Goal: Task Accomplishment & Management: Manage account settings

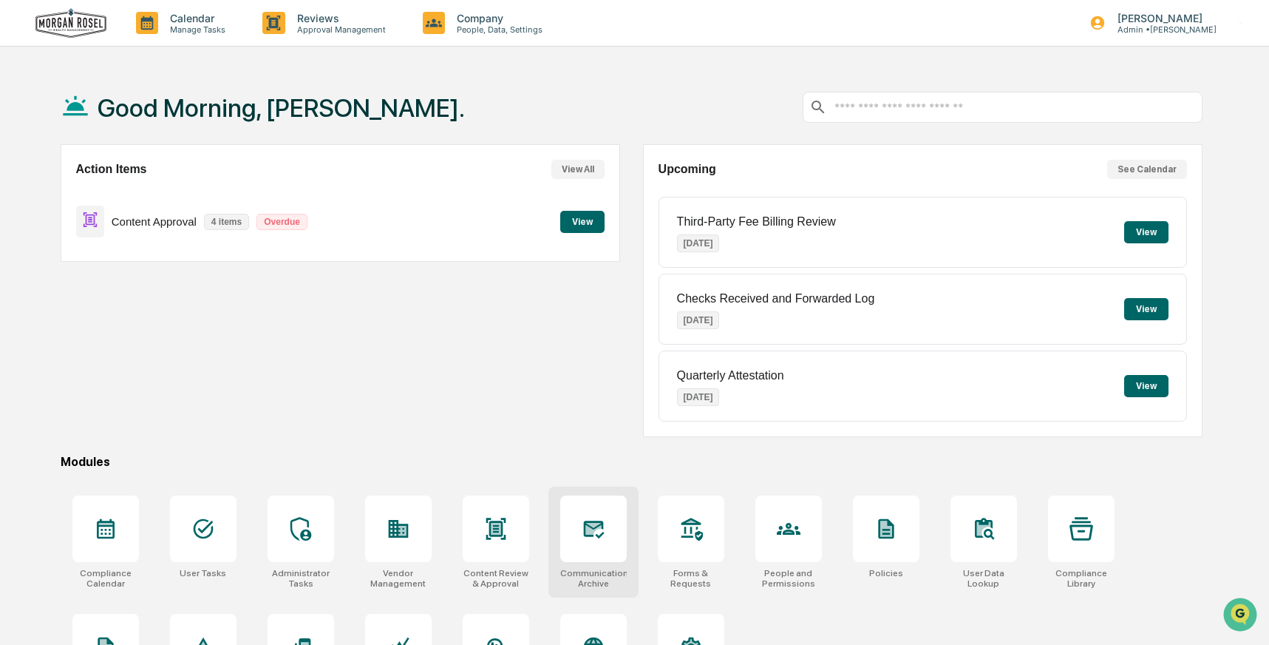
click at [589, 526] on icon at bounding box center [593, 529] width 21 height 18
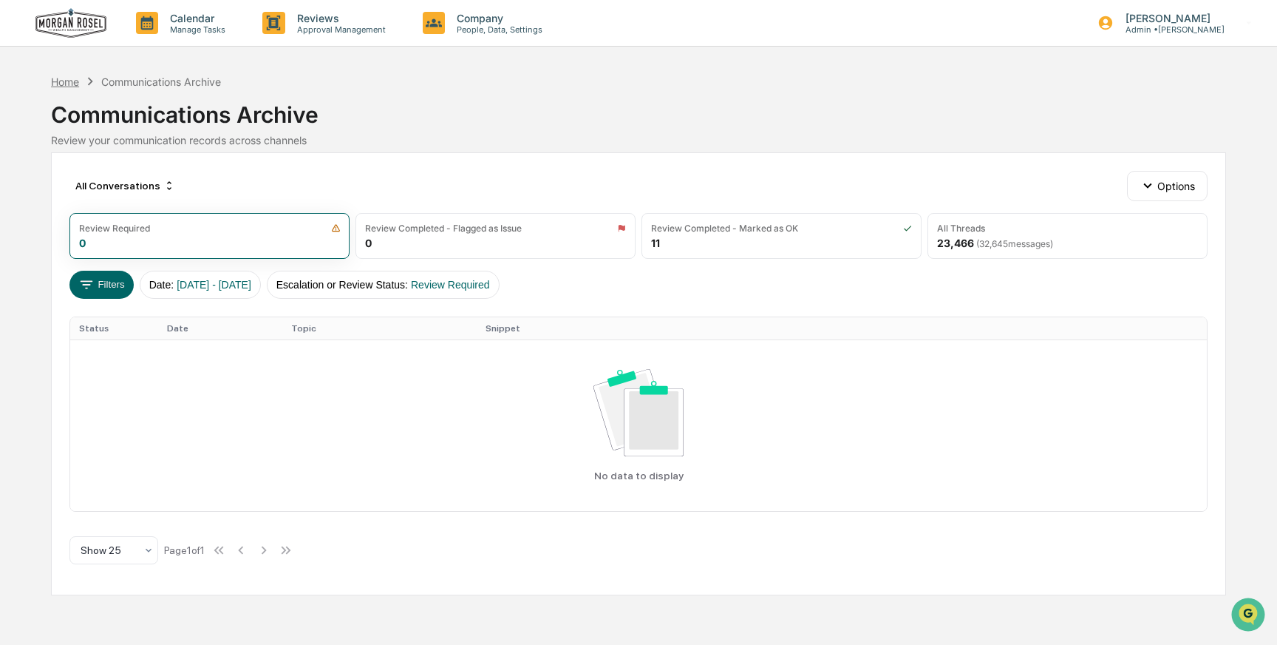
click at [56, 81] on div "Home" at bounding box center [65, 81] width 28 height 13
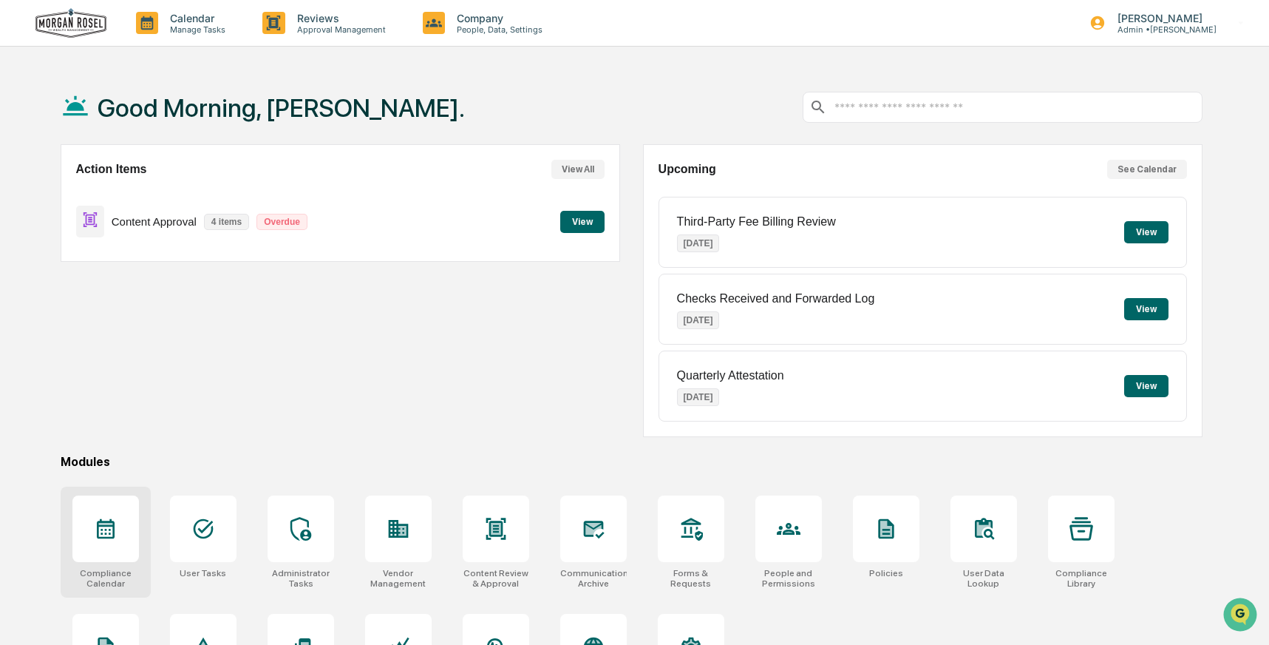
click at [100, 534] on icon at bounding box center [106, 529] width 24 height 24
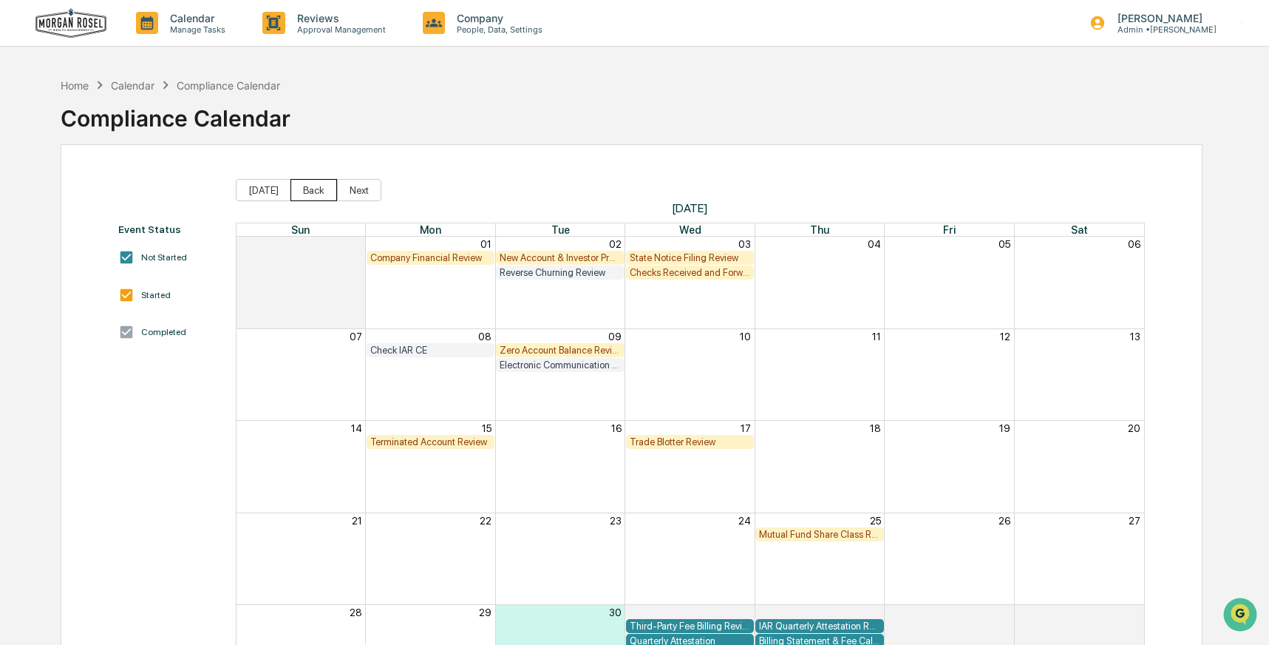
click at [312, 191] on button "Back" at bounding box center [314, 190] width 47 height 22
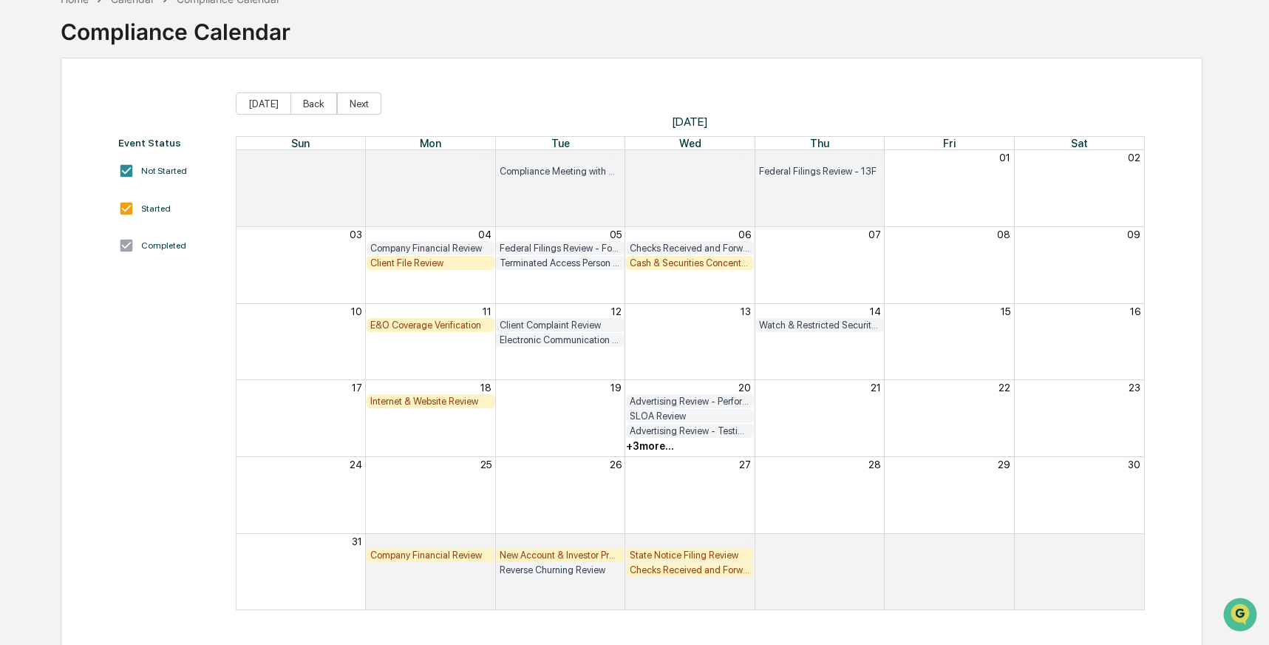
scroll to position [87, 0]
click at [321, 107] on button "Back" at bounding box center [314, 103] width 47 height 22
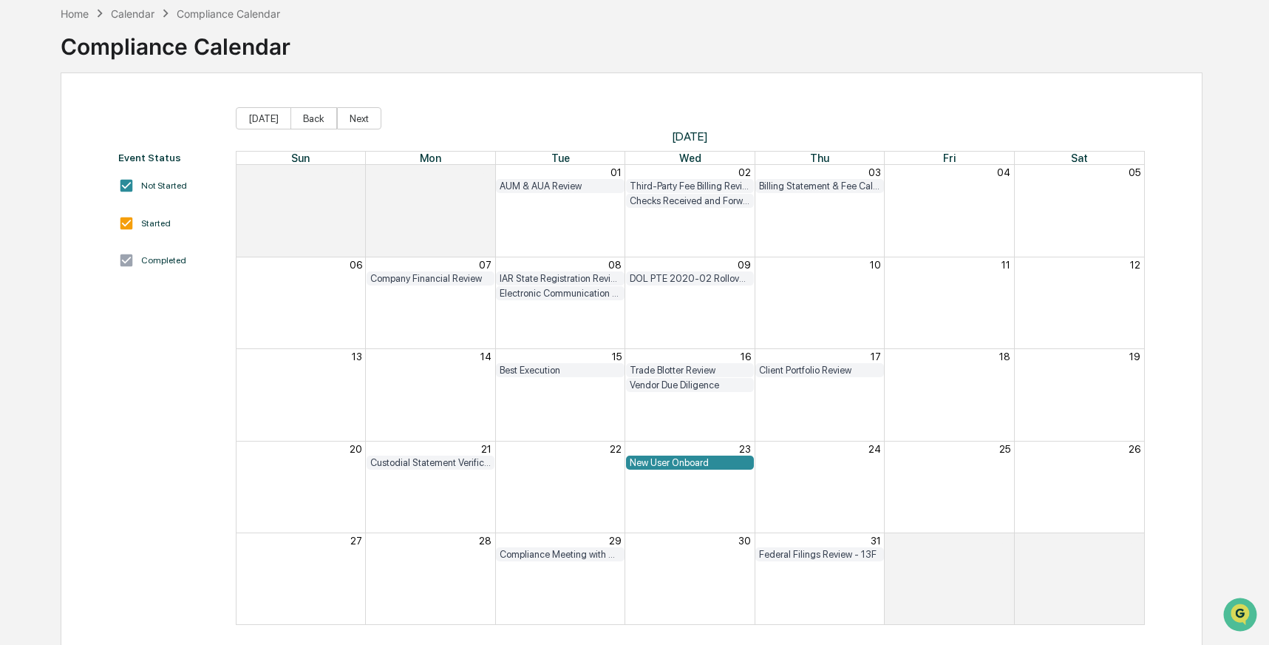
scroll to position [67, 0]
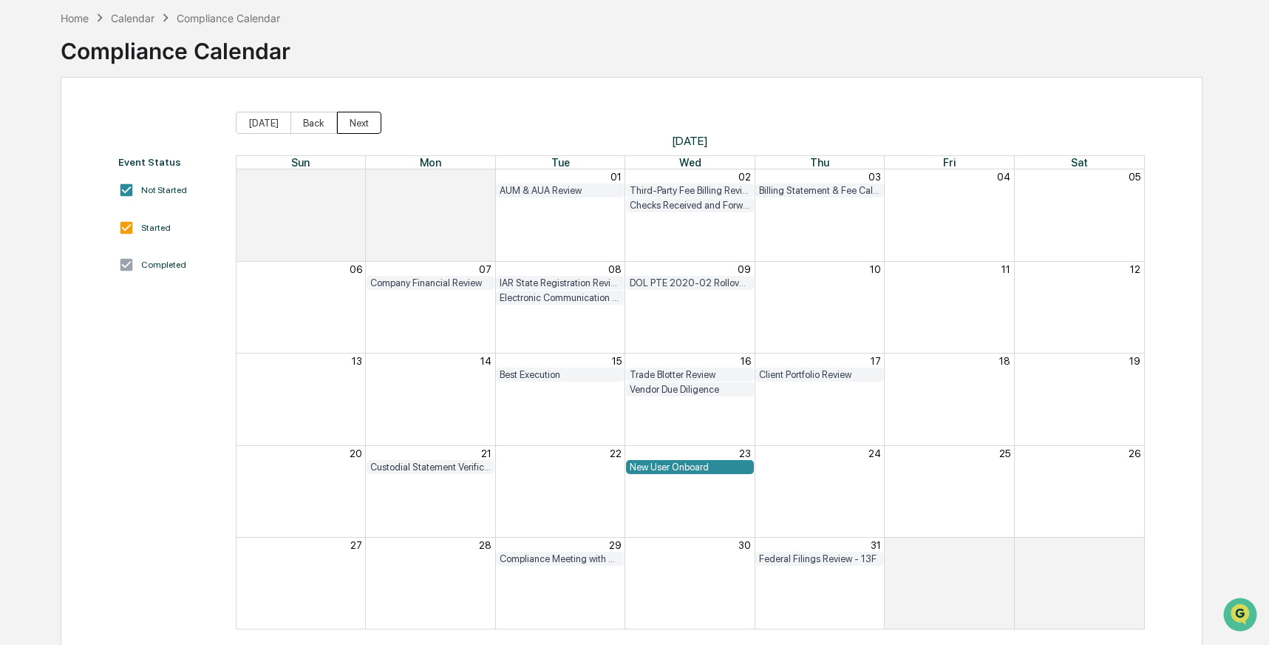
click at [350, 120] on button "Next" at bounding box center [359, 123] width 44 height 22
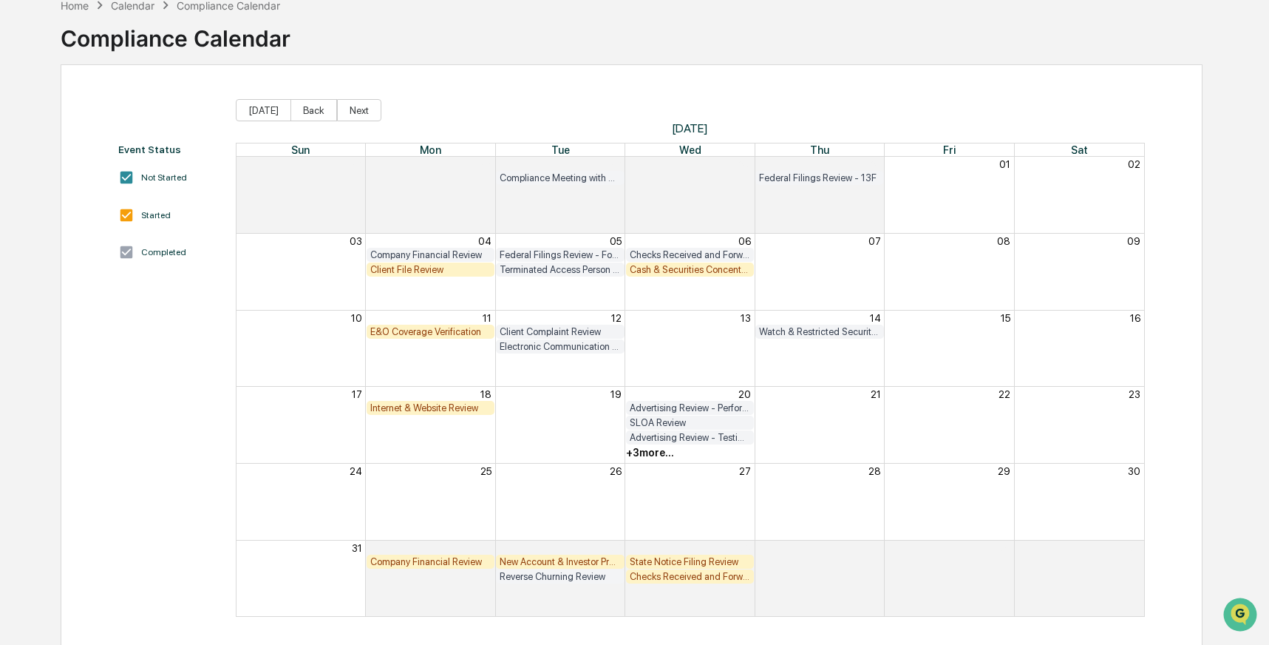
scroll to position [87, 0]
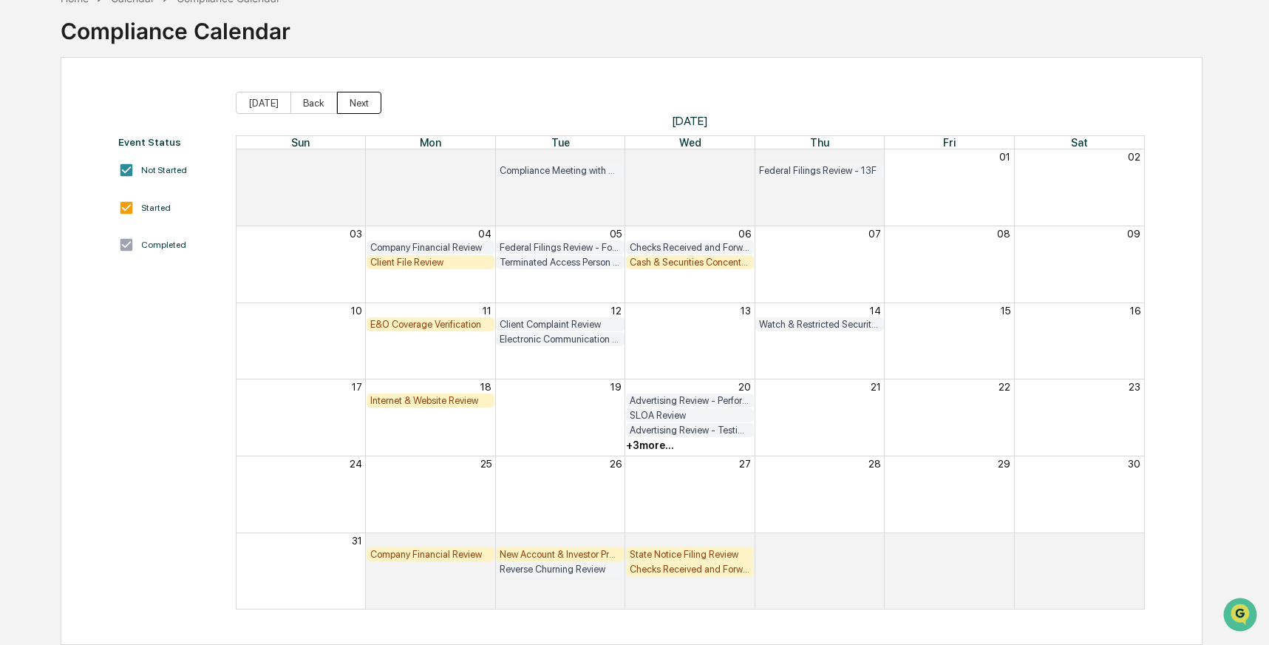
click at [367, 100] on button "Next" at bounding box center [359, 103] width 44 height 22
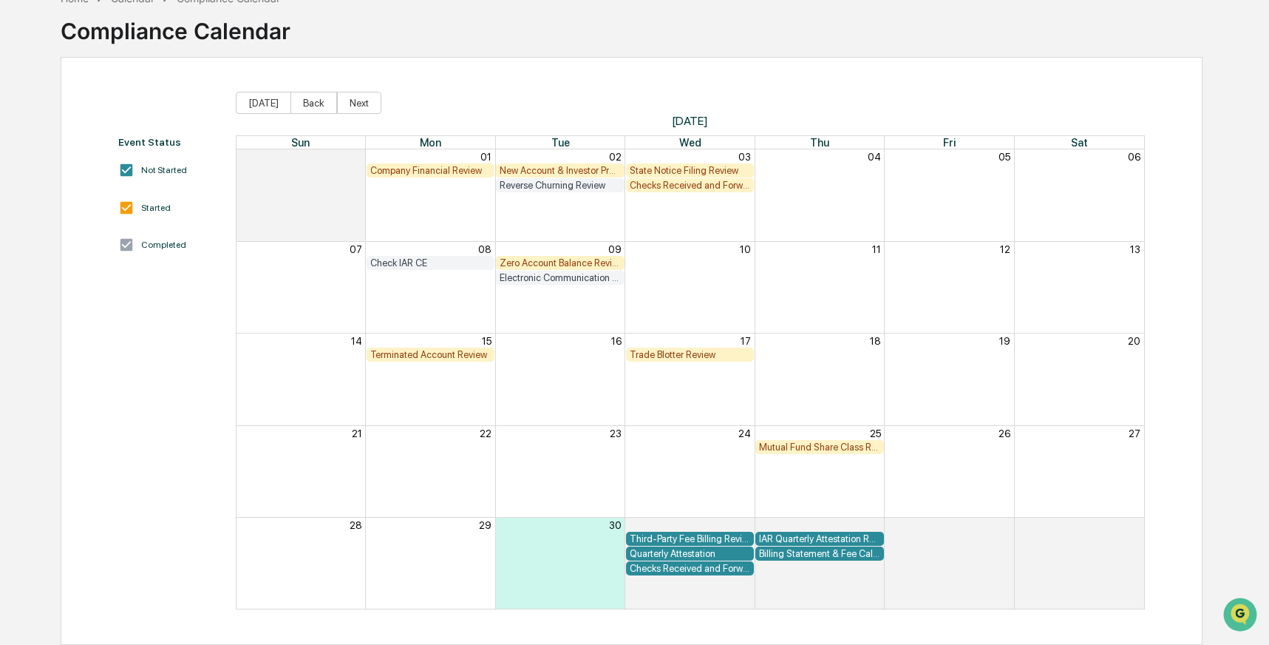
click at [805, 447] on div "Mutual Fund Share Class Review" at bounding box center [819, 446] width 120 height 11
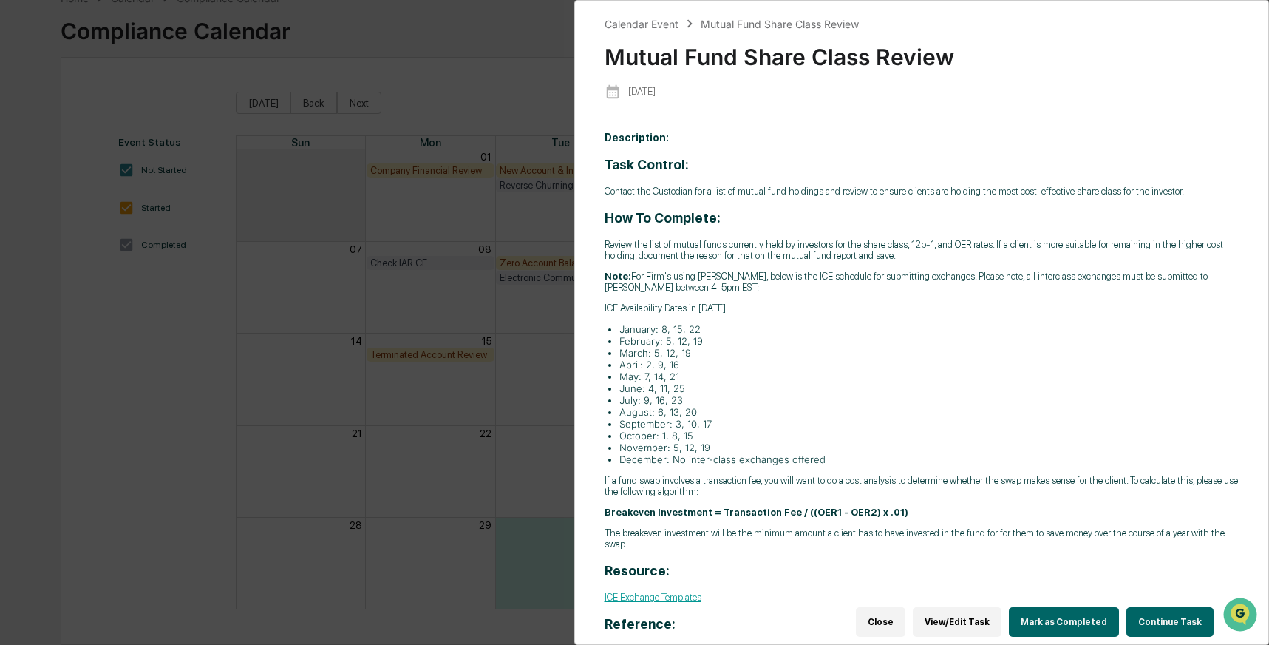
click at [1165, 609] on button "Continue Task" at bounding box center [1170, 622] width 87 height 30
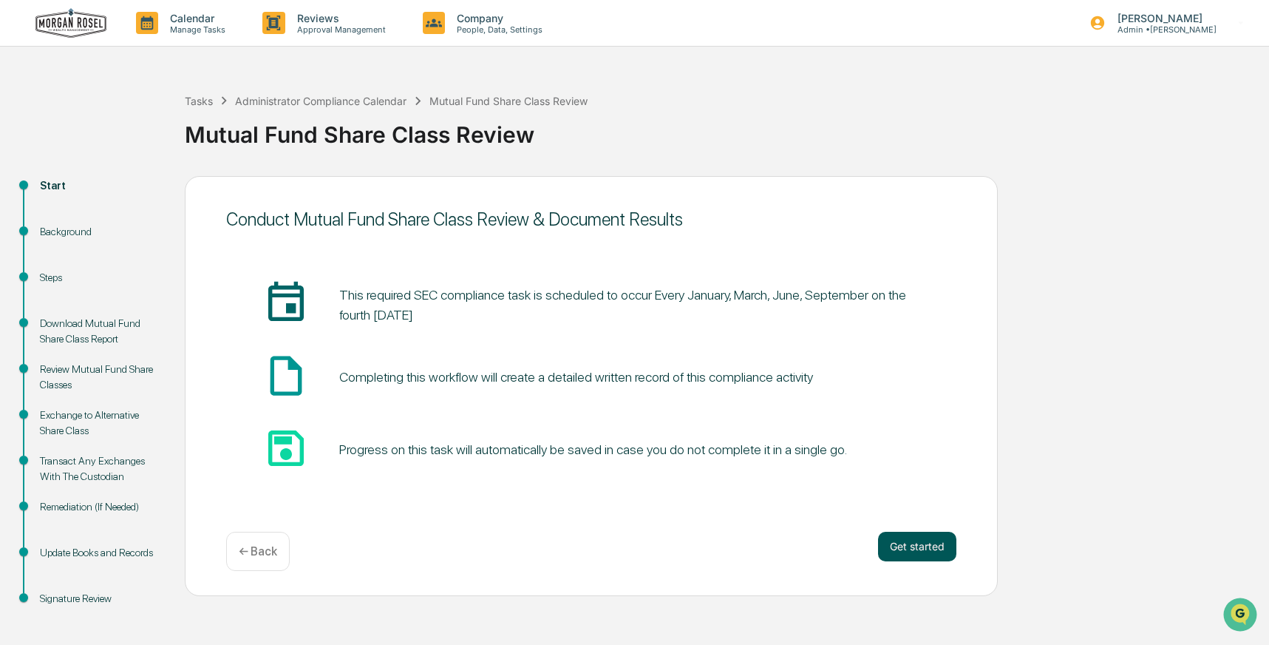
click at [927, 547] on button "Get started" at bounding box center [917, 546] width 78 height 30
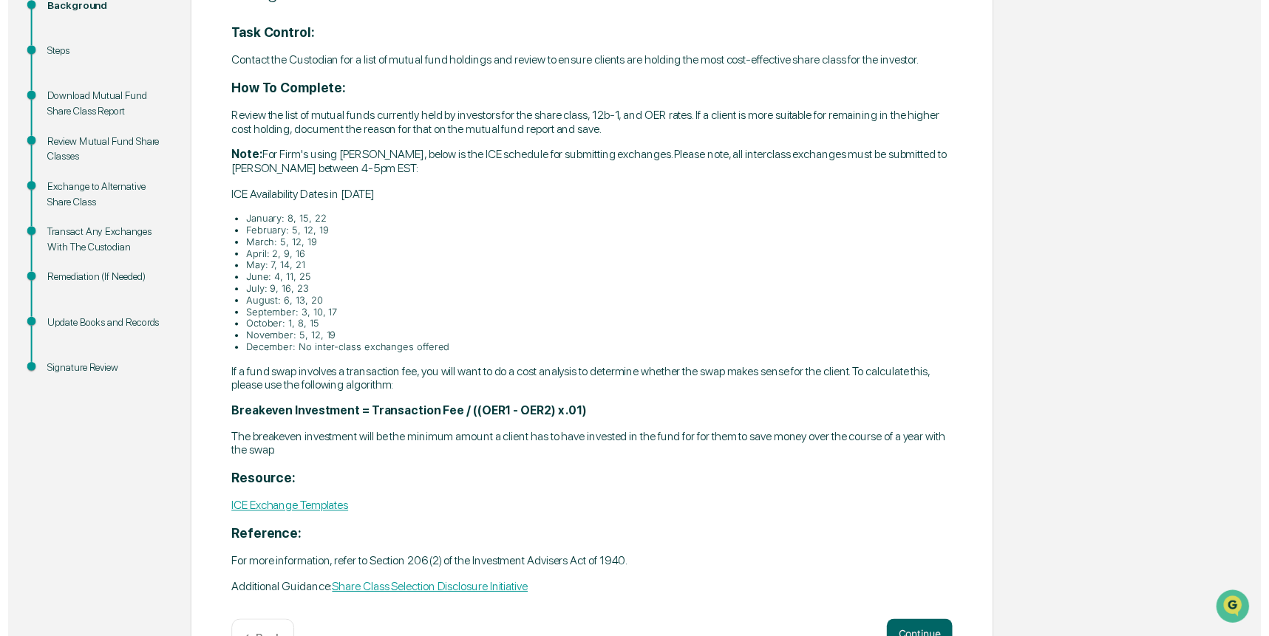
scroll to position [274, 0]
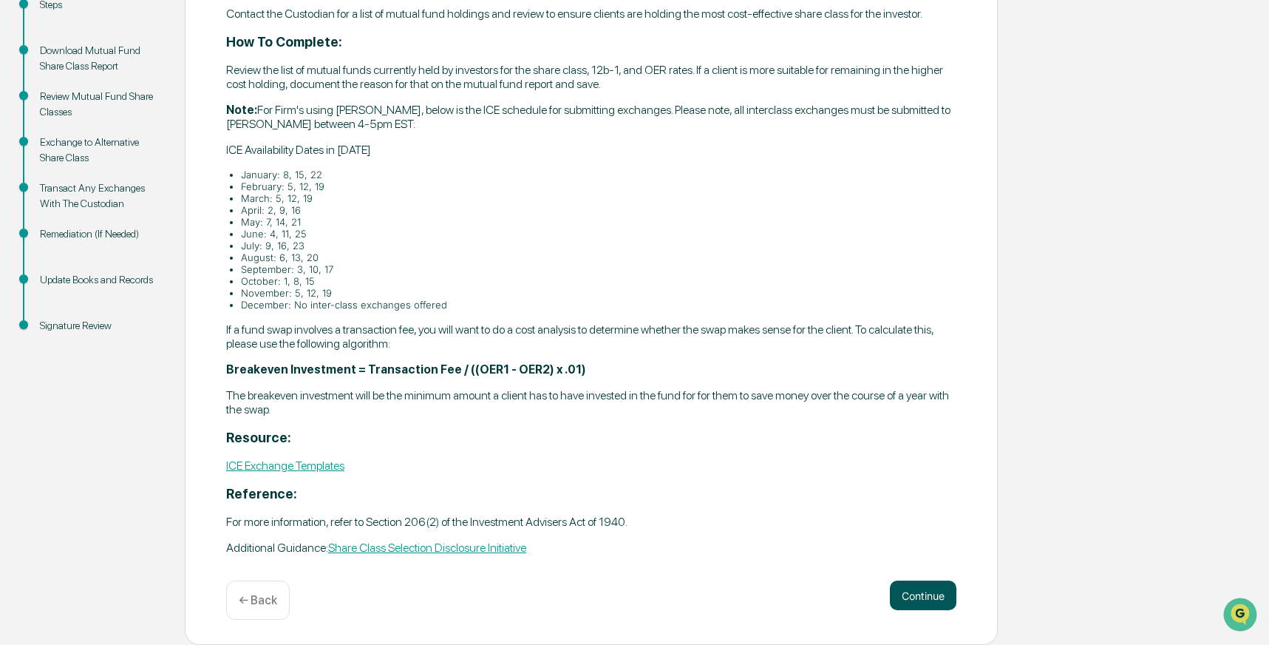
click at [927, 594] on button "Continue" at bounding box center [923, 595] width 67 height 30
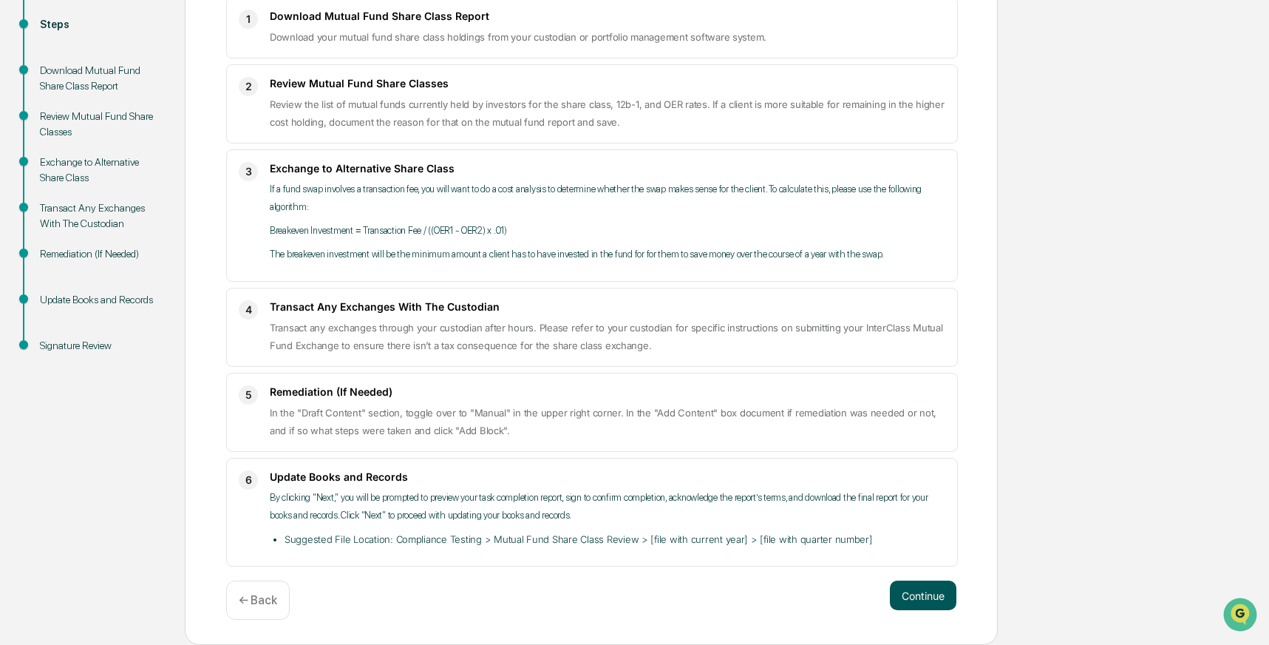
click at [927, 593] on button "Continue" at bounding box center [923, 595] width 67 height 30
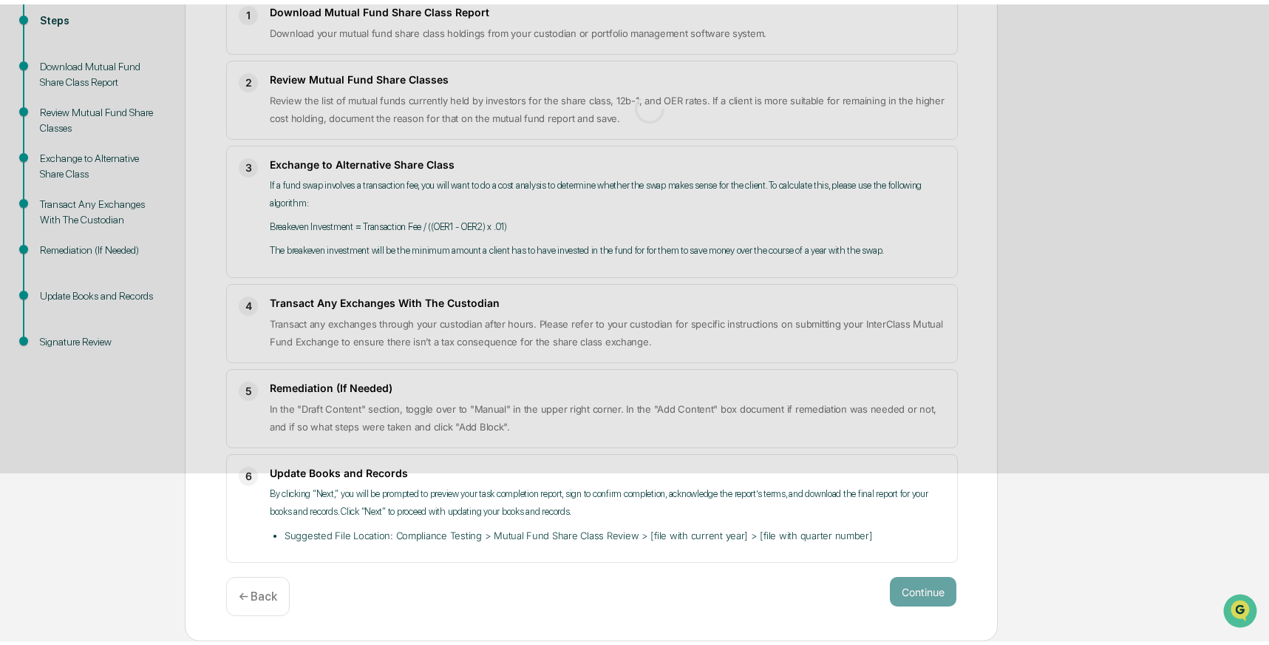
scroll to position [11, 0]
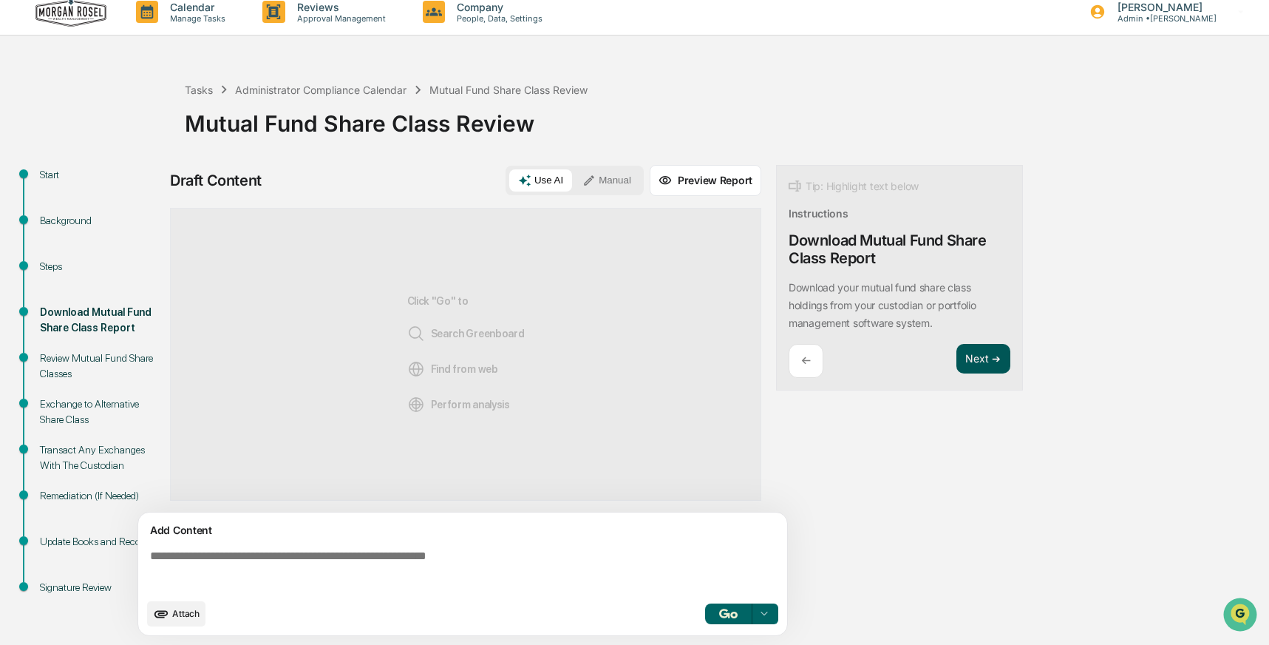
click at [980, 355] on button "Next ➔" at bounding box center [984, 359] width 54 height 30
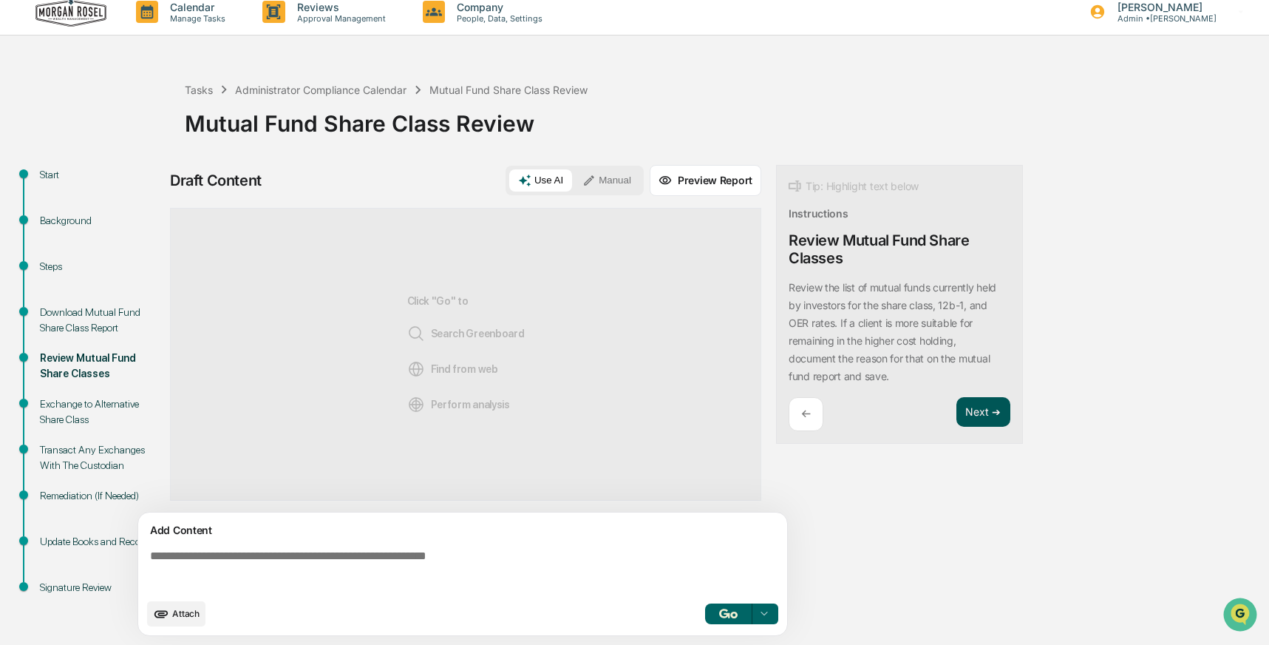
click at [985, 410] on button "Next ➔" at bounding box center [984, 412] width 54 height 30
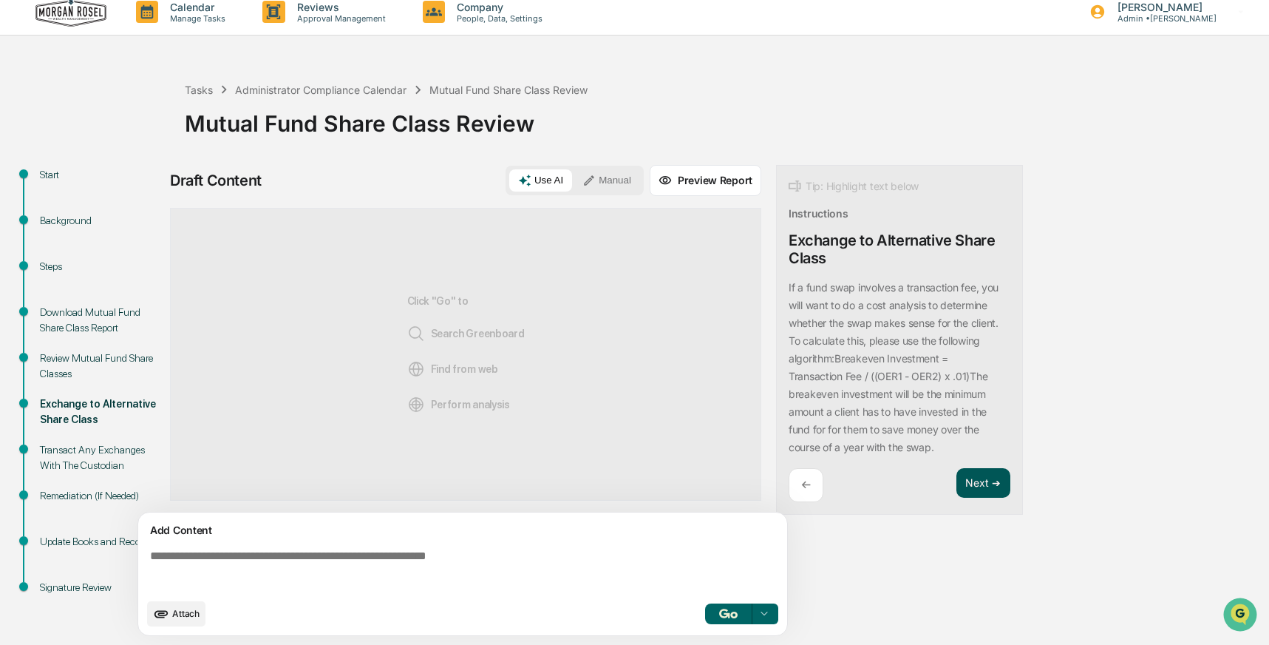
click at [986, 472] on button "Next ➔" at bounding box center [984, 483] width 54 height 30
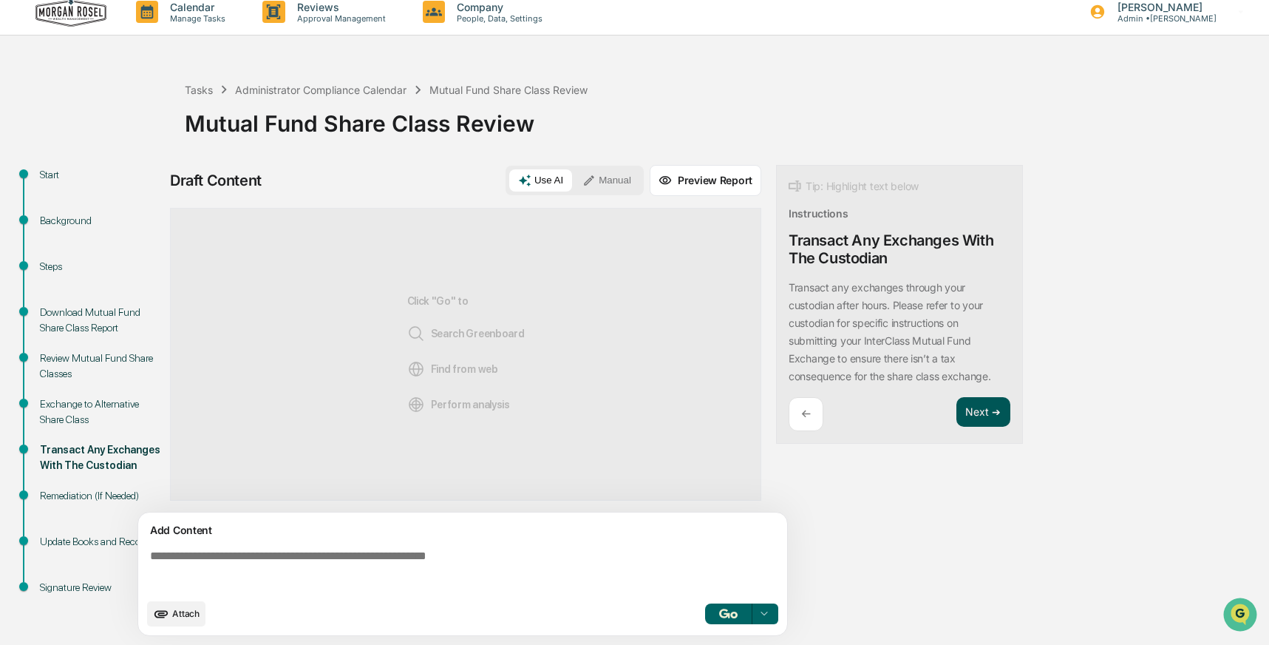
click at [972, 411] on button "Next ➔" at bounding box center [984, 412] width 54 height 30
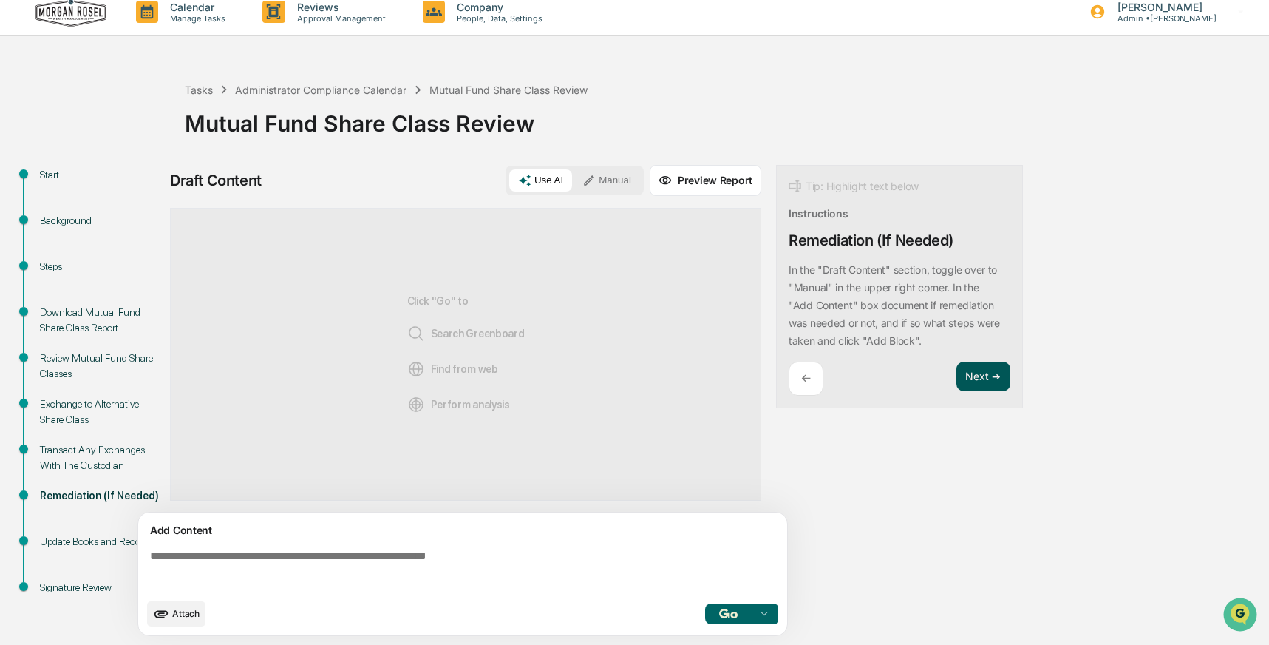
click at [976, 373] on button "Next ➔" at bounding box center [984, 376] width 54 height 30
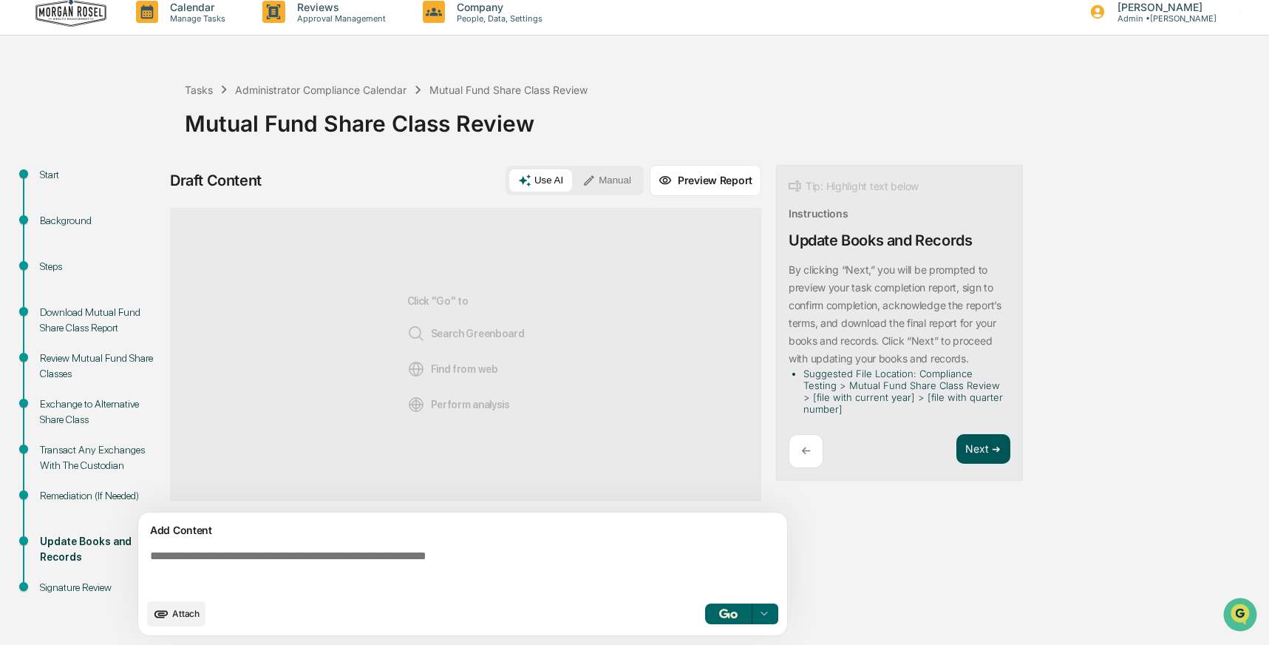
click at [982, 442] on button "Next ➔" at bounding box center [984, 449] width 54 height 30
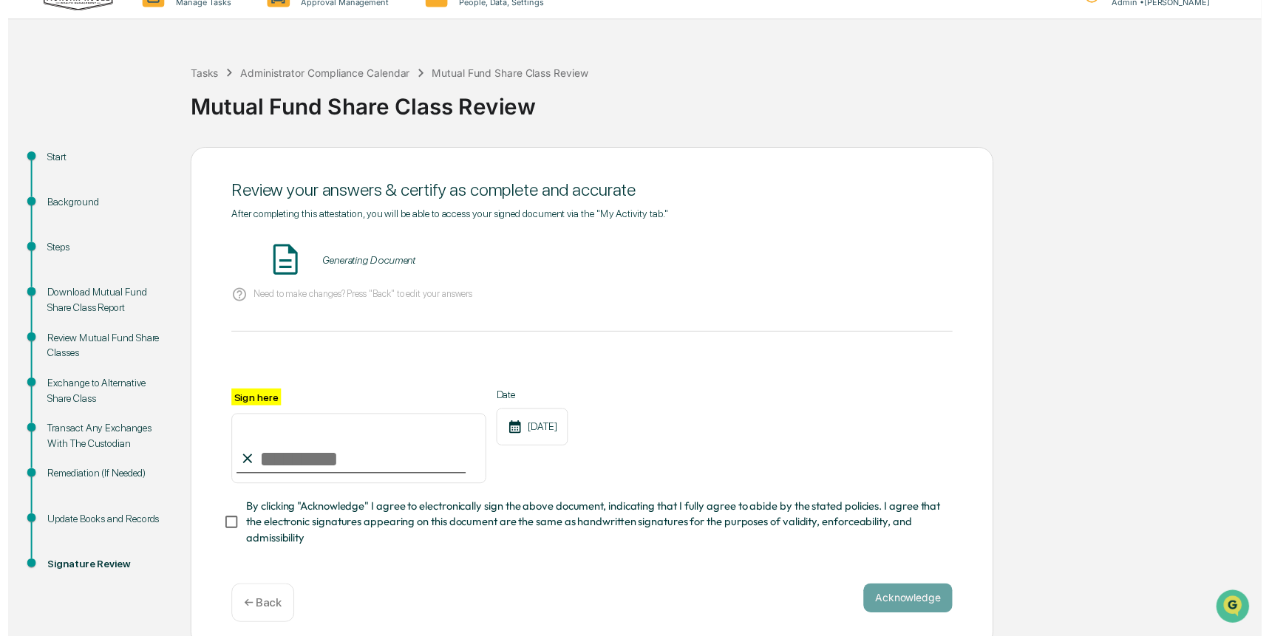
scroll to position [36, 0]
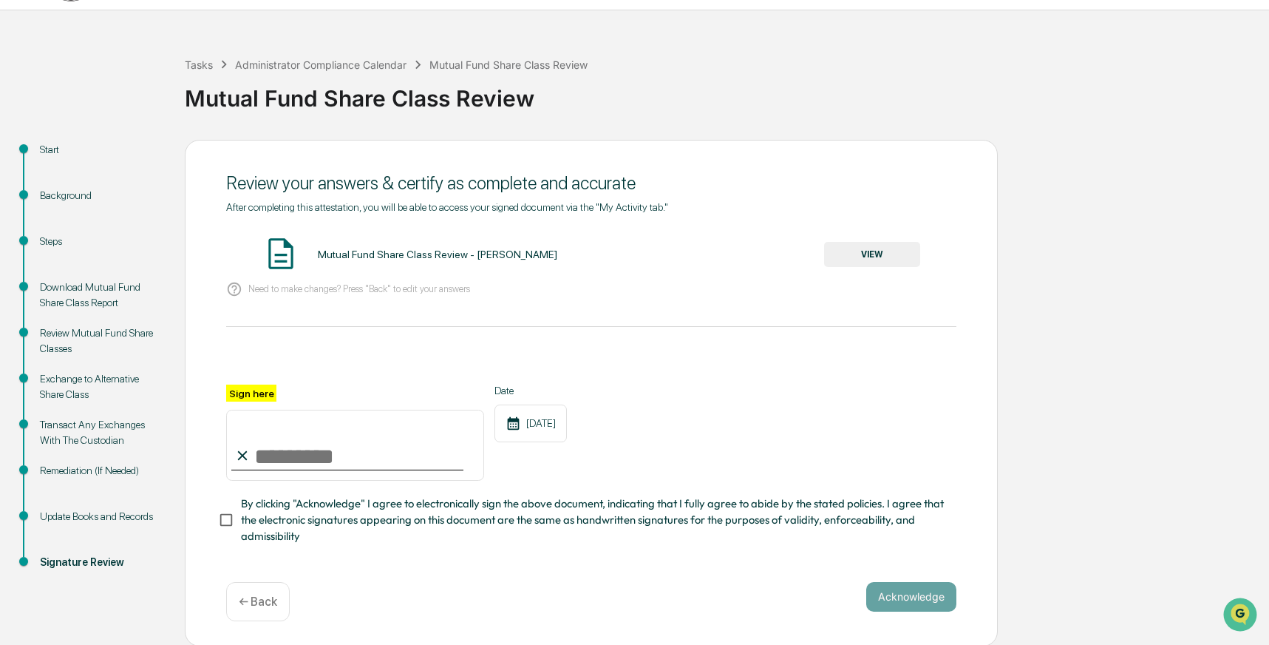
click at [883, 253] on button "VIEW" at bounding box center [872, 254] width 96 height 25
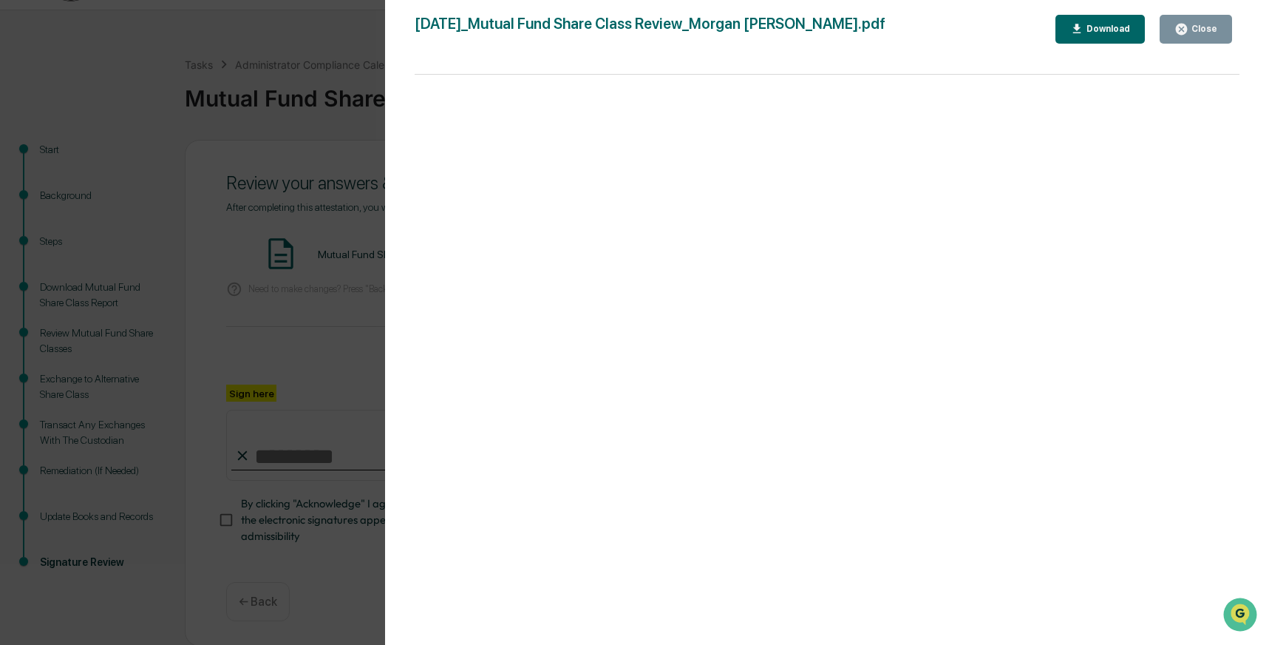
click at [1183, 20] on button "Close" at bounding box center [1196, 29] width 72 height 29
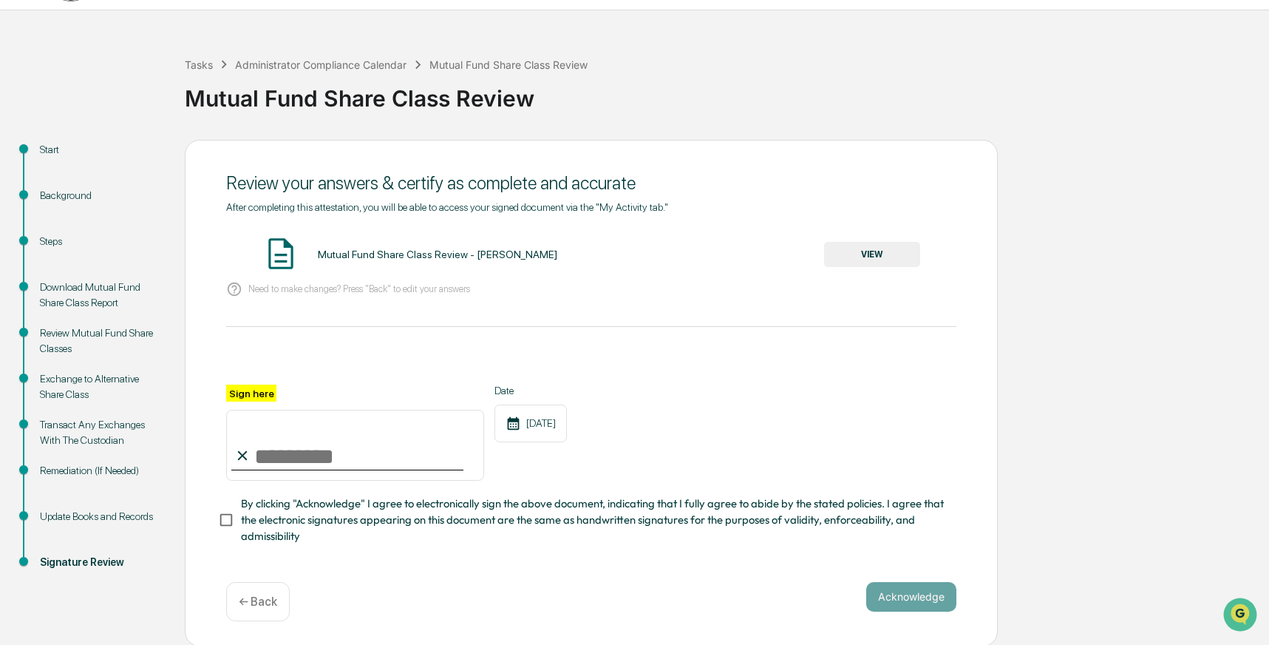
click at [255, 449] on input "Sign here" at bounding box center [355, 445] width 258 height 71
type input "**********"
click at [913, 596] on button "Acknowledge" at bounding box center [911, 597] width 90 height 30
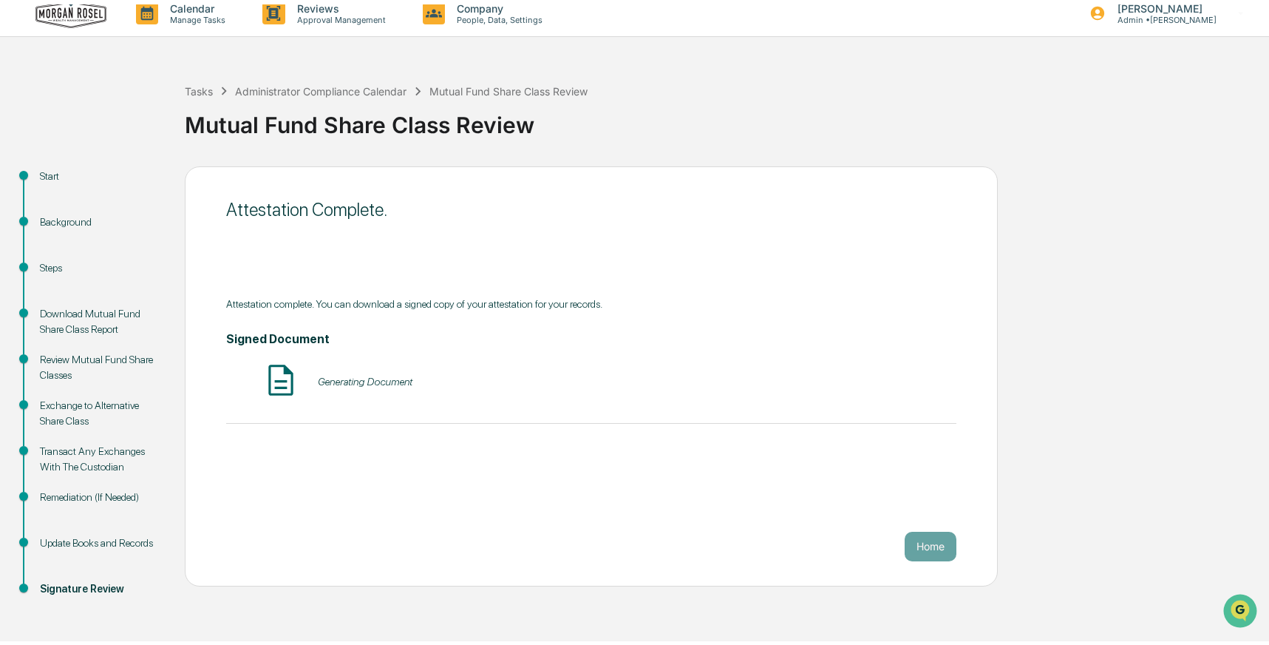
scroll to position [6, 0]
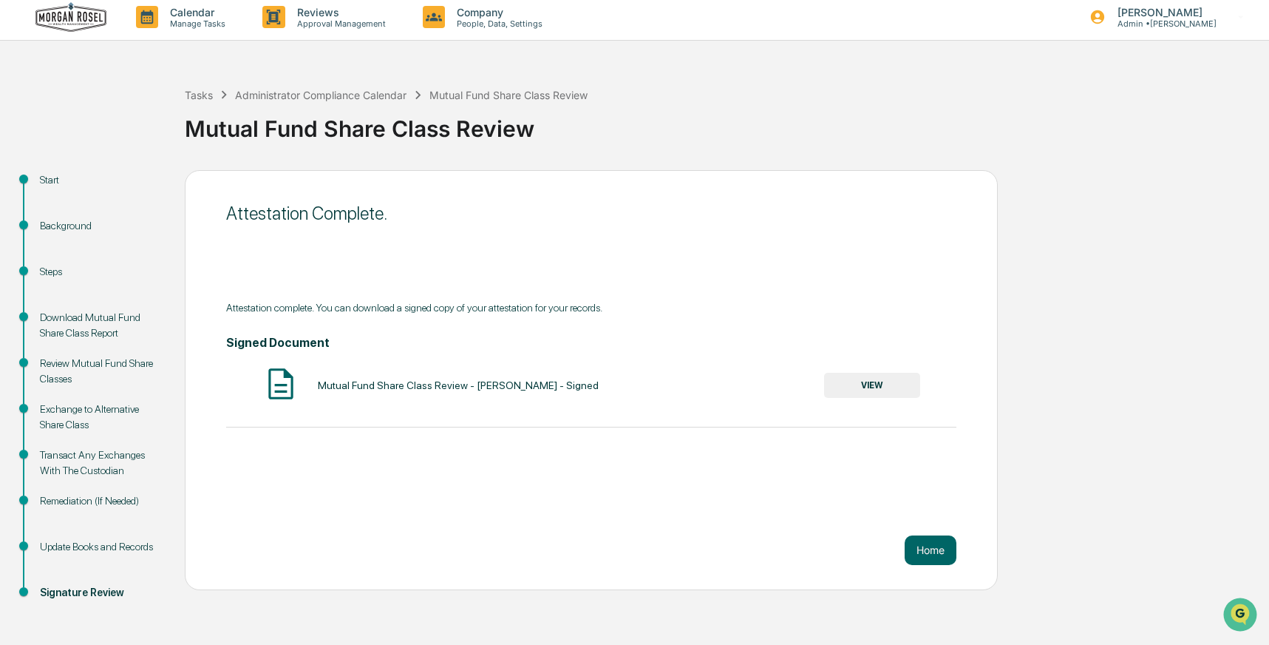
click at [866, 381] on button "VIEW" at bounding box center [872, 385] width 96 height 25
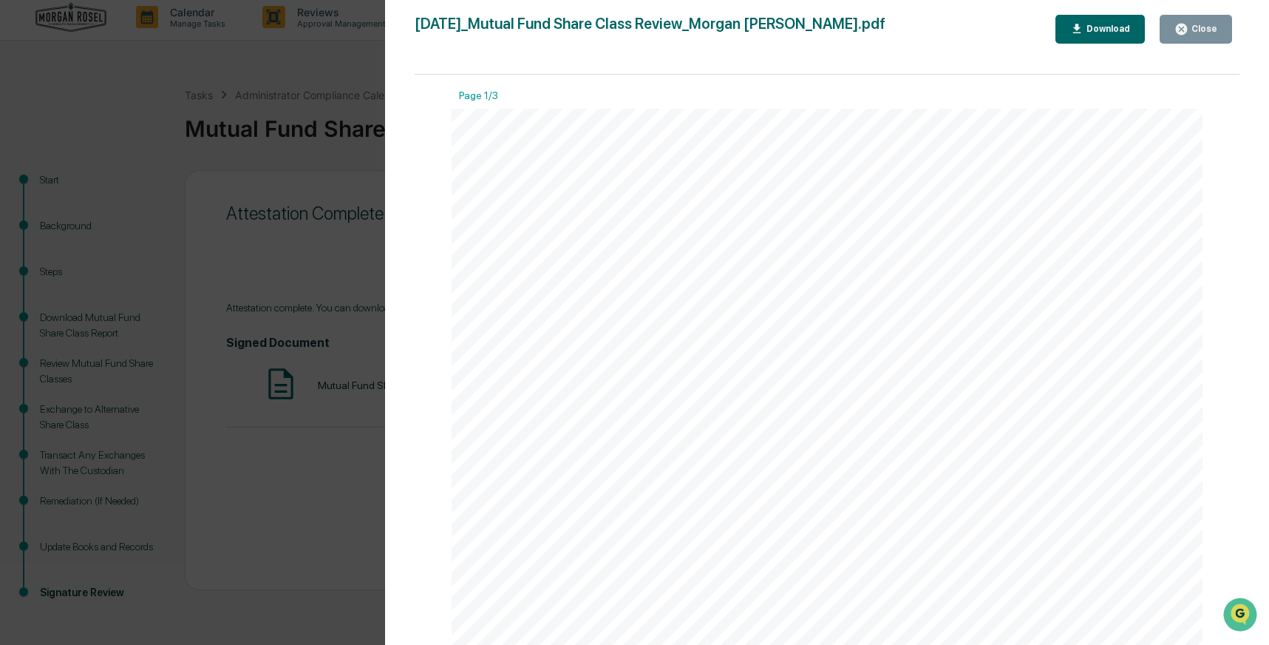
click at [1113, 24] on div "Download" at bounding box center [1107, 29] width 47 height 10
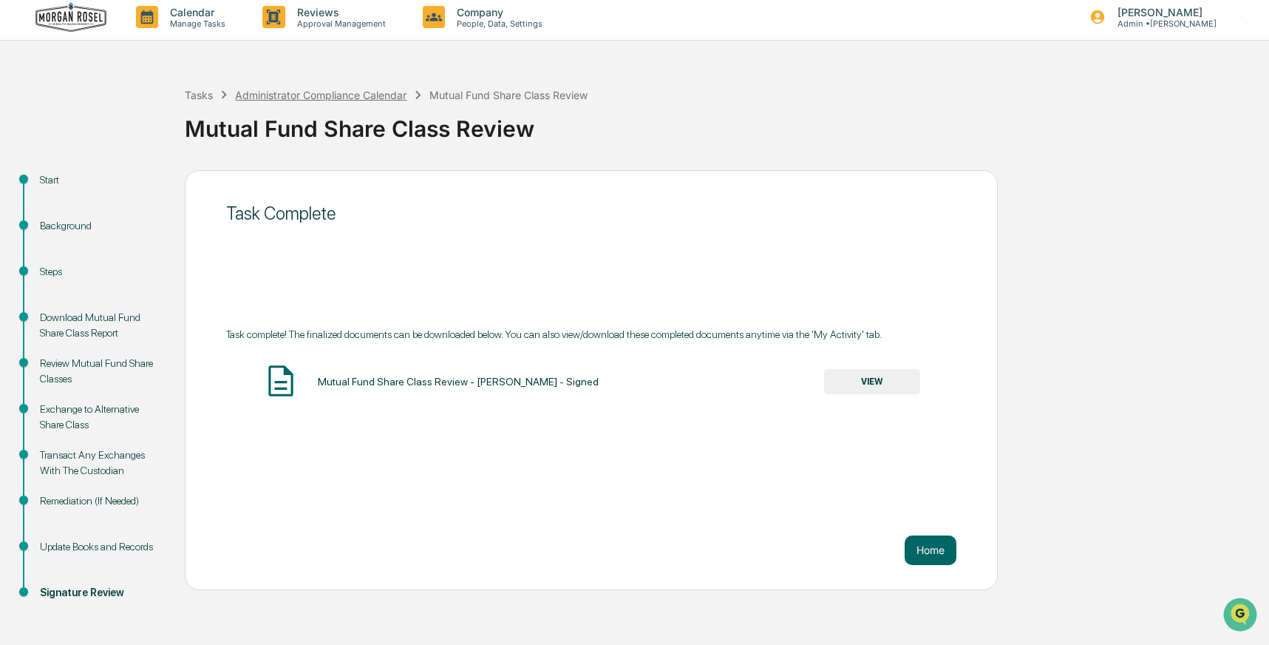
click at [319, 93] on div "Administrator Compliance Calendar" at bounding box center [320, 95] width 171 height 13
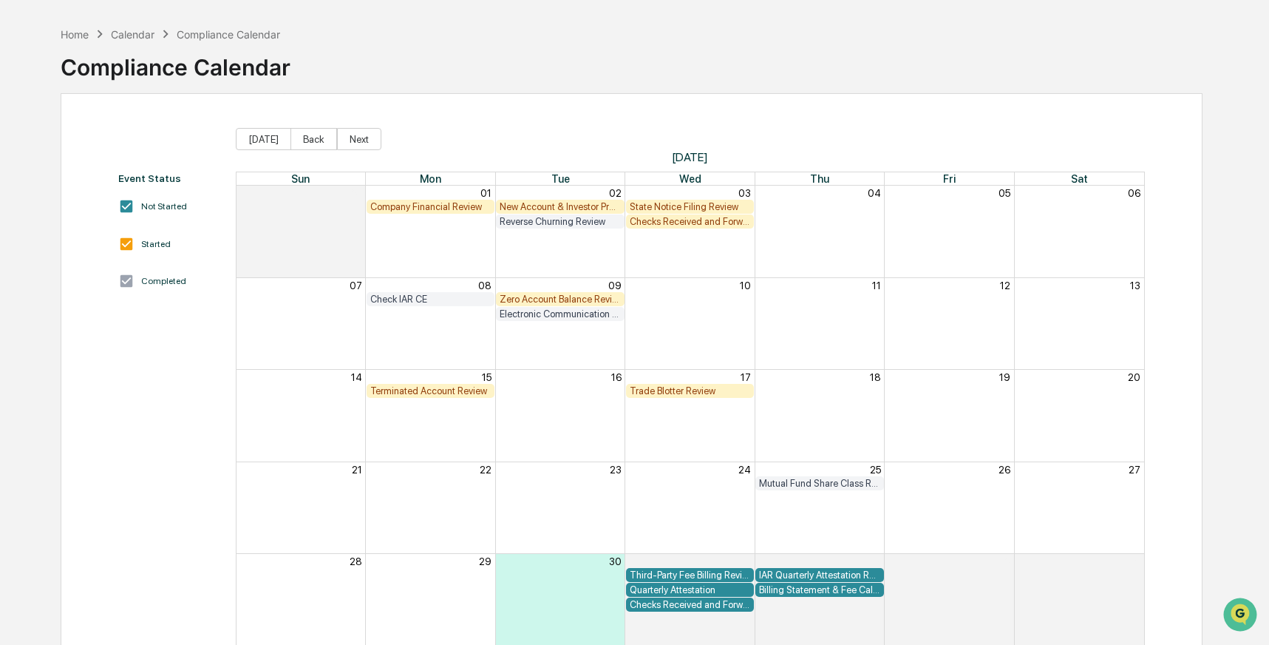
scroll to position [40, 0]
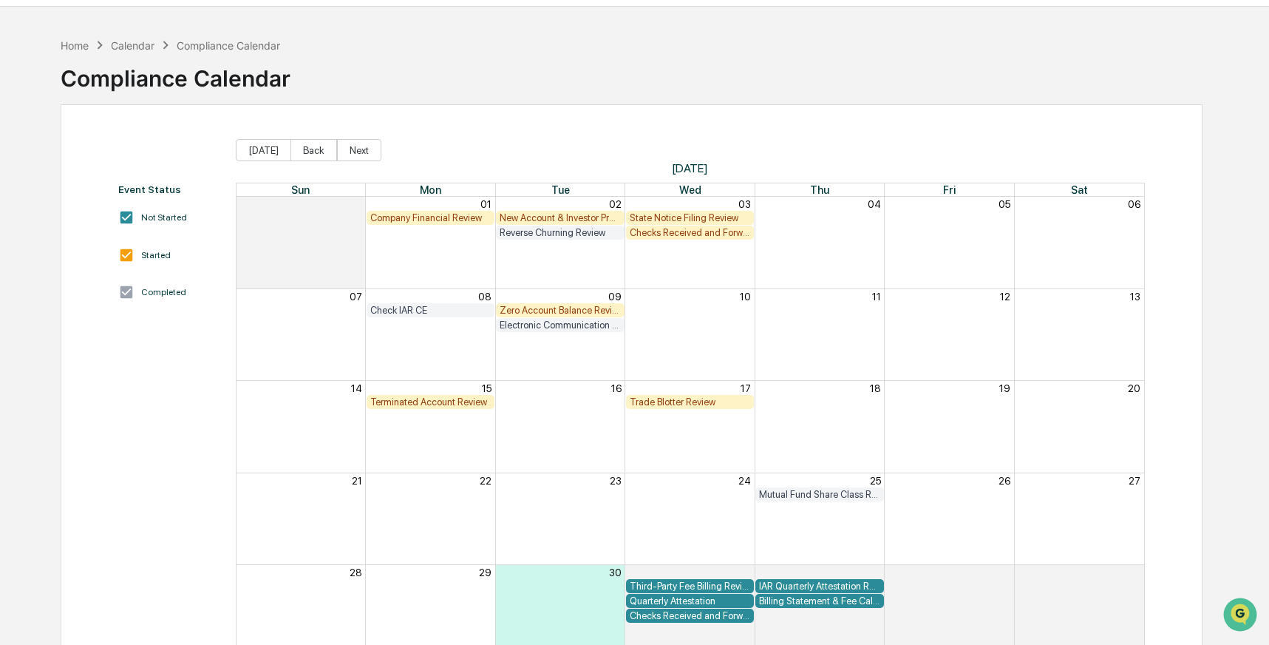
click at [679, 214] on div "State Notice Filing Review" at bounding box center [690, 217] width 120 height 11
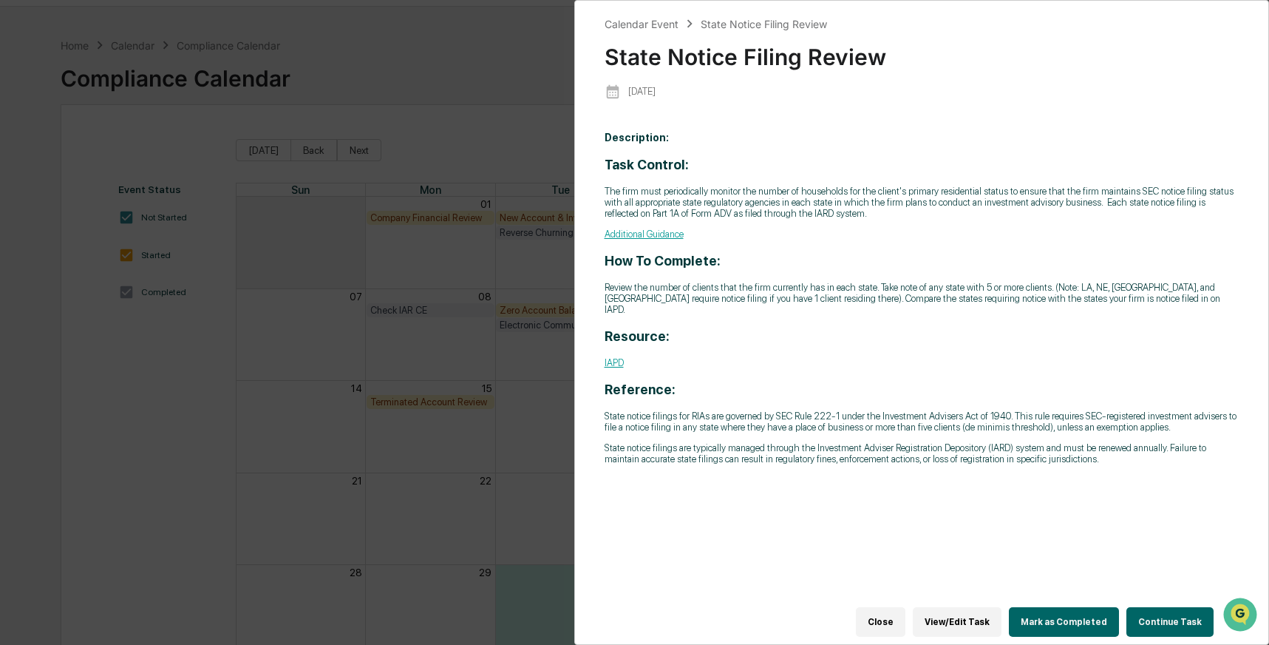
click at [1161, 611] on button "Continue Task" at bounding box center [1170, 622] width 87 height 30
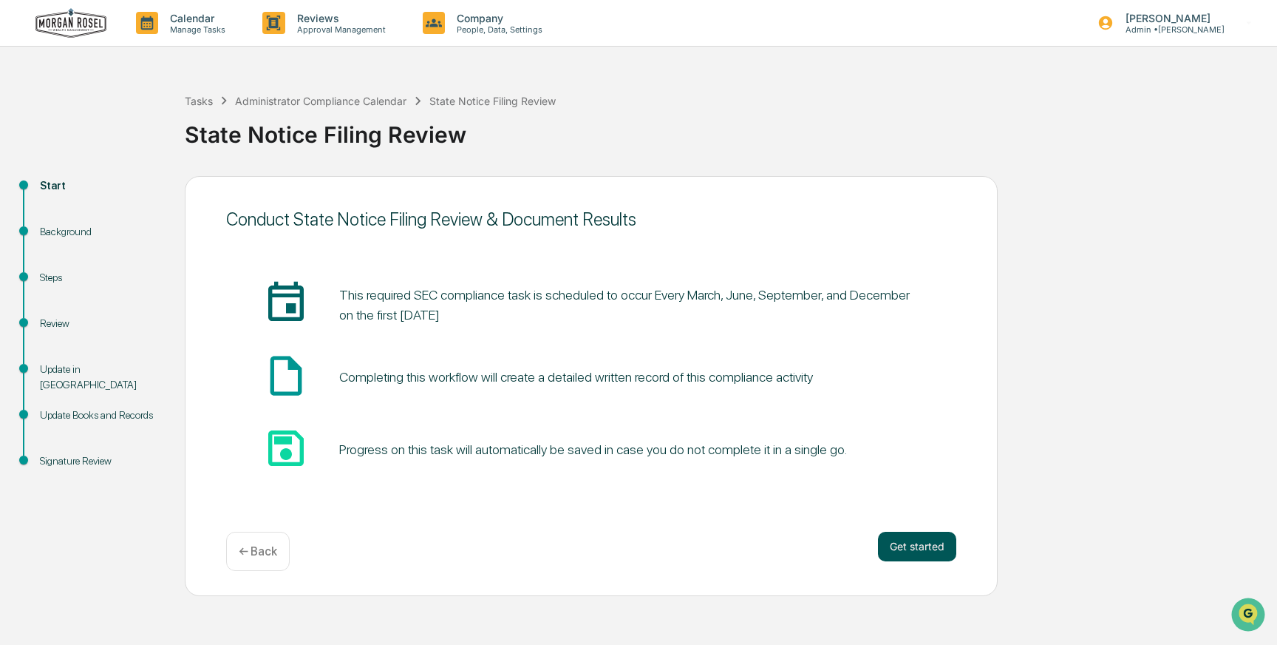
click at [930, 542] on button "Get started" at bounding box center [917, 546] width 78 height 30
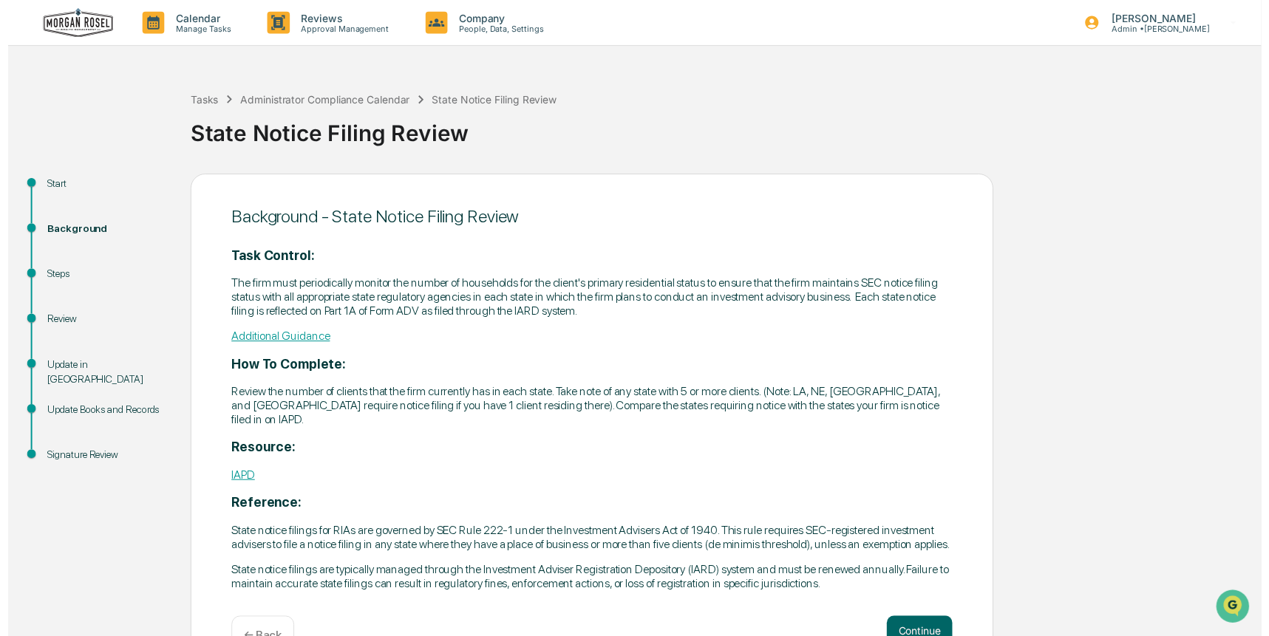
scroll to position [60, 0]
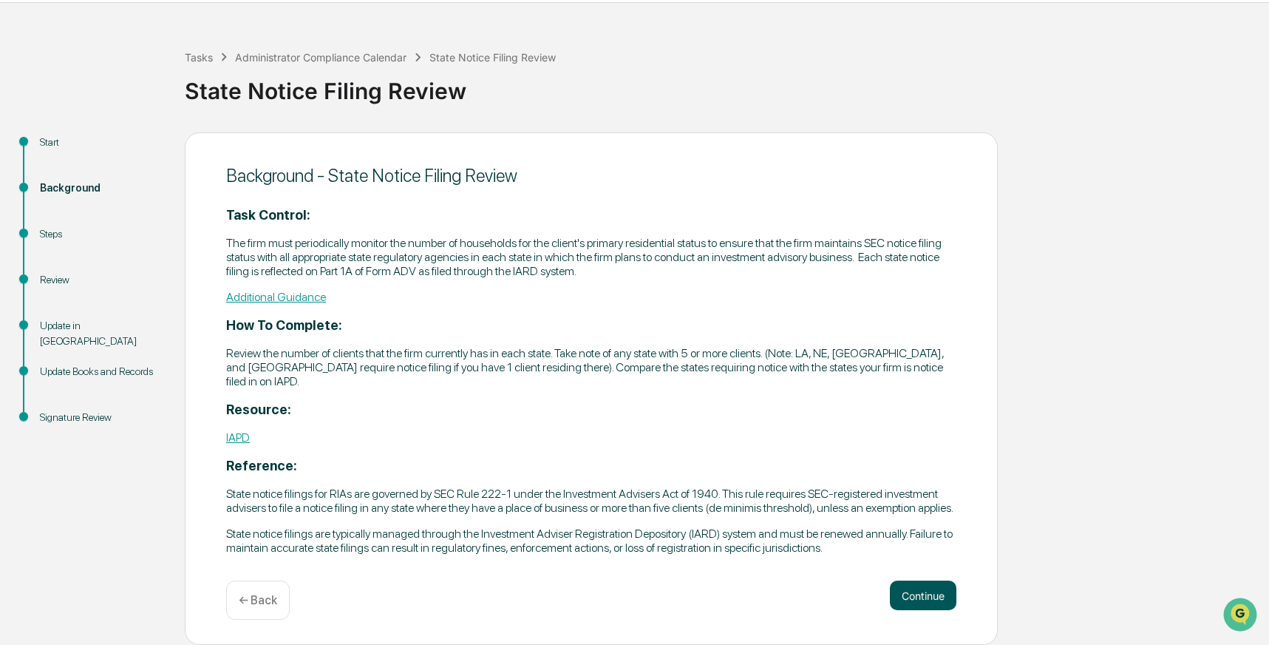
click at [920, 596] on button "Continue" at bounding box center [923, 595] width 67 height 30
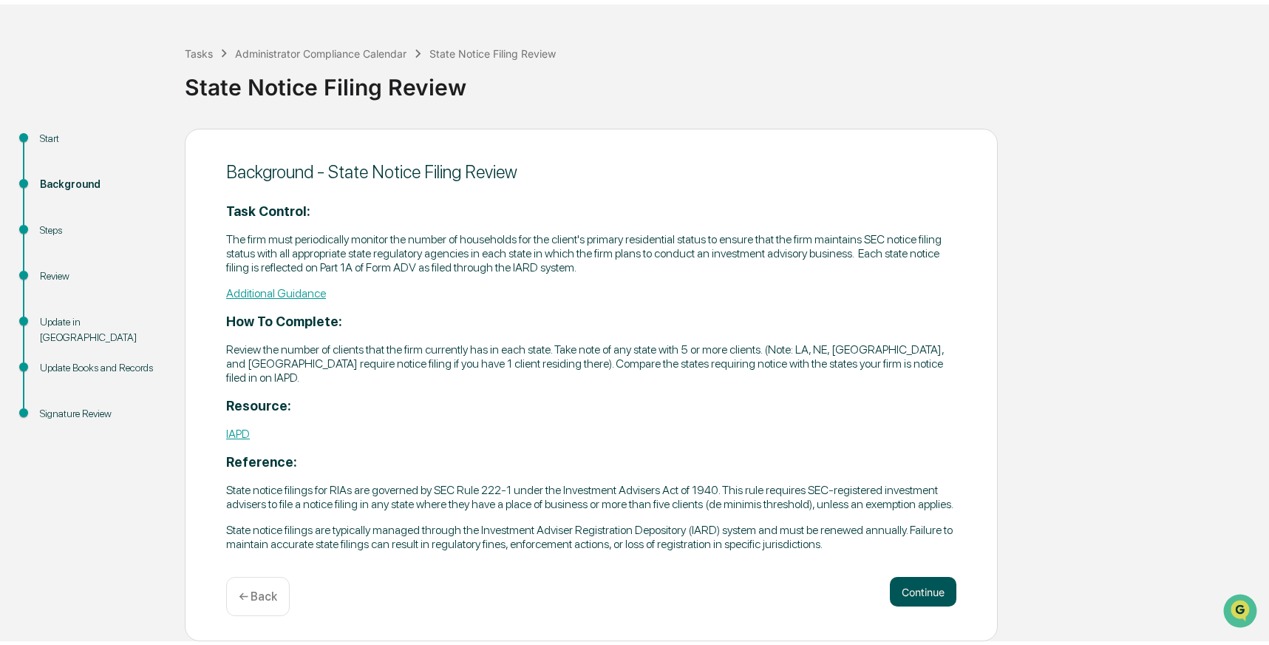
scroll to position [0, 0]
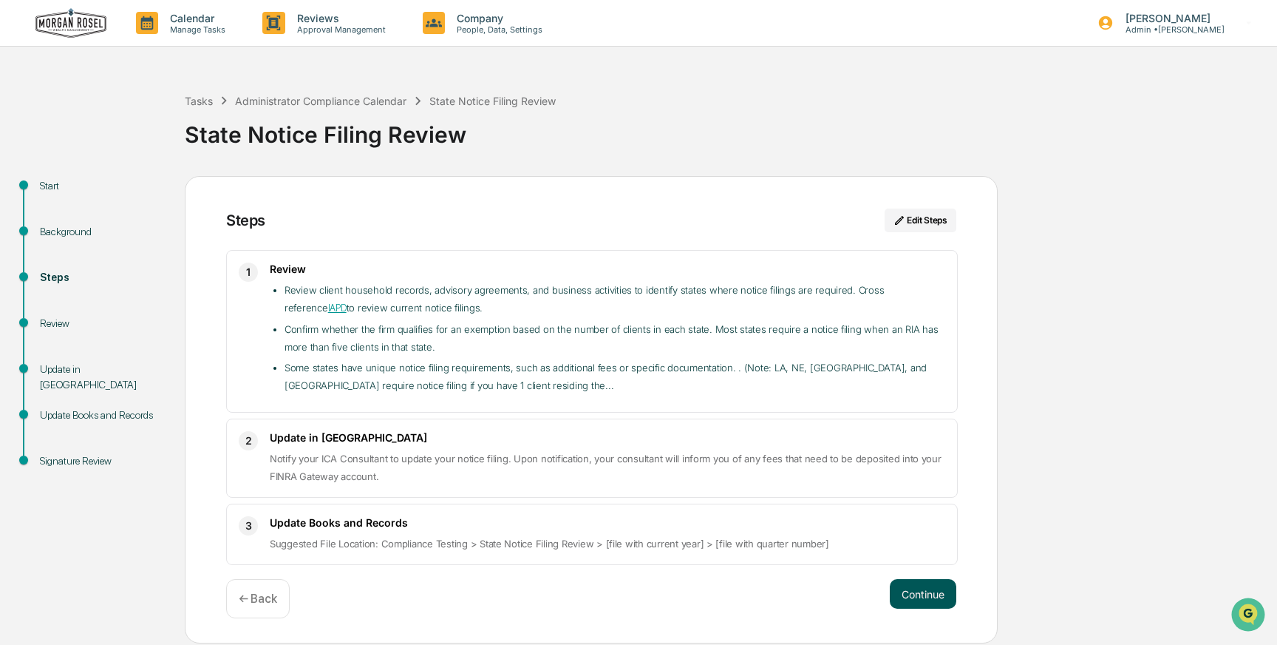
click at [920, 595] on button "Continue" at bounding box center [923, 594] width 67 height 30
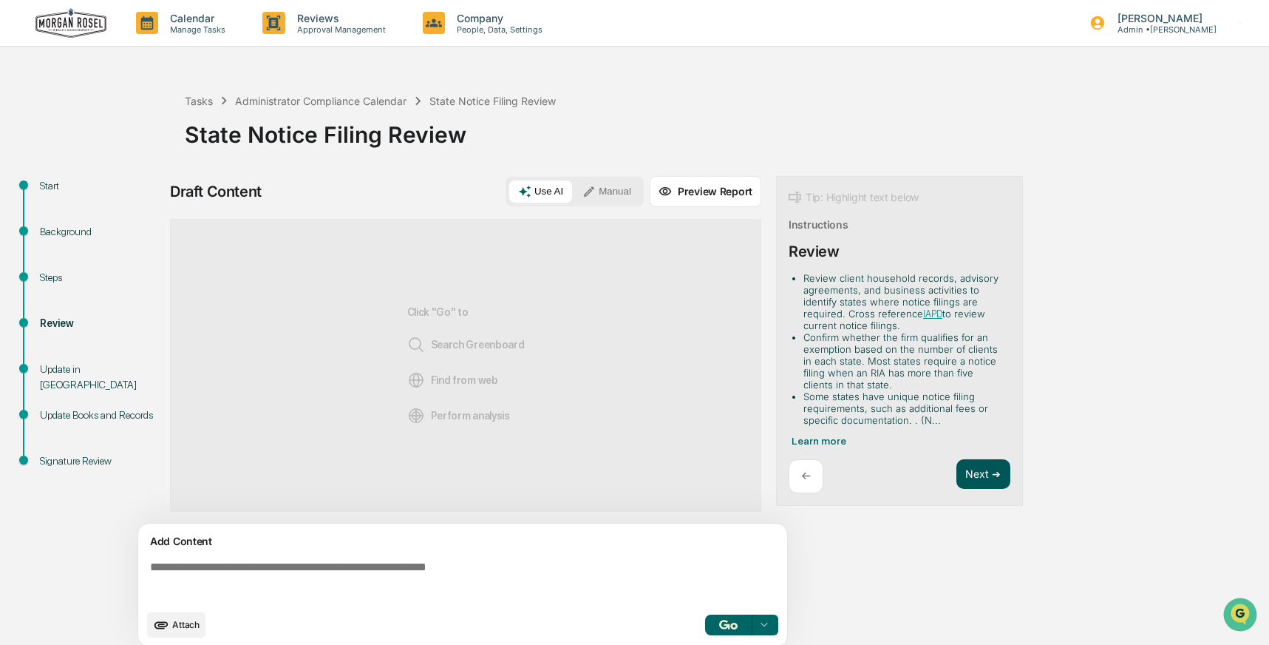
click at [968, 472] on button "Next ➔" at bounding box center [984, 474] width 54 height 30
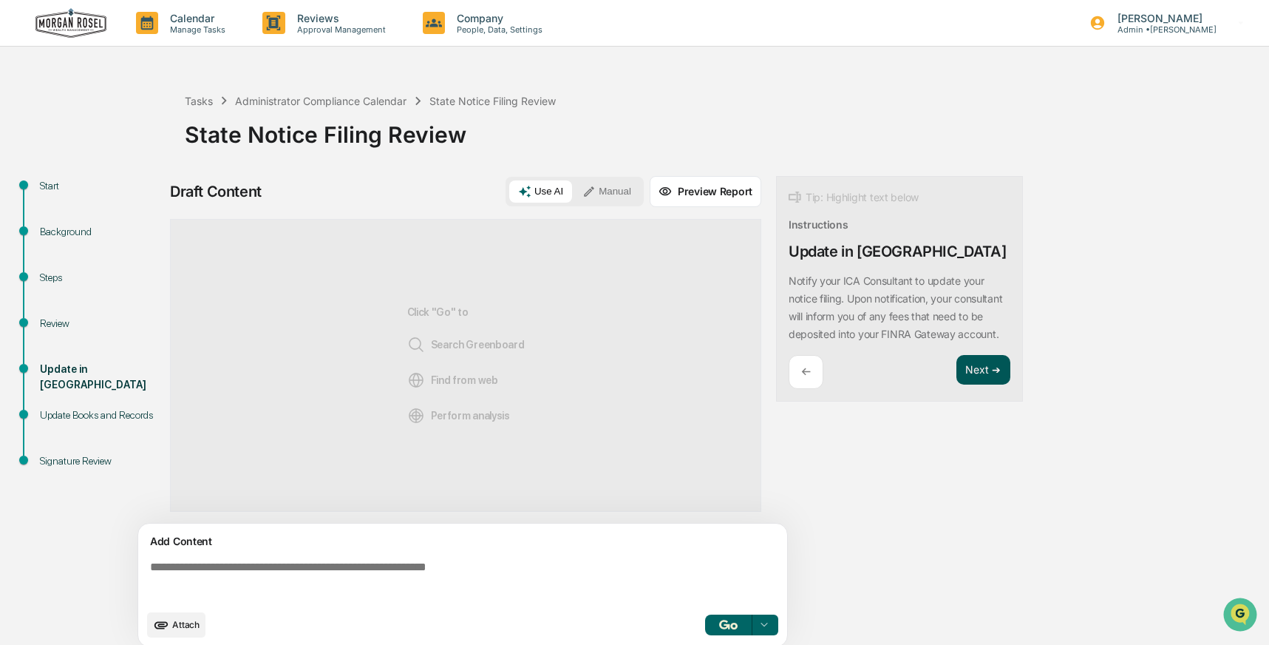
click at [973, 385] on button "Next ➔" at bounding box center [984, 370] width 54 height 30
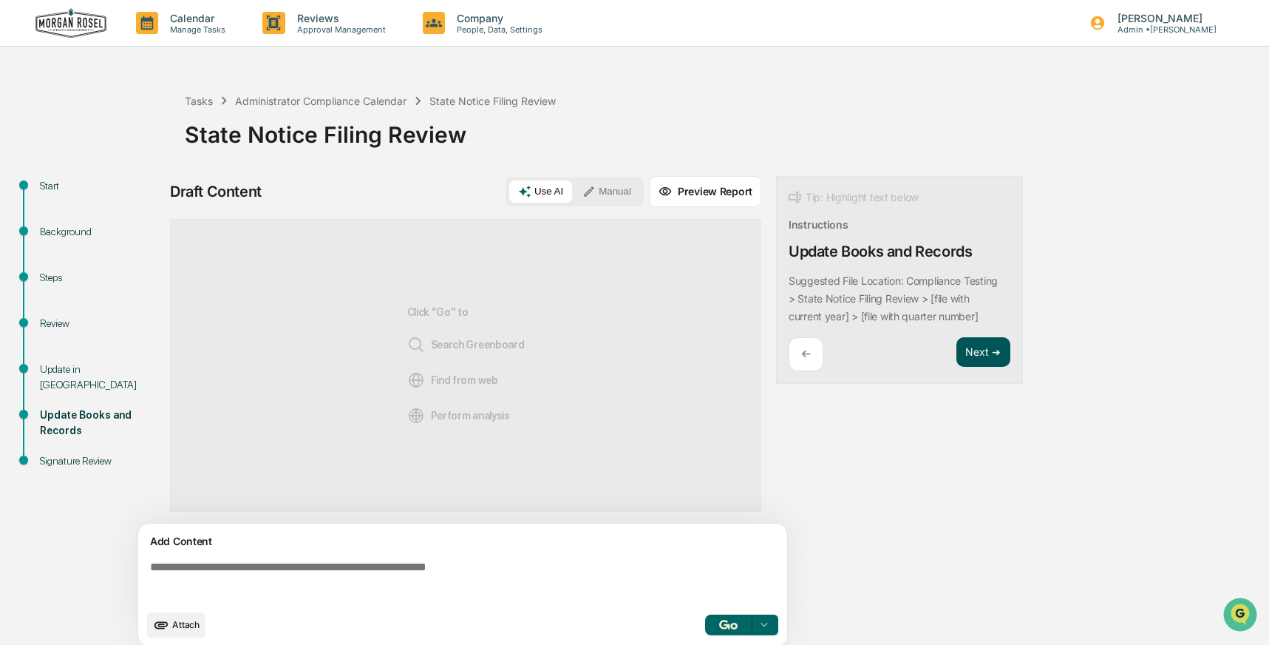
click at [974, 356] on button "Next ➔" at bounding box center [984, 352] width 54 height 30
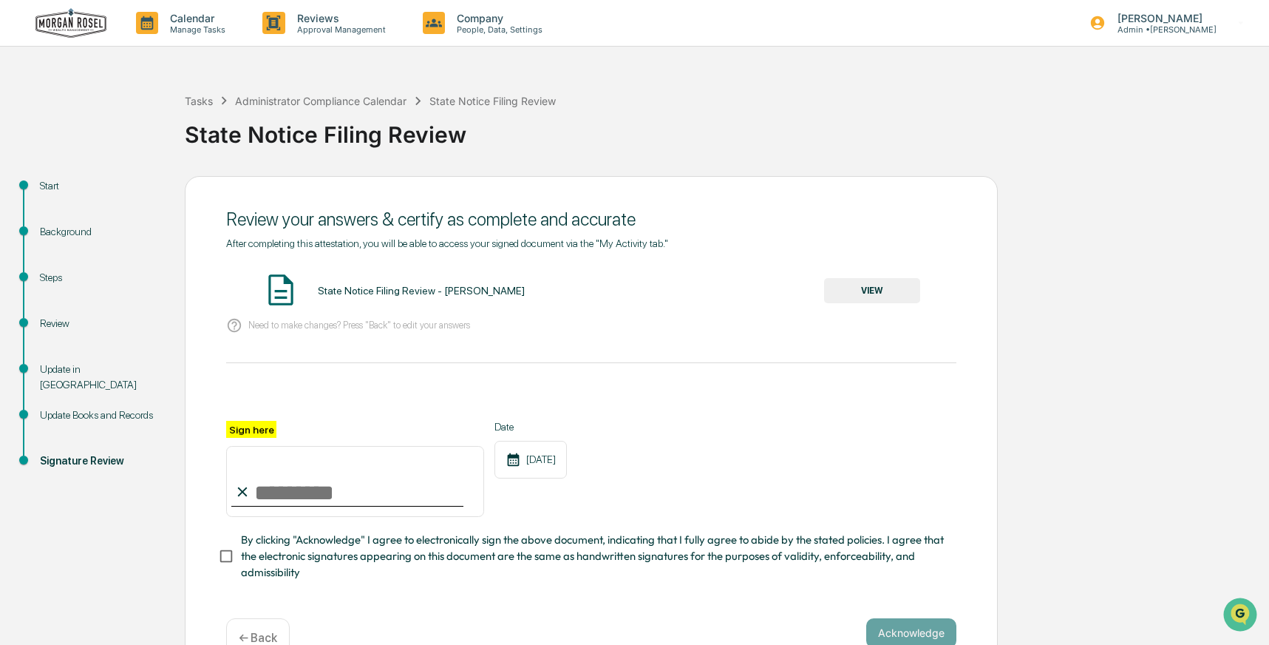
click at [863, 290] on button "VIEW" at bounding box center [872, 290] width 96 height 25
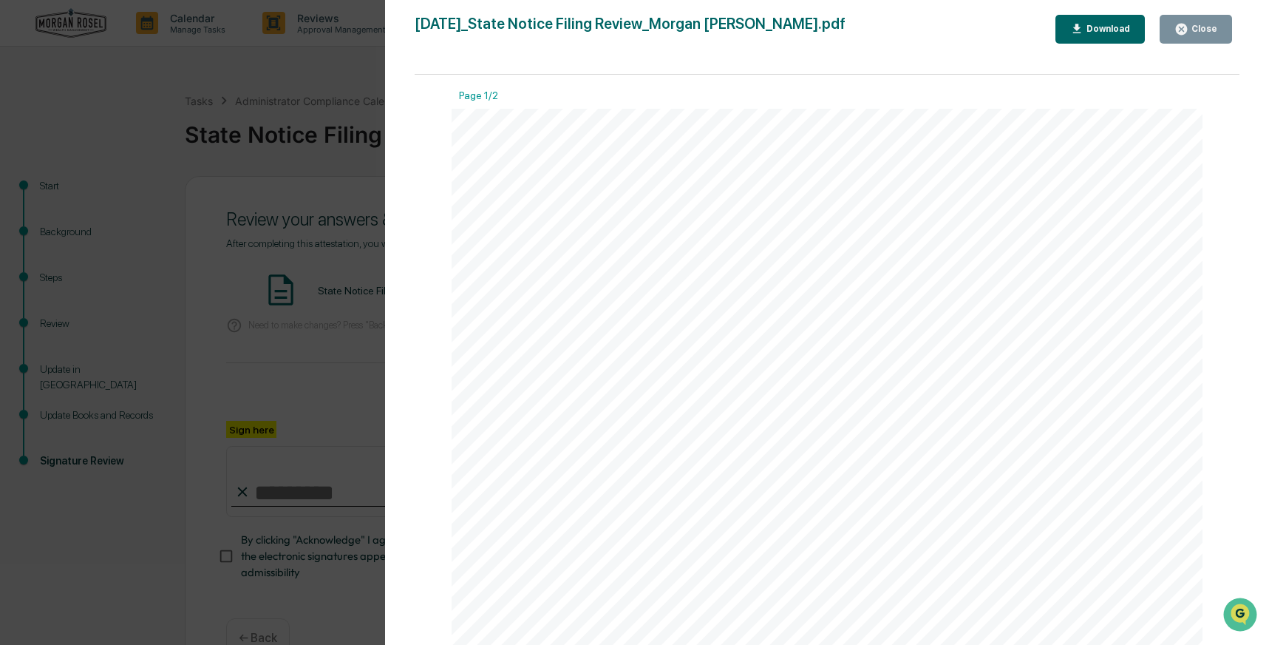
click at [1191, 30] on div "Close" at bounding box center [1203, 29] width 29 height 10
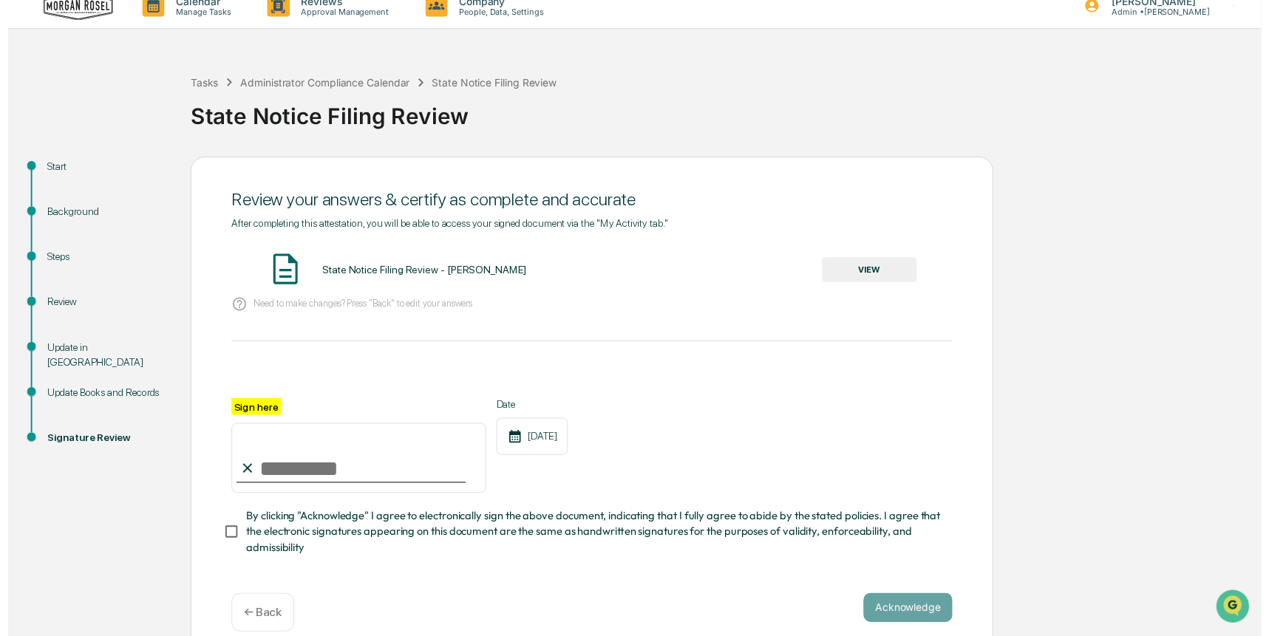
scroll to position [36, 0]
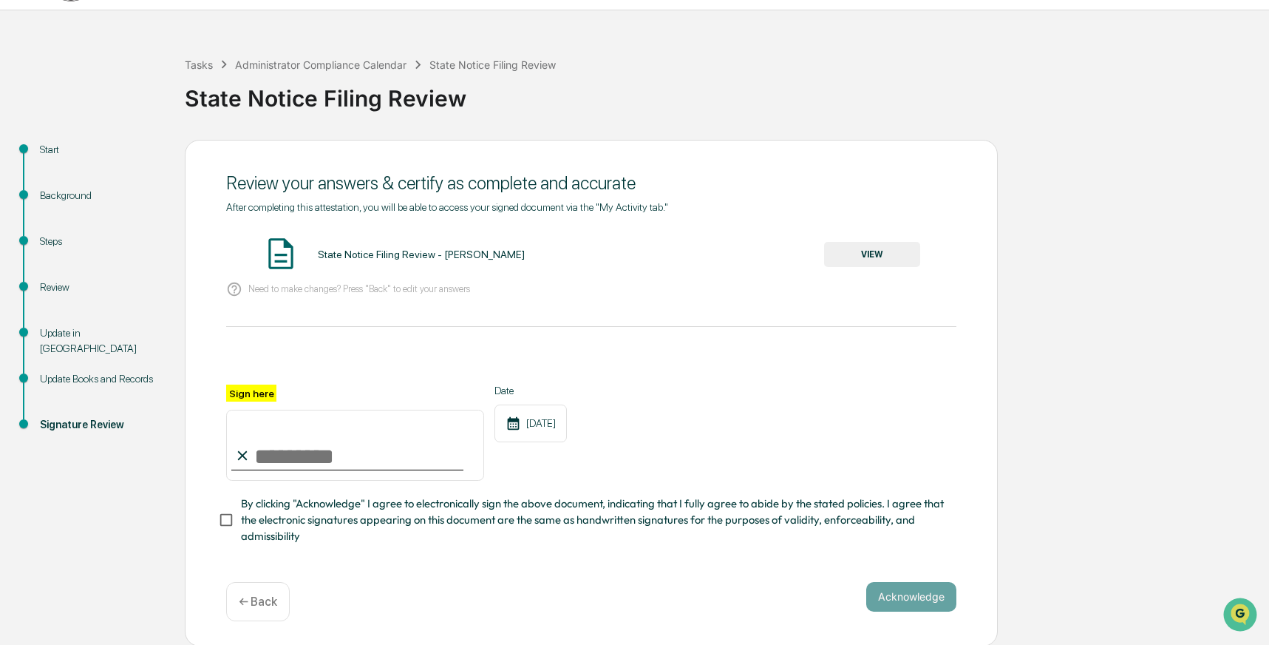
click at [293, 457] on input "Sign here" at bounding box center [355, 445] width 258 height 71
type input "**********"
click at [897, 596] on button "Acknowledge" at bounding box center [911, 597] width 90 height 30
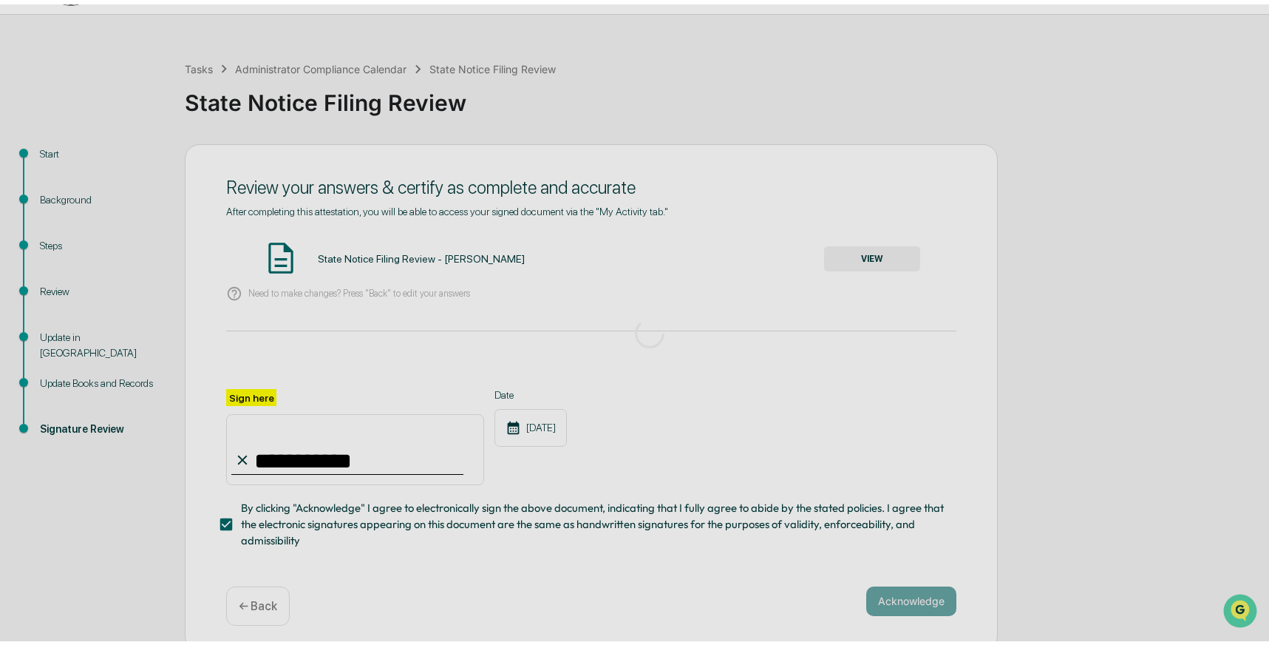
scroll to position [0, 0]
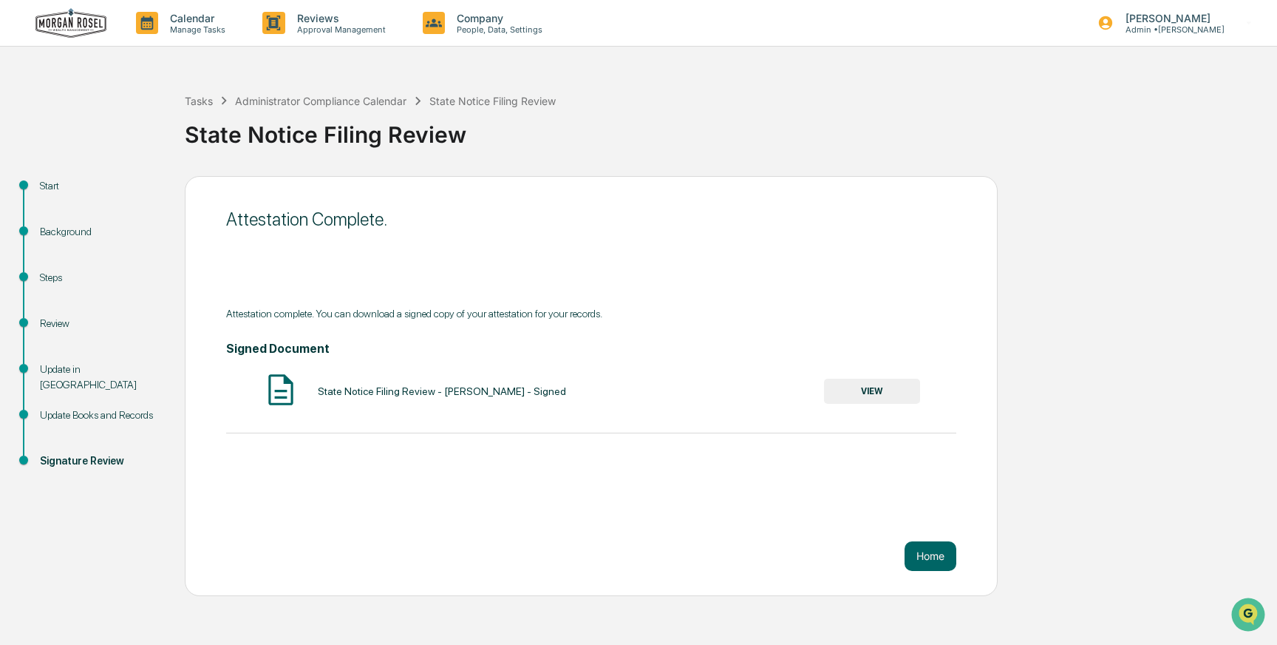
click at [842, 386] on button "VIEW" at bounding box center [872, 390] width 96 height 25
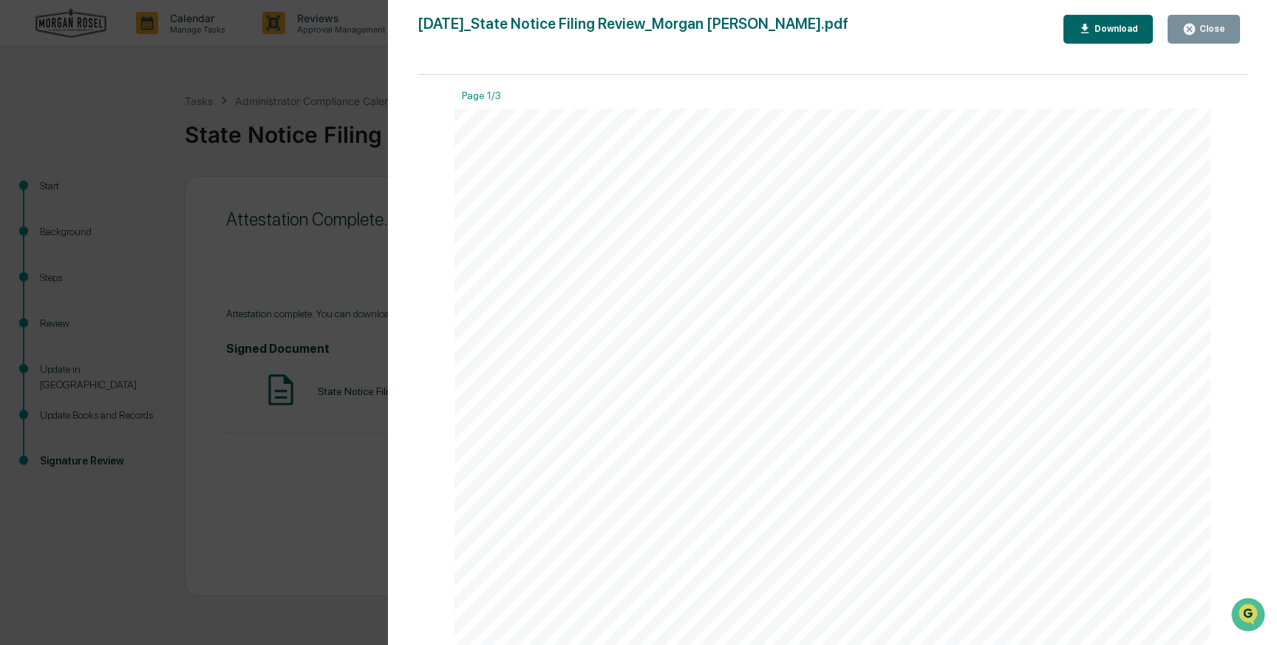
click at [1115, 28] on div "Download" at bounding box center [1115, 29] width 47 height 10
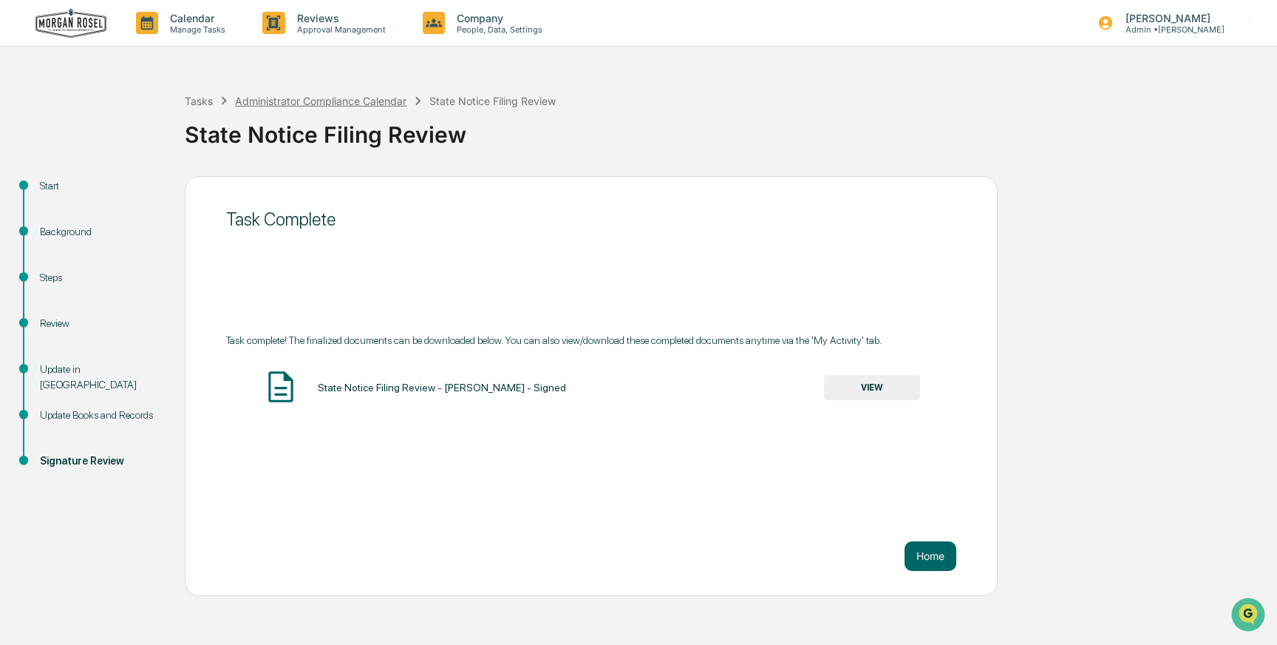
click at [299, 98] on div "Administrator Compliance Calendar" at bounding box center [320, 101] width 171 height 13
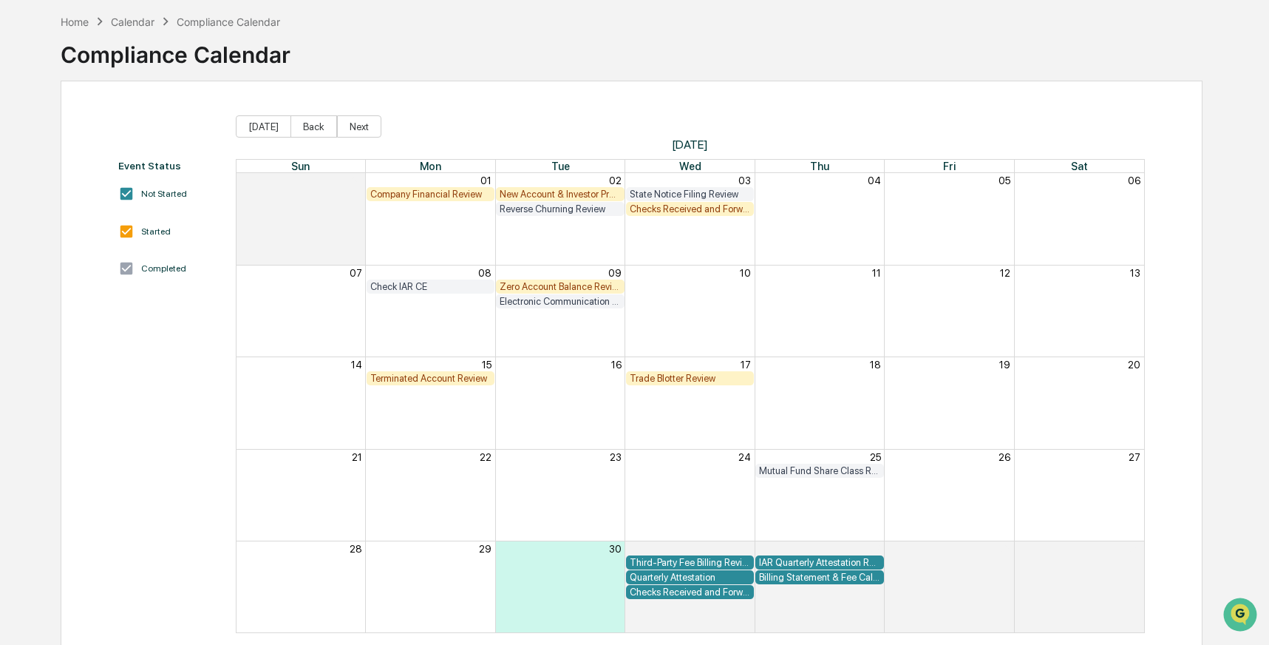
scroll to position [64, 0]
click at [314, 126] on button "Back" at bounding box center [314, 126] width 47 height 22
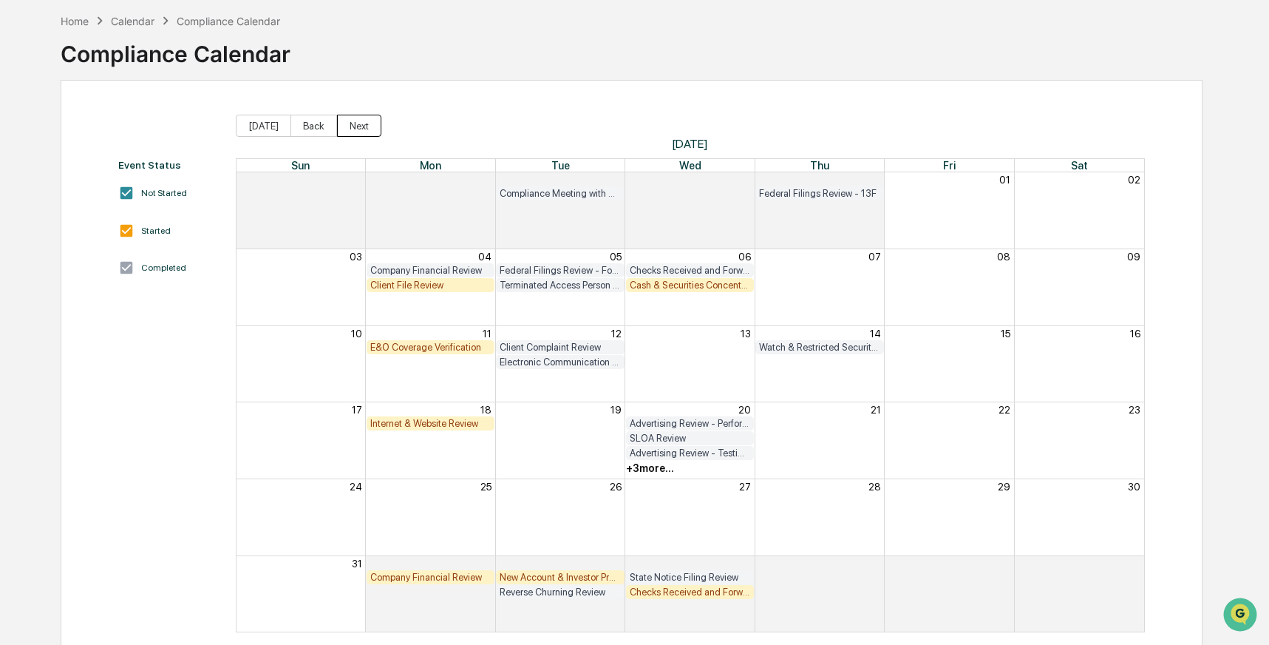
click at [357, 129] on button "Next" at bounding box center [359, 126] width 44 height 22
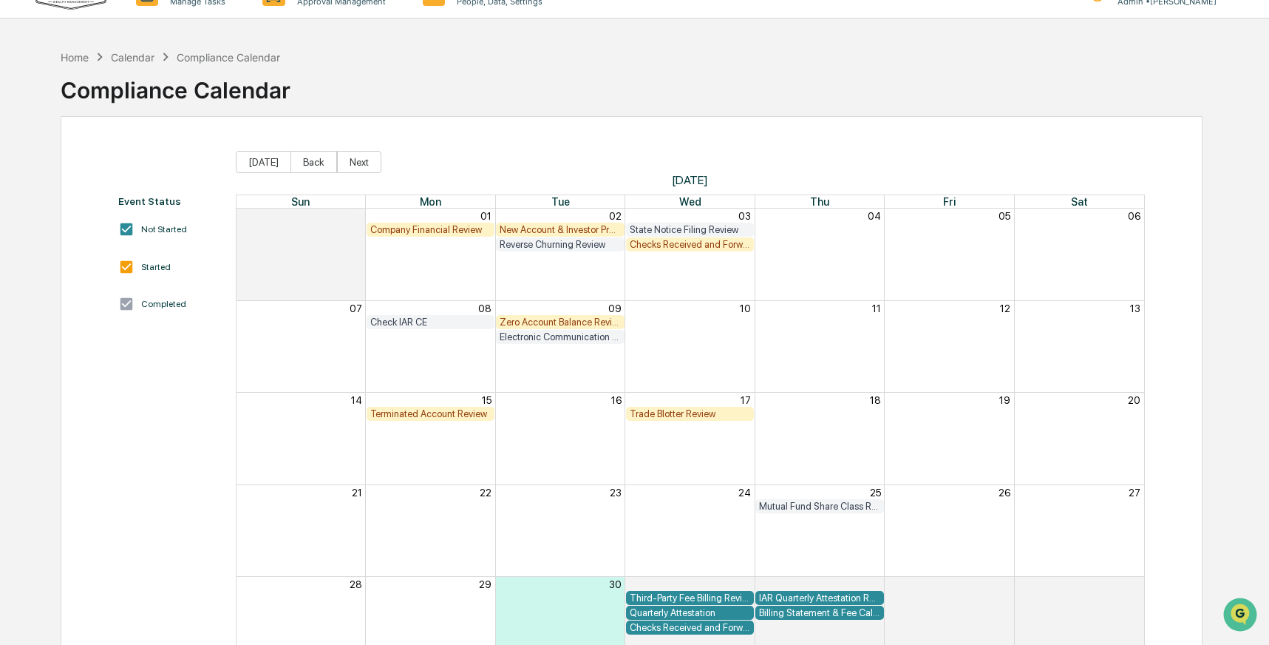
scroll to position [24, 0]
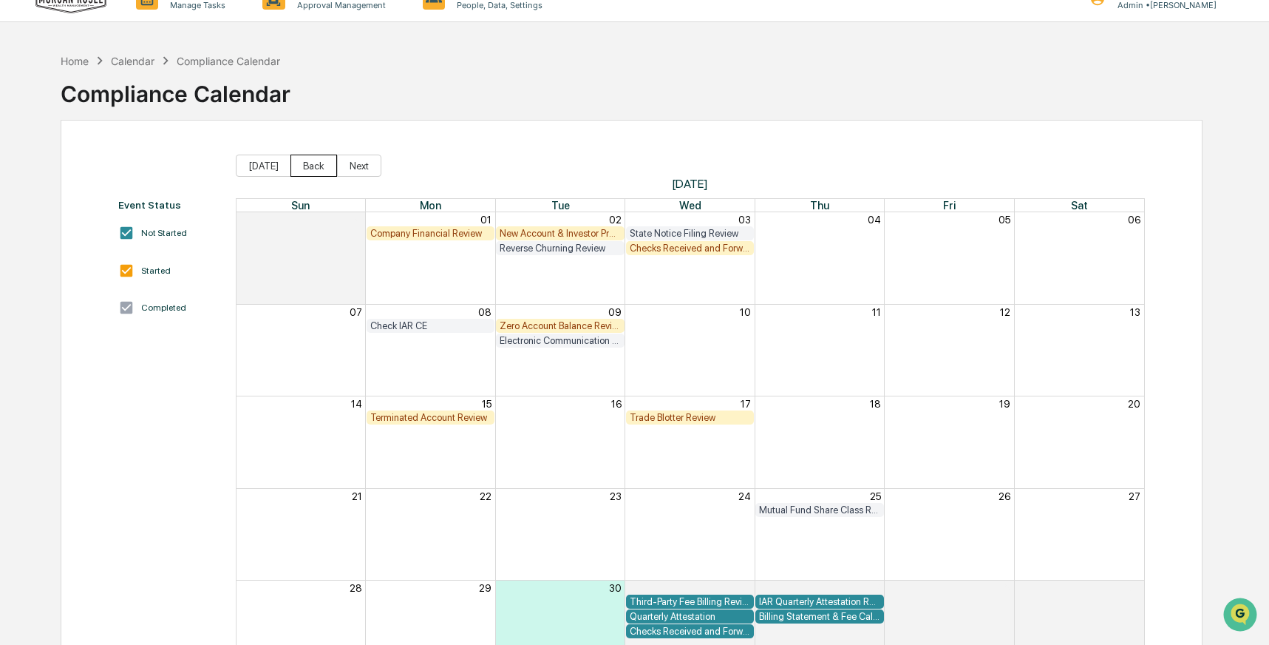
click at [312, 167] on button "Back" at bounding box center [314, 165] width 47 height 22
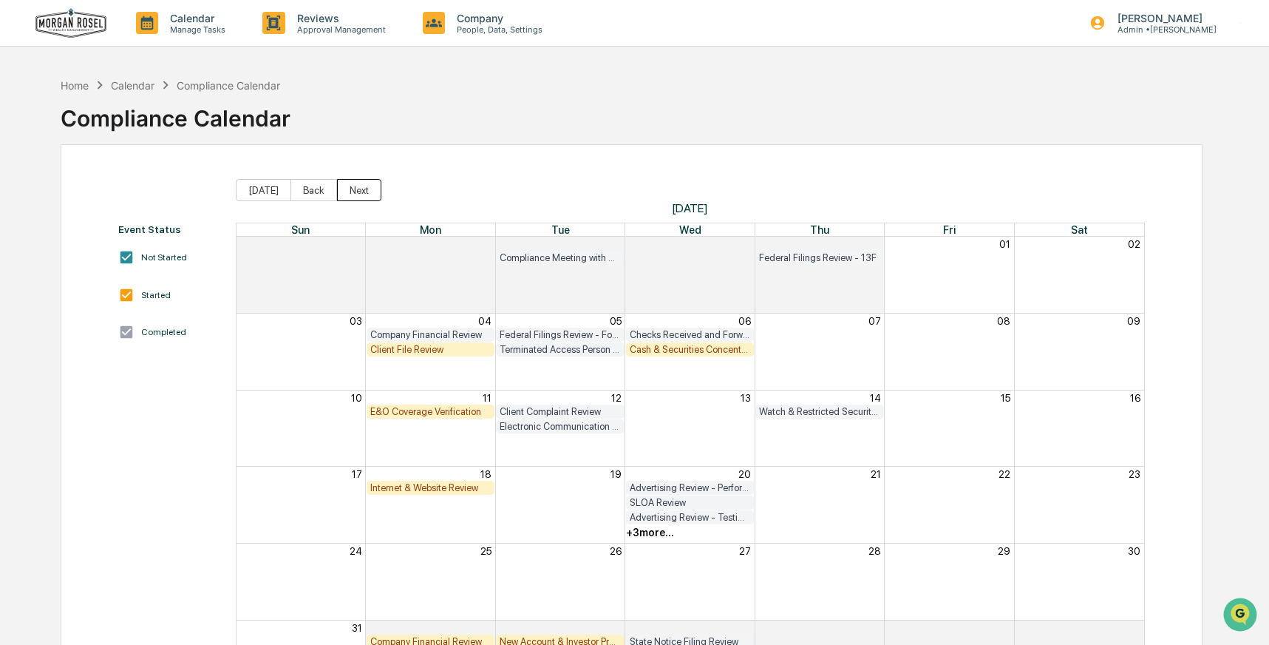
click at [361, 191] on button "Next" at bounding box center [359, 190] width 44 height 22
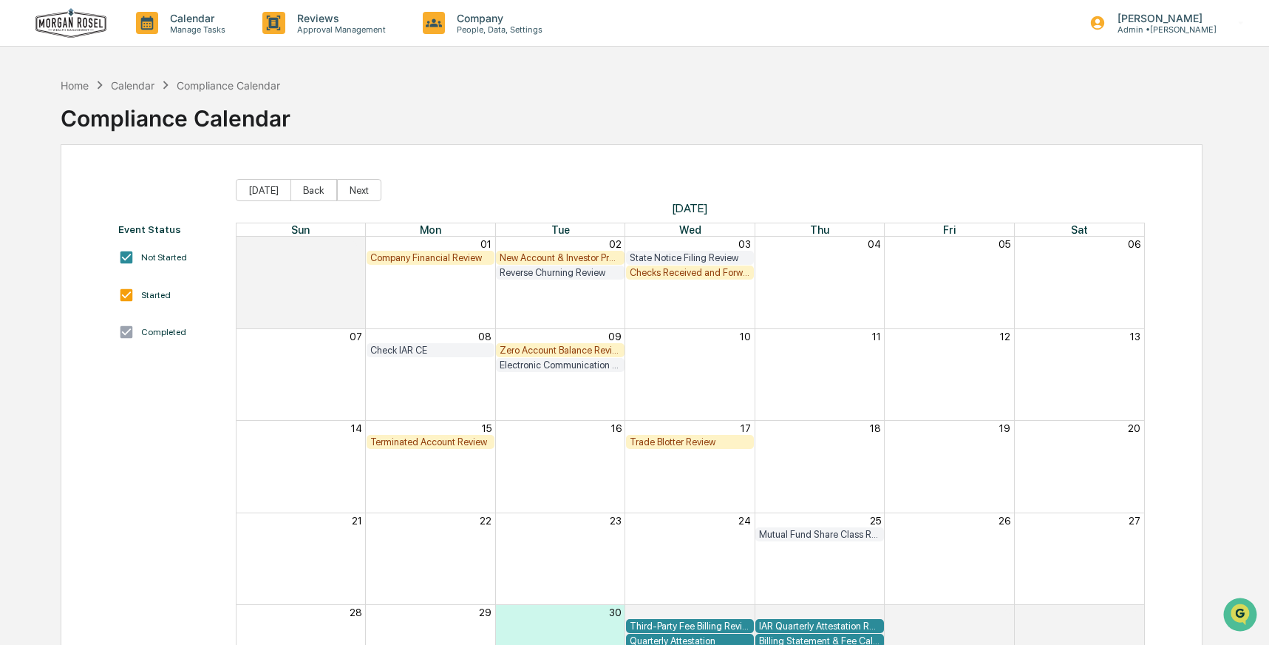
click at [696, 274] on div "Checks Received and Forwarded Log" at bounding box center [690, 272] width 120 height 11
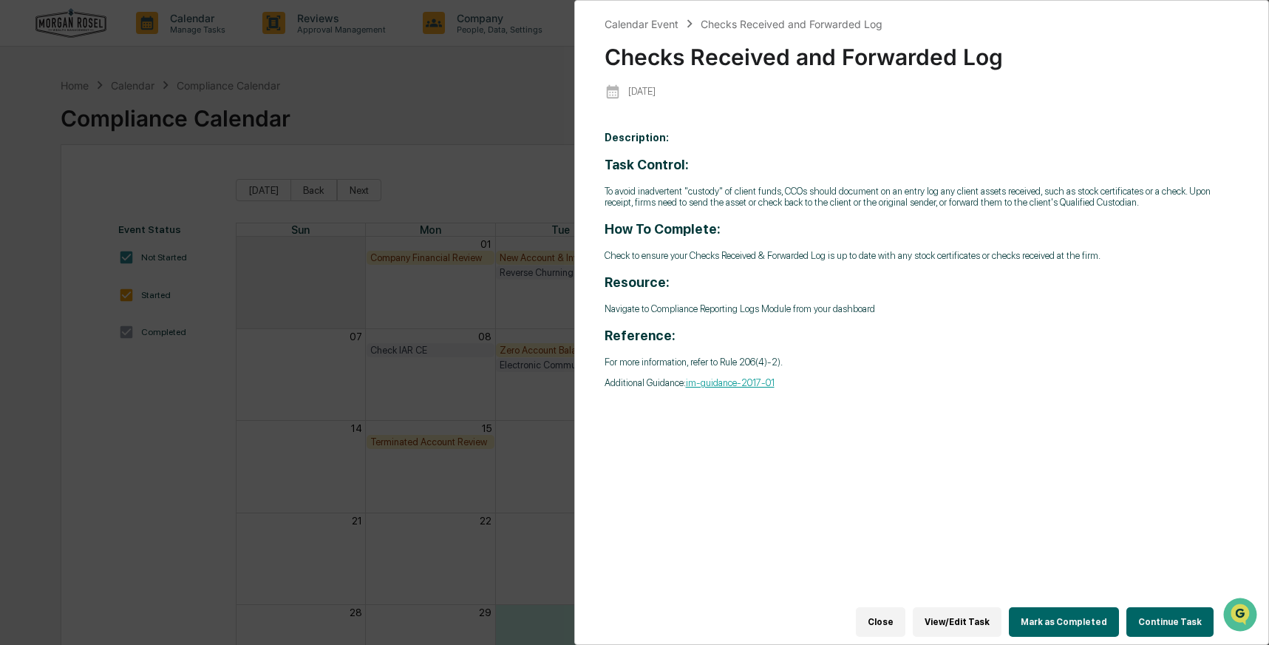
click at [1155, 607] on button "Continue Task" at bounding box center [1170, 622] width 87 height 30
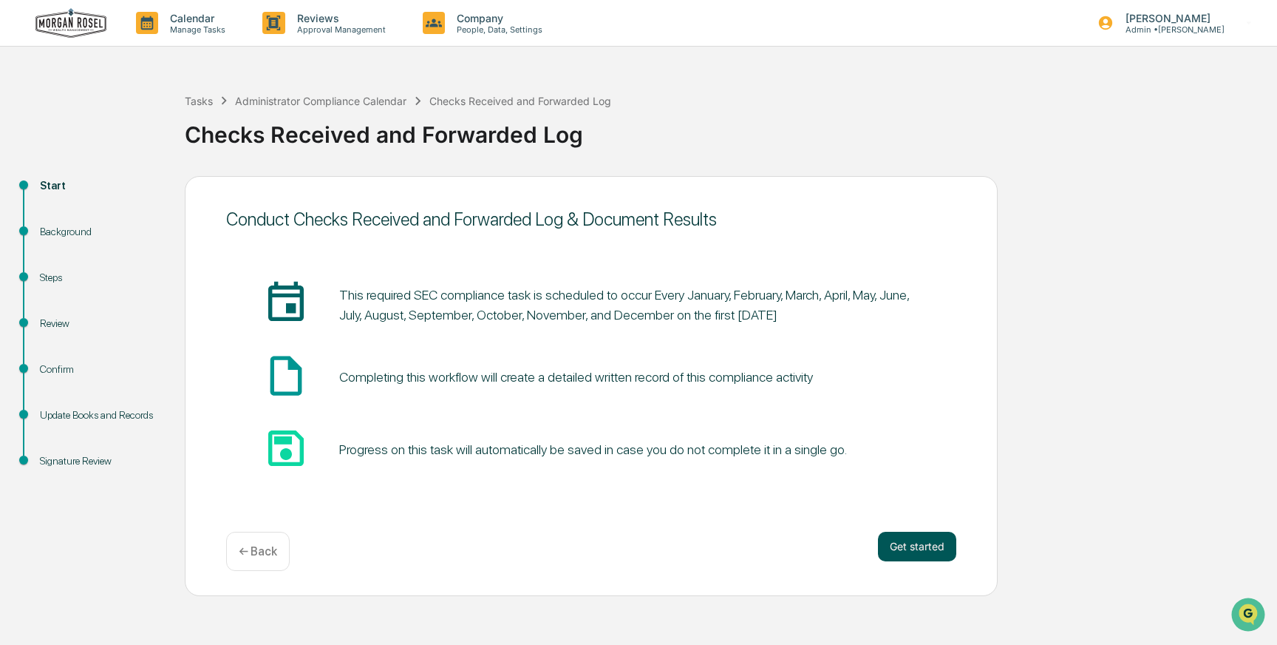
click at [912, 542] on button "Get started" at bounding box center [917, 546] width 78 height 30
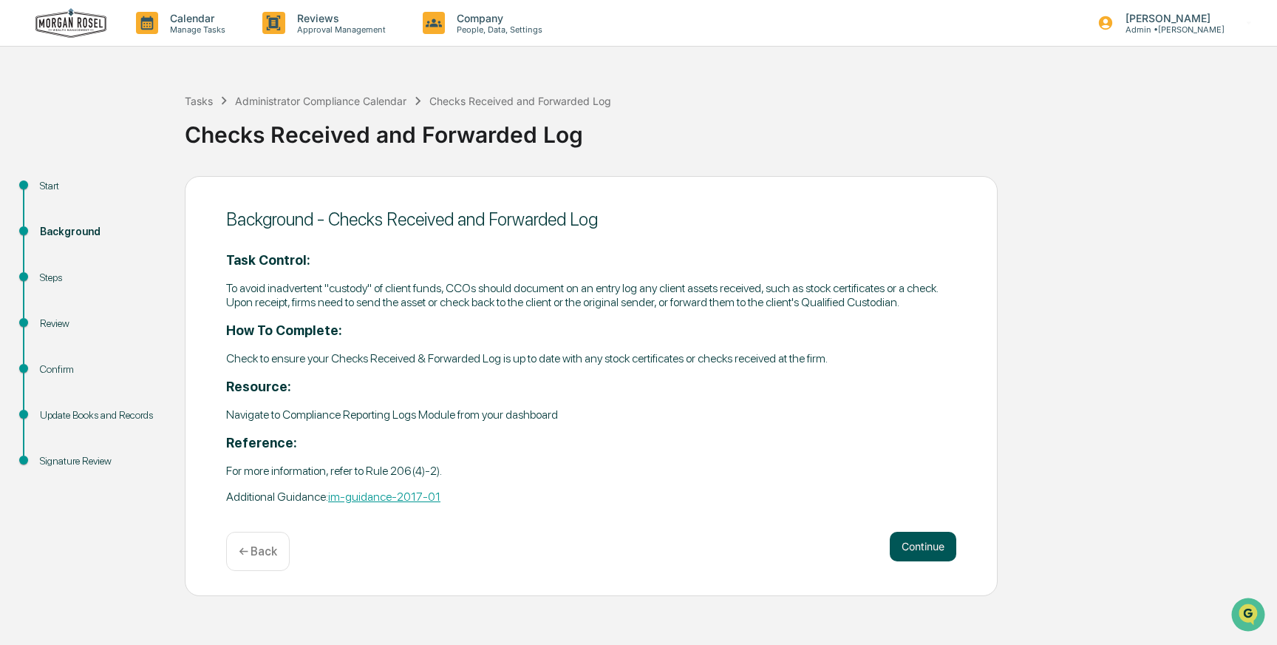
click at [912, 548] on button "Continue" at bounding box center [923, 546] width 67 height 30
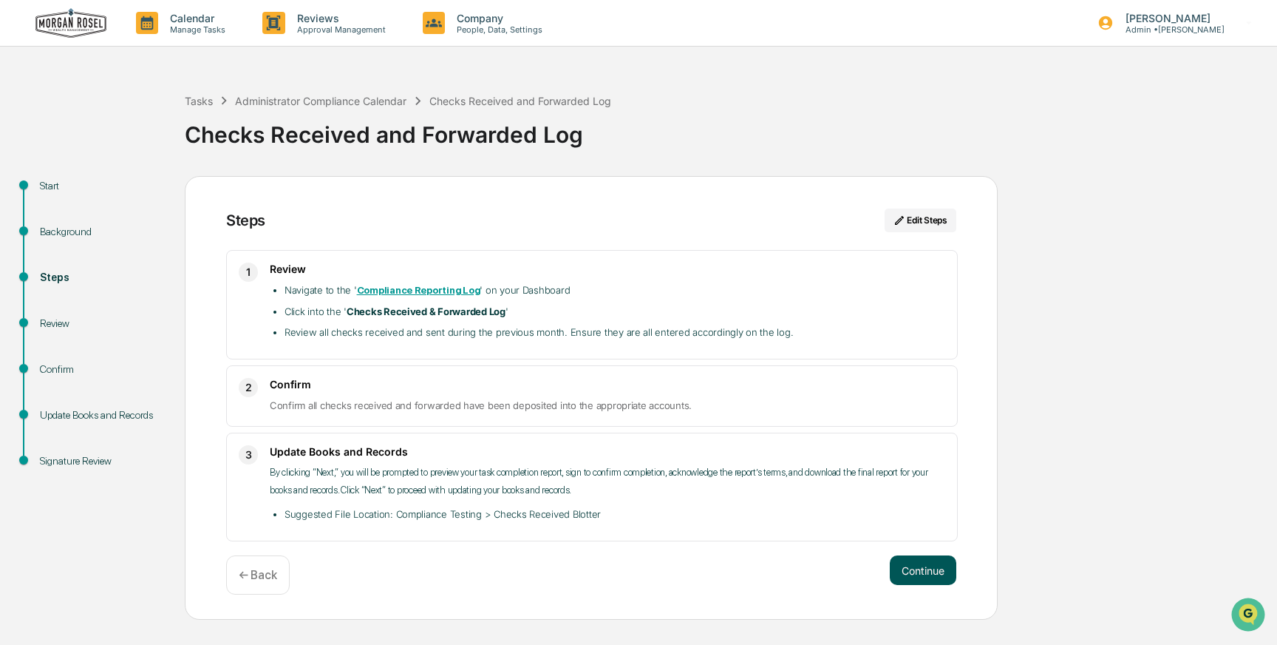
click at [912, 560] on button "Continue" at bounding box center [923, 570] width 67 height 30
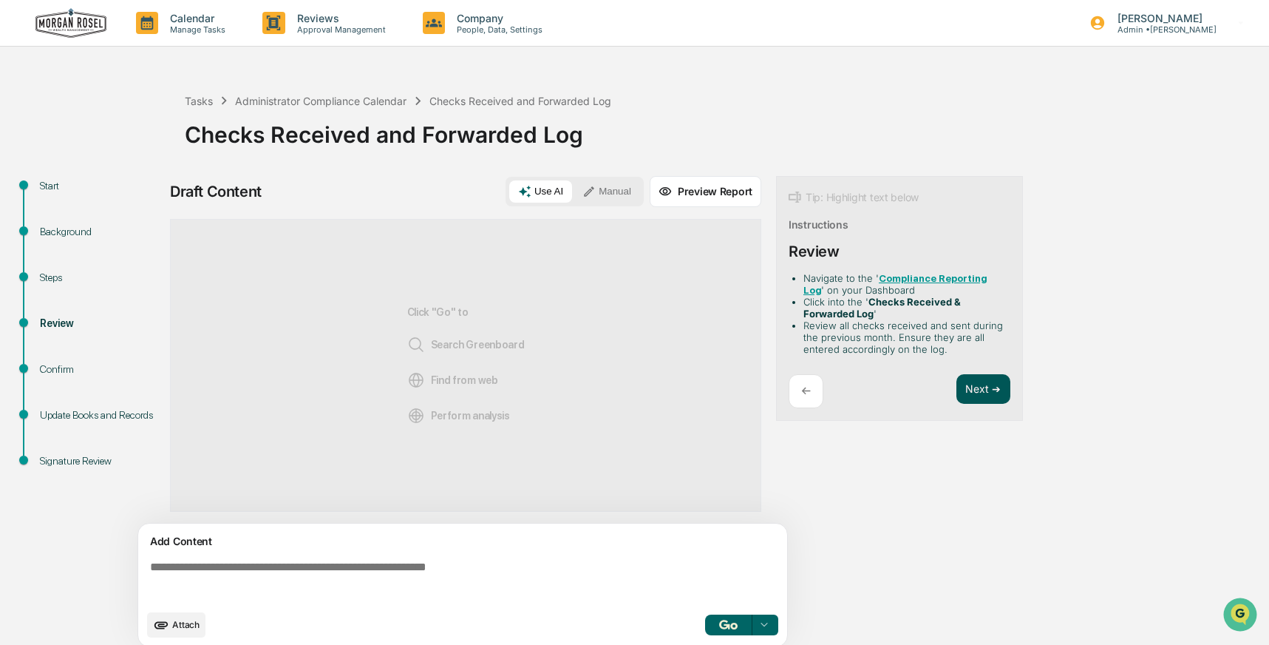
click at [983, 384] on button "Next ➔" at bounding box center [984, 389] width 54 height 30
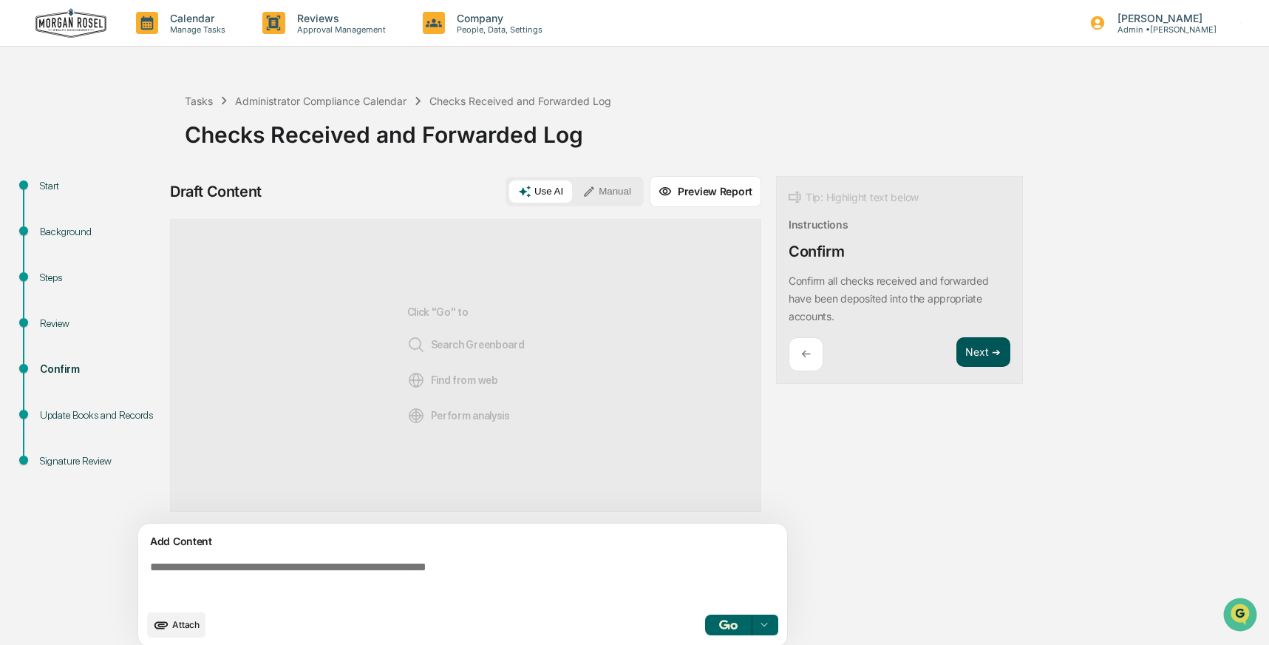
click at [976, 356] on button "Next ➔" at bounding box center [984, 352] width 54 height 30
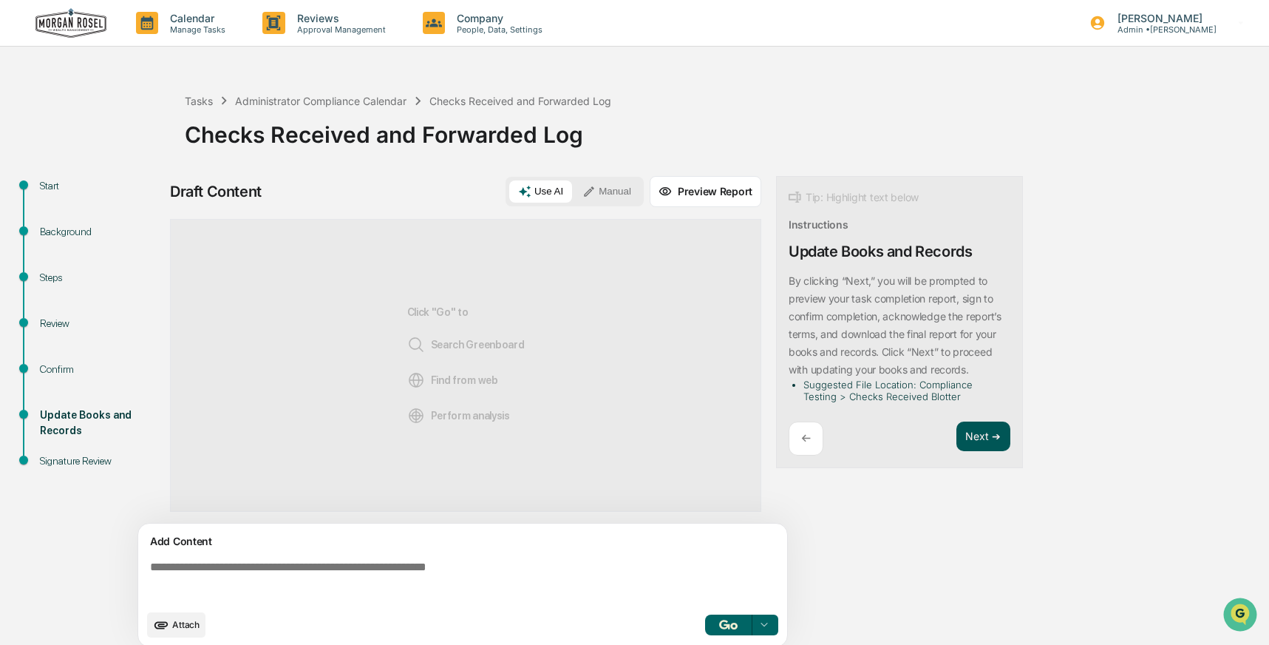
click at [976, 443] on button "Next ➔" at bounding box center [984, 436] width 54 height 30
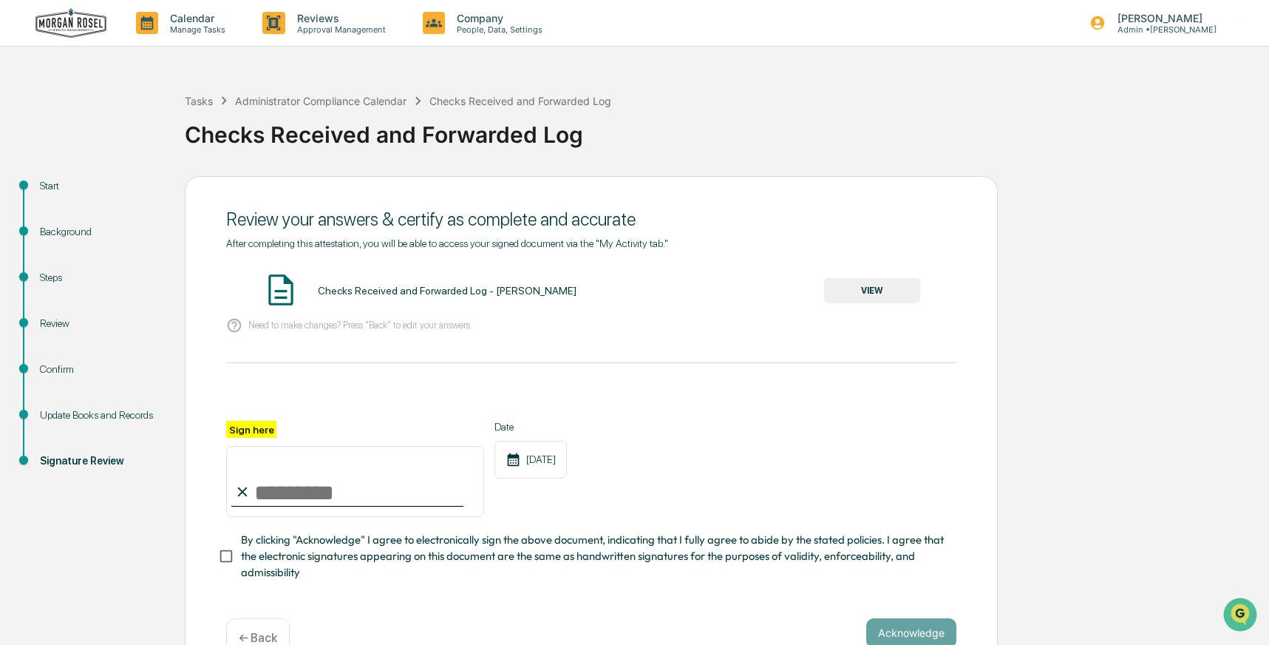
click at [866, 291] on button "VIEW" at bounding box center [872, 290] width 96 height 25
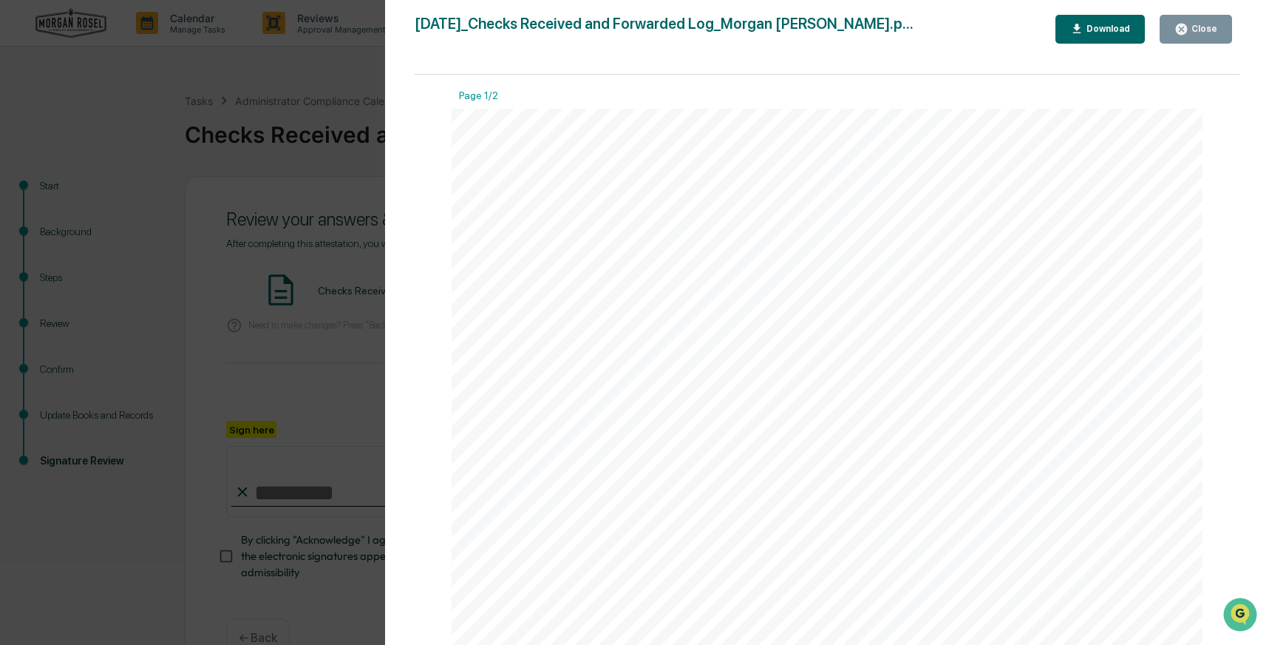
click at [1197, 27] on div "Close" at bounding box center [1203, 29] width 29 height 10
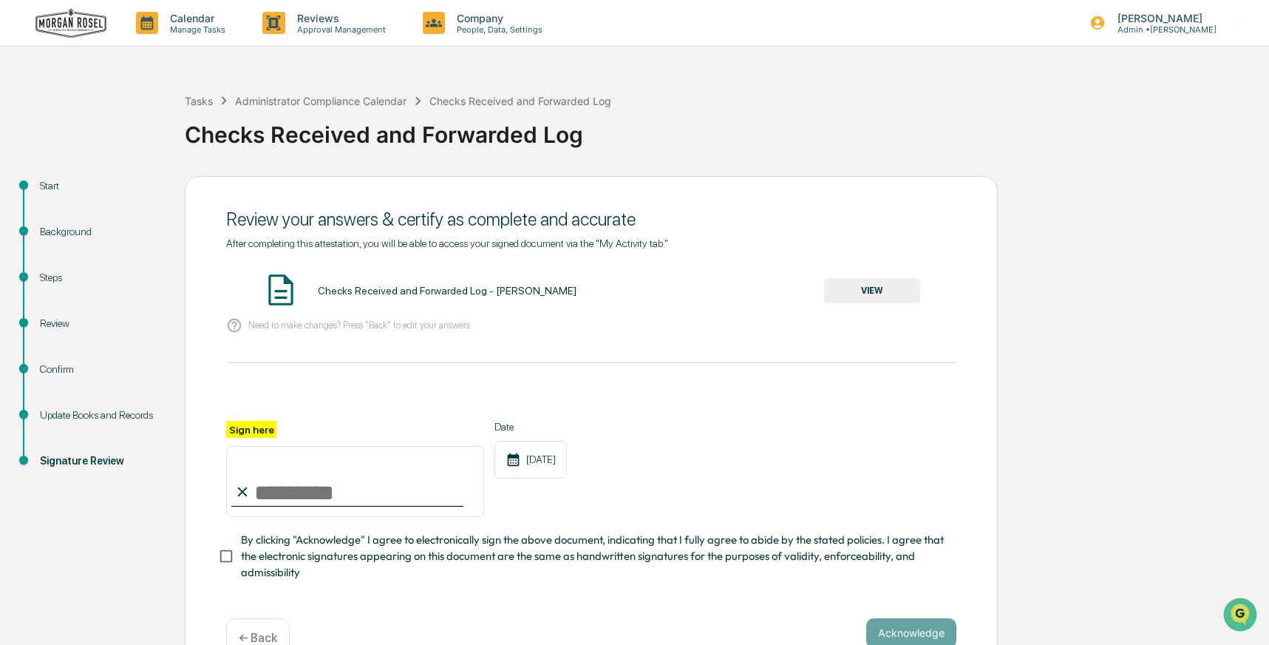
click at [275, 479] on input "Sign here" at bounding box center [355, 481] width 258 height 71
type input "**********"
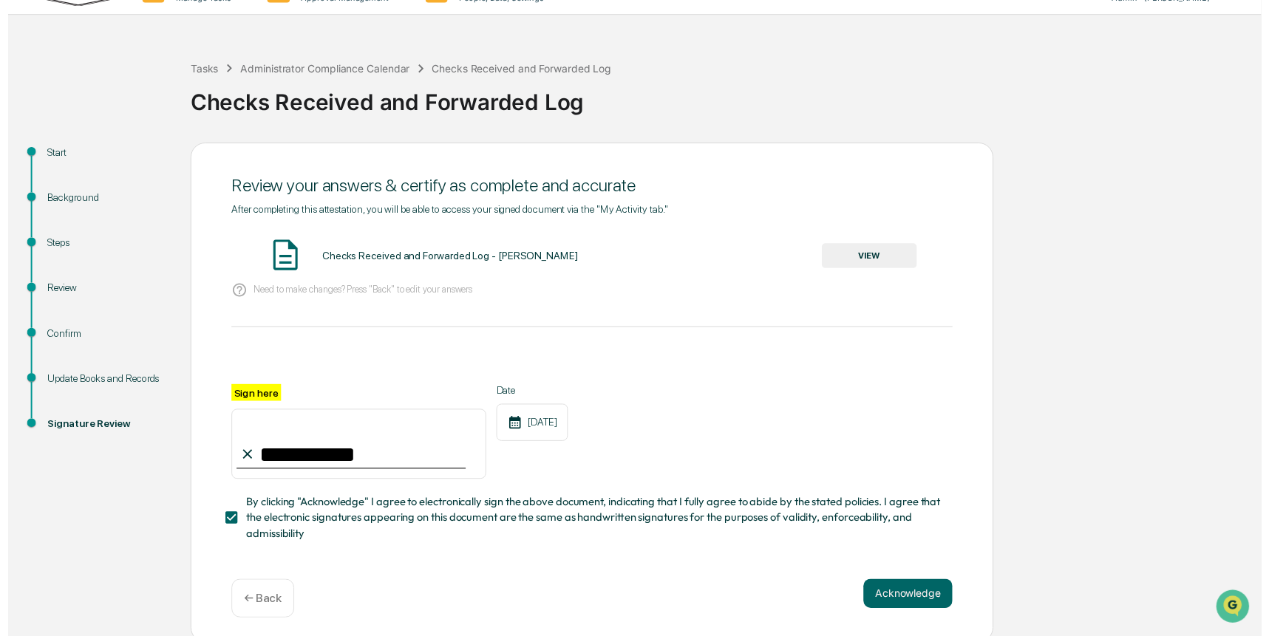
scroll to position [36, 0]
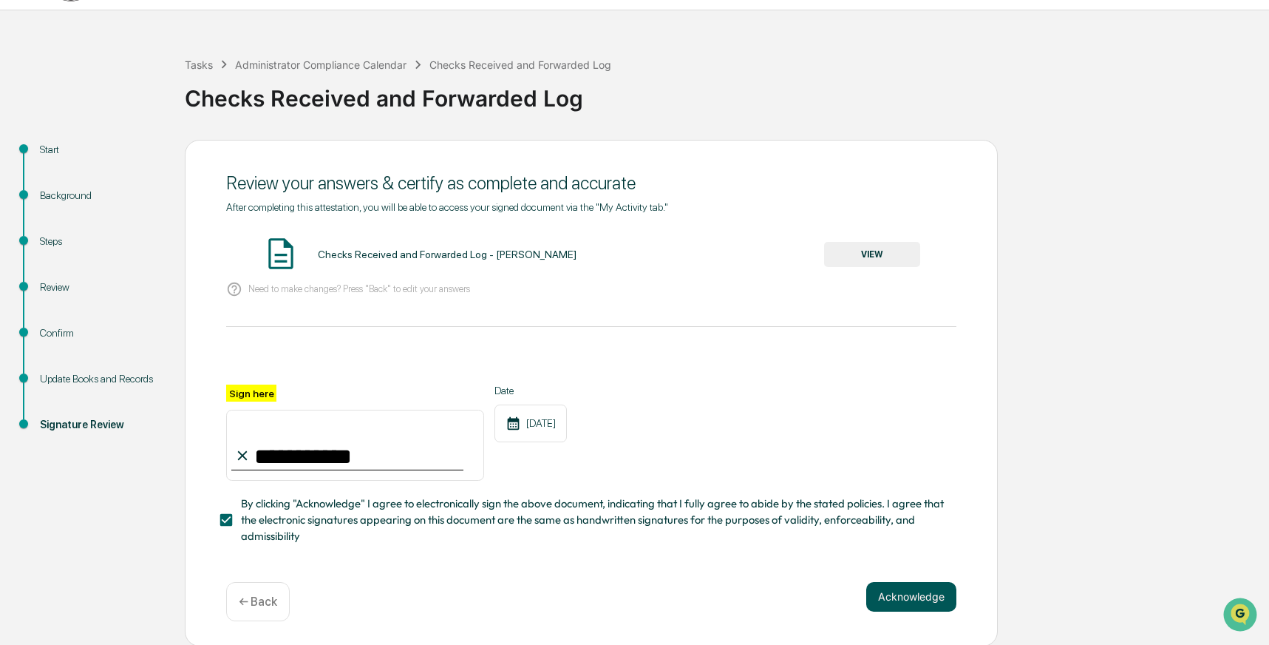
click at [913, 596] on button "Acknowledge" at bounding box center [911, 597] width 90 height 30
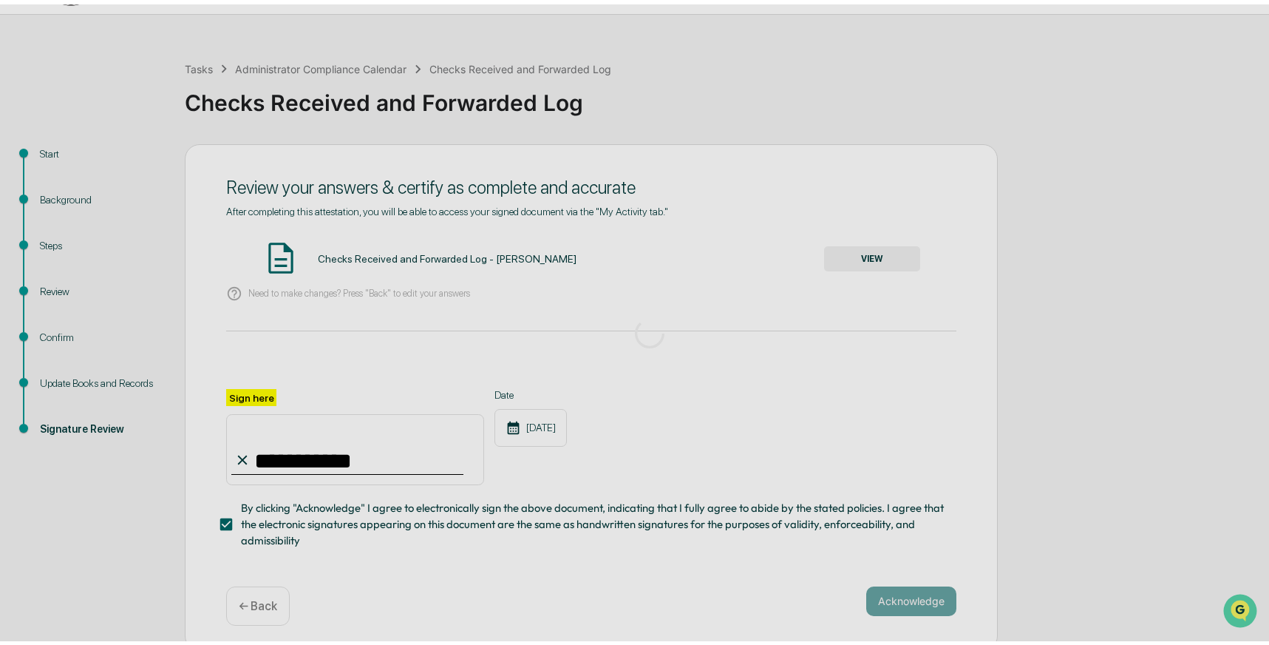
scroll to position [0, 0]
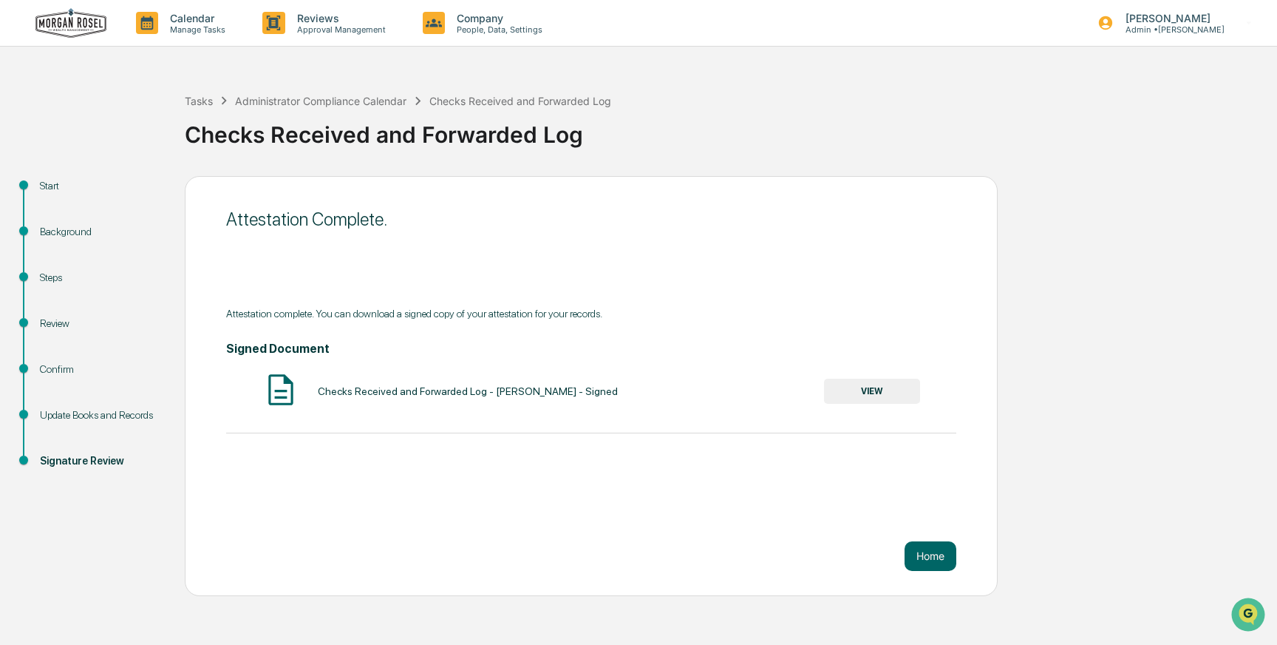
click at [877, 387] on button "VIEW" at bounding box center [872, 390] width 96 height 25
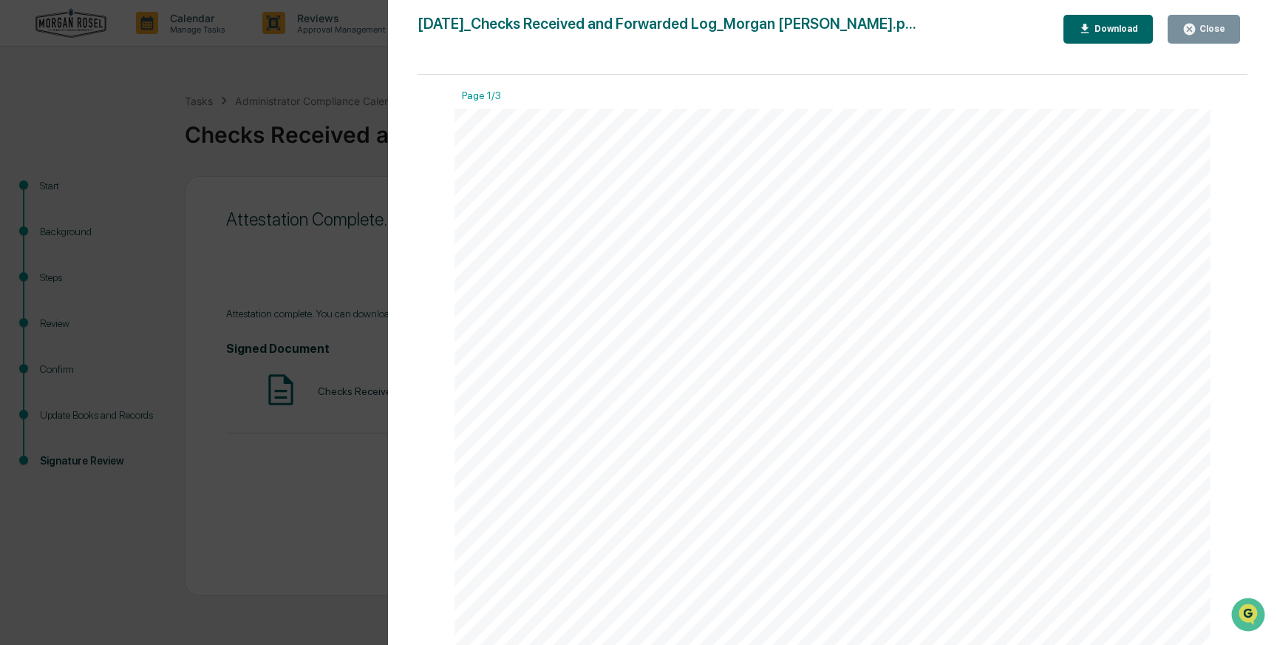
click at [1104, 28] on div "Download" at bounding box center [1115, 29] width 47 height 10
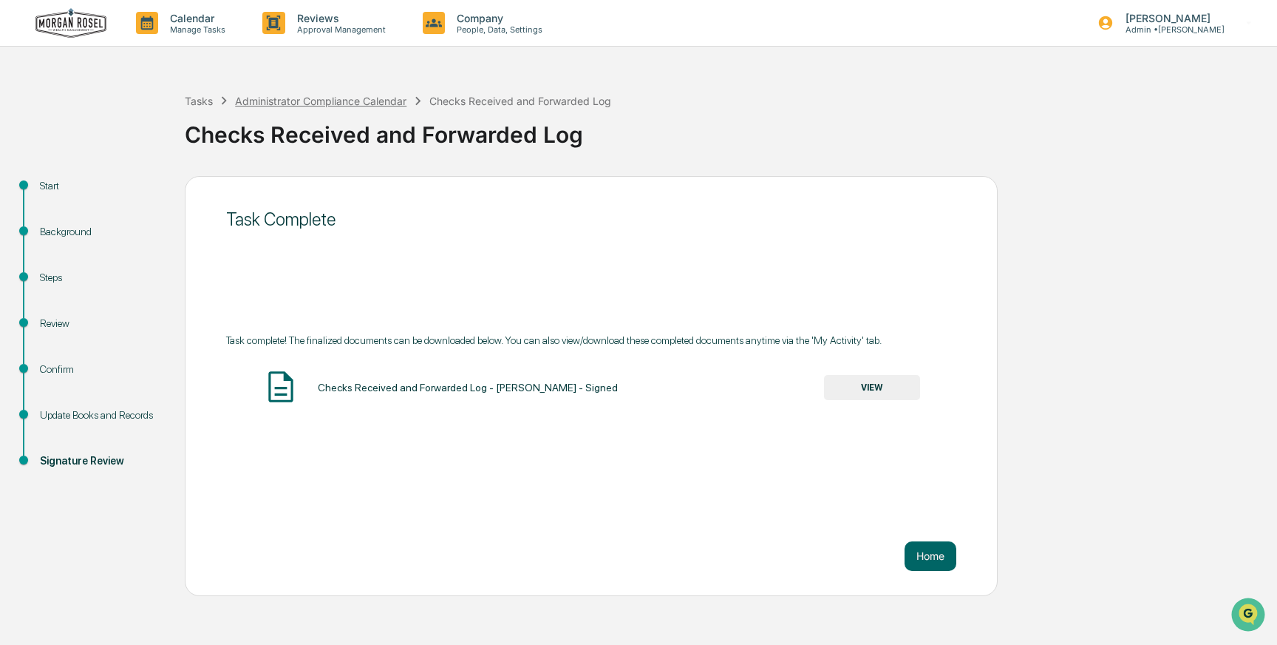
click at [324, 102] on div "Administrator Compliance Calendar" at bounding box center [320, 101] width 171 height 13
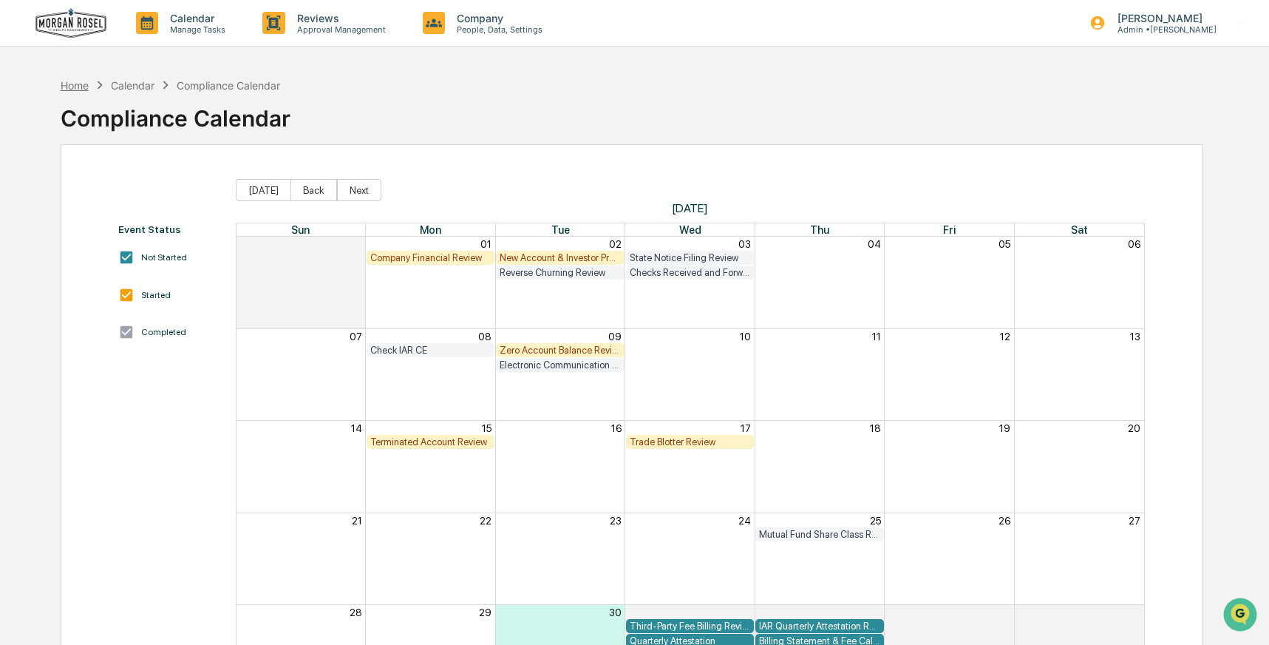
click at [72, 84] on div "Home" at bounding box center [75, 85] width 28 height 13
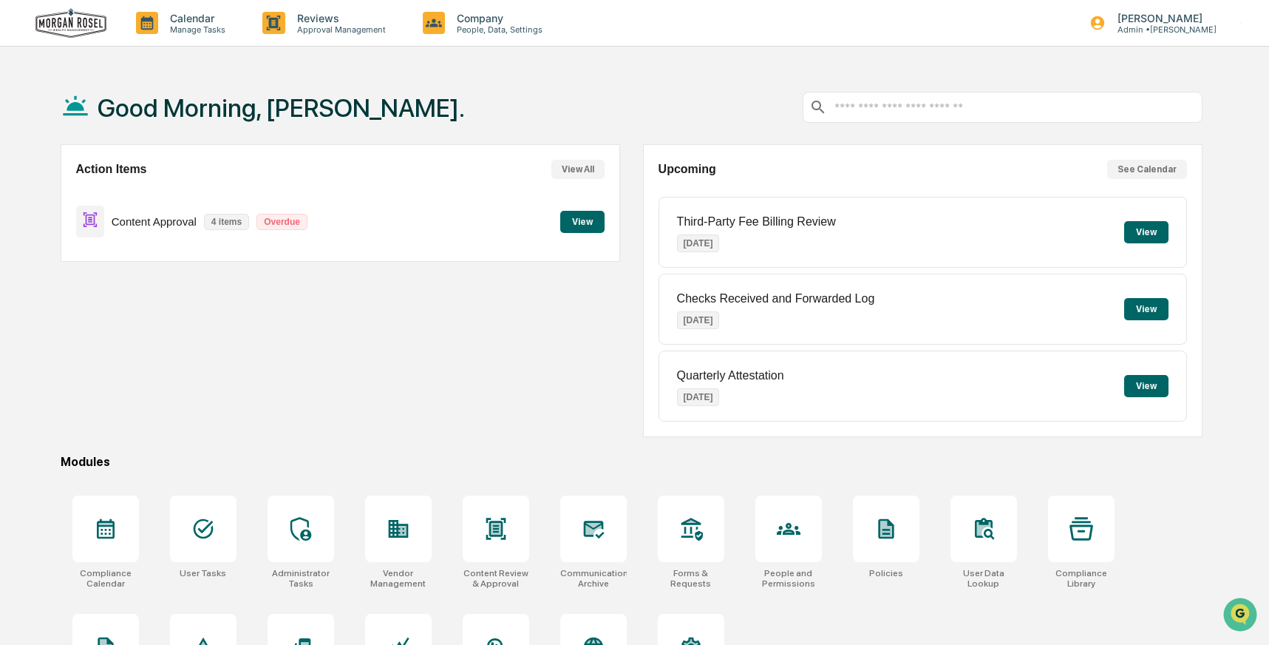
click at [1137, 308] on button "View" at bounding box center [1146, 309] width 44 height 22
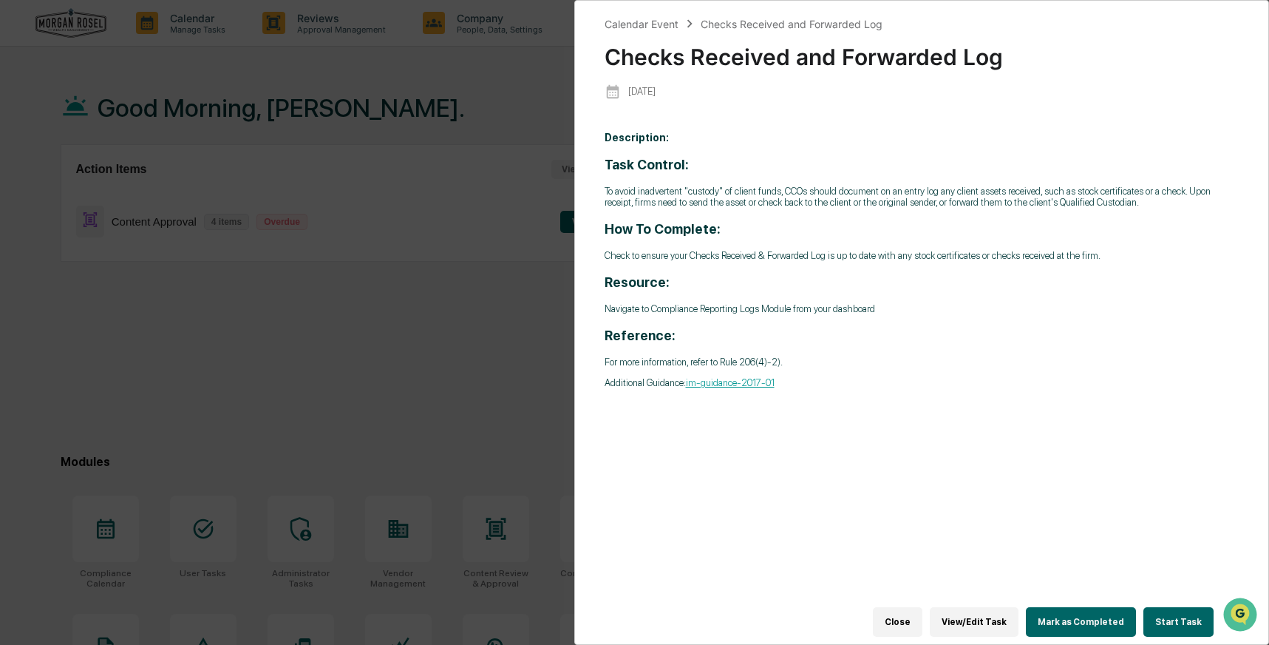
click at [992, 511] on div "Description: Task Control: To avoid inadvertent "custody" of client funds, CCOs…" at bounding box center [922, 371] width 635 height 500
click at [388, 359] on div "Calendar Event Checks Received and Forwarded Log Checks Received and Forwarded …" at bounding box center [634, 322] width 1269 height 645
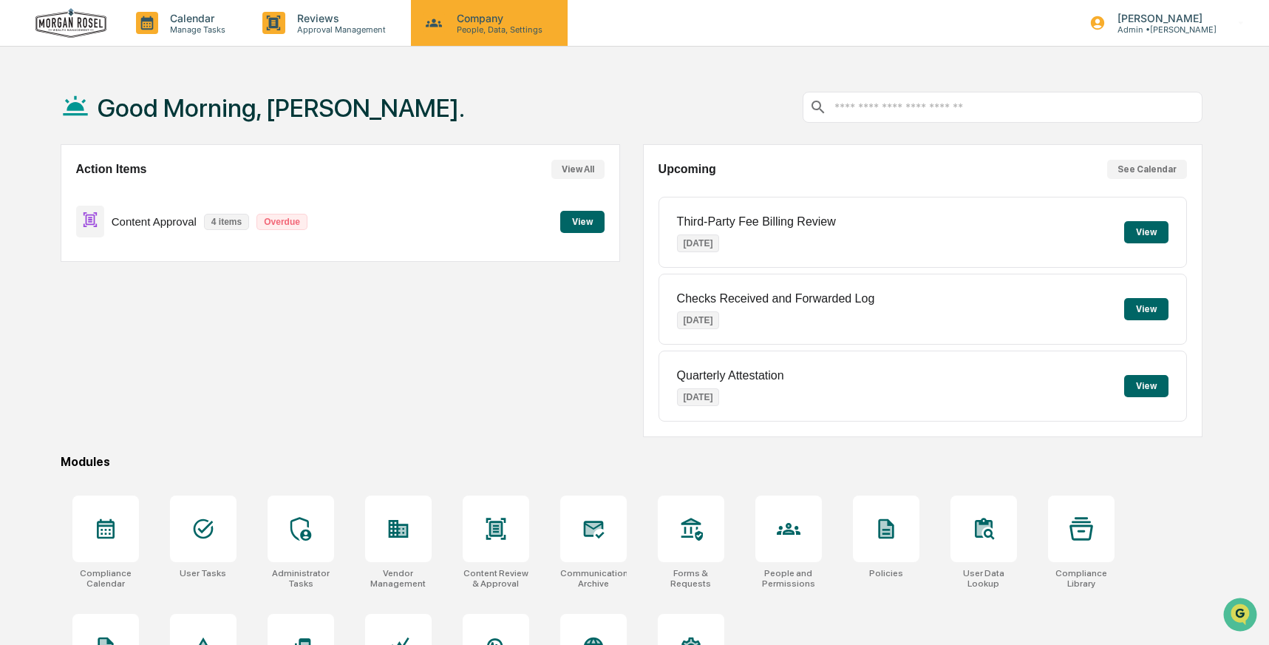
click at [459, 18] on p "Company" at bounding box center [497, 18] width 105 height 13
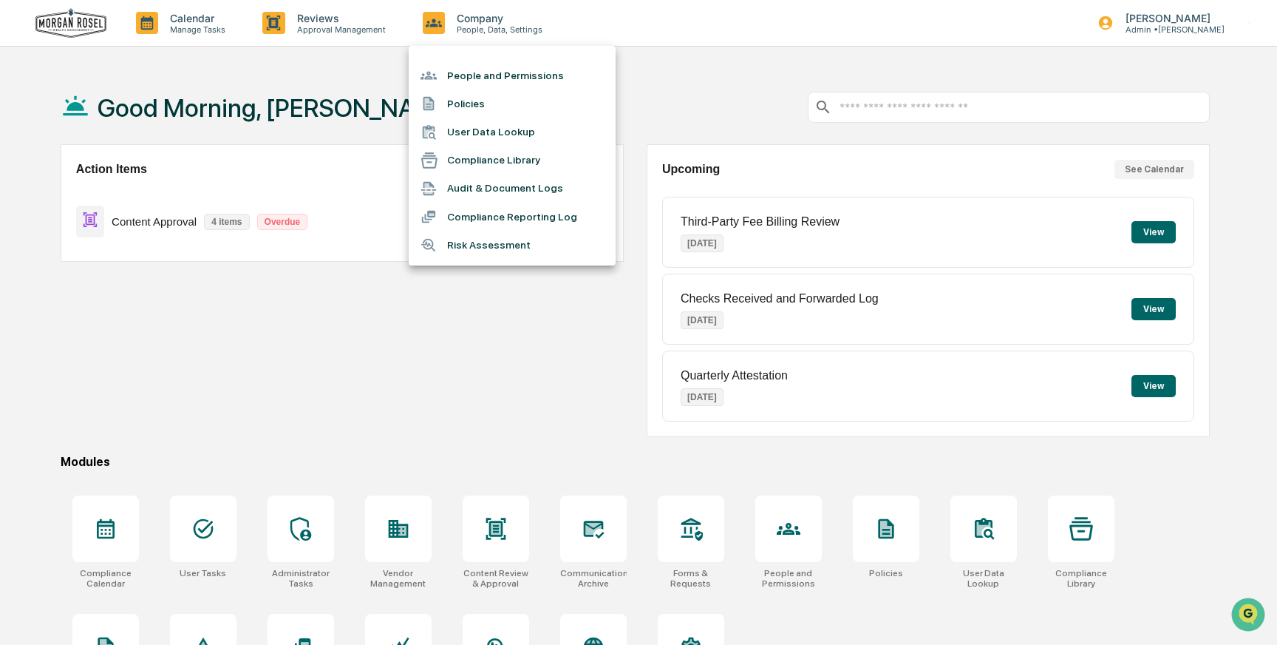
click at [473, 191] on li "Audit & Document Logs" at bounding box center [512, 188] width 207 height 28
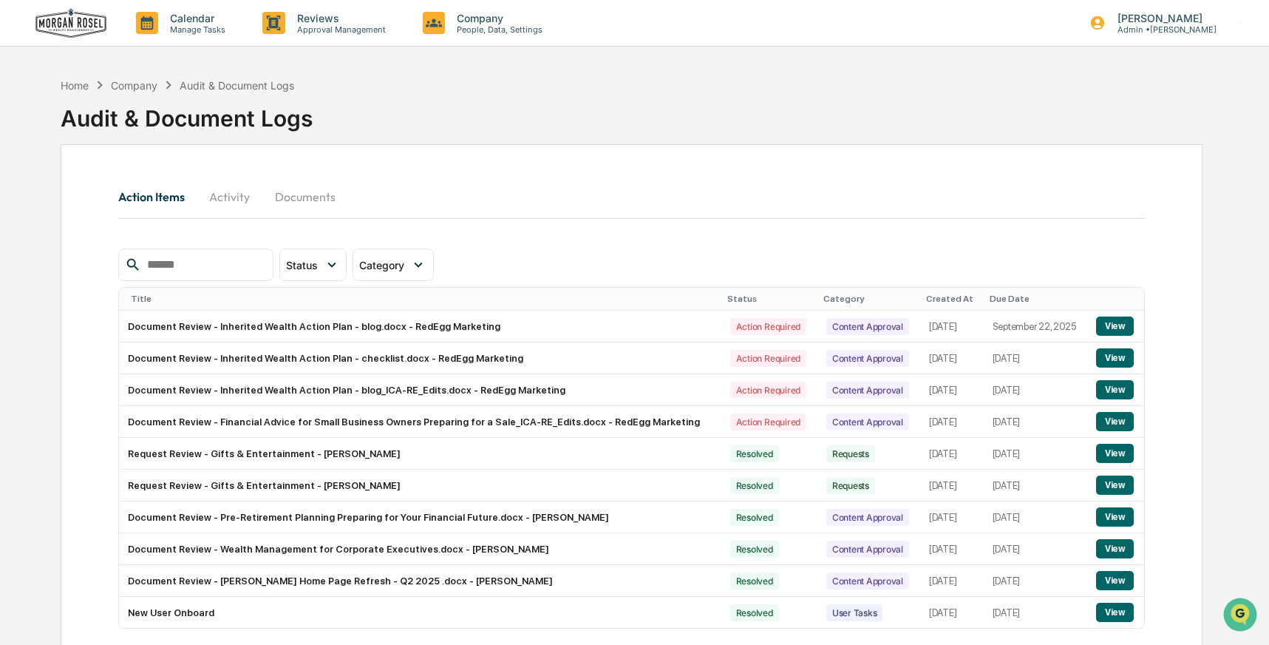
click at [142, 84] on div "Company" at bounding box center [134, 85] width 47 height 13
click at [76, 84] on div "Home" at bounding box center [75, 85] width 28 height 13
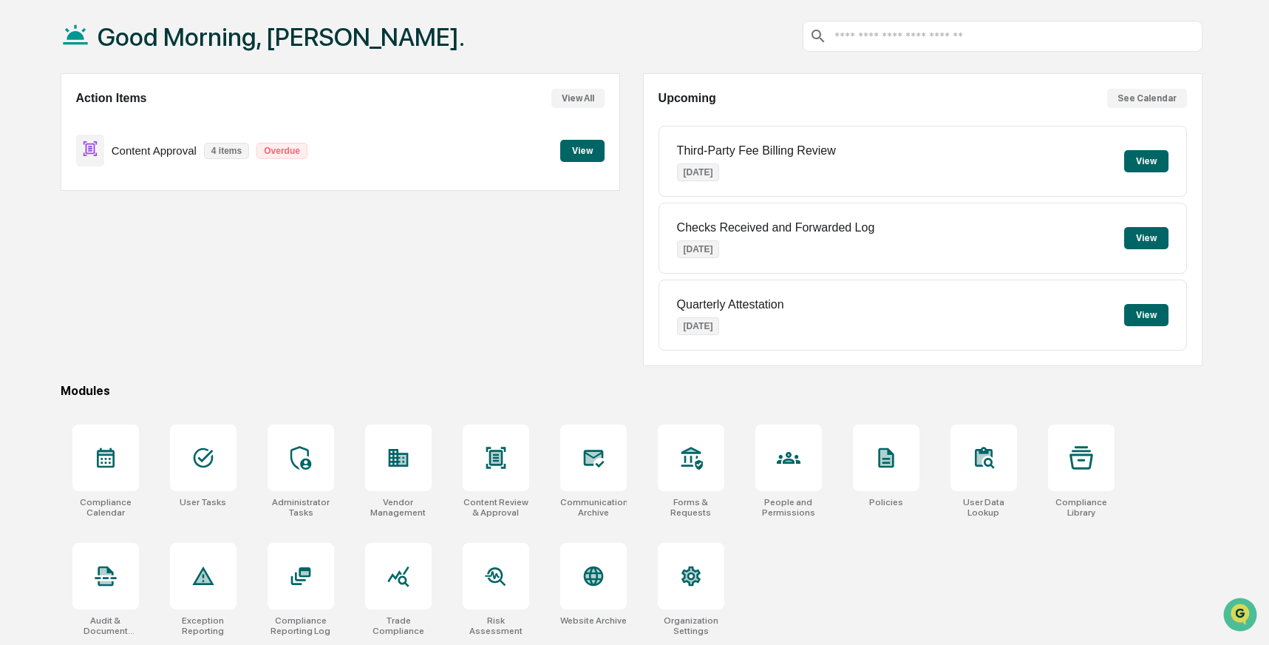
scroll to position [74, 0]
click at [289, 571] on icon at bounding box center [301, 576] width 24 height 24
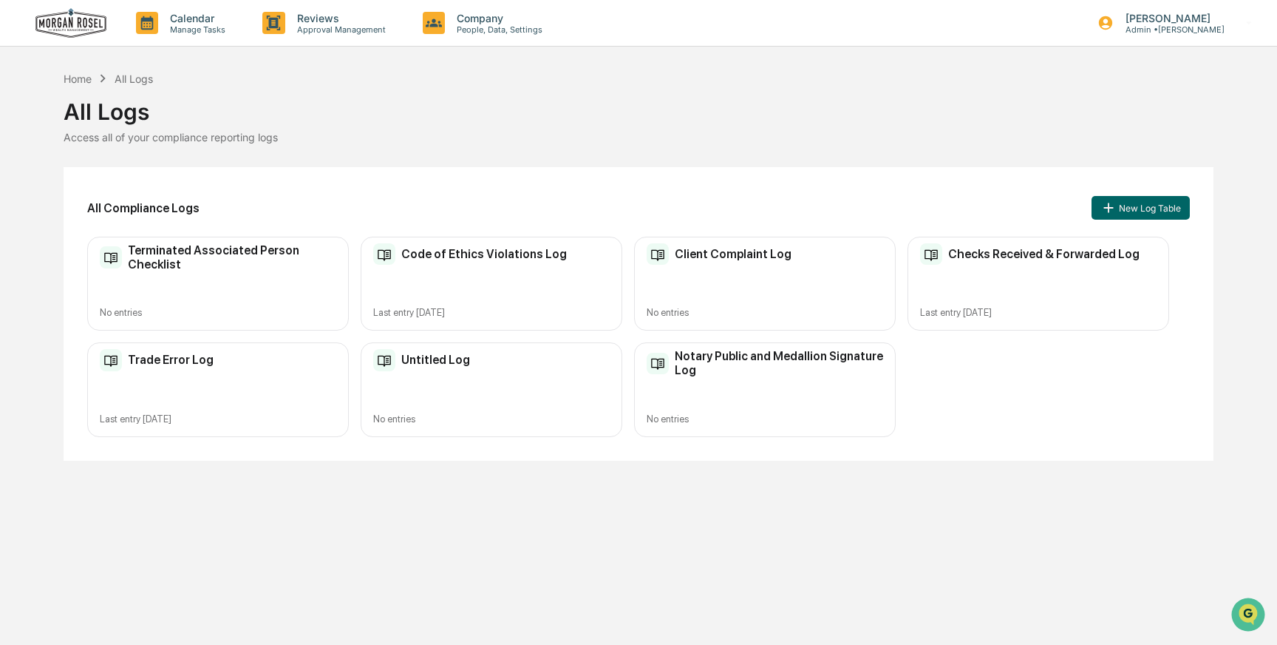
click at [978, 260] on div "Checks Received & Forwarded Log" at bounding box center [1030, 254] width 220 height 22
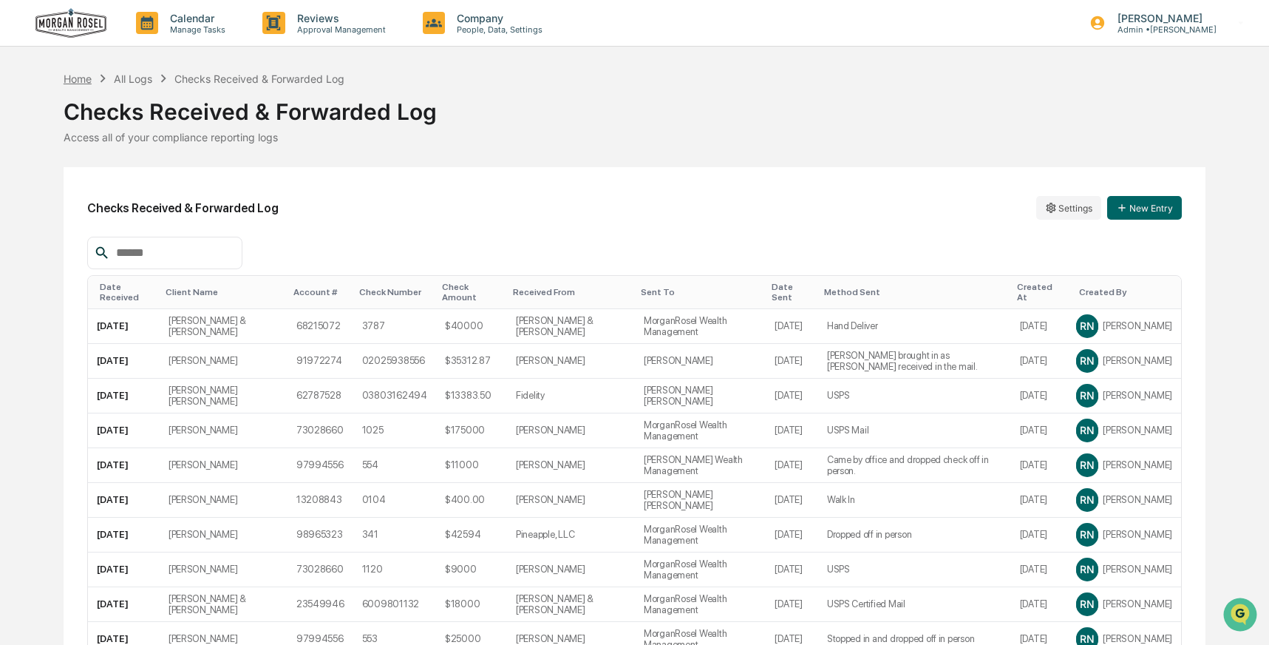
click at [80, 75] on div "Home" at bounding box center [78, 78] width 28 height 13
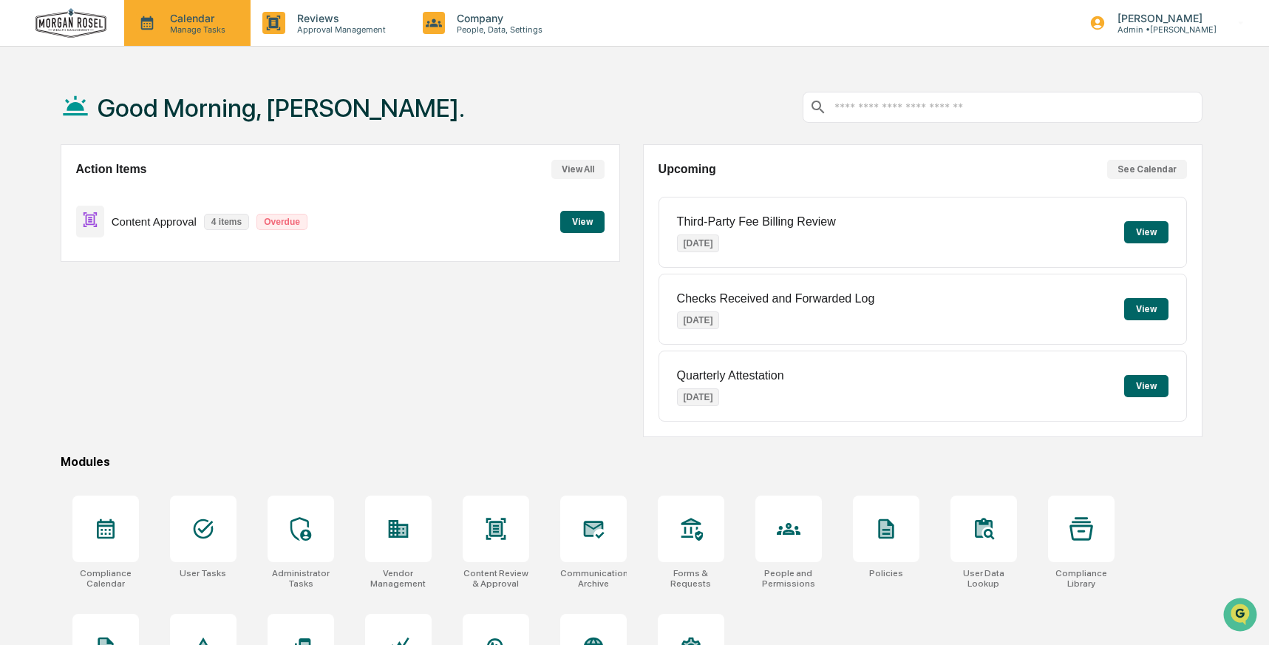
click at [205, 16] on p "Calendar" at bounding box center [195, 18] width 75 height 13
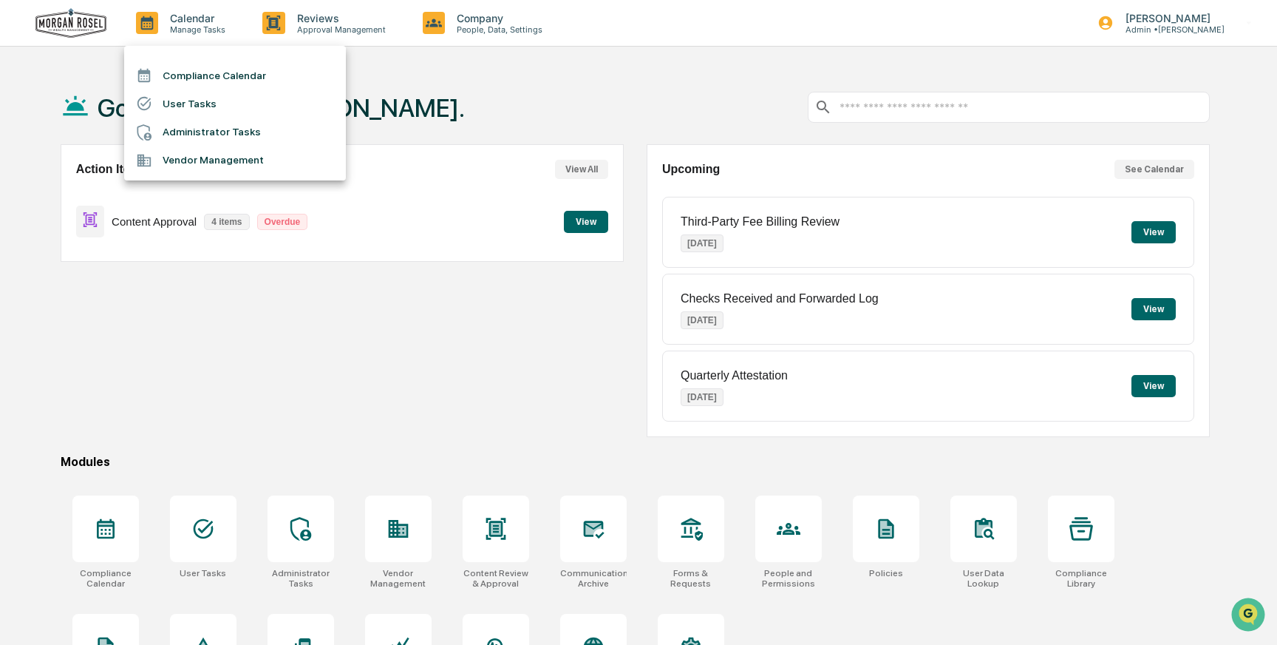
click at [181, 74] on li "Compliance Calendar" at bounding box center [235, 75] width 222 height 28
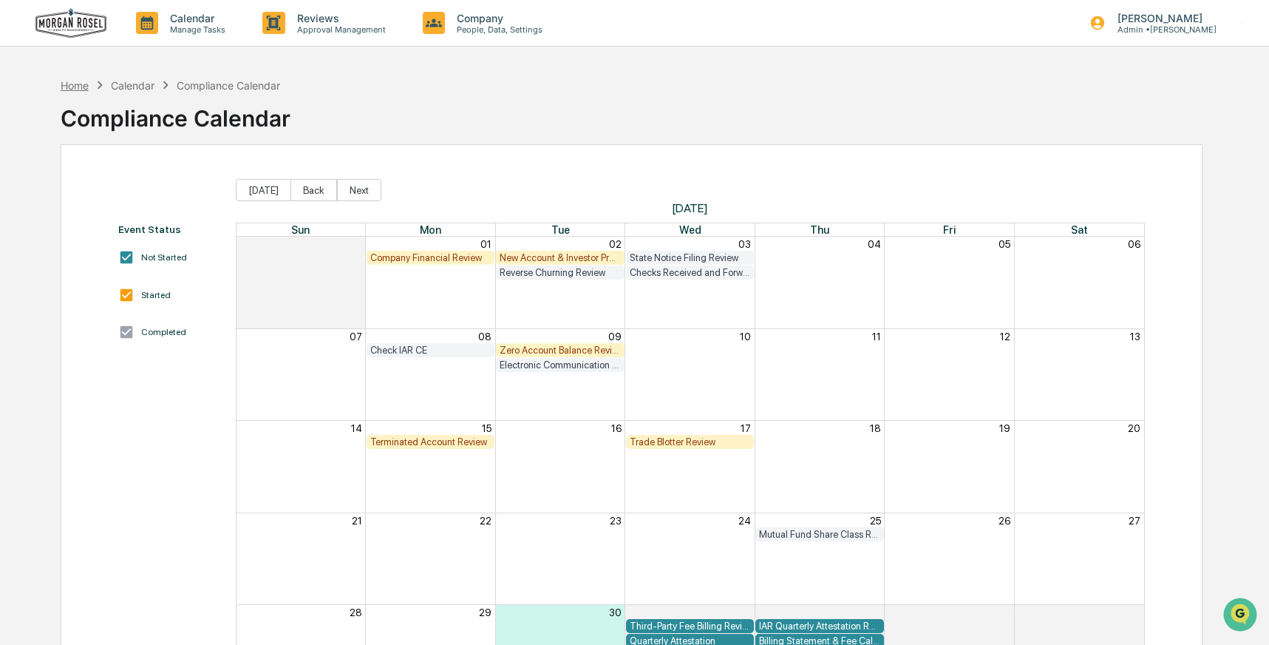
click at [74, 82] on div "Home" at bounding box center [75, 85] width 28 height 13
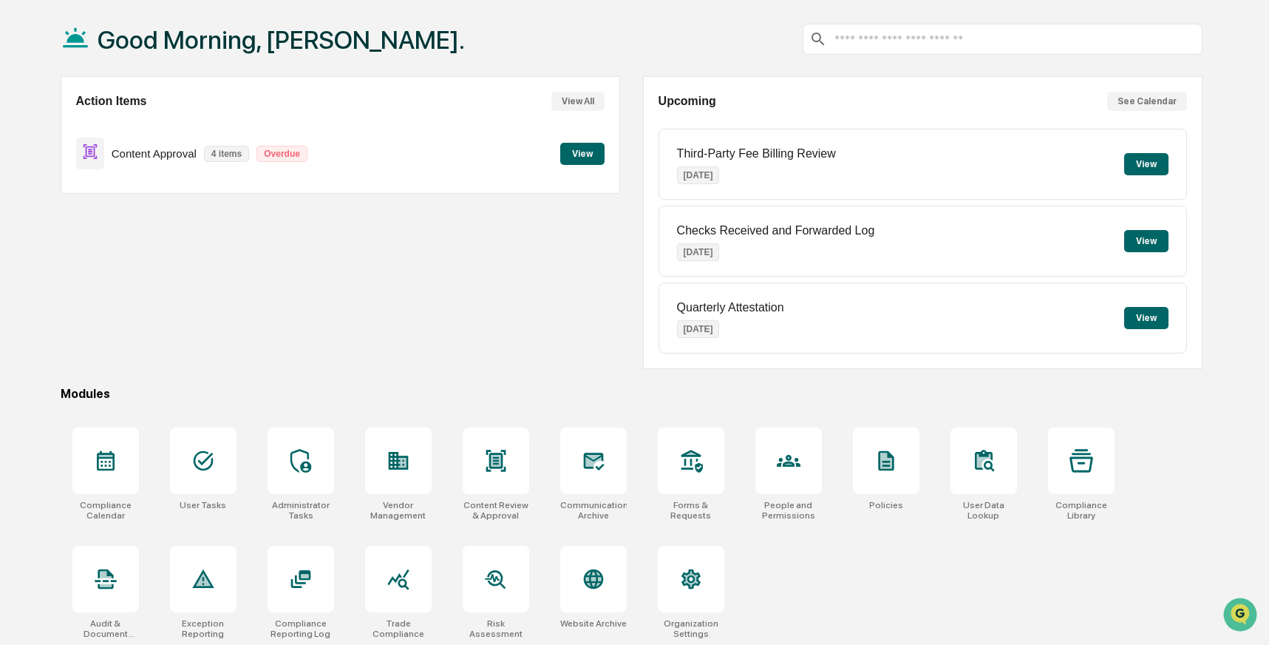
scroll to position [74, 0]
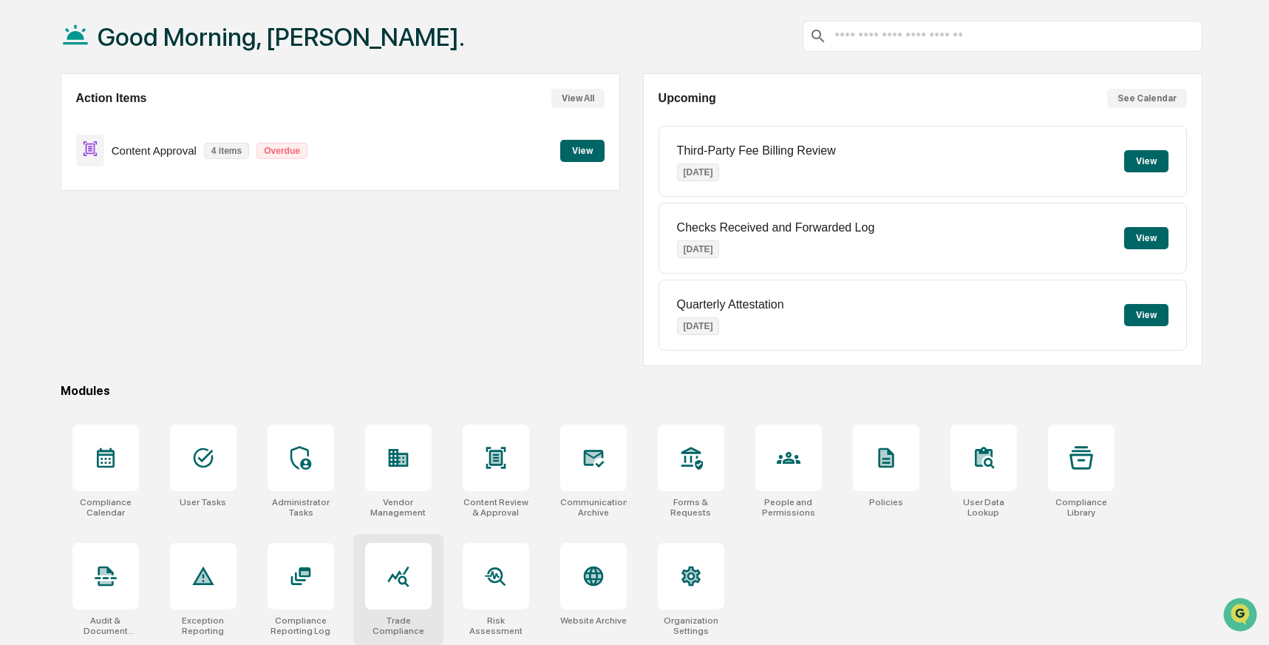
click at [389, 585] on icon at bounding box center [399, 576] width 24 height 24
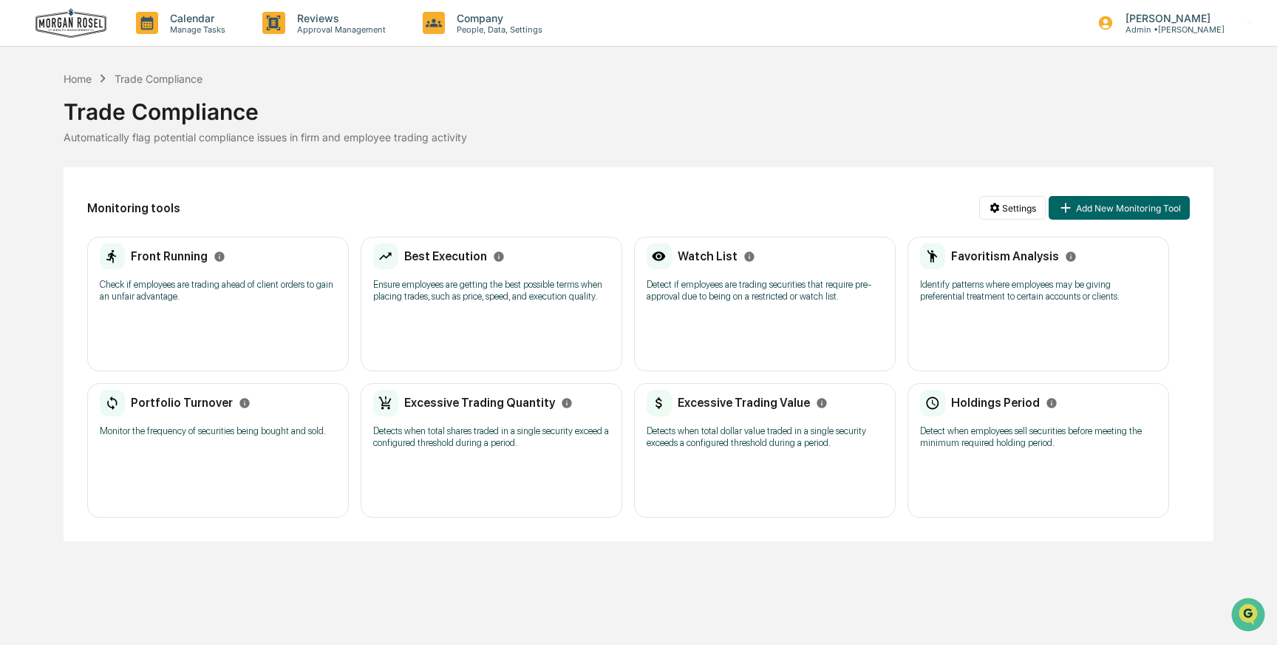
click at [962, 448] on p "Detect when employees sell securities before meeting the minimum required holdi…" at bounding box center [1038, 437] width 237 height 24
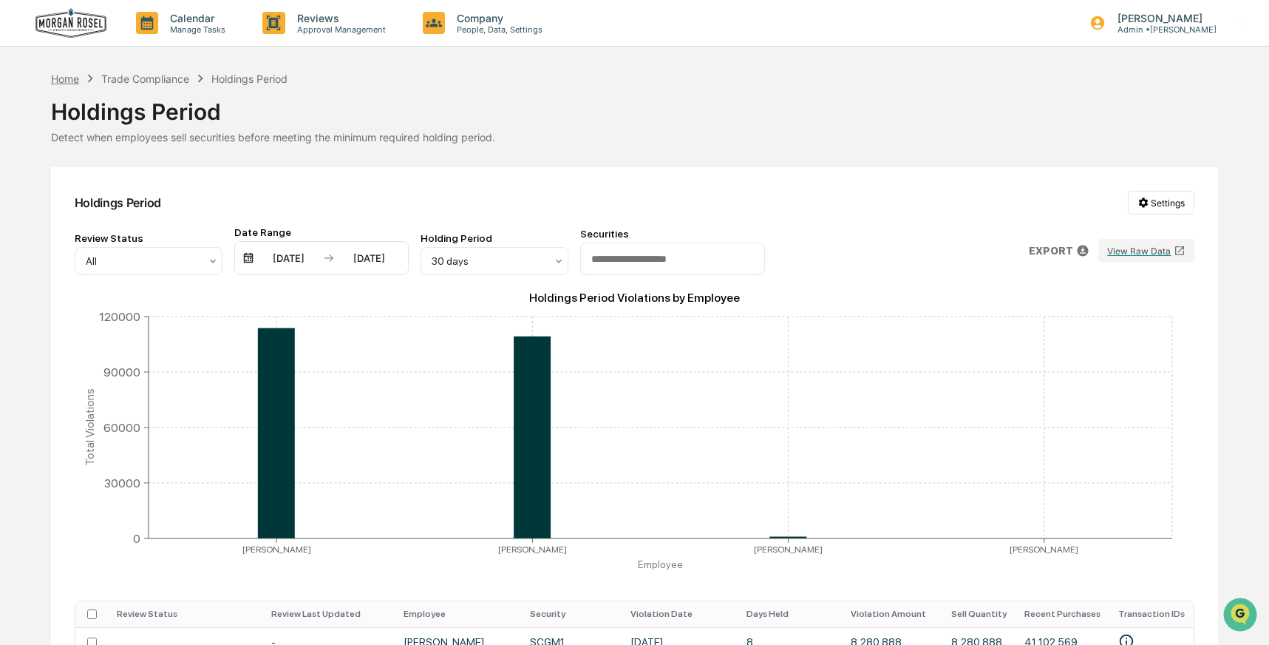
click at [62, 82] on div "Home" at bounding box center [65, 78] width 28 height 13
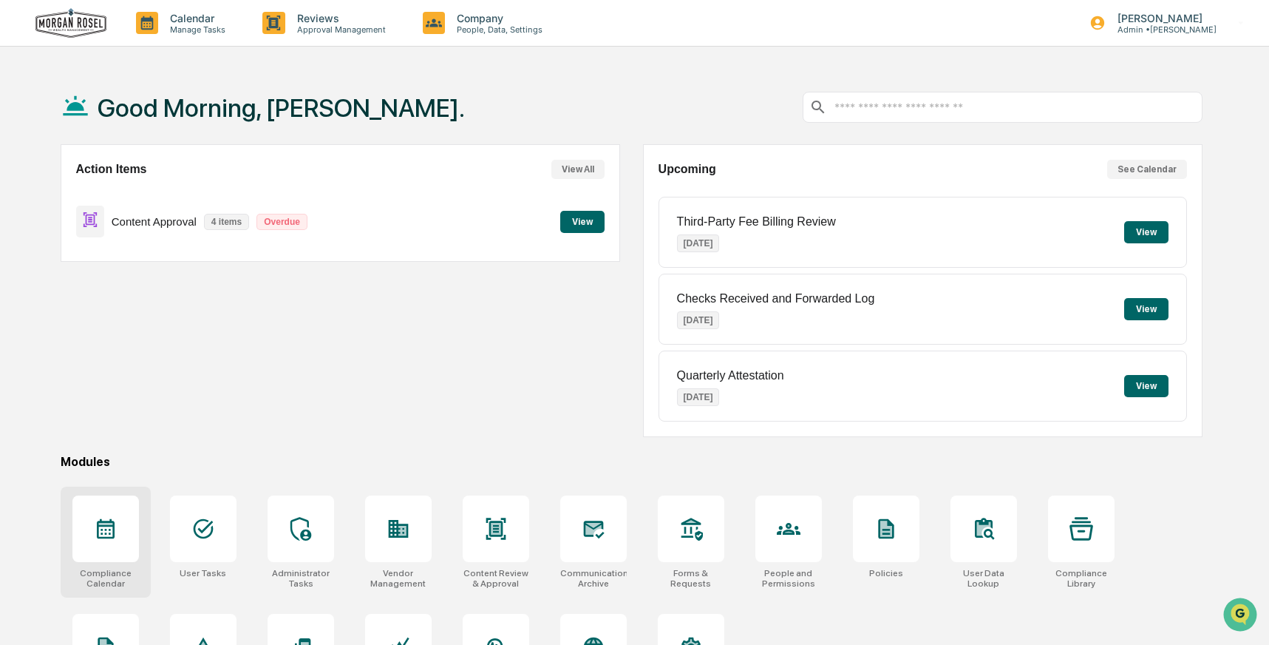
click at [100, 531] on icon at bounding box center [106, 529] width 24 height 24
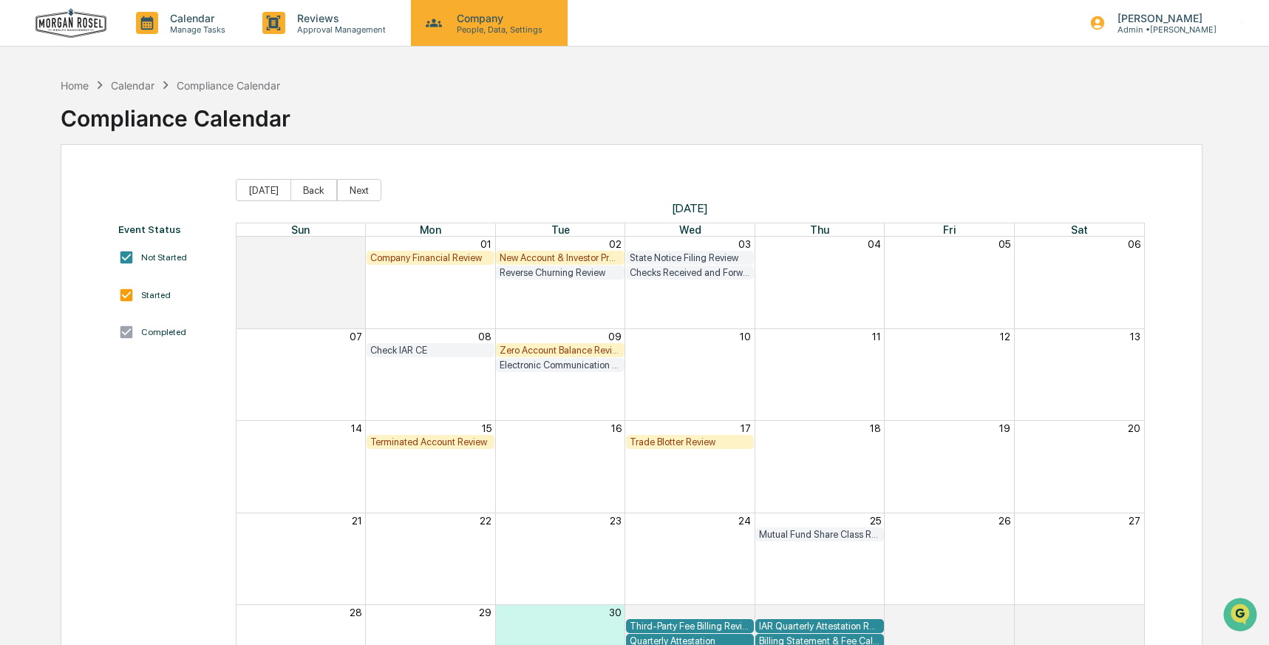
click at [466, 18] on p "Company" at bounding box center [497, 18] width 105 height 13
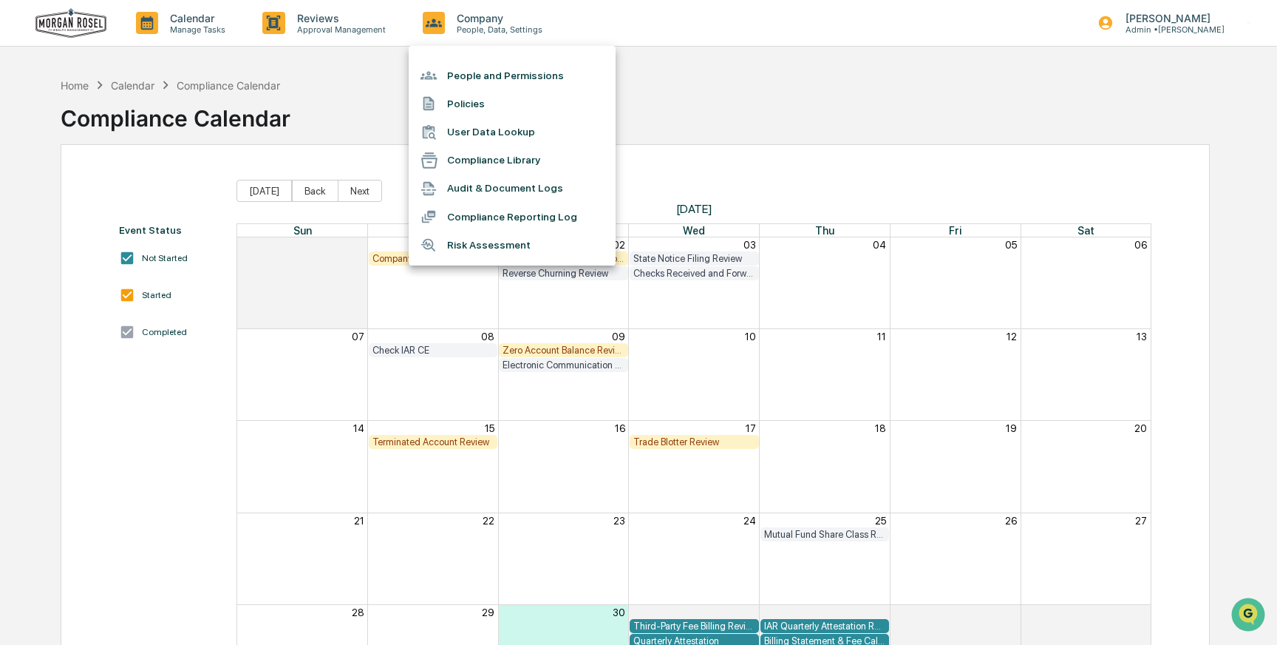
click at [470, 193] on li "Audit & Document Logs" at bounding box center [512, 188] width 207 height 28
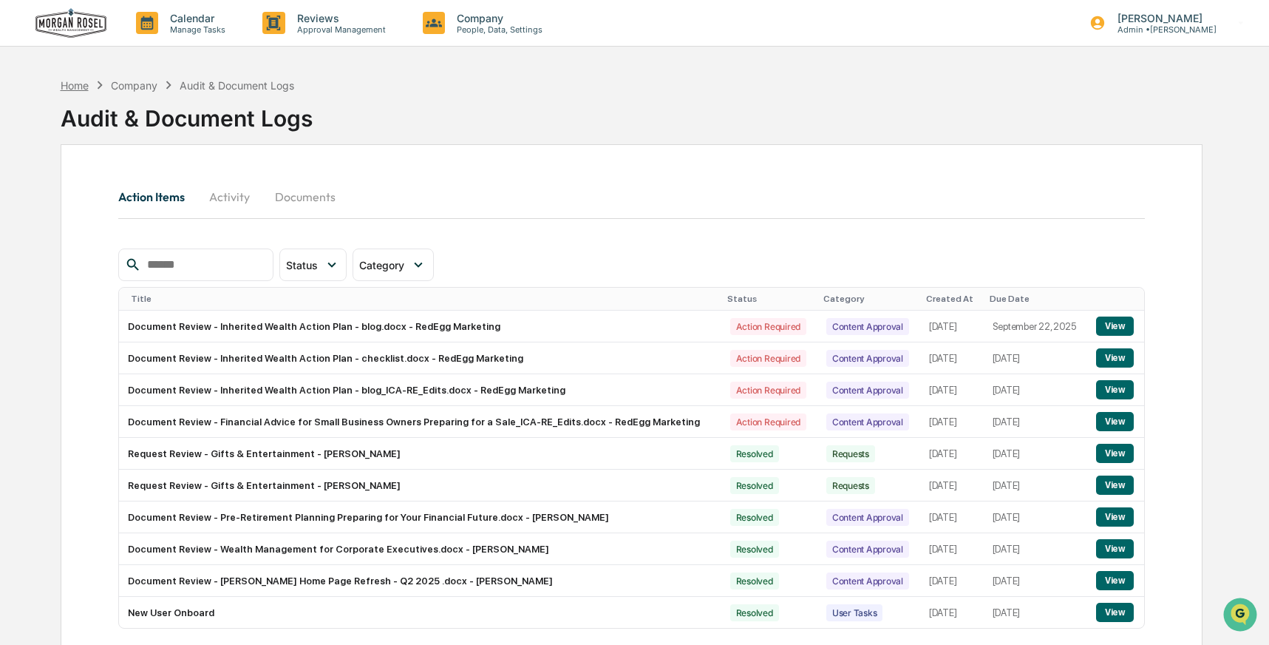
click at [79, 83] on div "Home" at bounding box center [75, 85] width 28 height 13
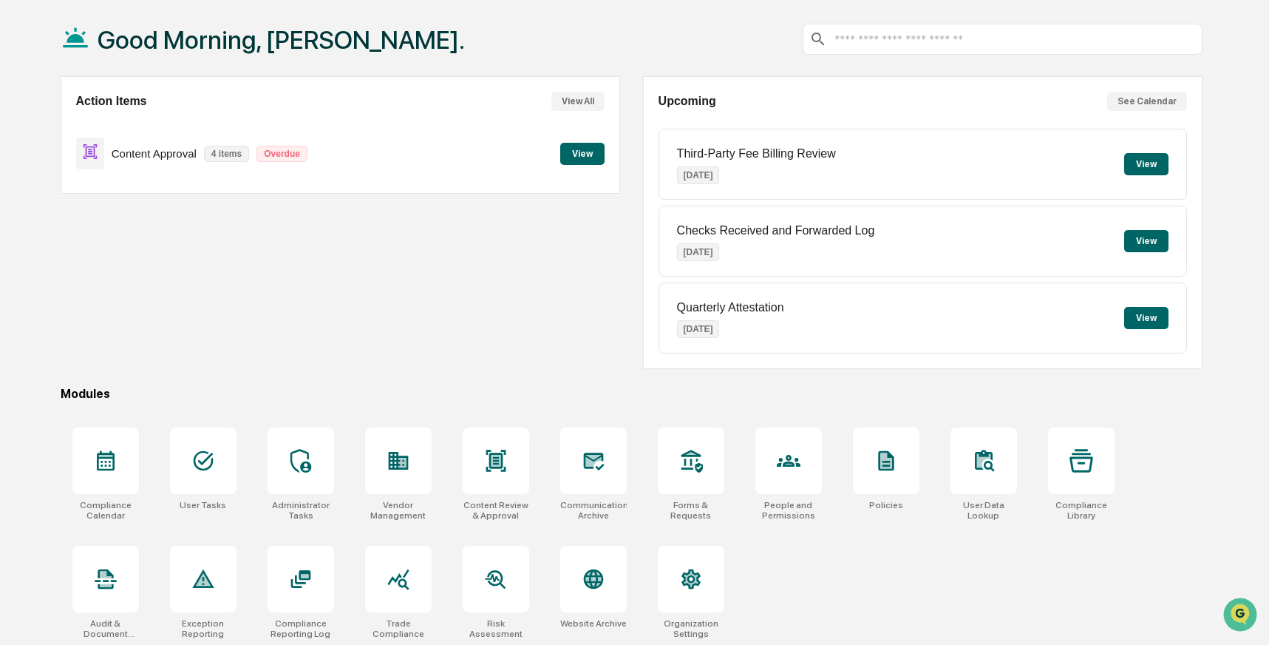
scroll to position [74, 0]
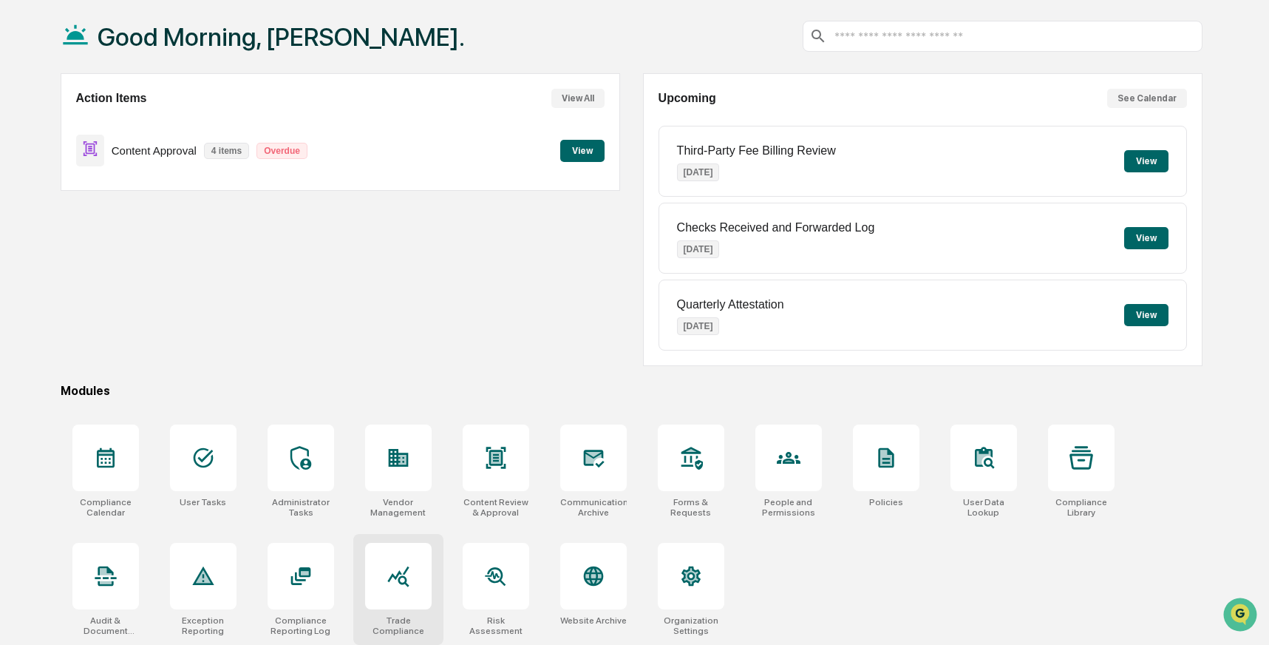
click at [399, 570] on icon at bounding box center [397, 576] width 21 height 21
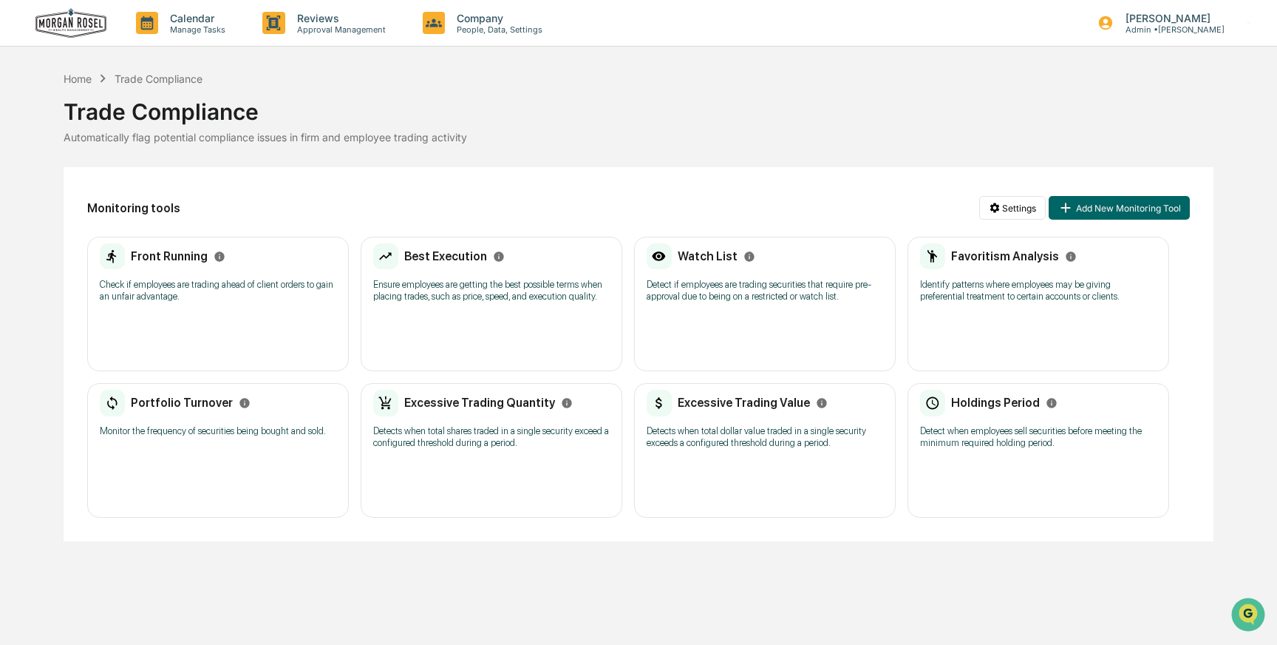
click at [467, 458] on div "Excessive Trading Quantity Detects when total shares traded in a single securit…" at bounding box center [491, 424] width 237 height 69
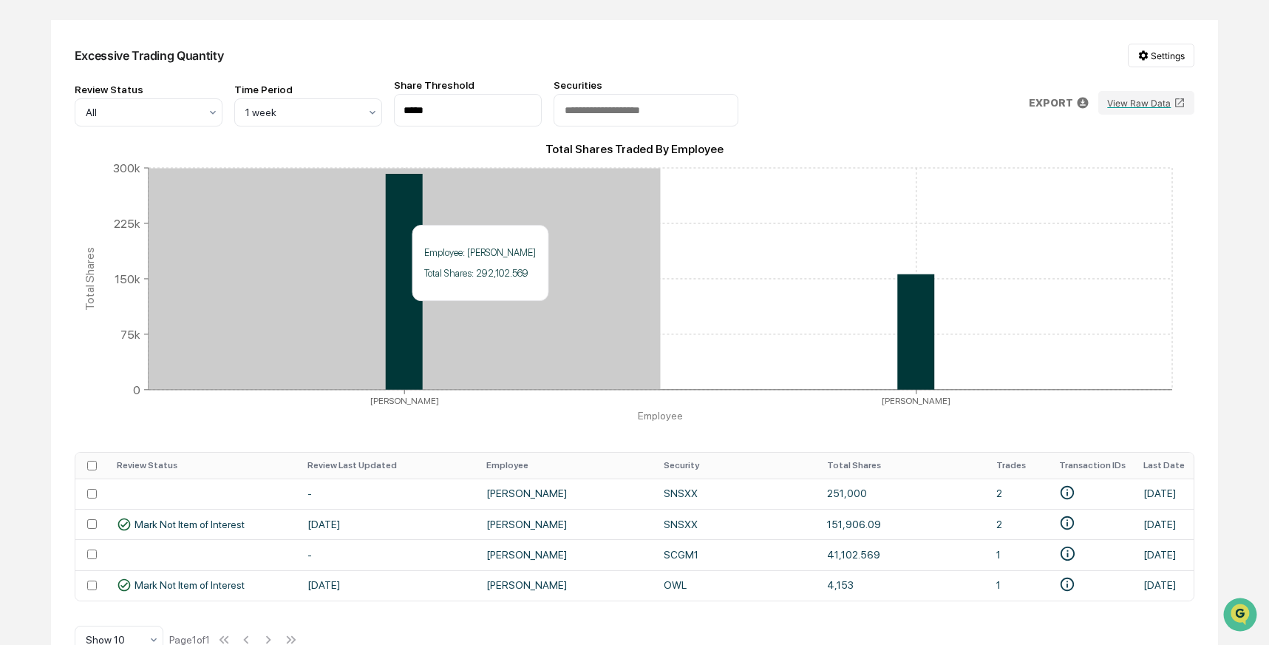
scroll to position [187, 0]
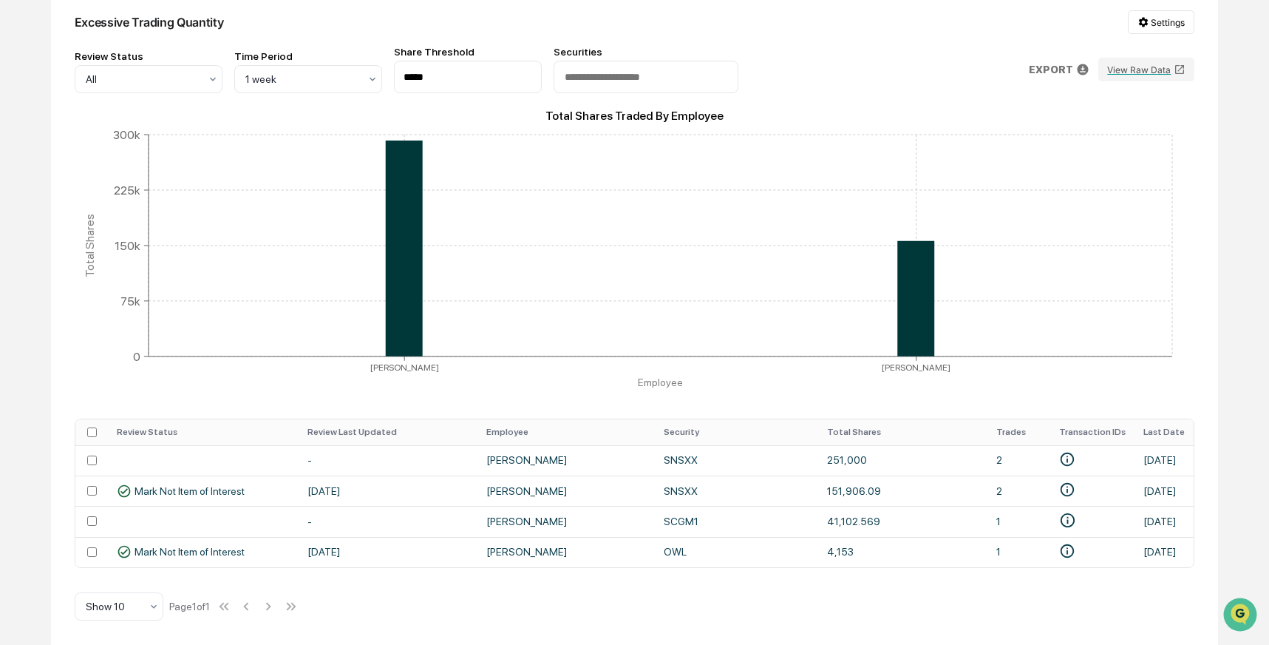
click at [592, 613] on div "Excessive Trading Quantity Settings Review Status All Time Period 1 week Share …" at bounding box center [635, 316] width 1168 height 658
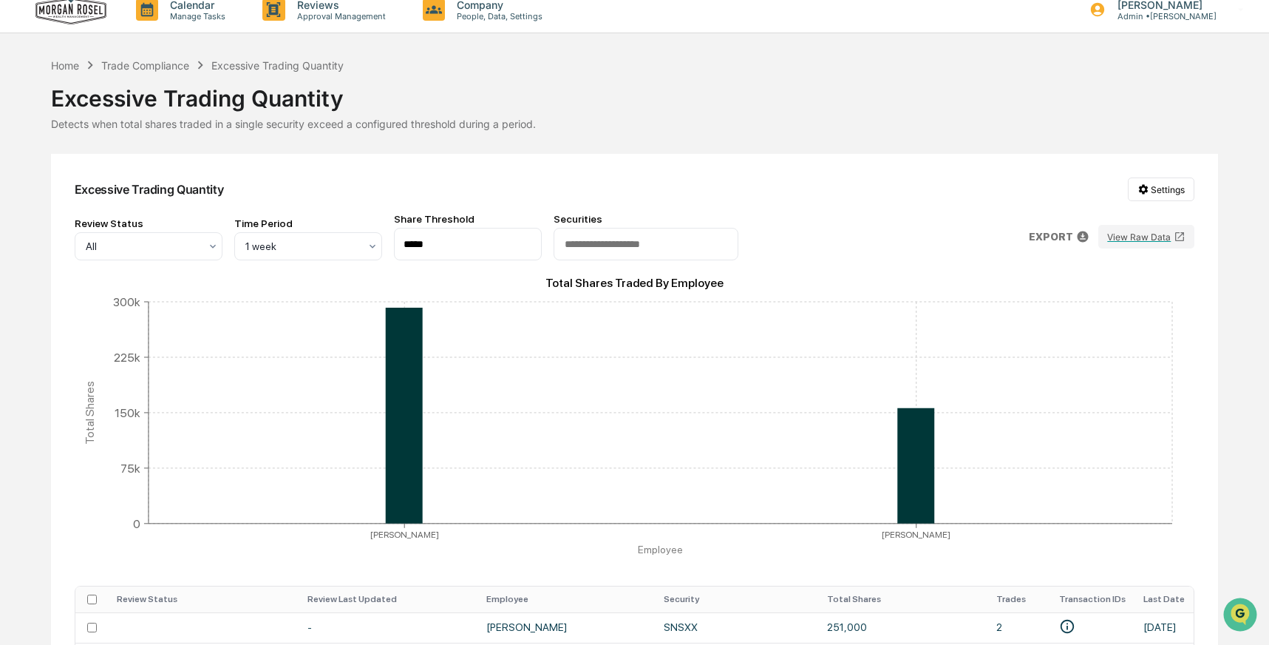
scroll to position [0, 0]
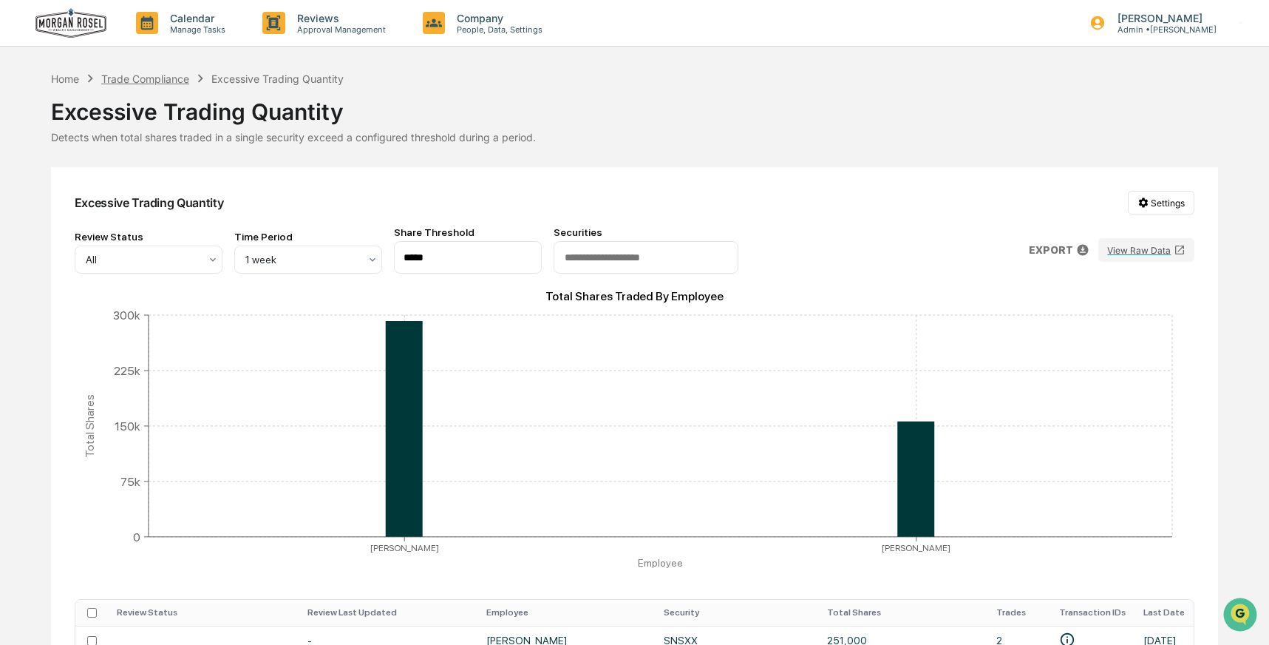
click at [143, 74] on div "Trade Compliance" at bounding box center [145, 78] width 88 height 13
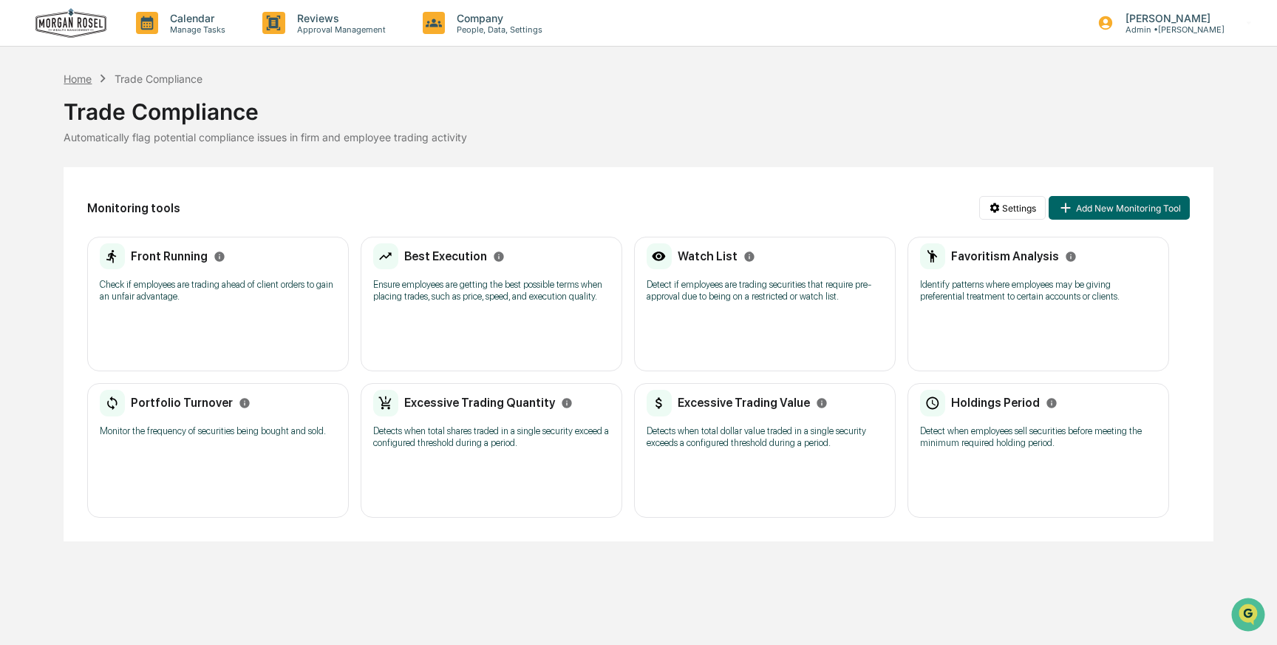
click at [72, 75] on div "Home" at bounding box center [78, 78] width 28 height 13
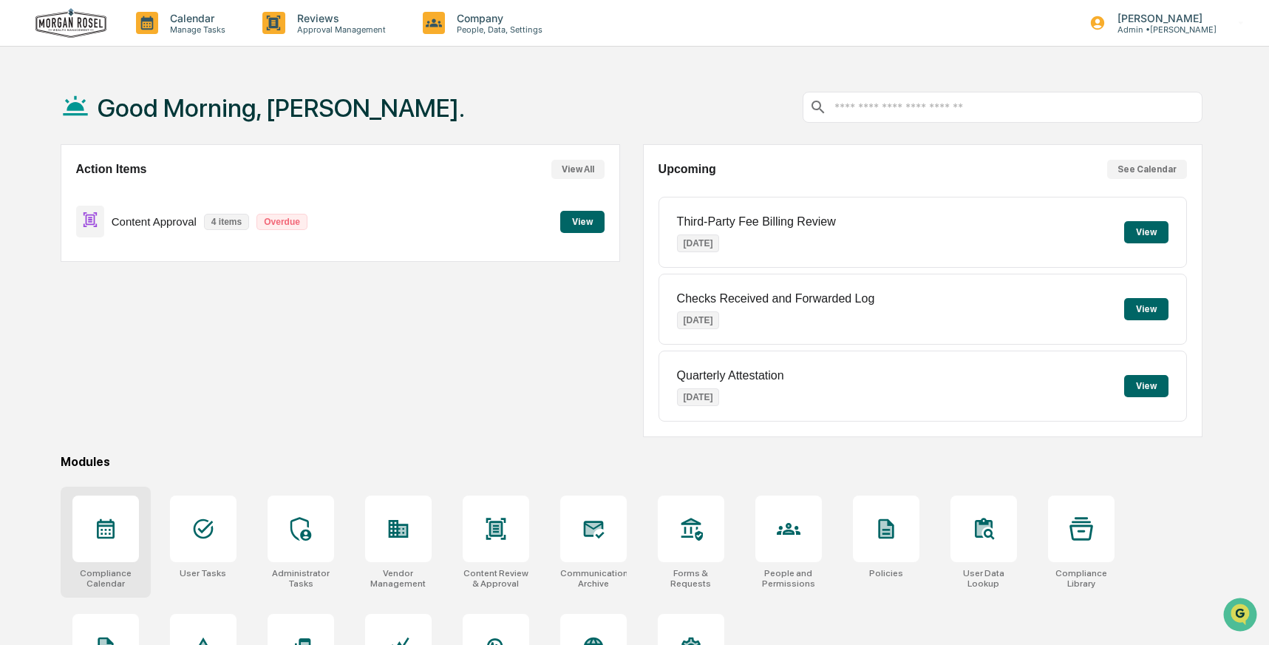
click at [115, 524] on icon at bounding box center [106, 529] width 24 height 24
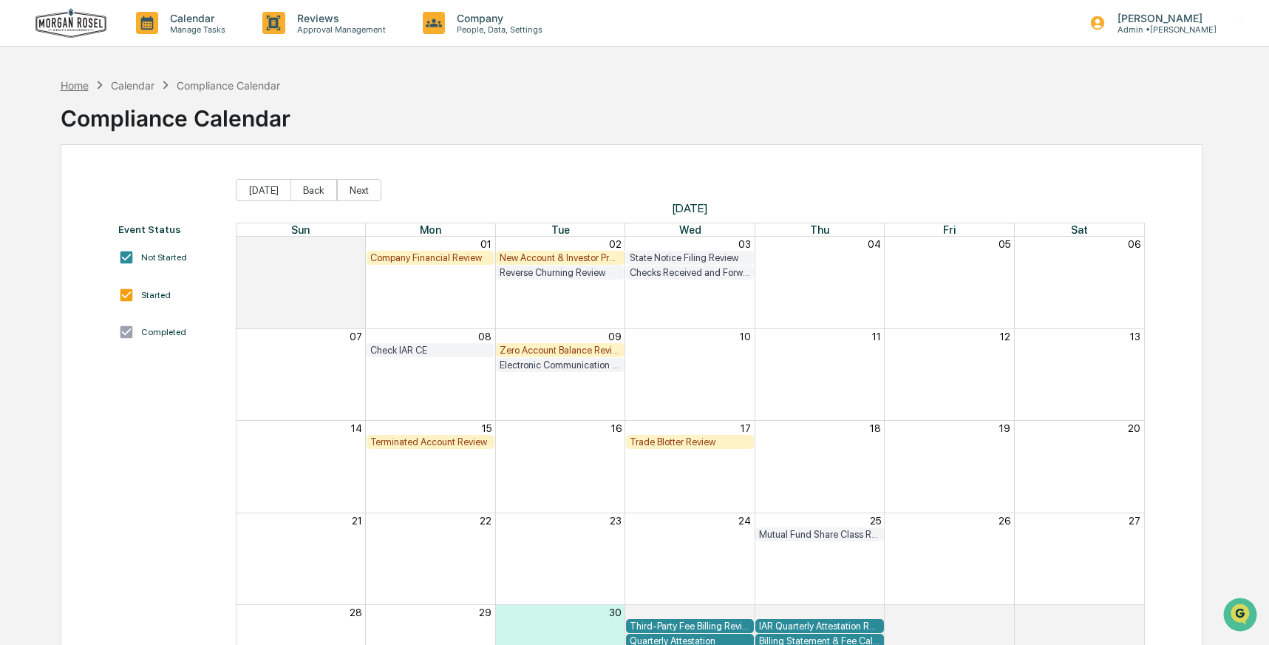
click at [64, 86] on div "Home" at bounding box center [75, 85] width 28 height 13
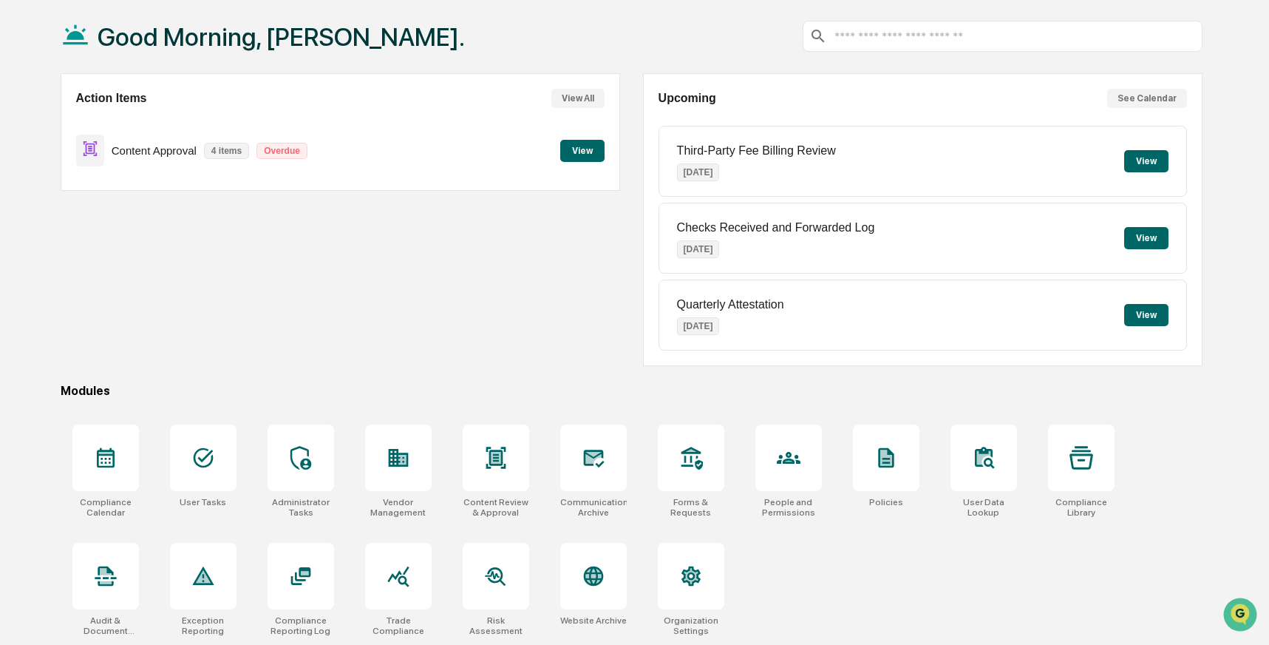
scroll to position [74, 0]
click at [977, 455] on icon at bounding box center [983, 458] width 14 height 14
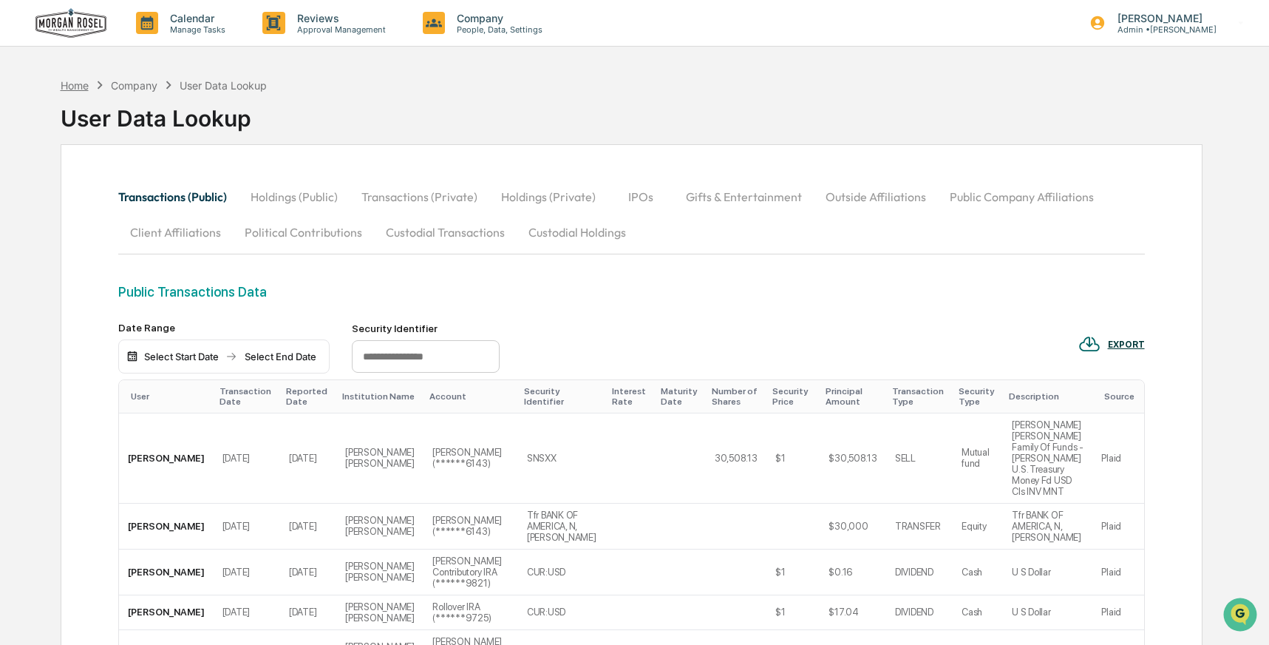
click at [76, 84] on div "Home" at bounding box center [75, 85] width 28 height 13
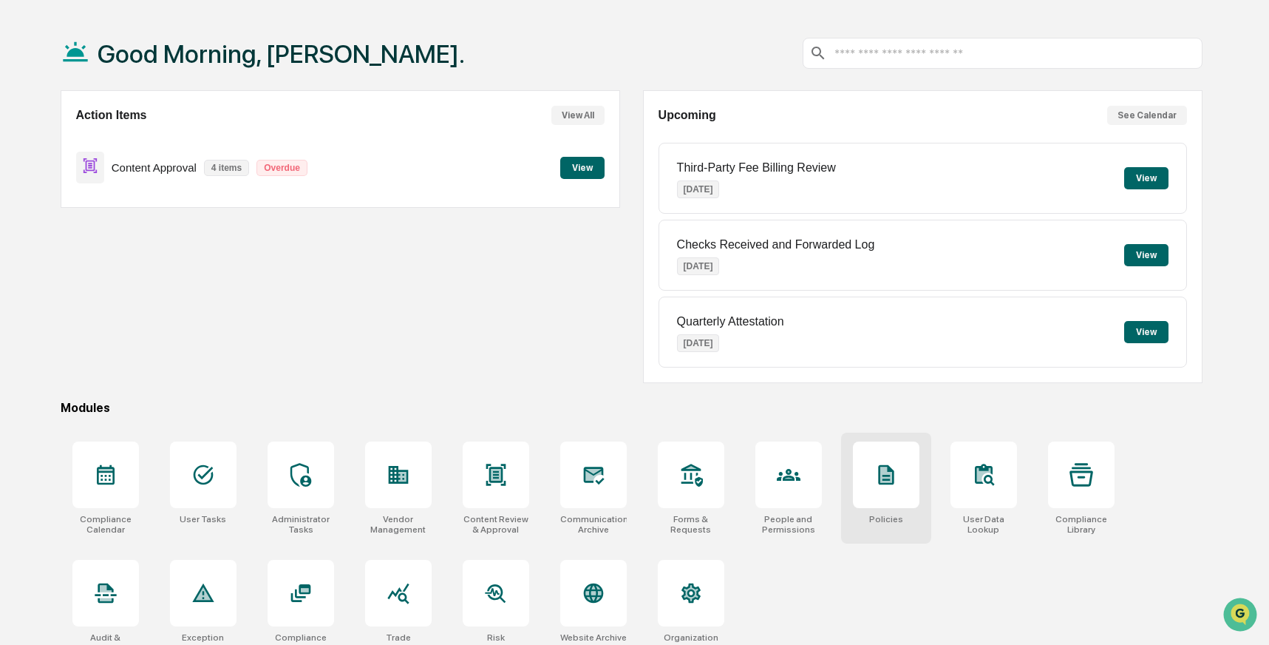
scroll to position [74, 0]
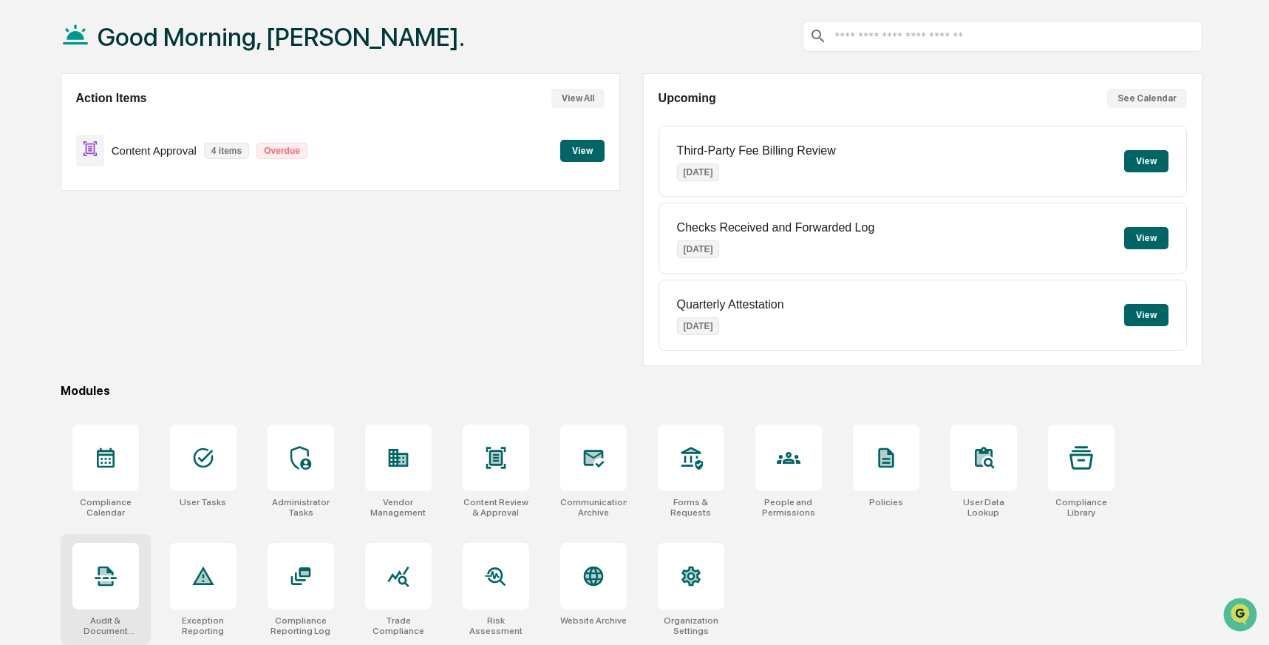
click at [105, 568] on icon at bounding box center [106, 571] width 12 height 7
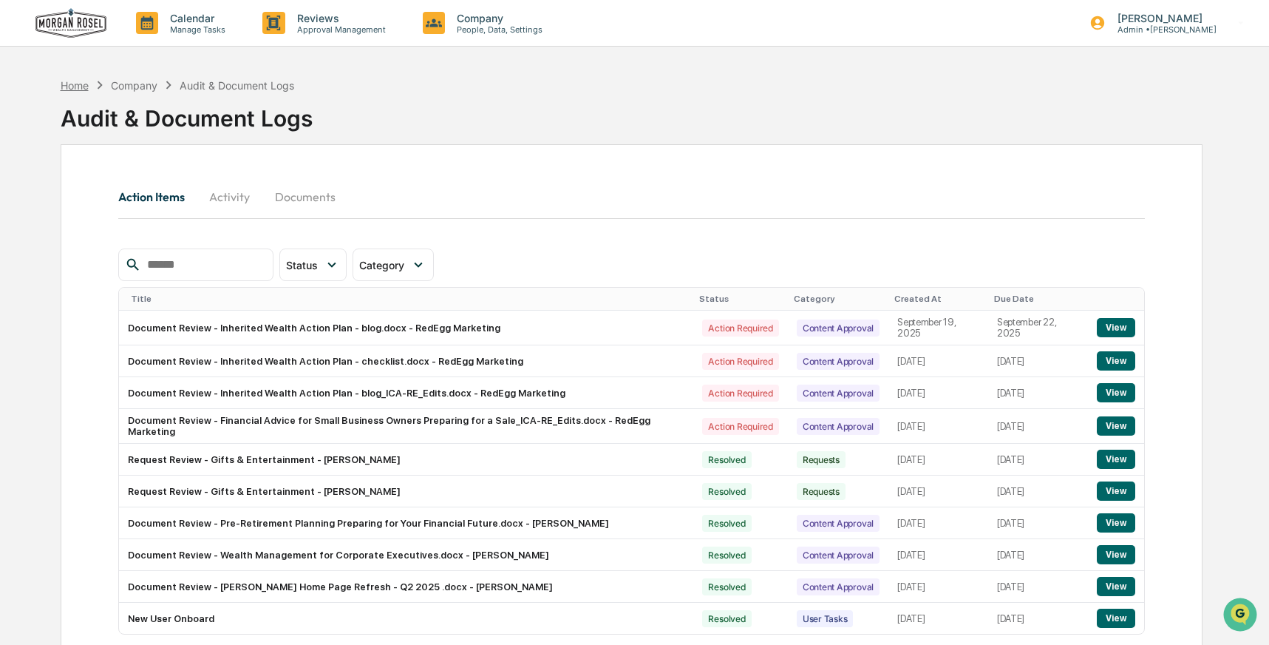
click at [79, 84] on div "Home" at bounding box center [75, 85] width 28 height 13
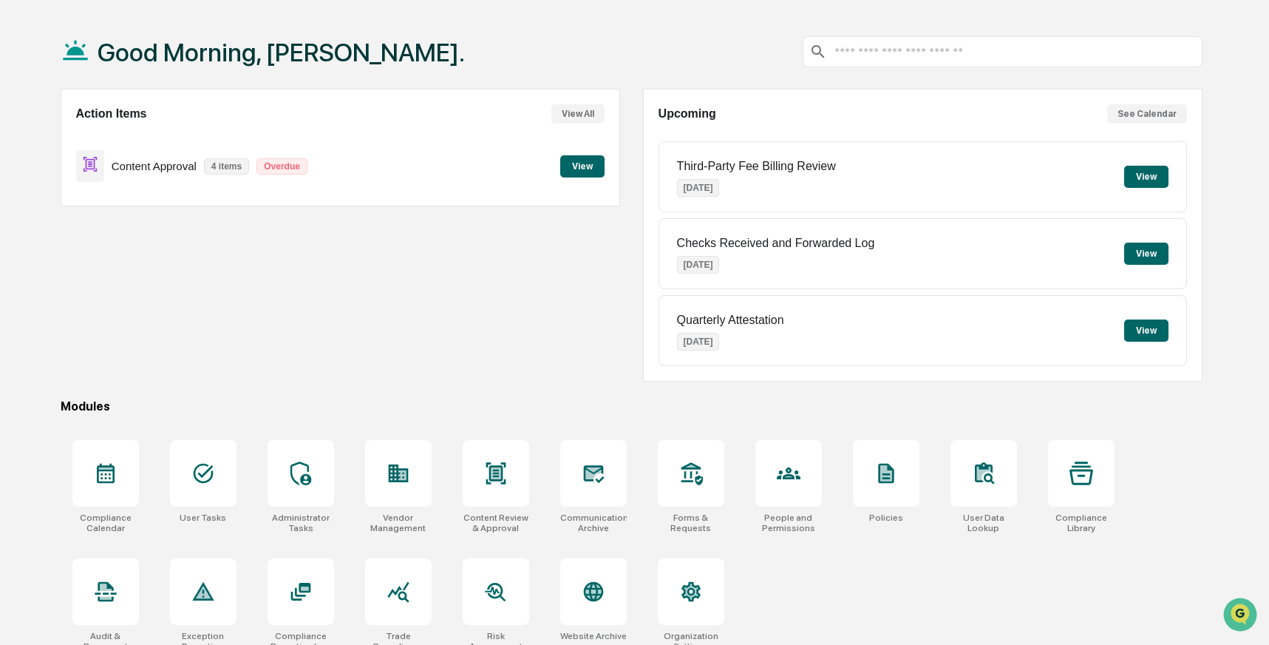
scroll to position [74, 0]
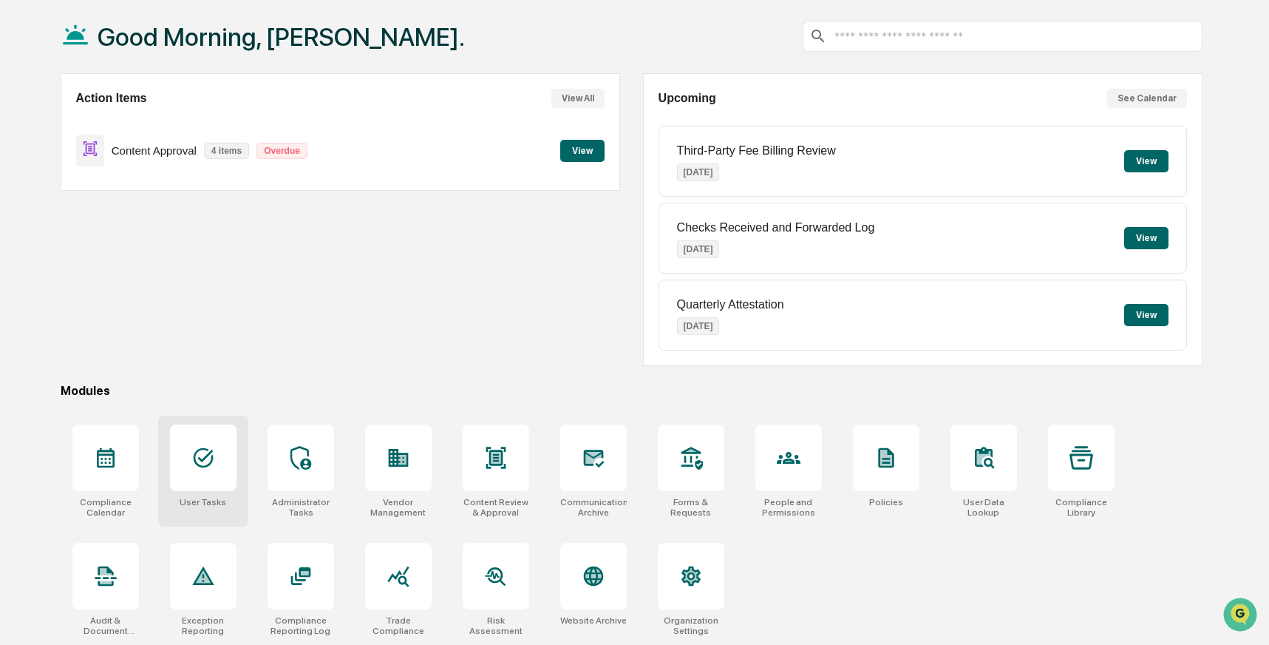
click at [207, 456] on icon at bounding box center [203, 458] width 24 height 24
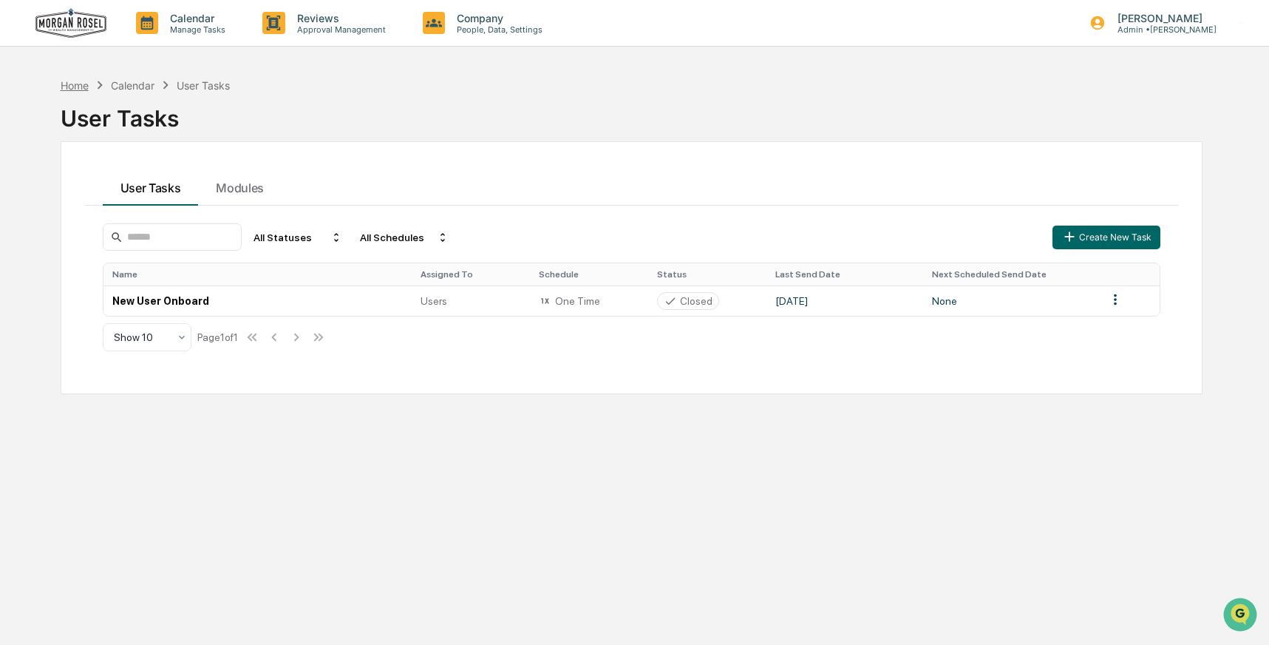
click at [75, 82] on div "Home" at bounding box center [75, 85] width 28 height 13
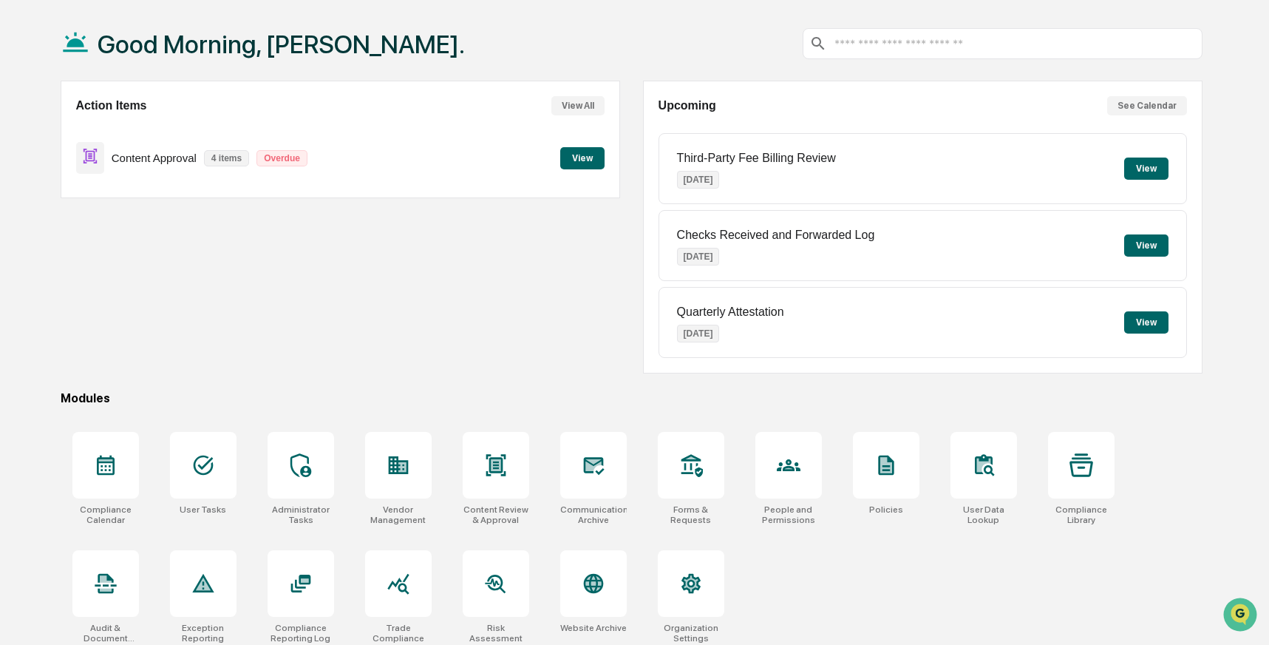
scroll to position [74, 0]
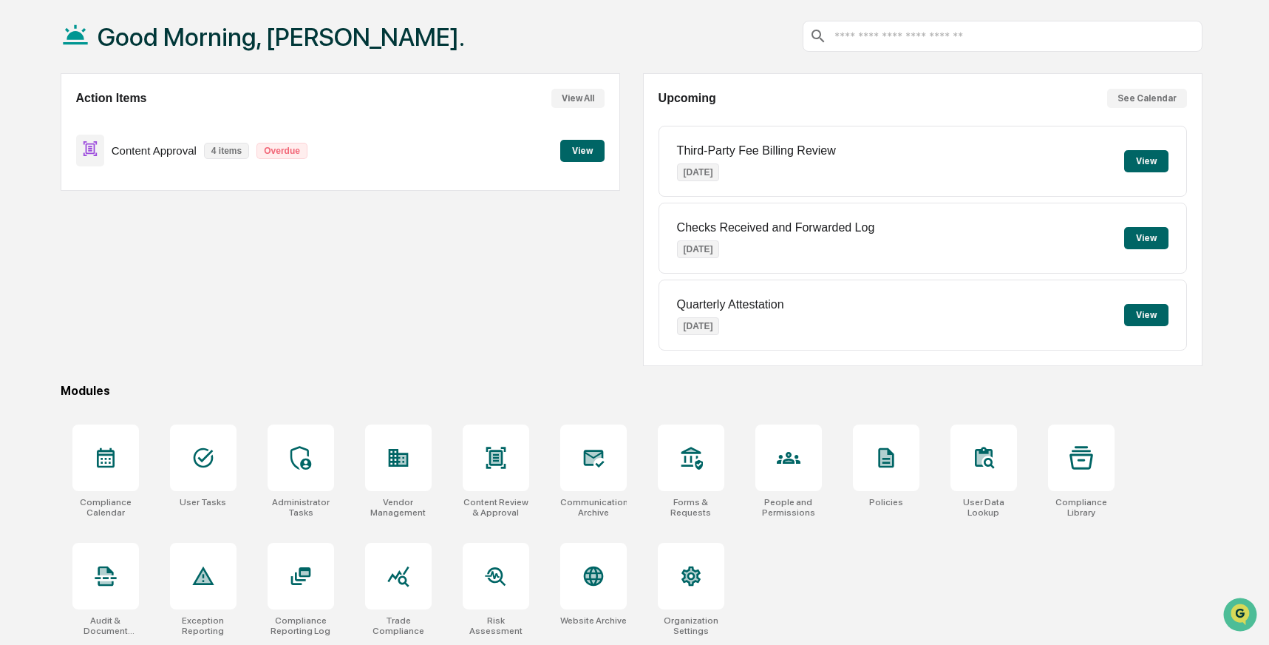
click at [790, 584] on div "Compliance Calendar User Tasks Administrator Tasks Vendor Management Content Re…" at bounding box center [632, 529] width 1142 height 229
click at [773, 576] on div "Compliance Calendar User Tasks Administrator Tasks Vendor Management Content Re…" at bounding box center [632, 529] width 1142 height 229
click at [98, 452] on icon at bounding box center [105, 453] width 14 height 2
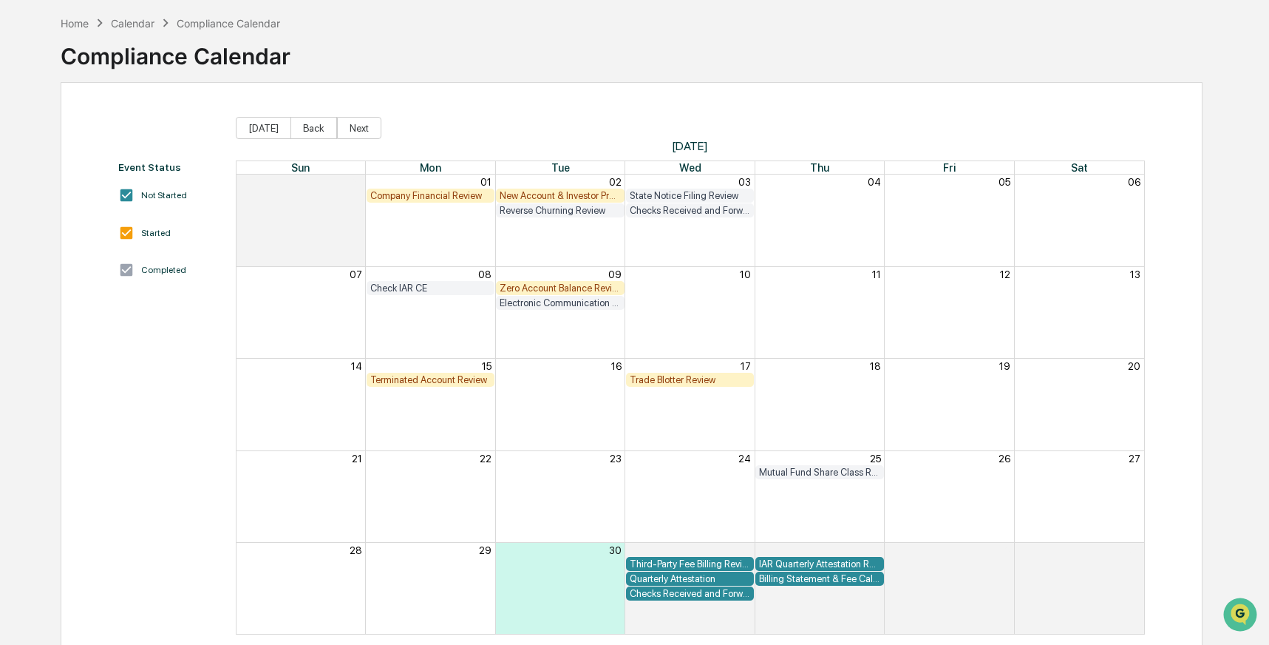
scroll to position [87, 0]
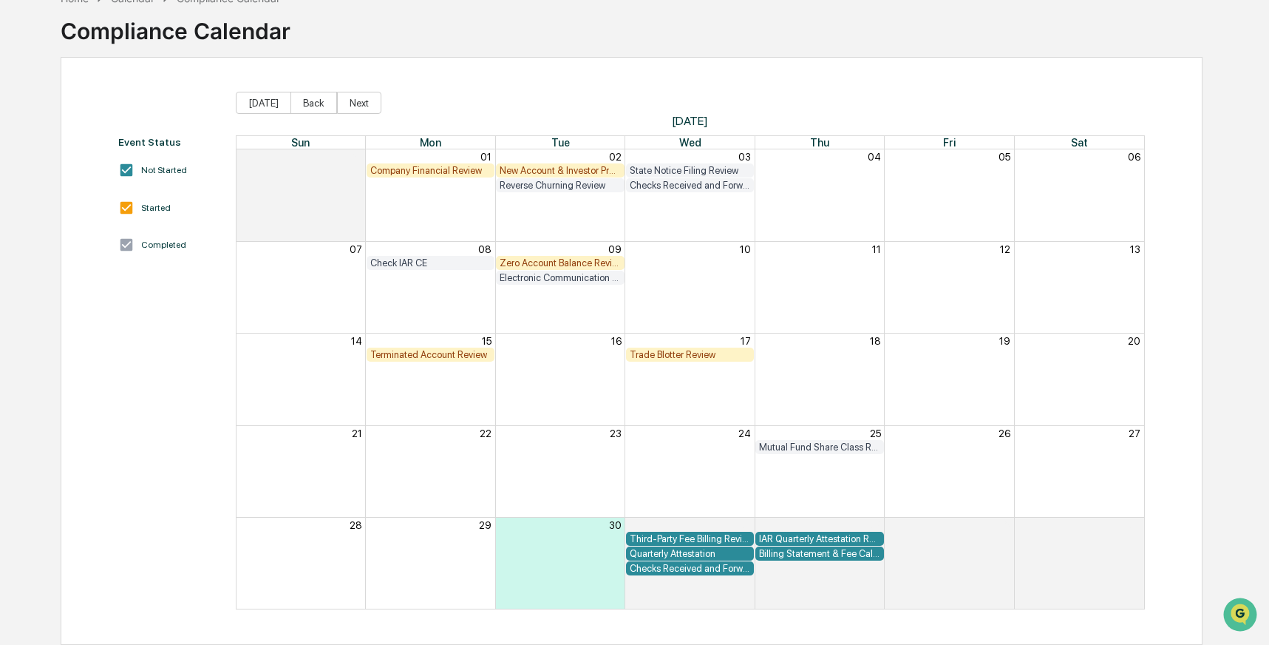
click at [664, 353] on div "Trade Blotter Review" at bounding box center [690, 354] width 120 height 11
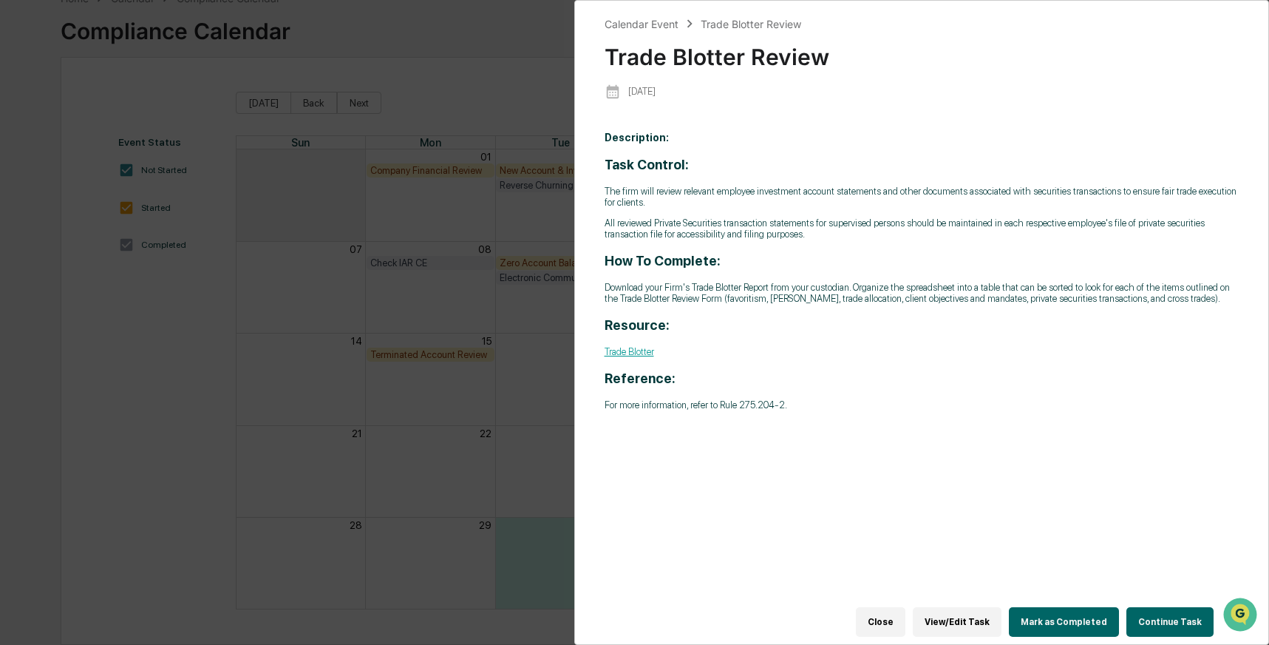
click at [1155, 614] on button "Continue Task" at bounding box center [1170, 622] width 87 height 30
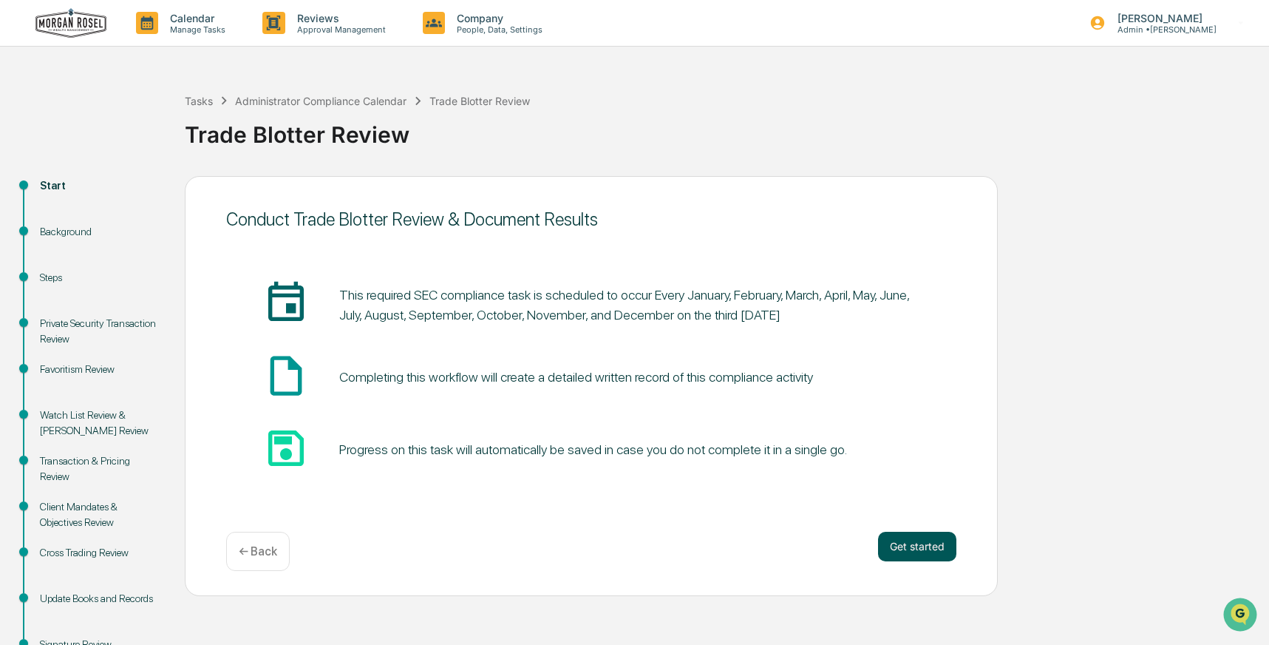
click at [923, 555] on button "Get started" at bounding box center [917, 546] width 78 height 30
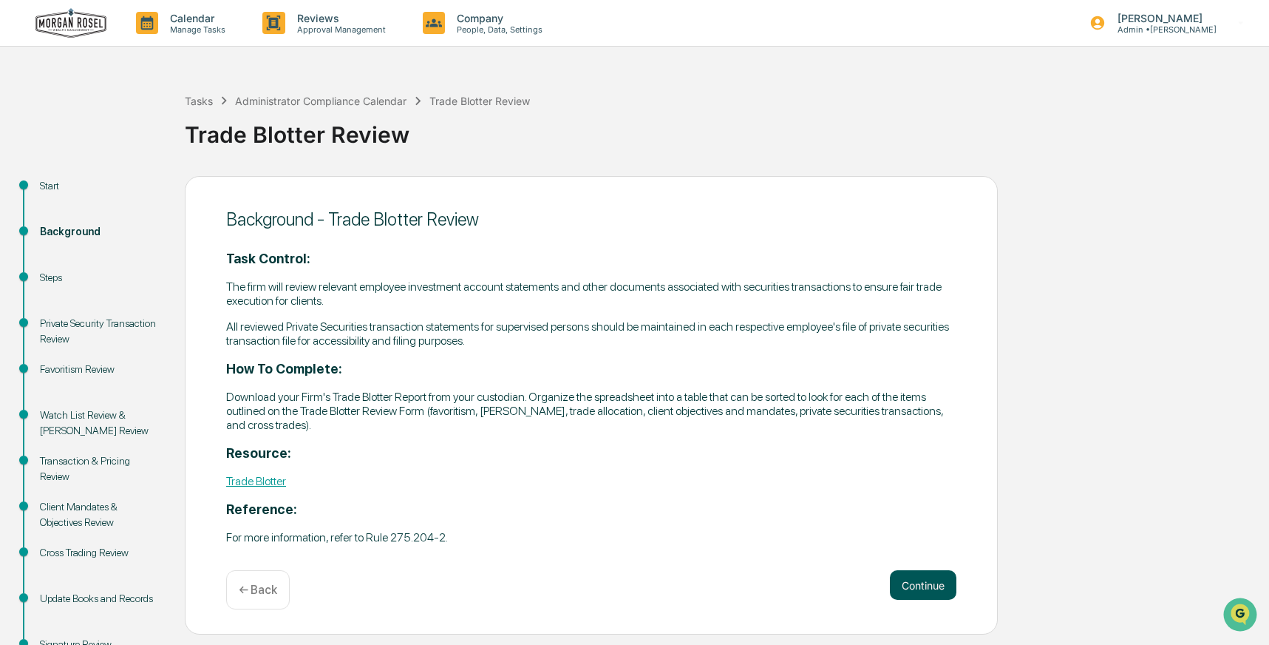
click at [917, 577] on button "Continue" at bounding box center [923, 585] width 67 height 30
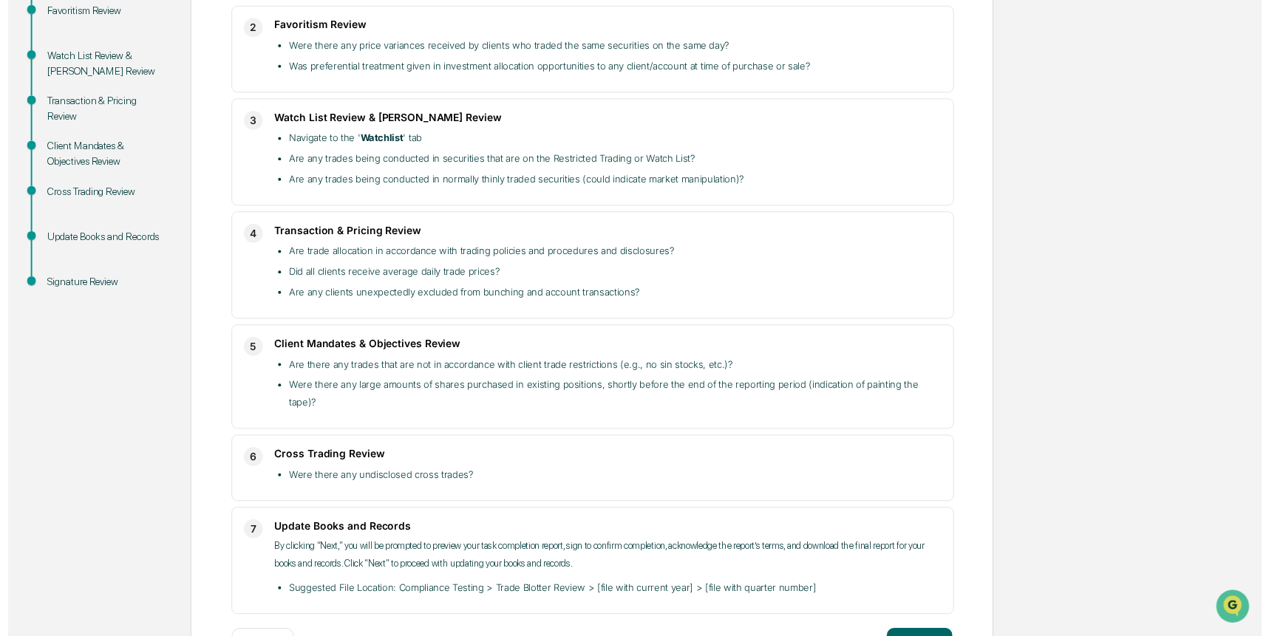
scroll to position [396, 0]
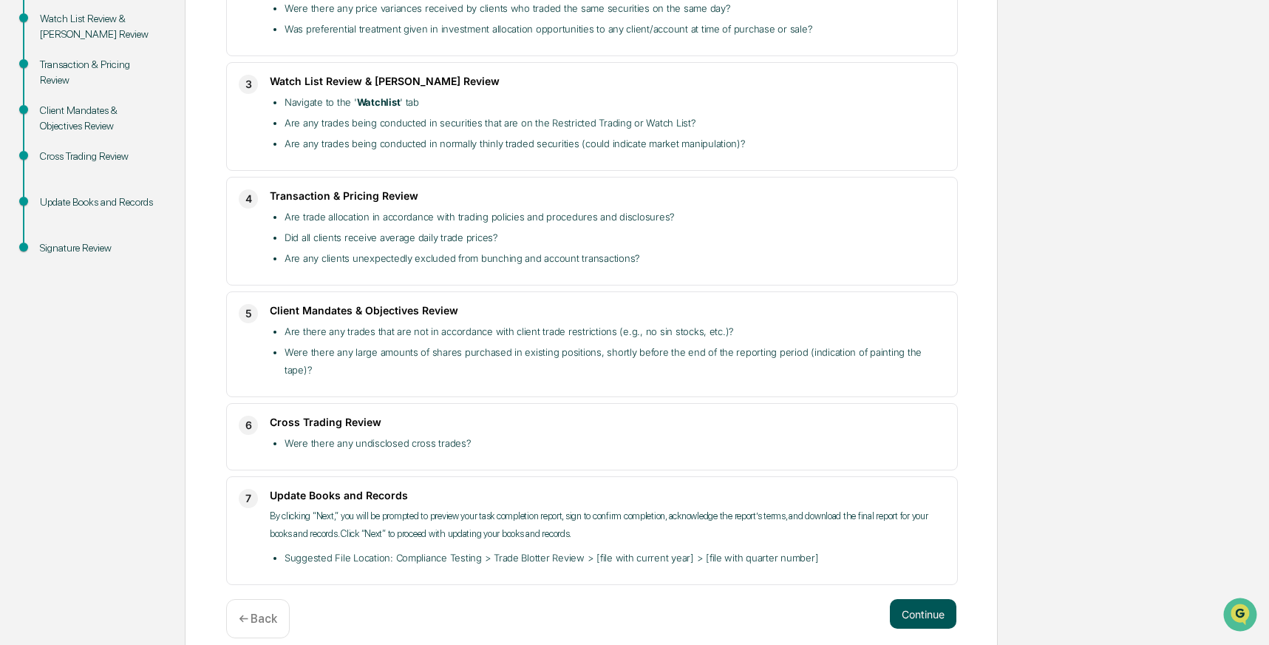
click at [920, 599] on button "Continue" at bounding box center [923, 614] width 67 height 30
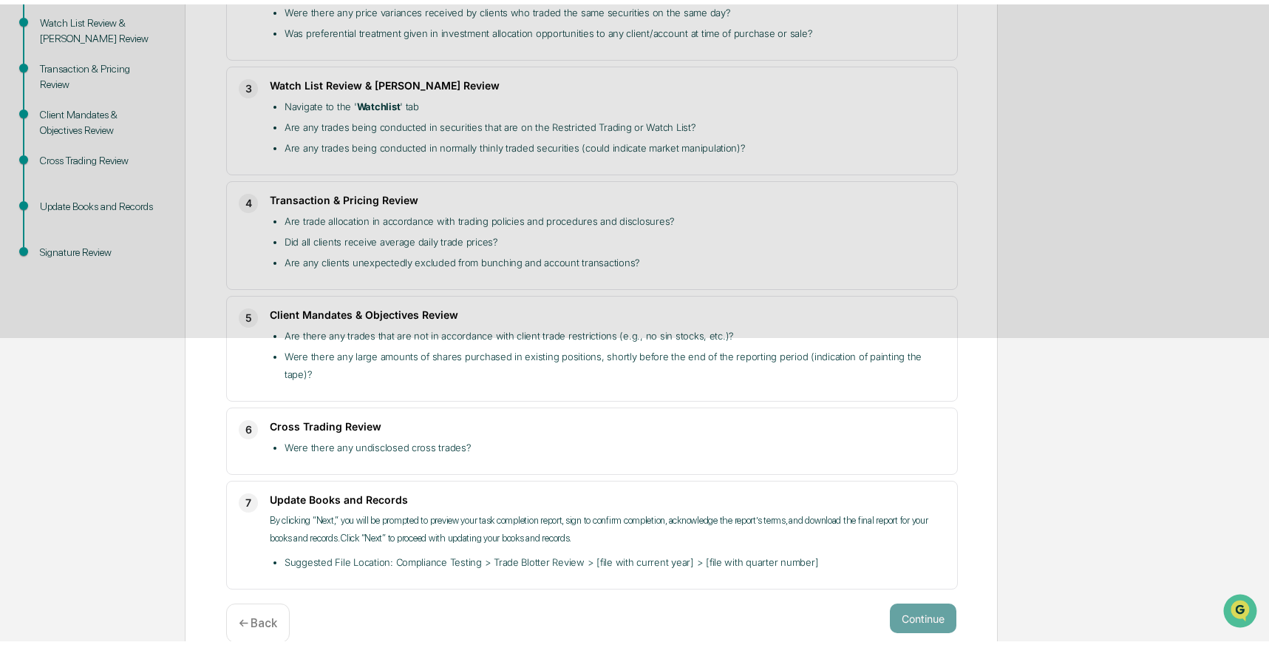
scroll to position [52, 0]
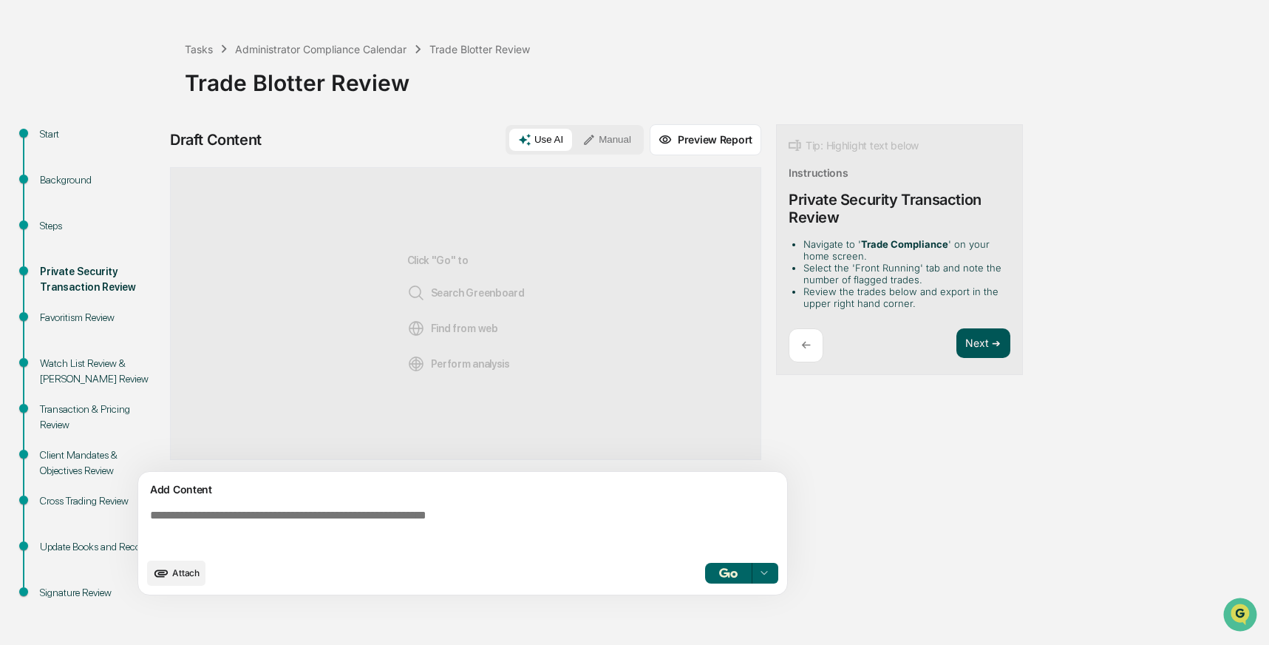
click at [976, 347] on button "Next ➔" at bounding box center [984, 343] width 54 height 30
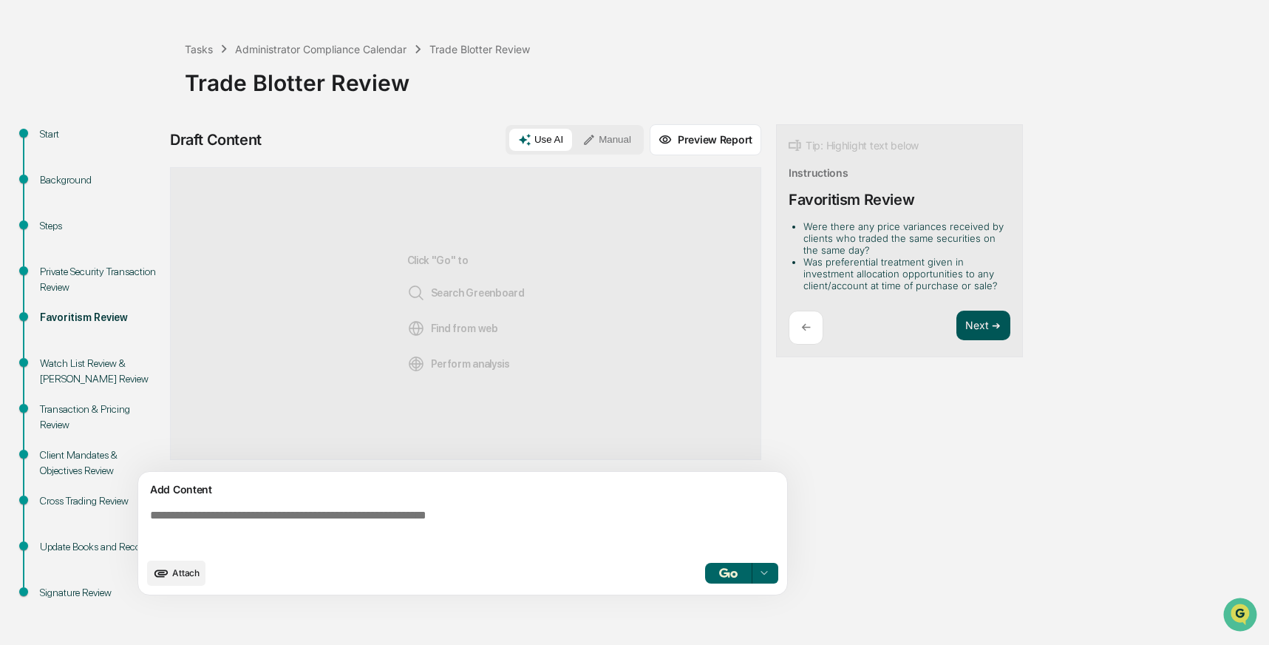
click at [979, 329] on button "Next ➔" at bounding box center [984, 325] width 54 height 30
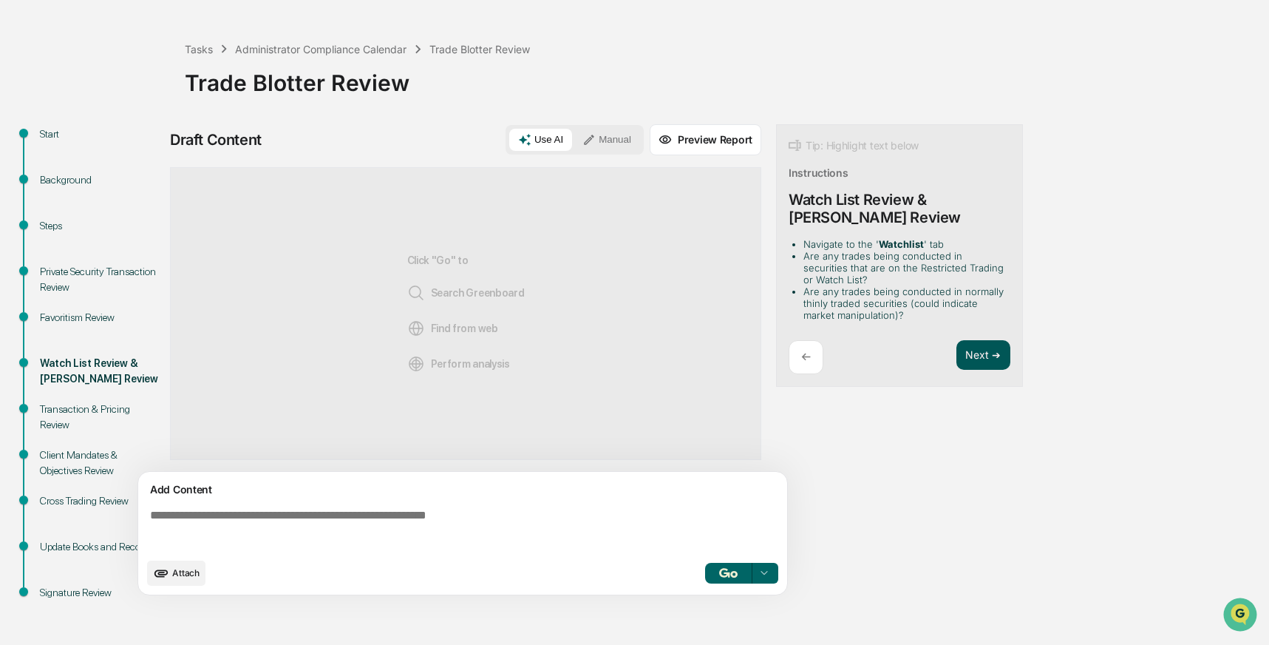
click at [976, 347] on button "Next ➔" at bounding box center [984, 355] width 54 height 30
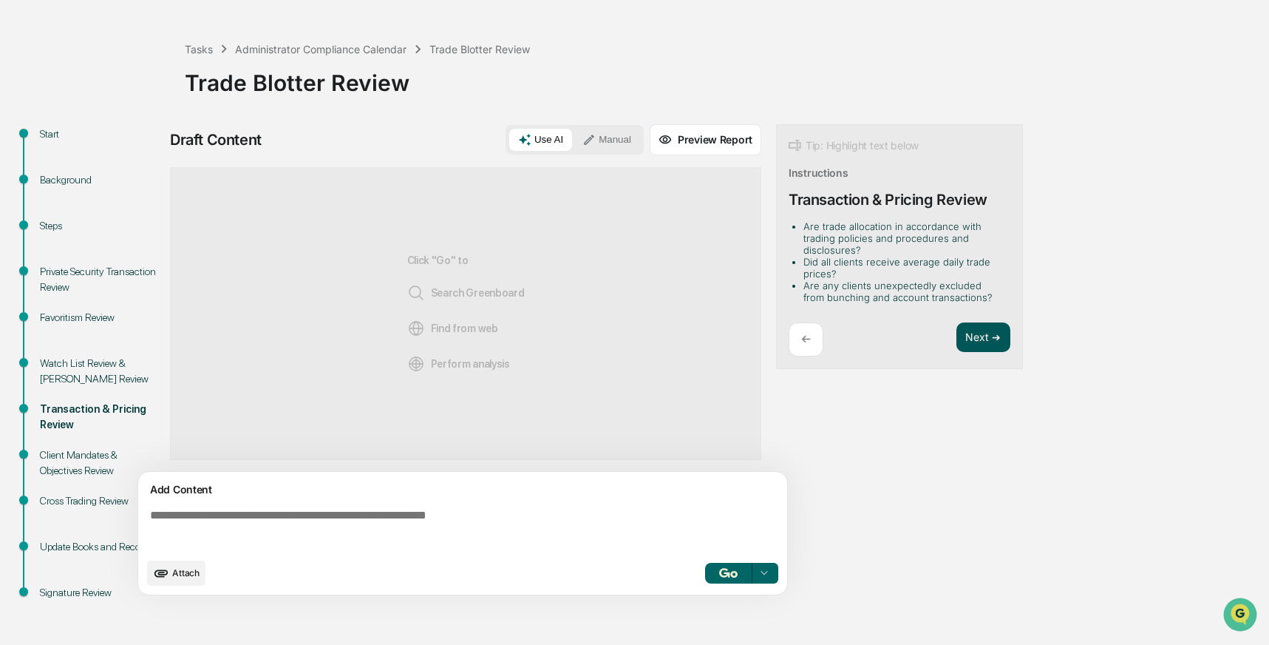
click at [976, 343] on button "Next ➔" at bounding box center [984, 337] width 54 height 30
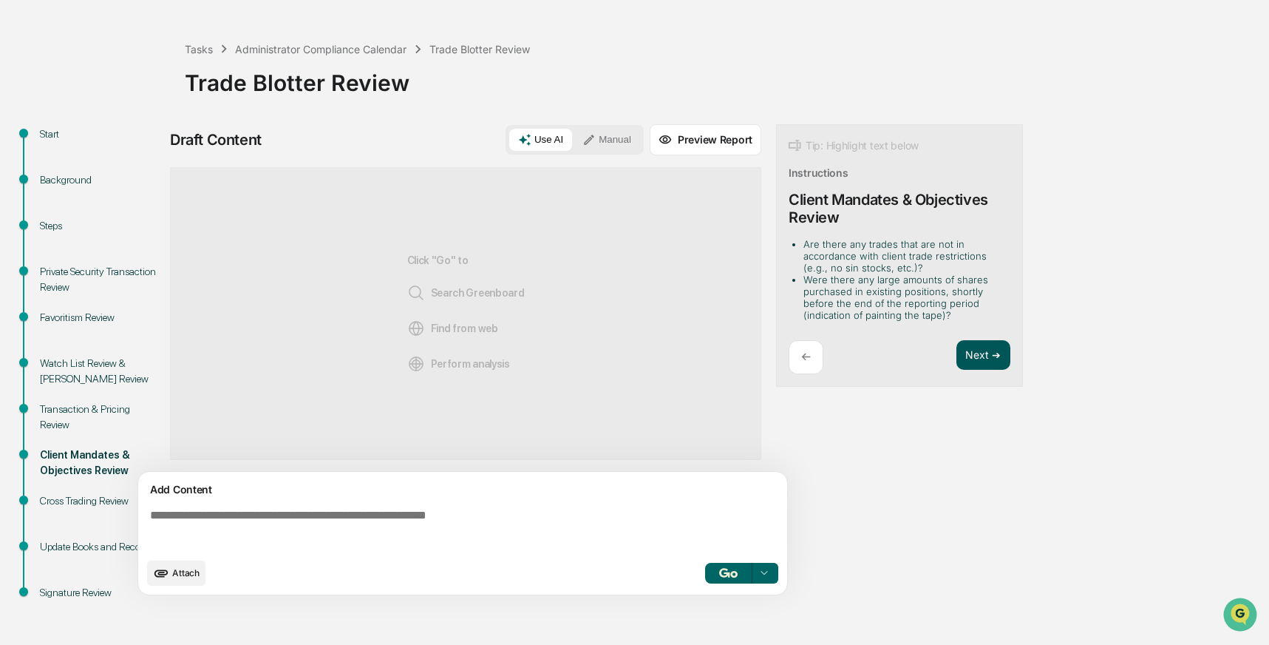
click at [976, 351] on button "Next ➔" at bounding box center [984, 355] width 54 height 30
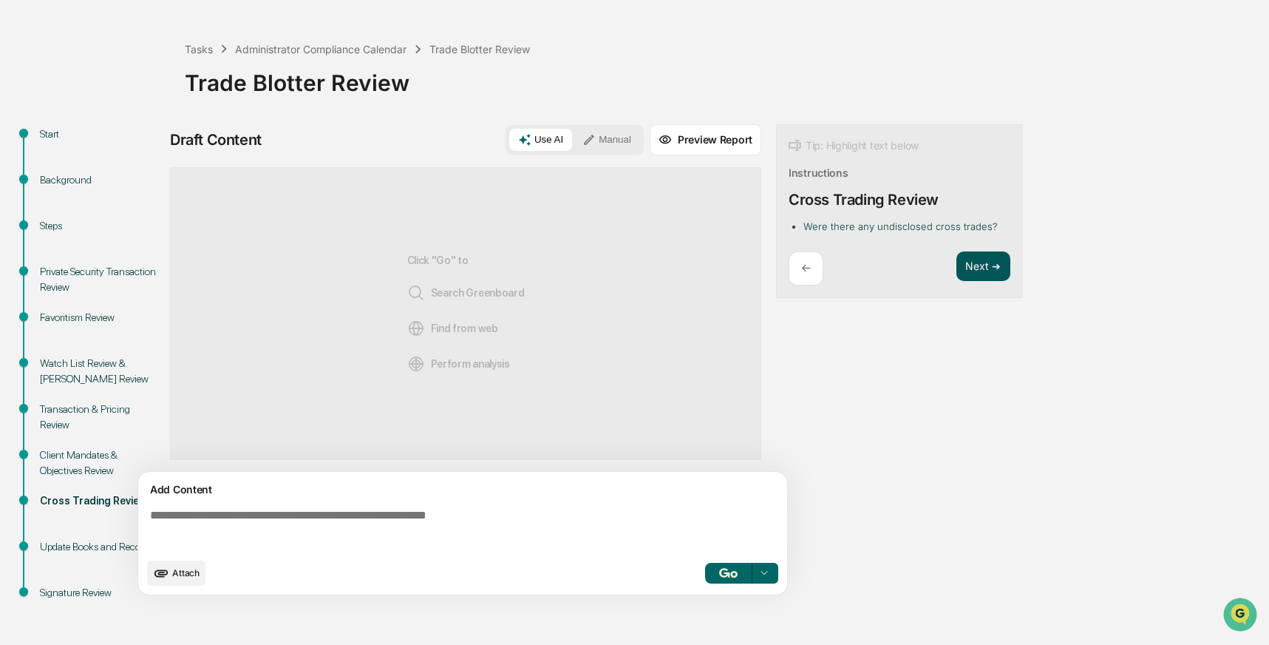
click at [976, 266] on button "Next ➔" at bounding box center [984, 266] width 54 height 30
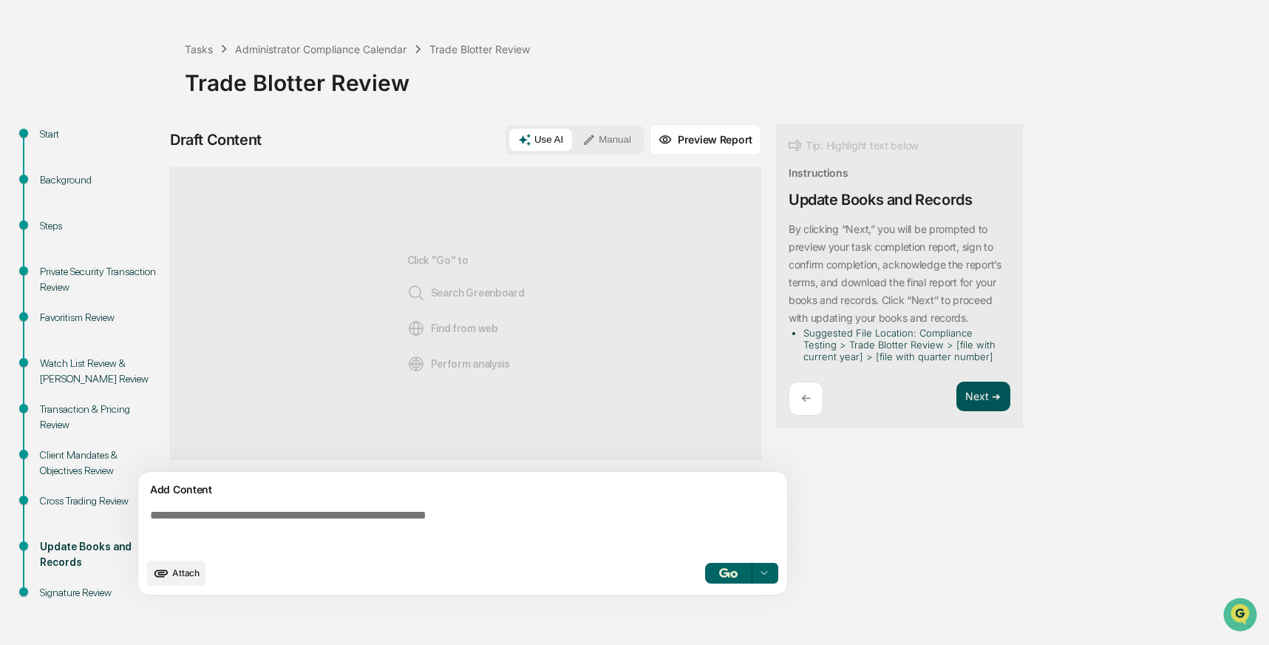
click at [981, 399] on button "Next ➔" at bounding box center [984, 396] width 54 height 30
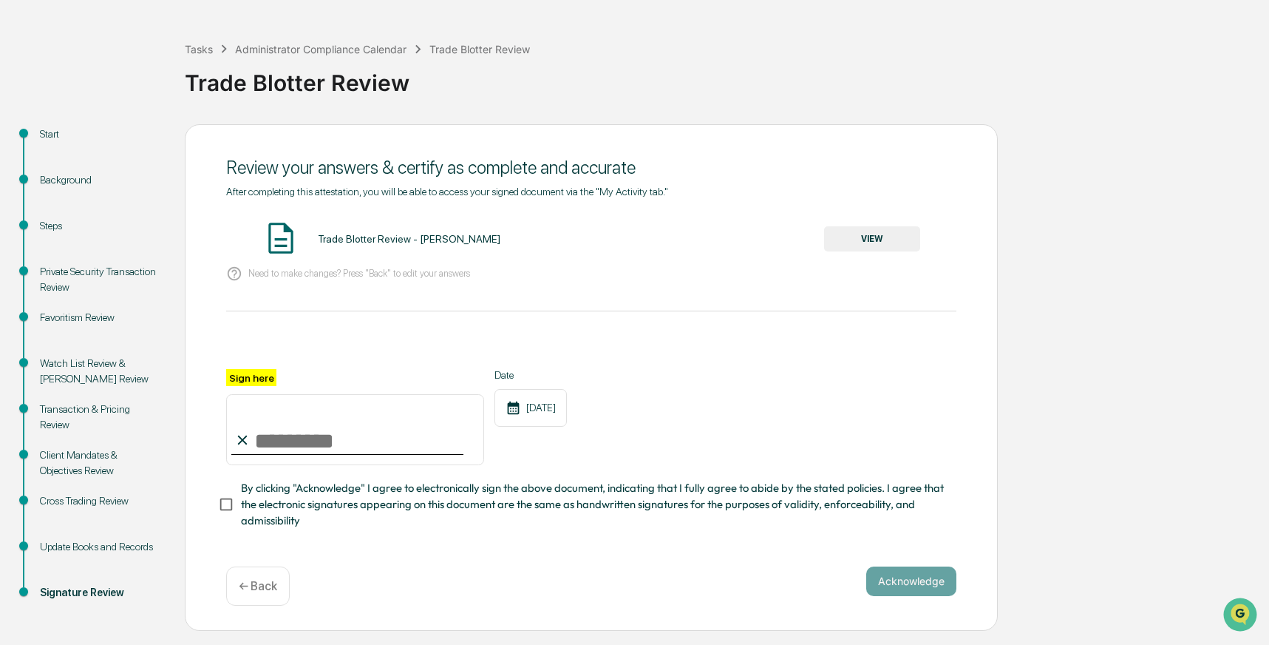
click at [869, 236] on button "VIEW" at bounding box center [872, 238] width 96 height 25
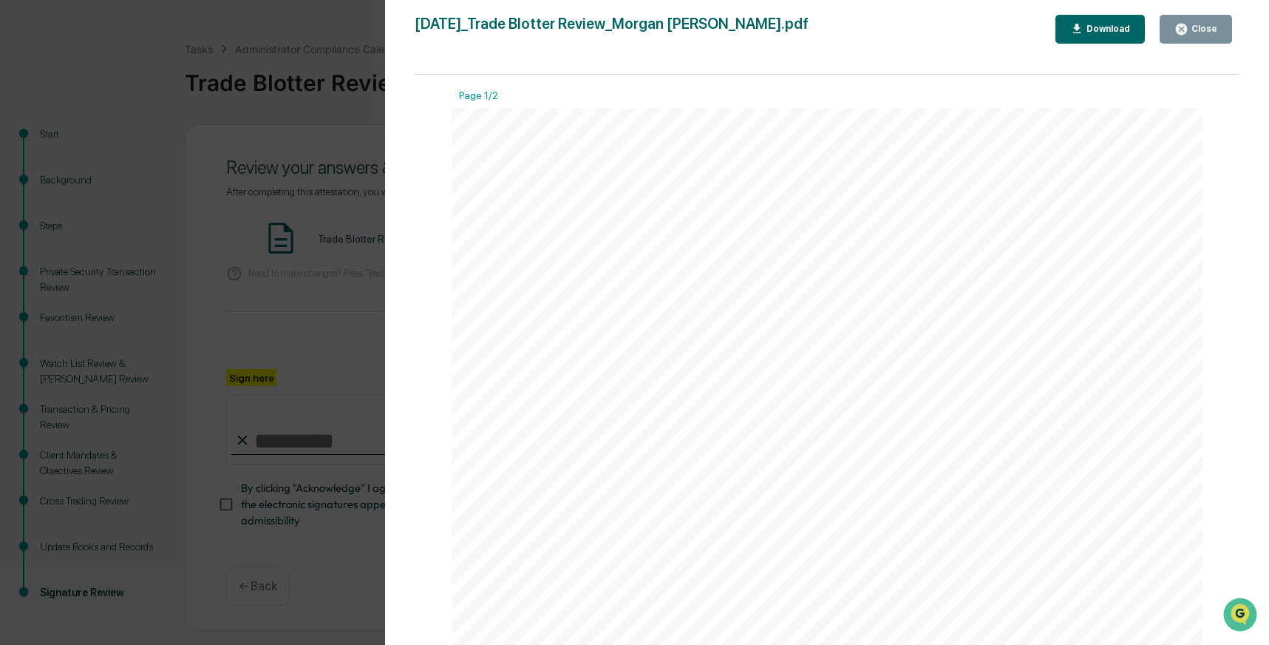
click at [1210, 24] on div "Close" at bounding box center [1203, 29] width 29 height 10
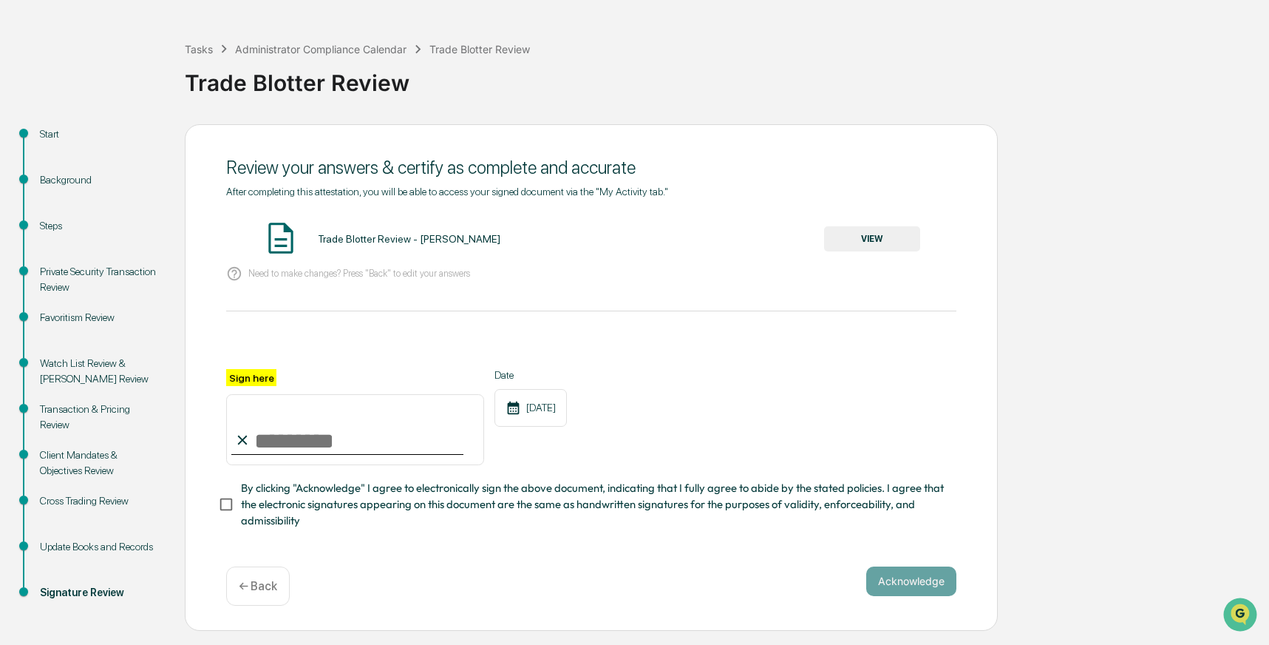
click at [270, 438] on input "Sign here" at bounding box center [355, 429] width 258 height 71
type input "**********"
click at [930, 575] on button "Acknowledge" at bounding box center [911, 581] width 90 height 30
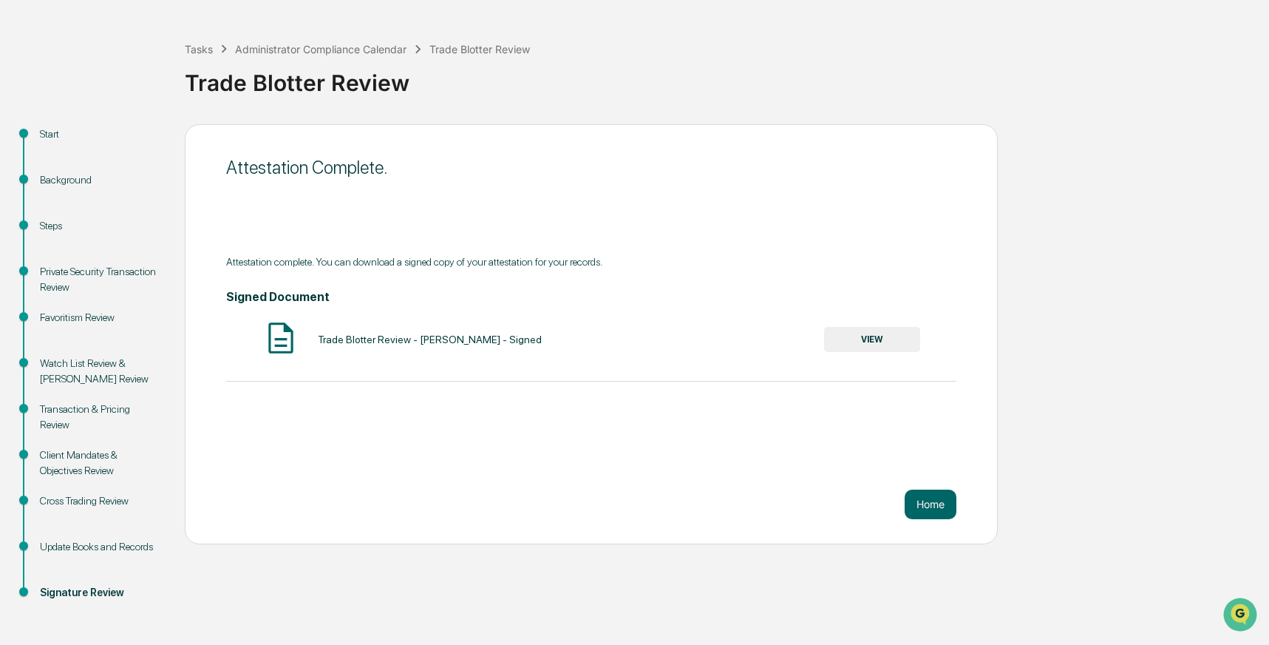
click at [856, 335] on button "VIEW" at bounding box center [872, 339] width 96 height 25
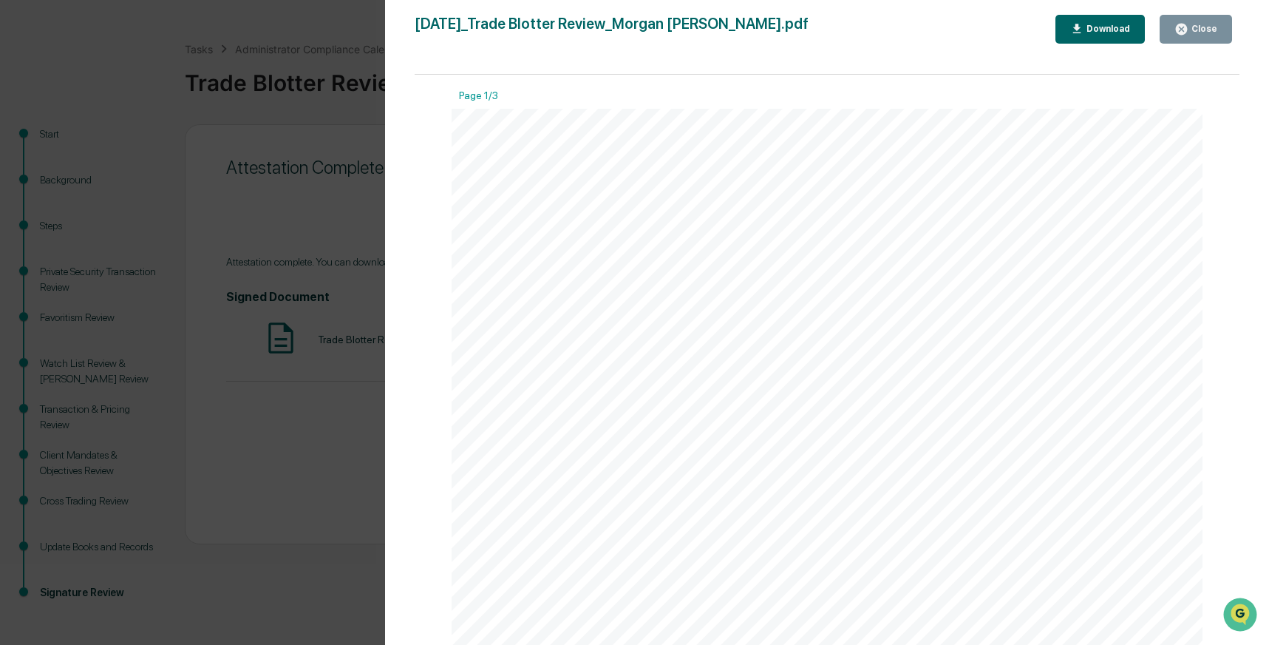
click at [1103, 27] on div "Download" at bounding box center [1107, 29] width 47 height 10
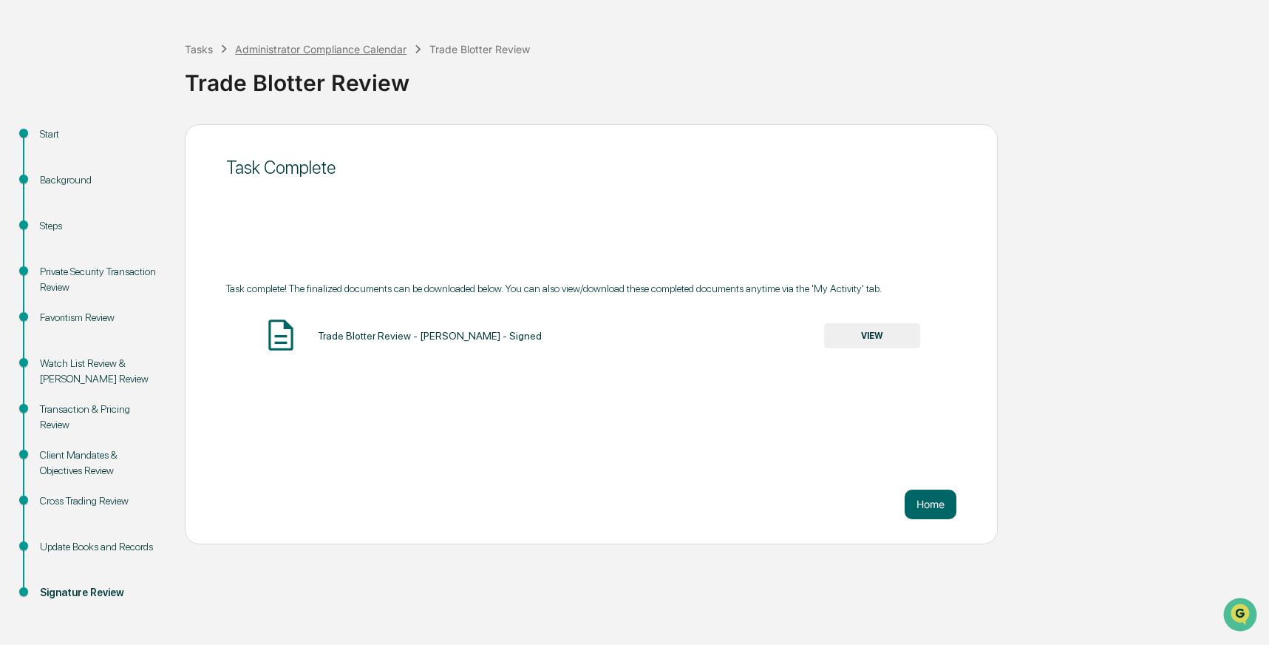
click at [314, 47] on div "Administrator Compliance Calendar" at bounding box center [320, 49] width 171 height 13
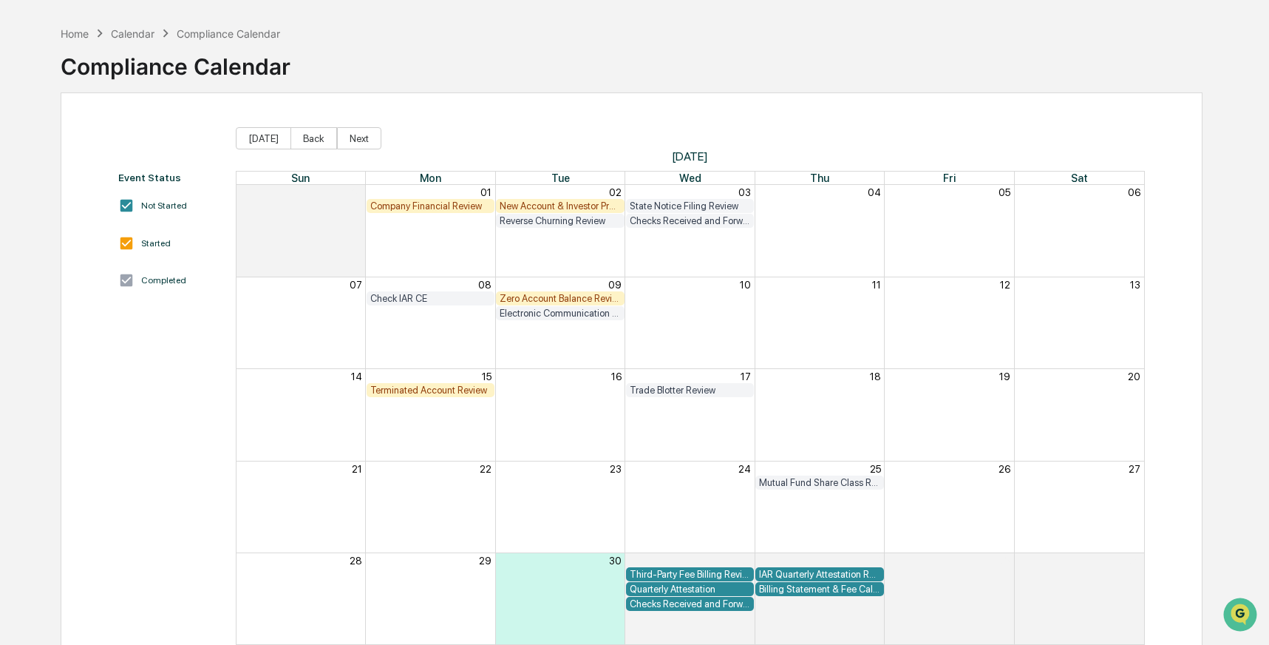
click at [434, 201] on div "Company Financial Review" at bounding box center [430, 205] width 120 height 11
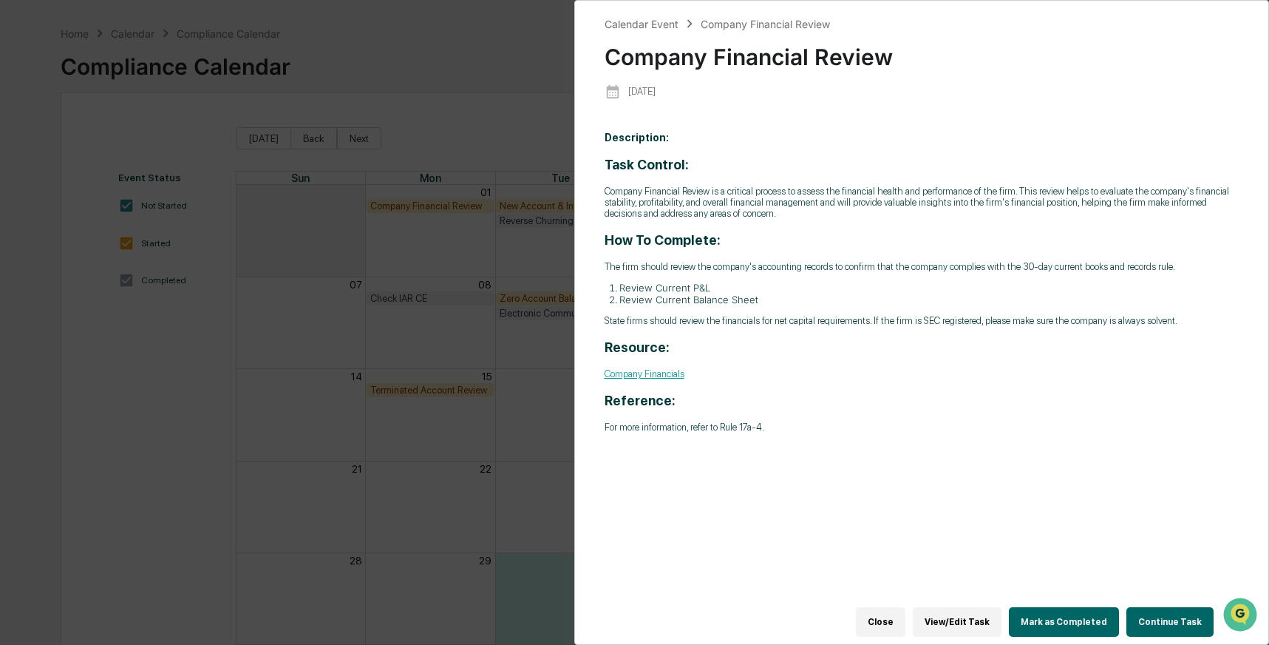
click at [1177, 614] on button "Continue Task" at bounding box center [1170, 622] width 87 height 30
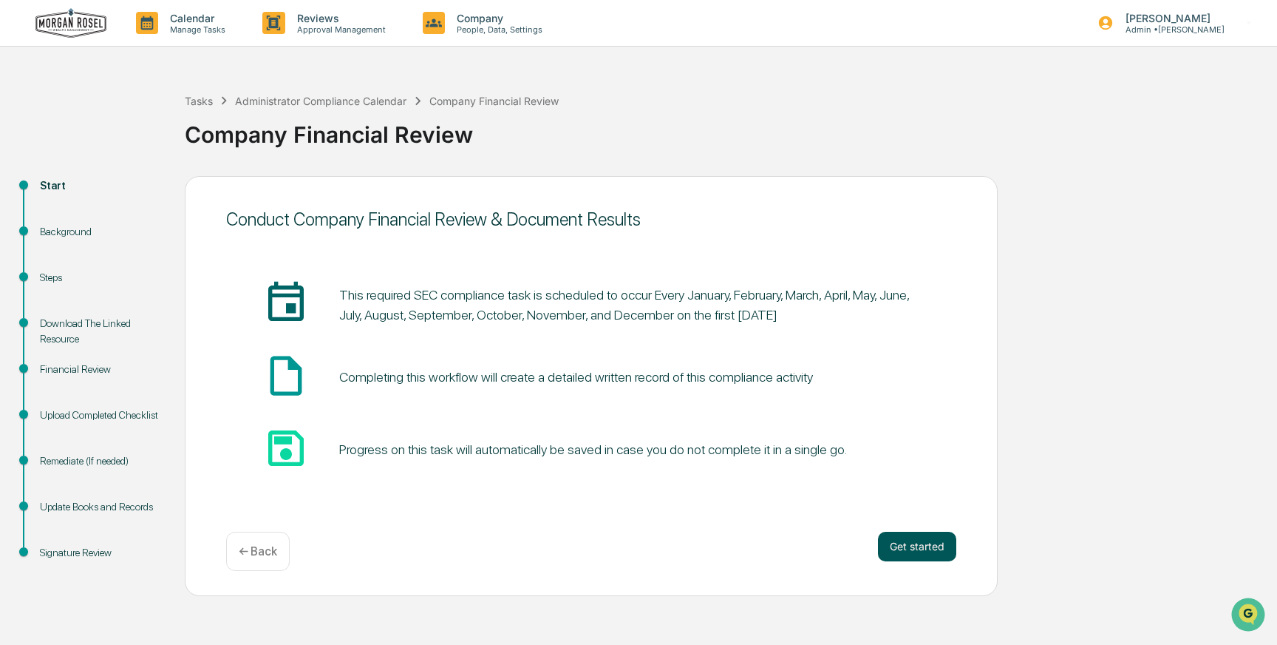
click at [920, 550] on button "Get started" at bounding box center [917, 546] width 78 height 30
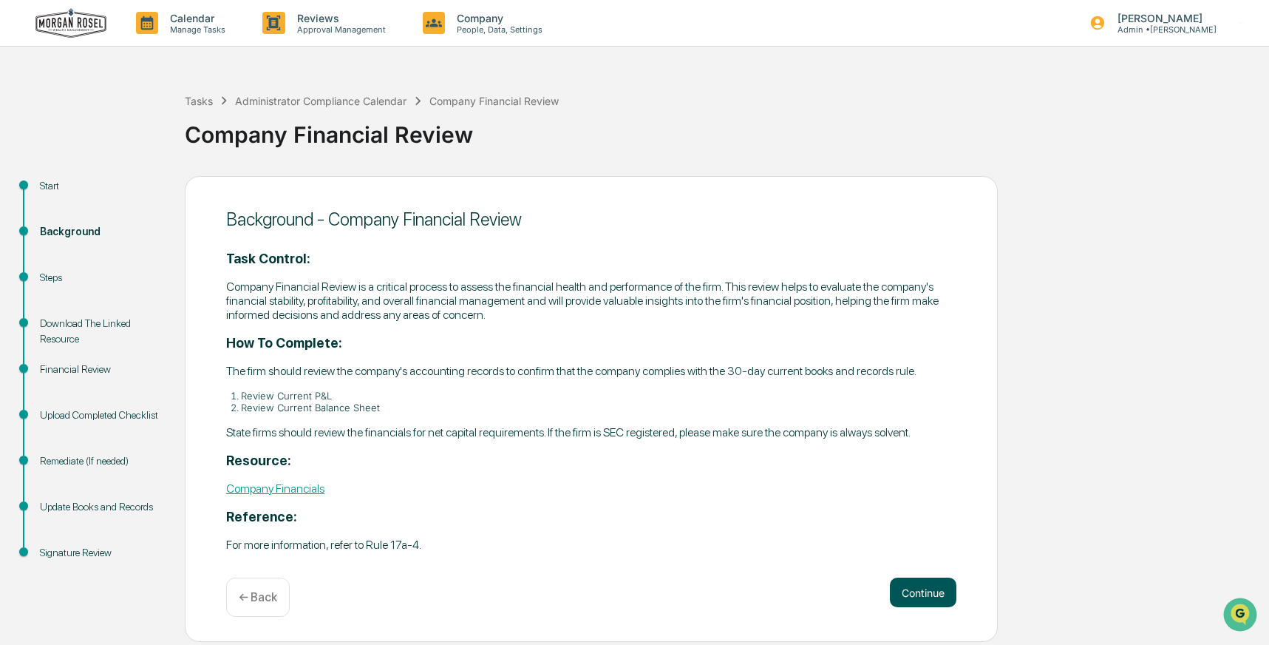
click at [934, 607] on button "Continue" at bounding box center [923, 592] width 67 height 30
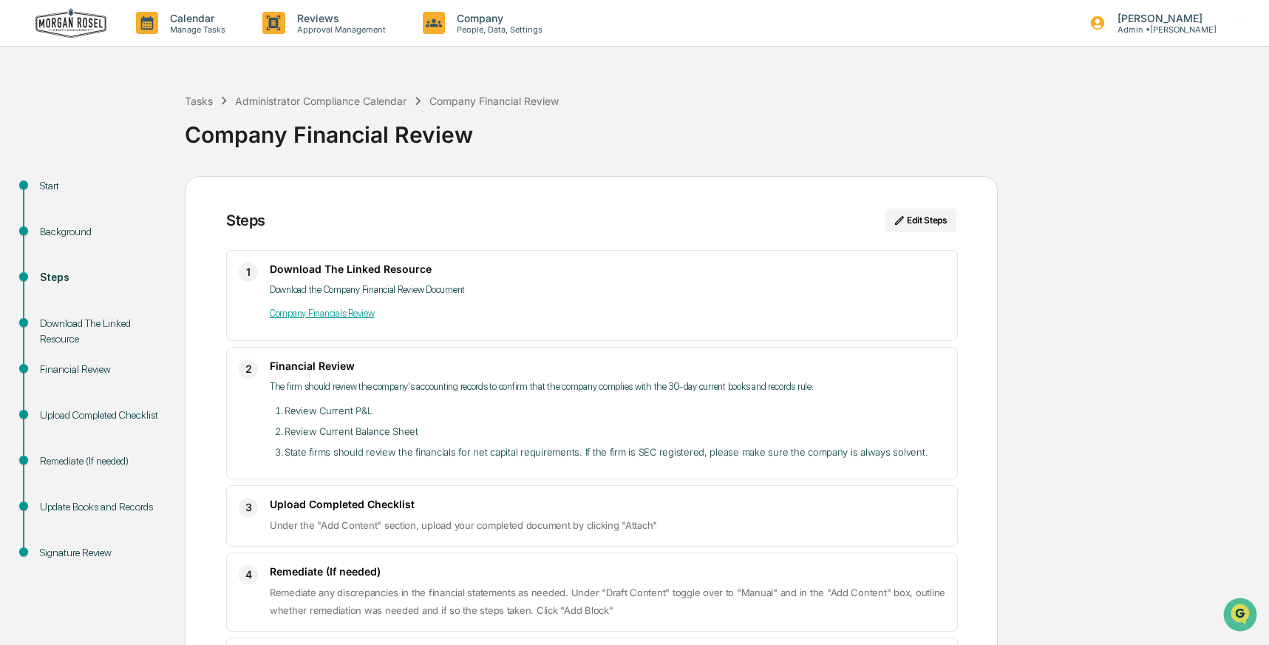
scroll to position [179, 0]
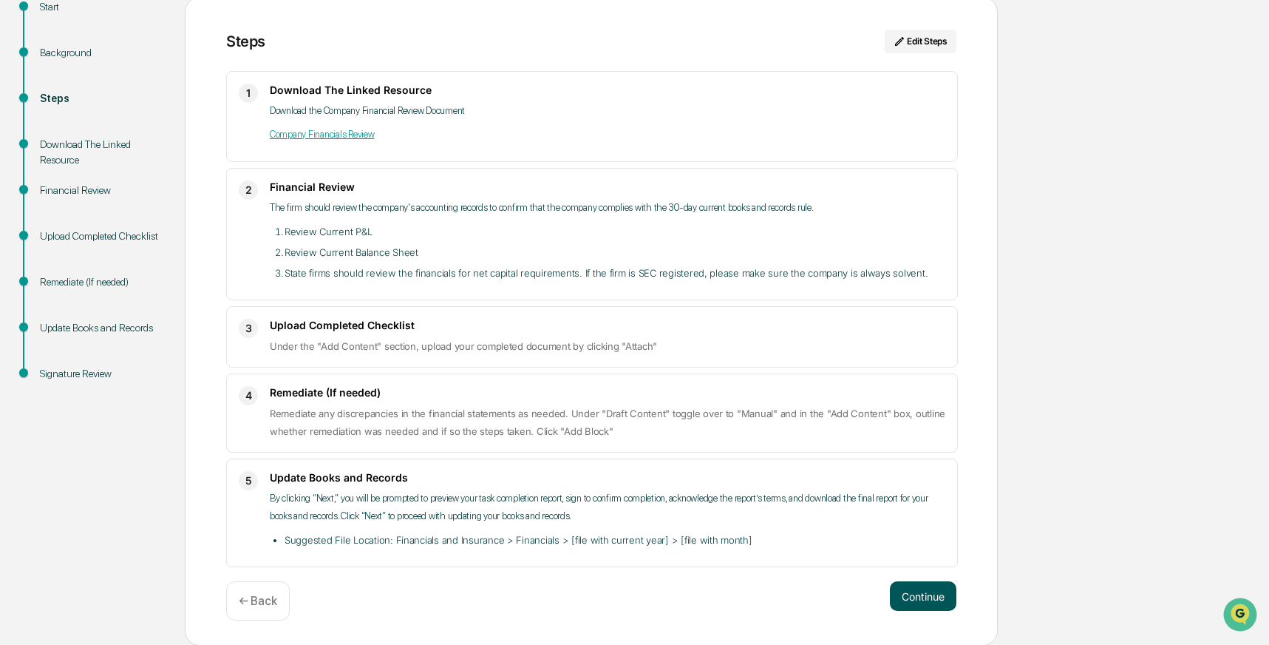
click at [923, 599] on button "Continue" at bounding box center [923, 596] width 67 height 30
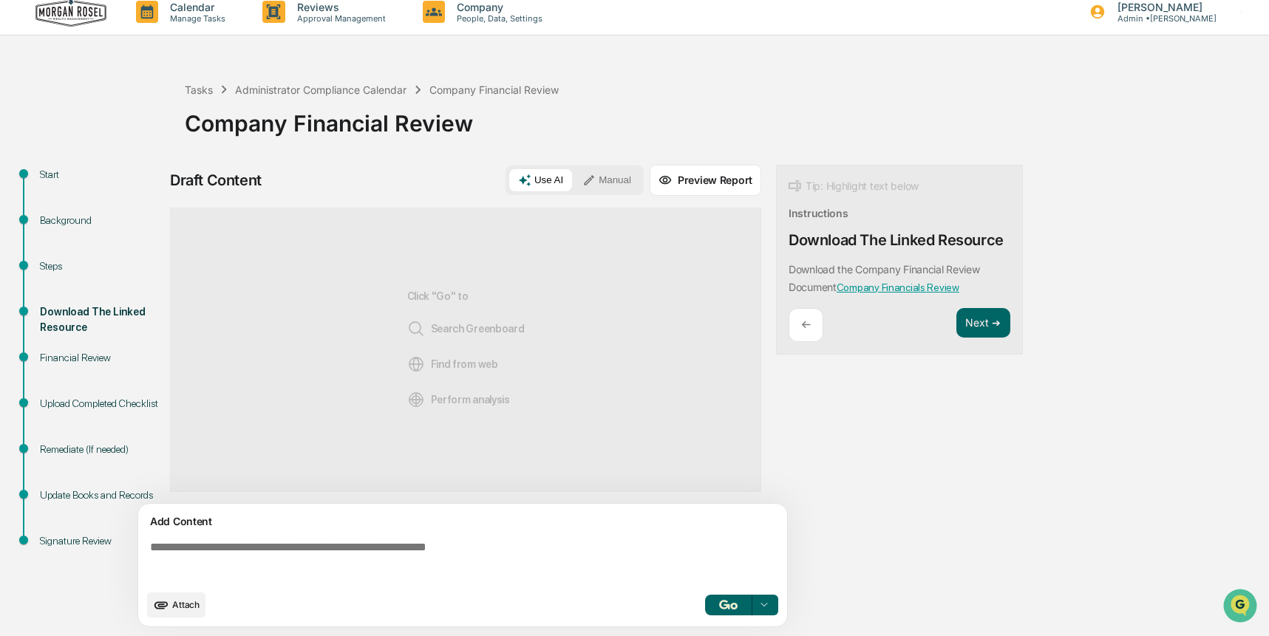
scroll to position [11, 0]
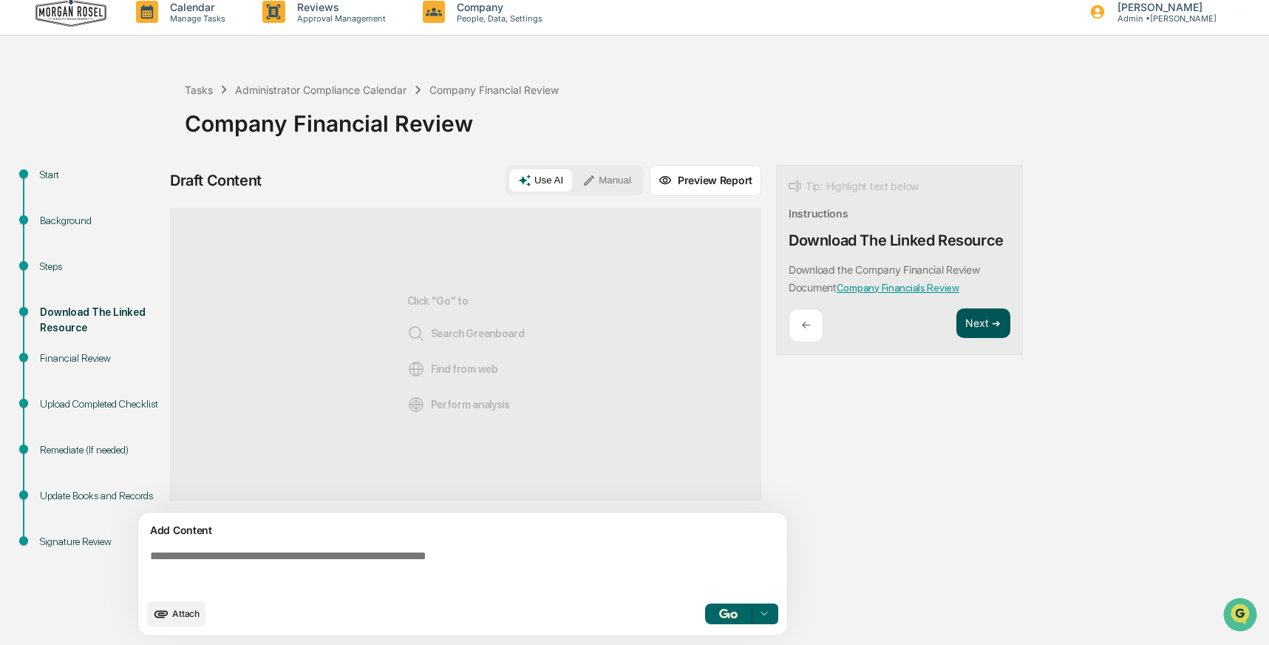
click at [989, 322] on button "Next ➔" at bounding box center [984, 323] width 54 height 30
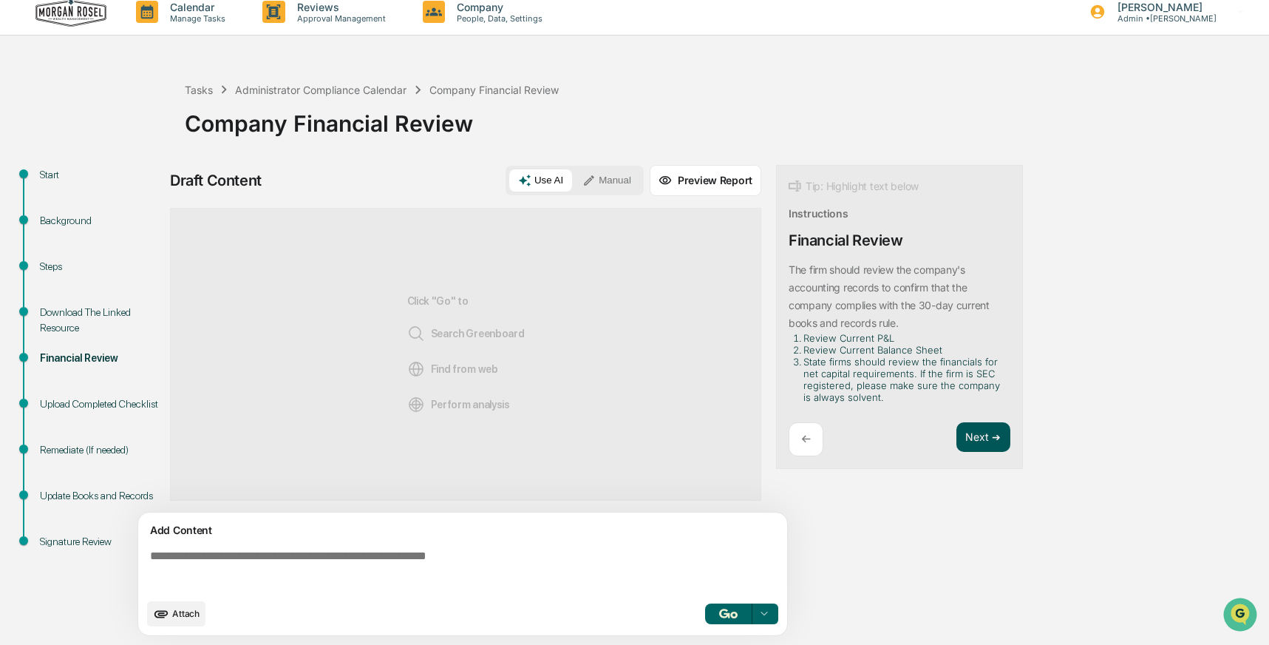
click at [974, 435] on button "Next ➔" at bounding box center [984, 437] width 54 height 30
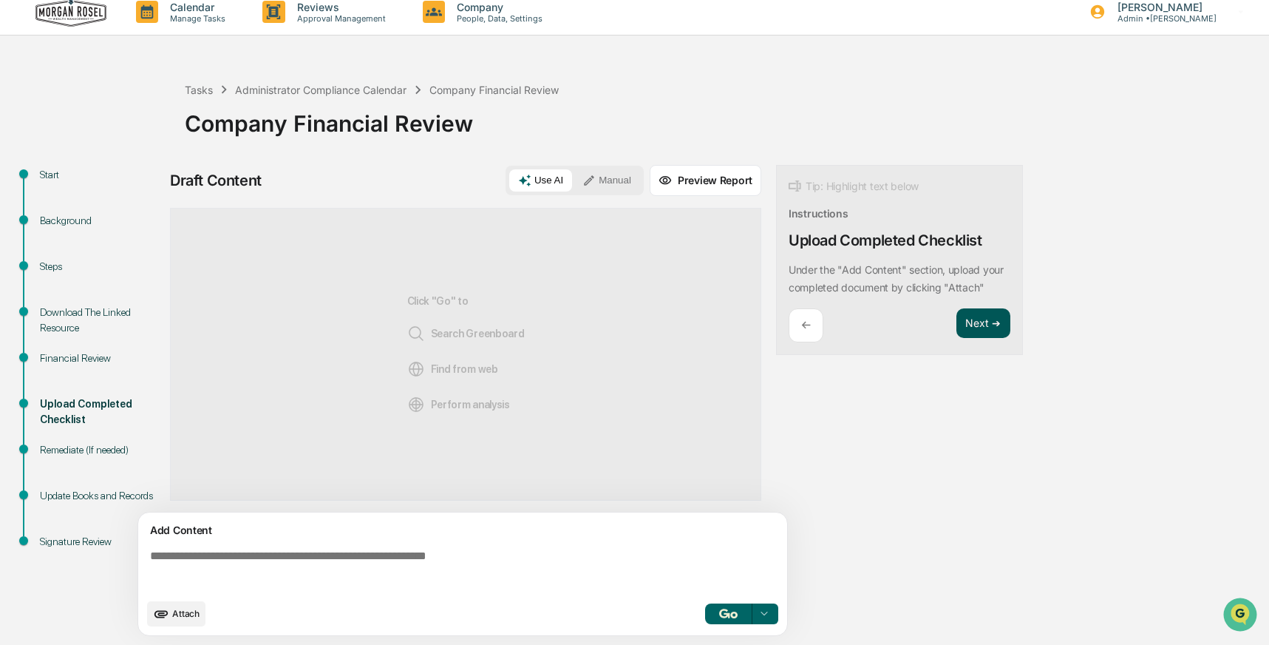
click at [988, 329] on button "Next ➔" at bounding box center [984, 323] width 54 height 30
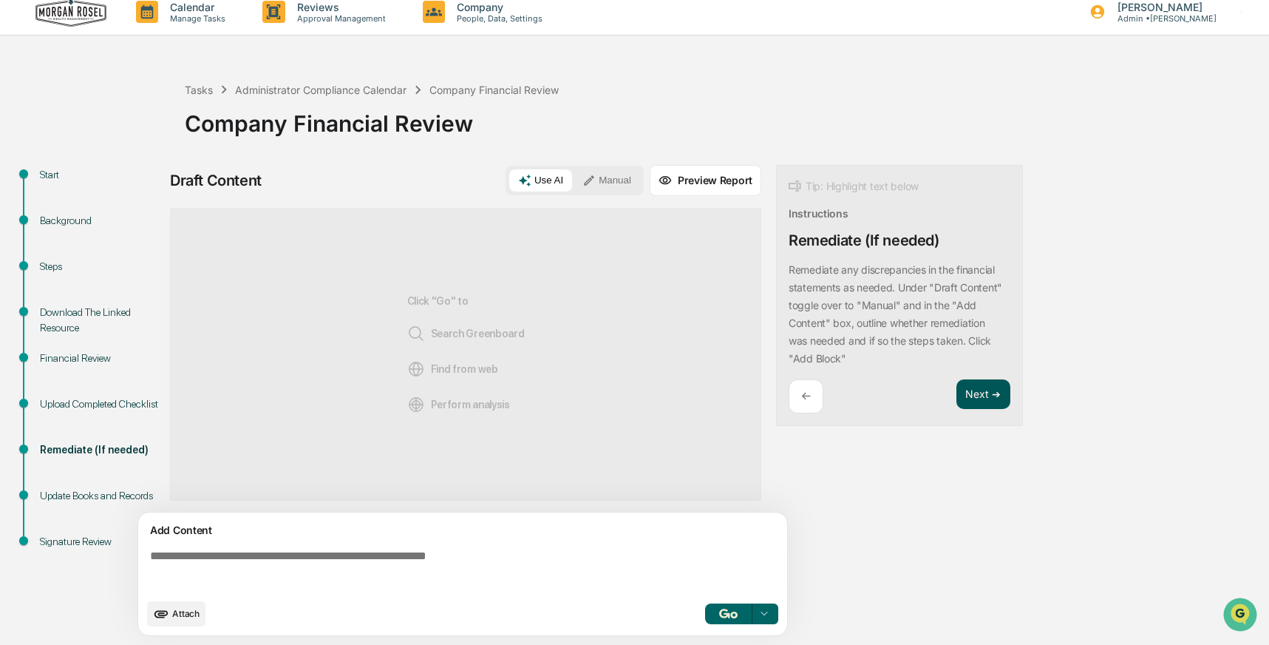
click at [980, 392] on button "Next ➔" at bounding box center [984, 394] width 54 height 30
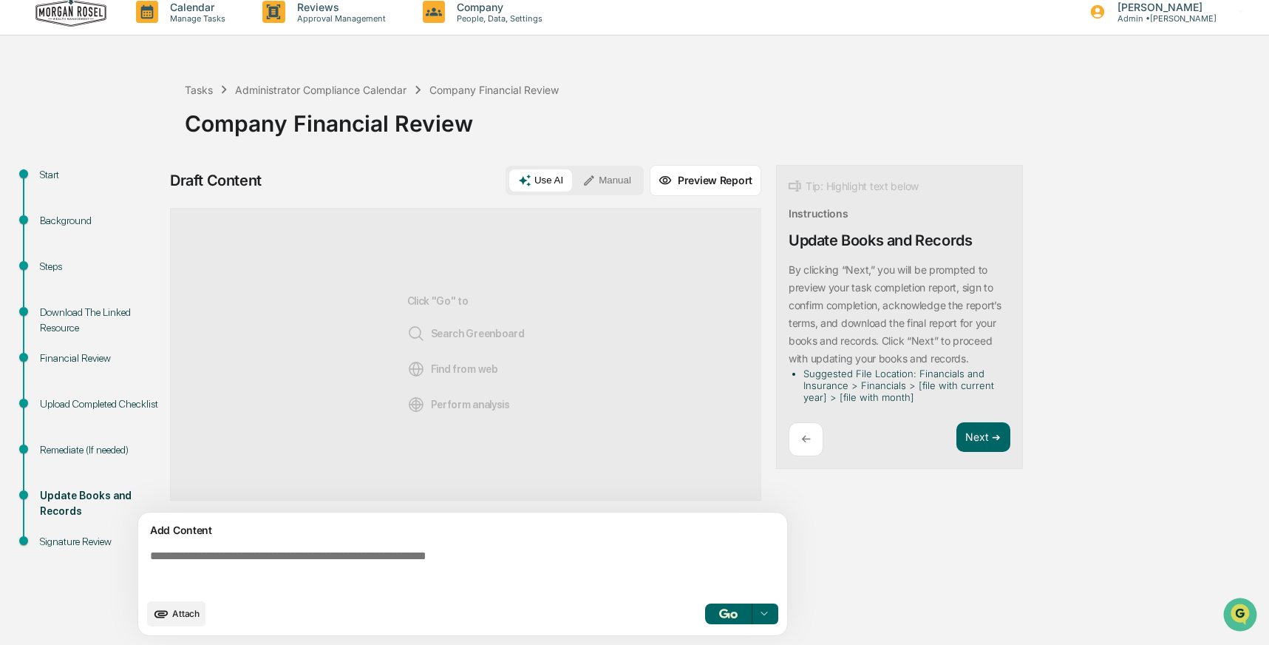
click at [980, 409] on div "By clicking “Next,” you will be prompted to preview your task completion report…" at bounding box center [900, 335] width 222 height 149
click at [981, 436] on button "Next ➔" at bounding box center [984, 437] width 54 height 30
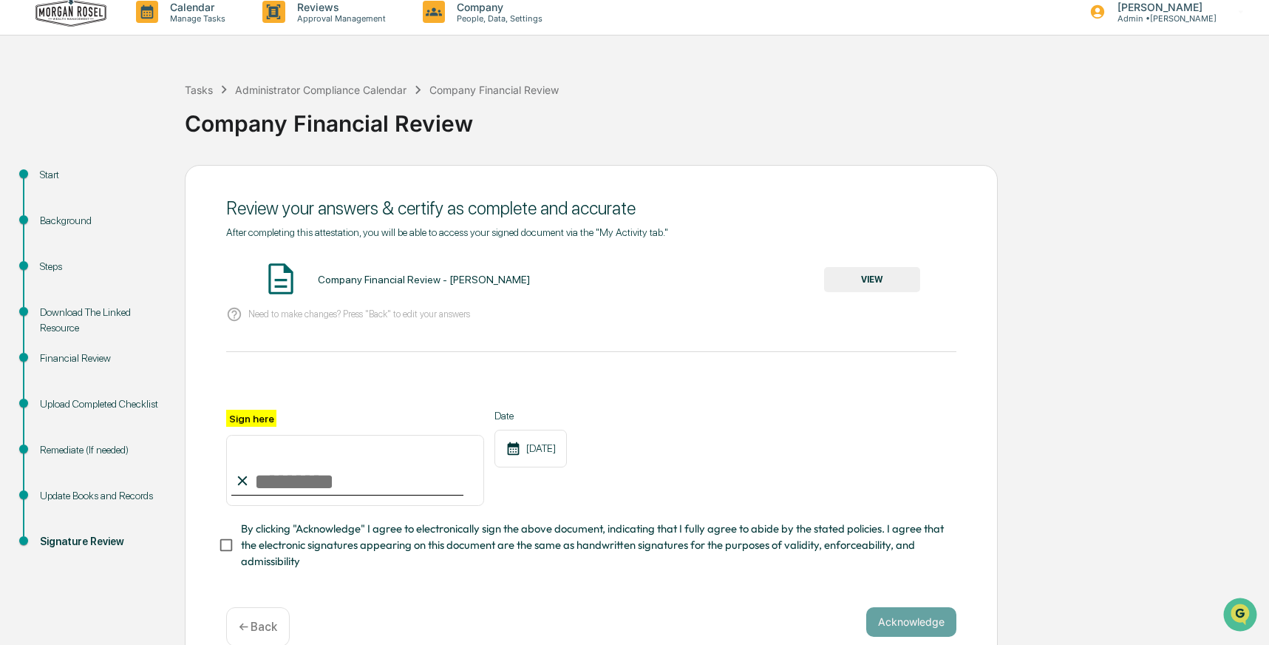
click at [874, 286] on button "VIEW" at bounding box center [872, 279] width 96 height 25
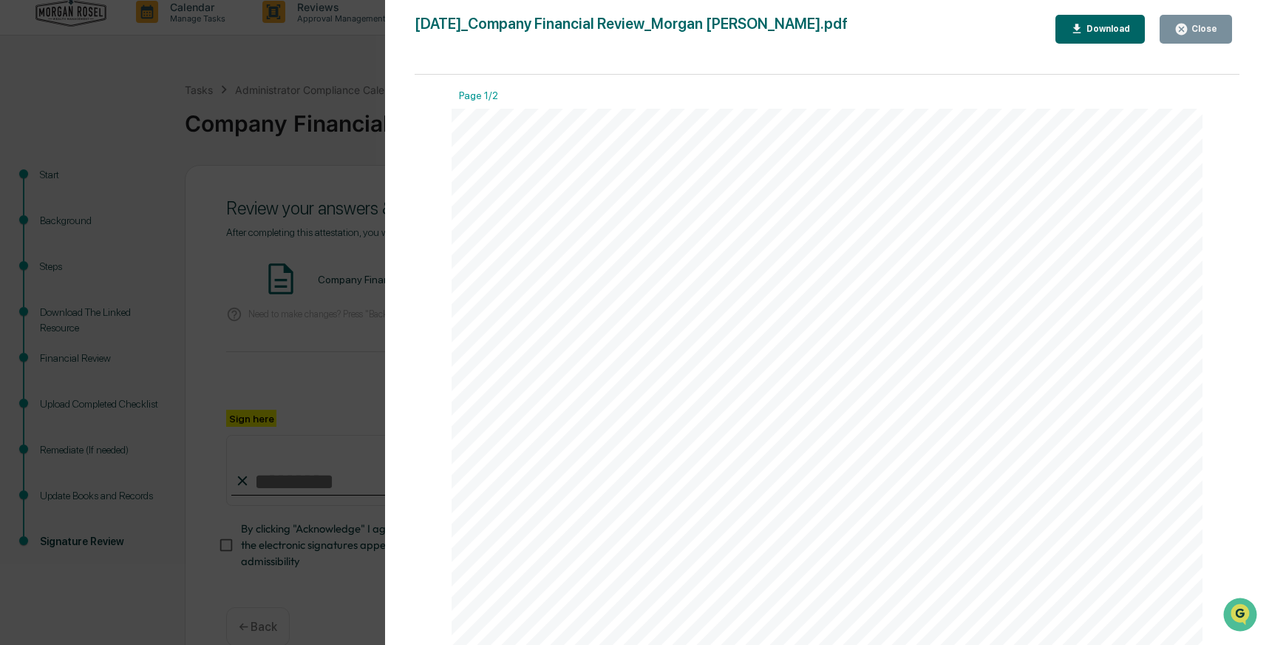
drag, startPoint x: 1197, startPoint y: 30, endPoint x: 1098, endPoint y: 67, distance: 106.4
click at [1197, 30] on div "Close" at bounding box center [1203, 29] width 29 height 10
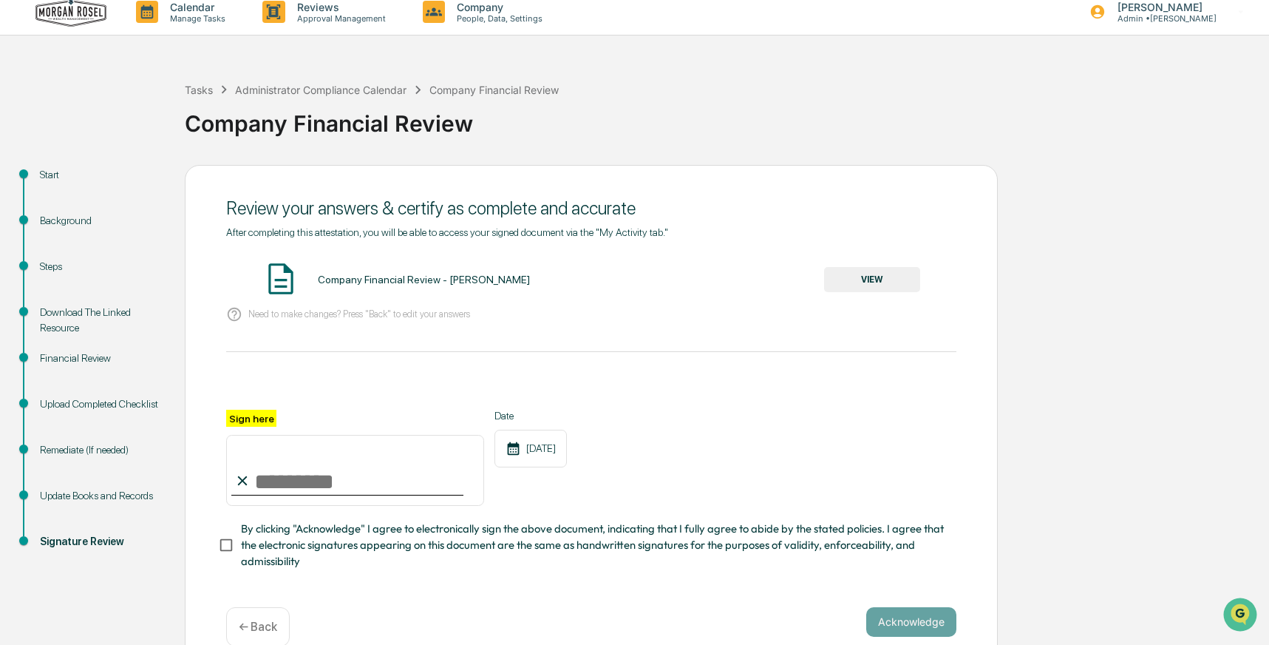
click at [291, 485] on input "Sign here" at bounding box center [355, 470] width 258 height 71
type input "**********"
click at [901, 617] on button "Acknowledge" at bounding box center [911, 622] width 90 height 30
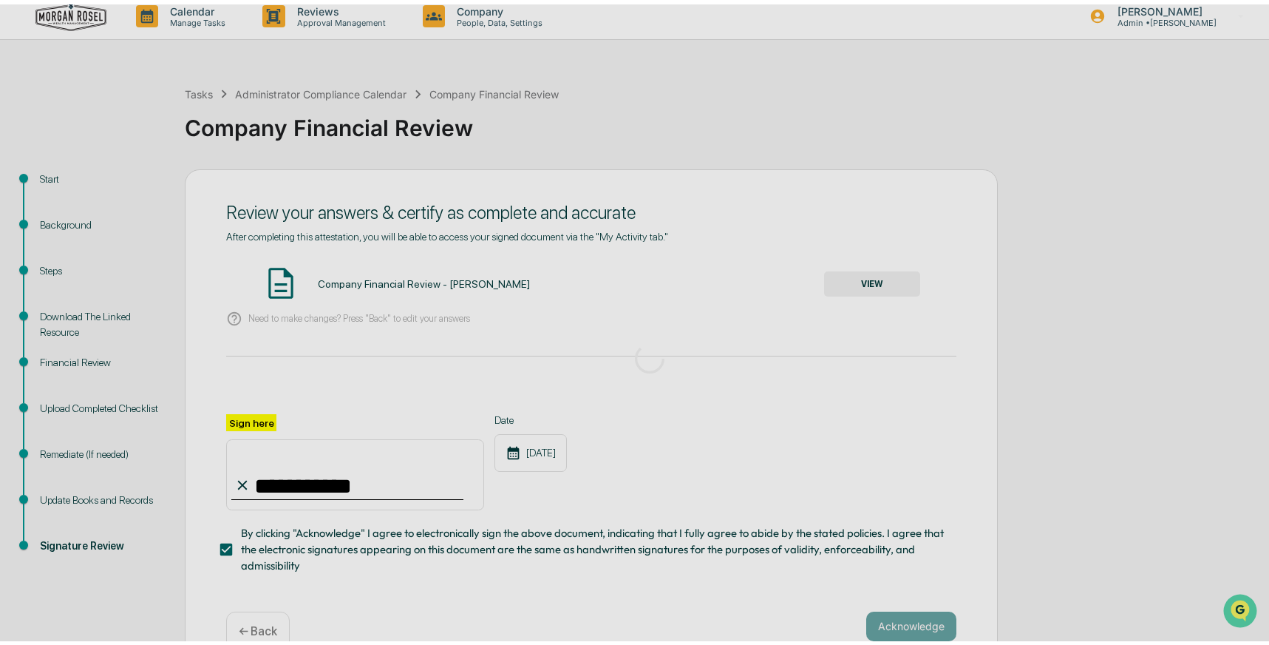
scroll to position [0, 0]
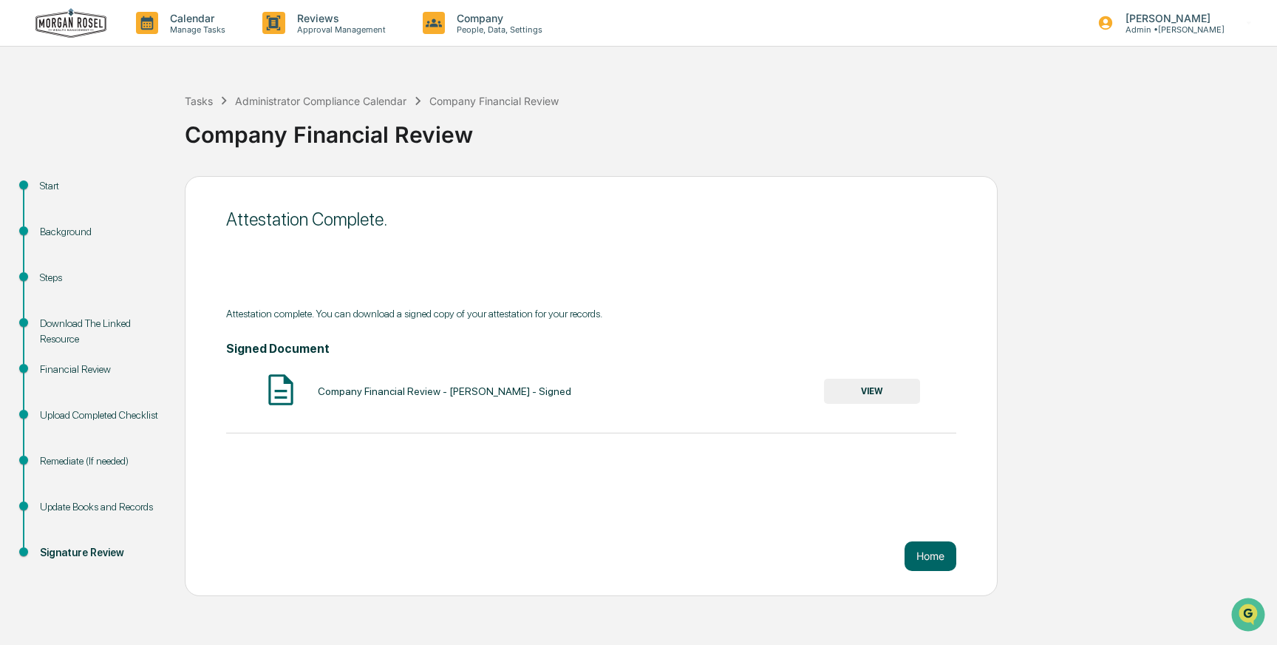
click at [884, 384] on button "VIEW" at bounding box center [872, 390] width 96 height 25
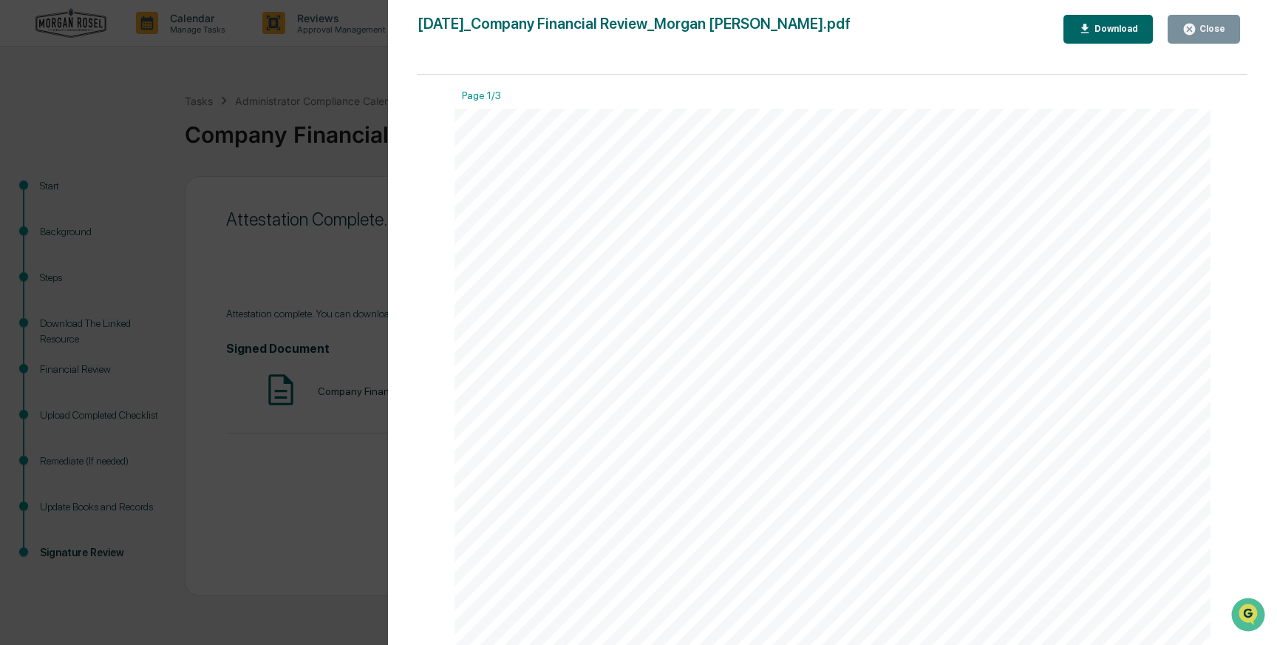
click at [1112, 31] on div "Download" at bounding box center [1115, 29] width 47 height 10
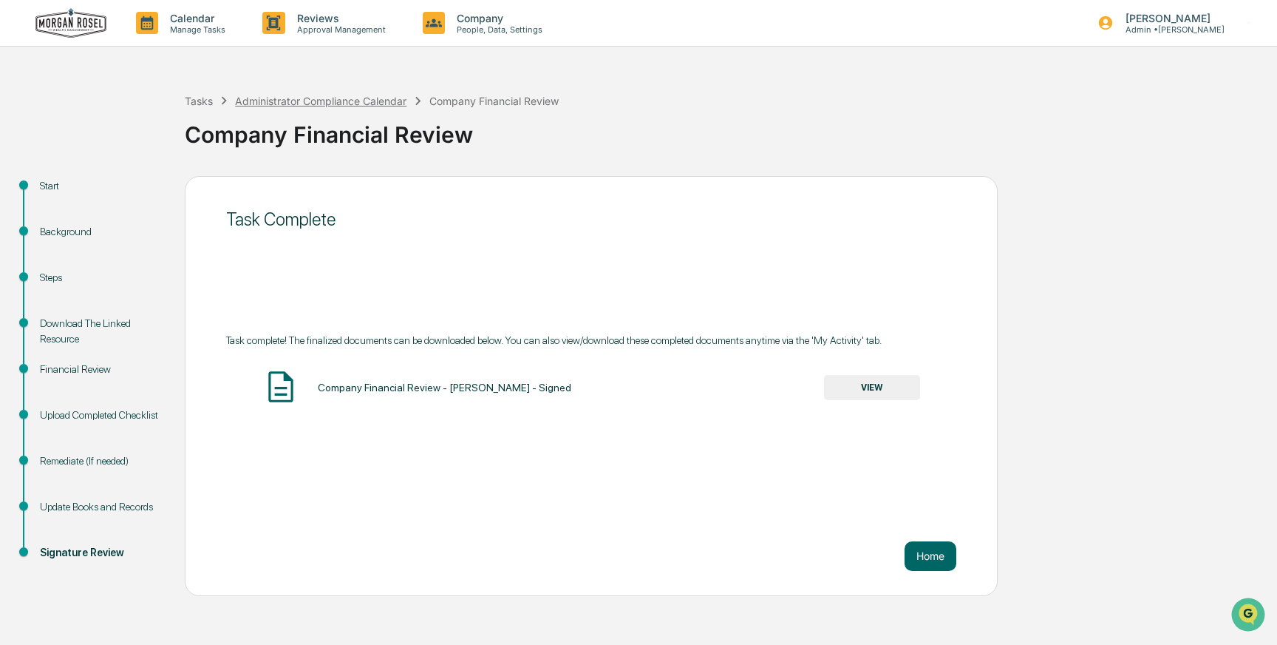
click at [329, 95] on div "Administrator Compliance Calendar" at bounding box center [320, 101] width 171 height 13
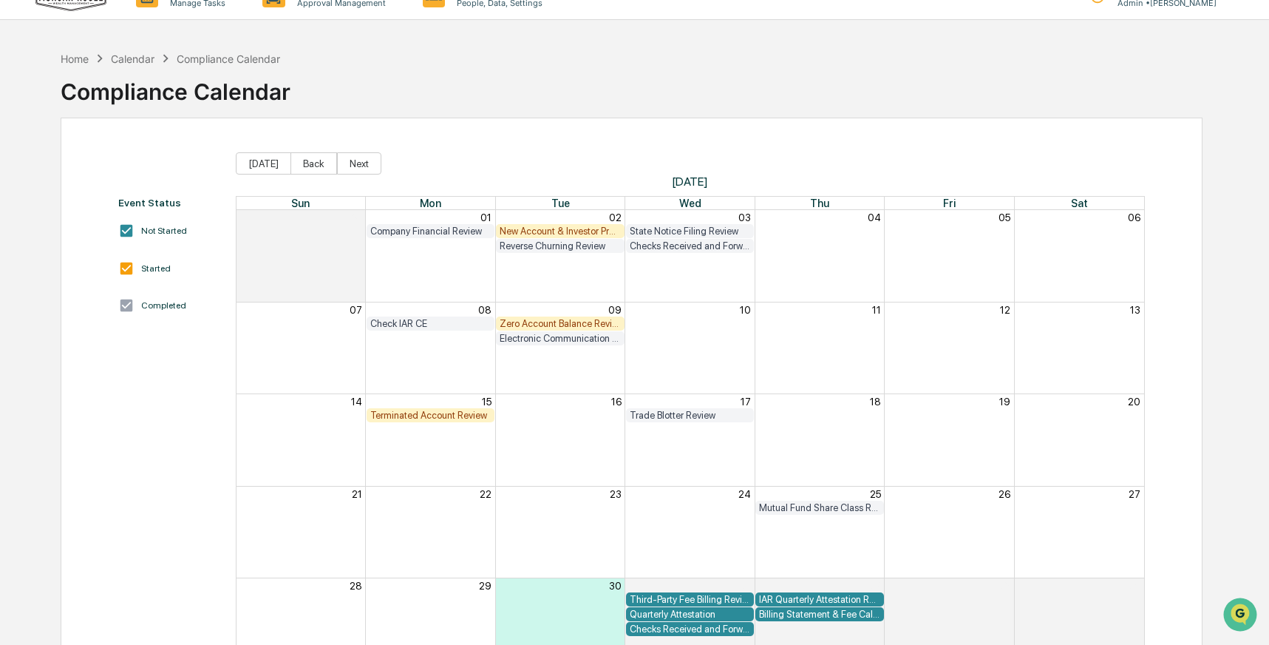
scroll to position [25, 0]
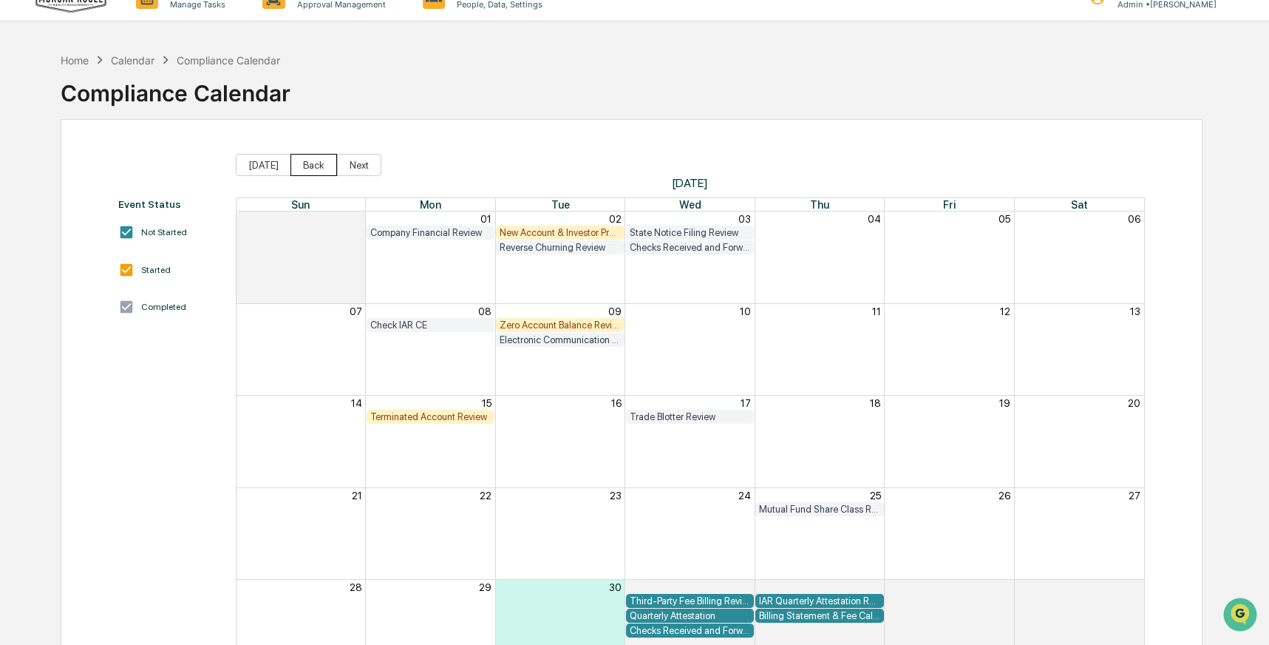
click at [317, 166] on button "Back" at bounding box center [314, 165] width 47 height 22
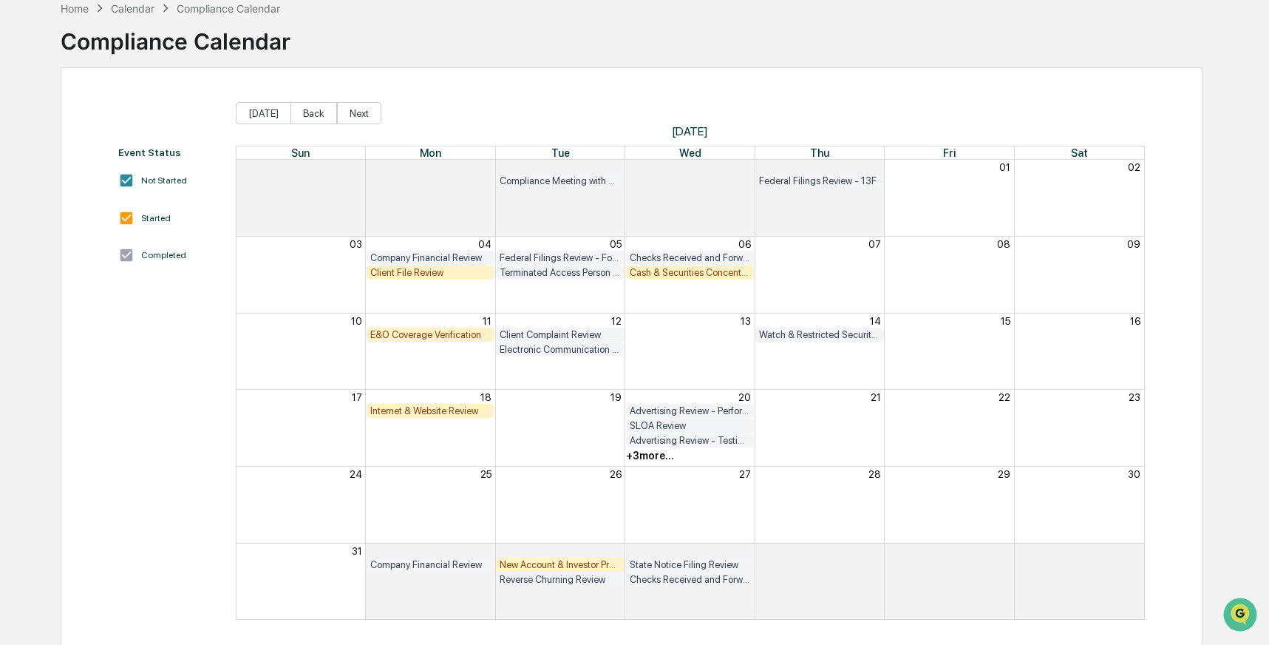
scroll to position [75, 0]
click at [359, 114] on button "Next" at bounding box center [359, 114] width 44 height 22
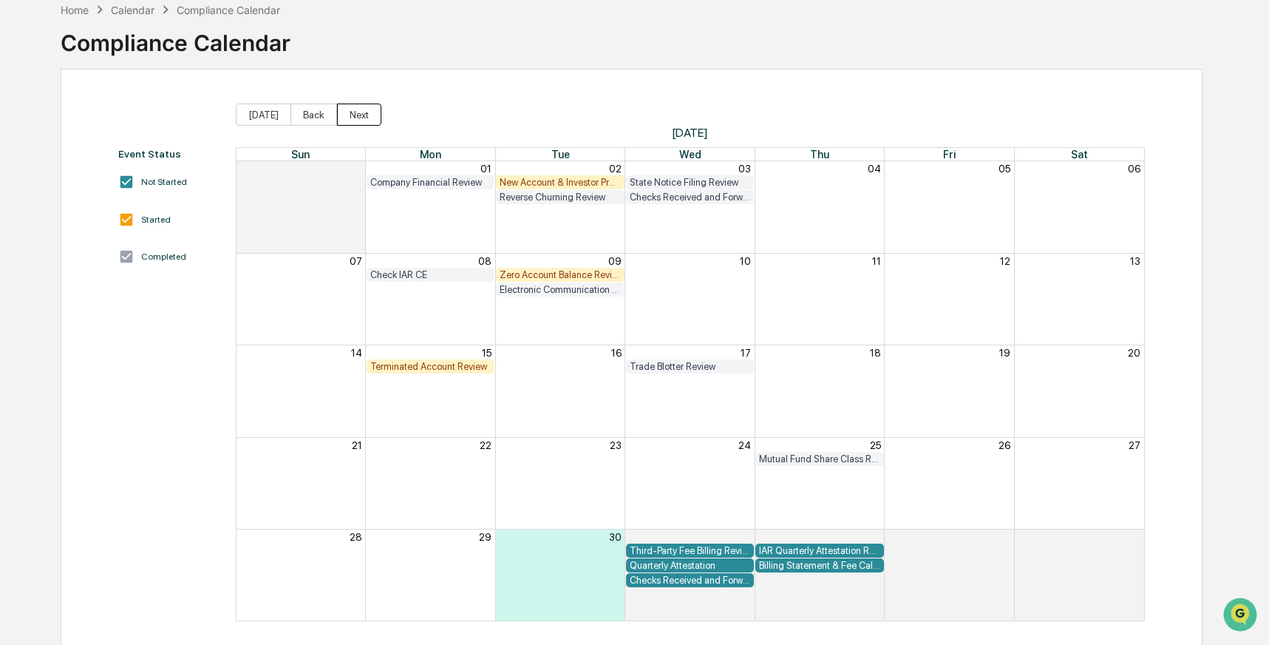
click at [359, 114] on button "Next" at bounding box center [359, 114] width 44 height 22
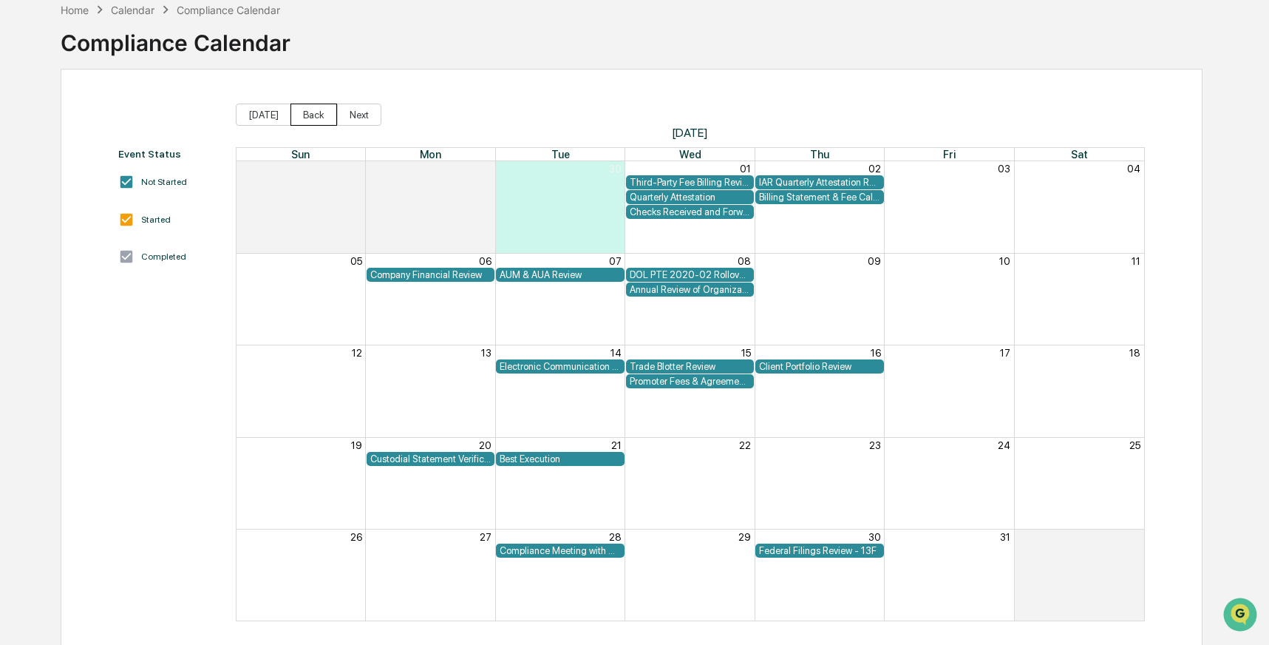
click at [308, 115] on button "Back" at bounding box center [314, 114] width 47 height 22
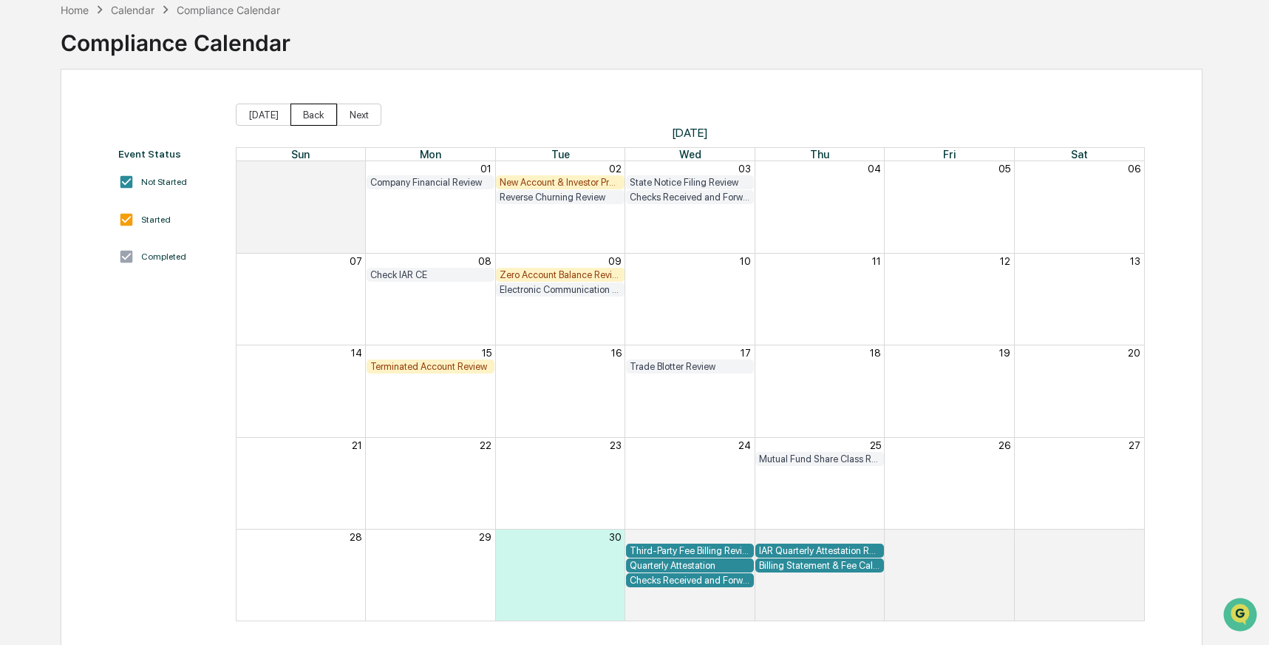
click at [308, 115] on button "Back" at bounding box center [314, 114] width 47 height 22
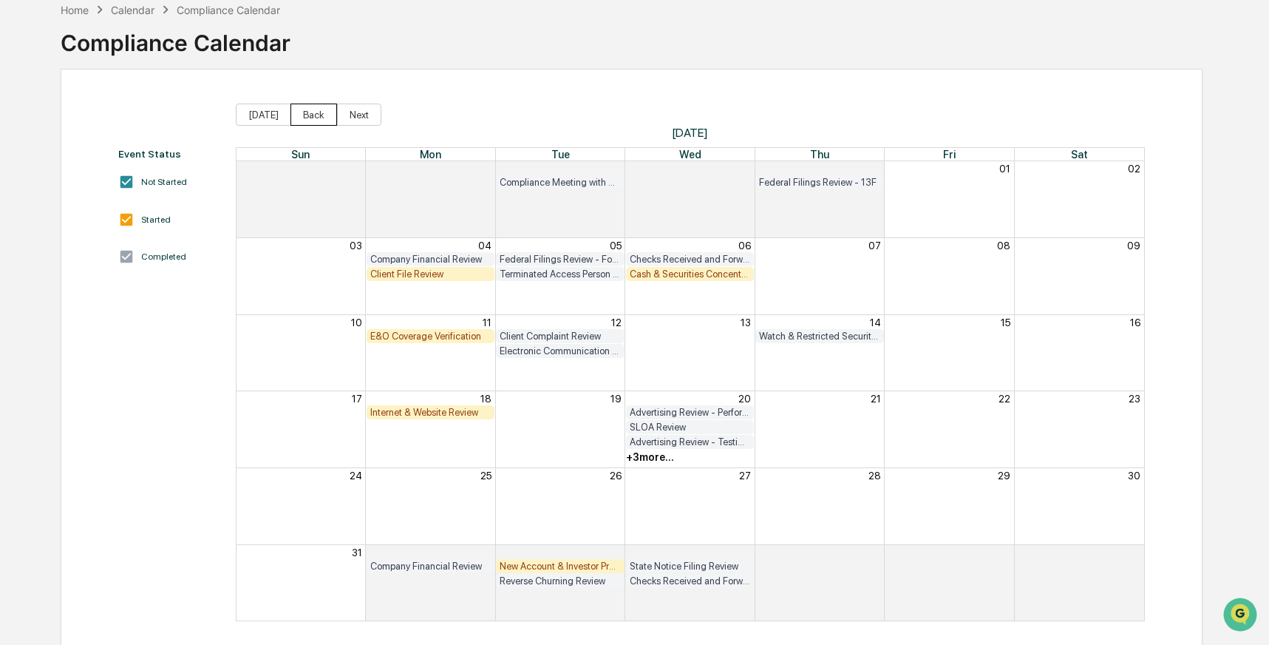
click at [308, 115] on button "Back" at bounding box center [314, 114] width 47 height 22
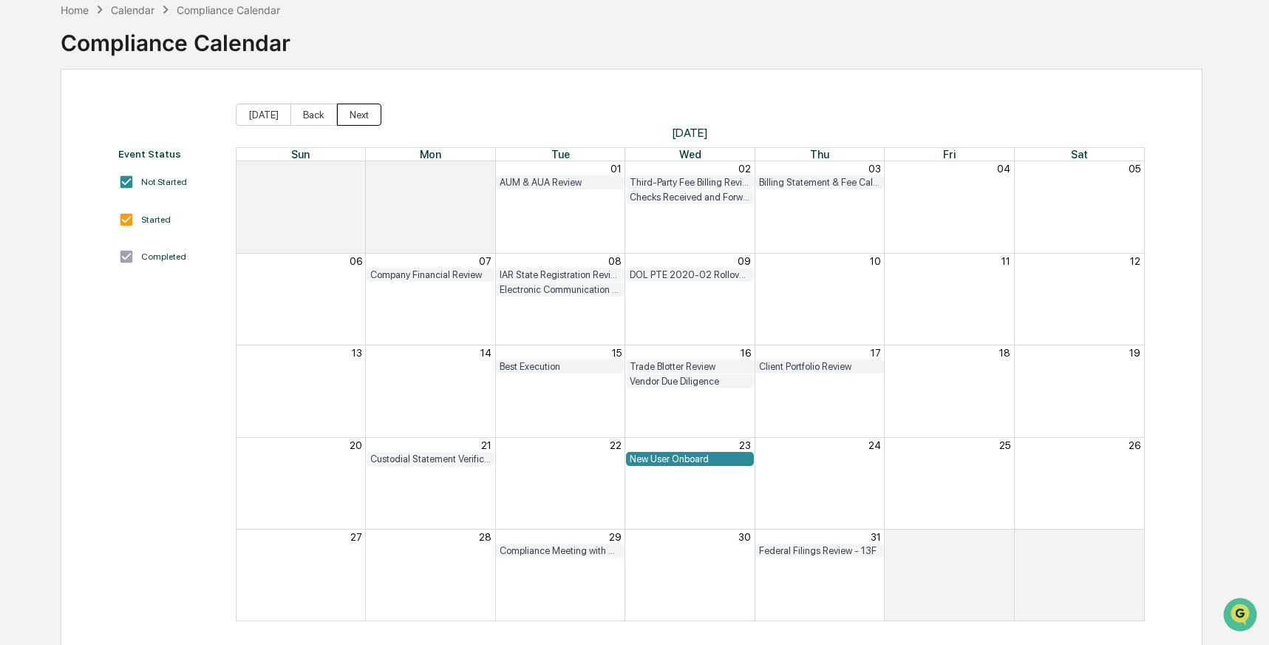
click at [348, 117] on button "Next" at bounding box center [359, 114] width 44 height 22
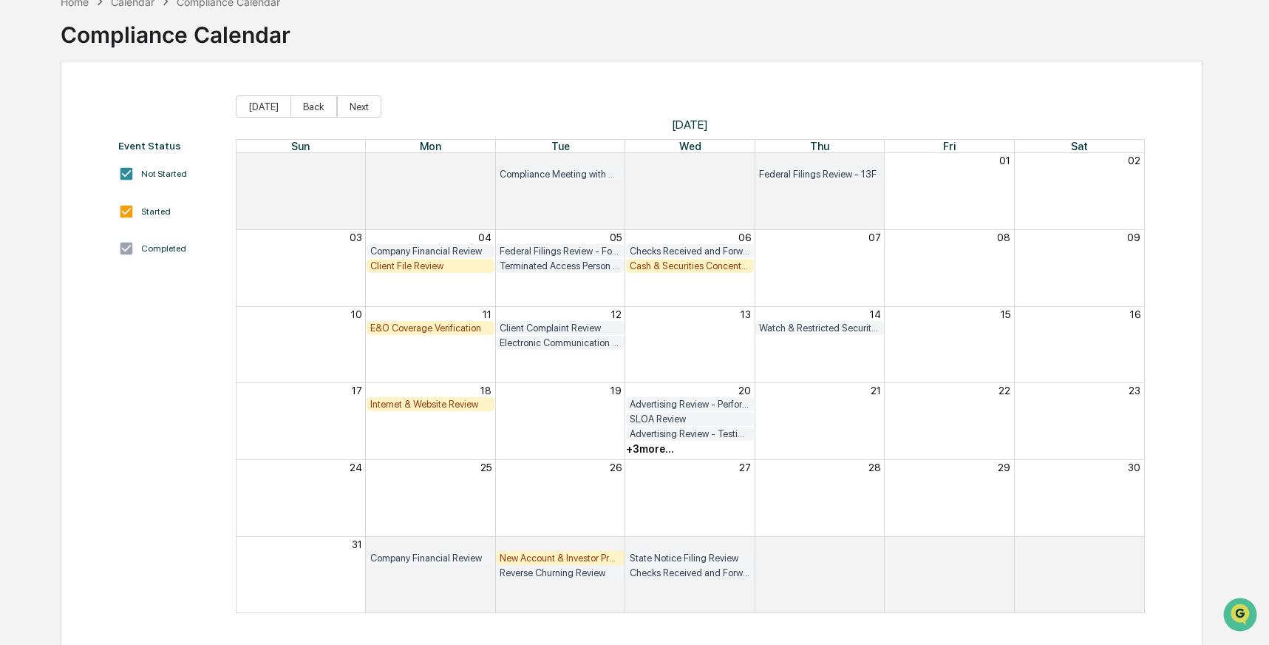
scroll to position [87, 0]
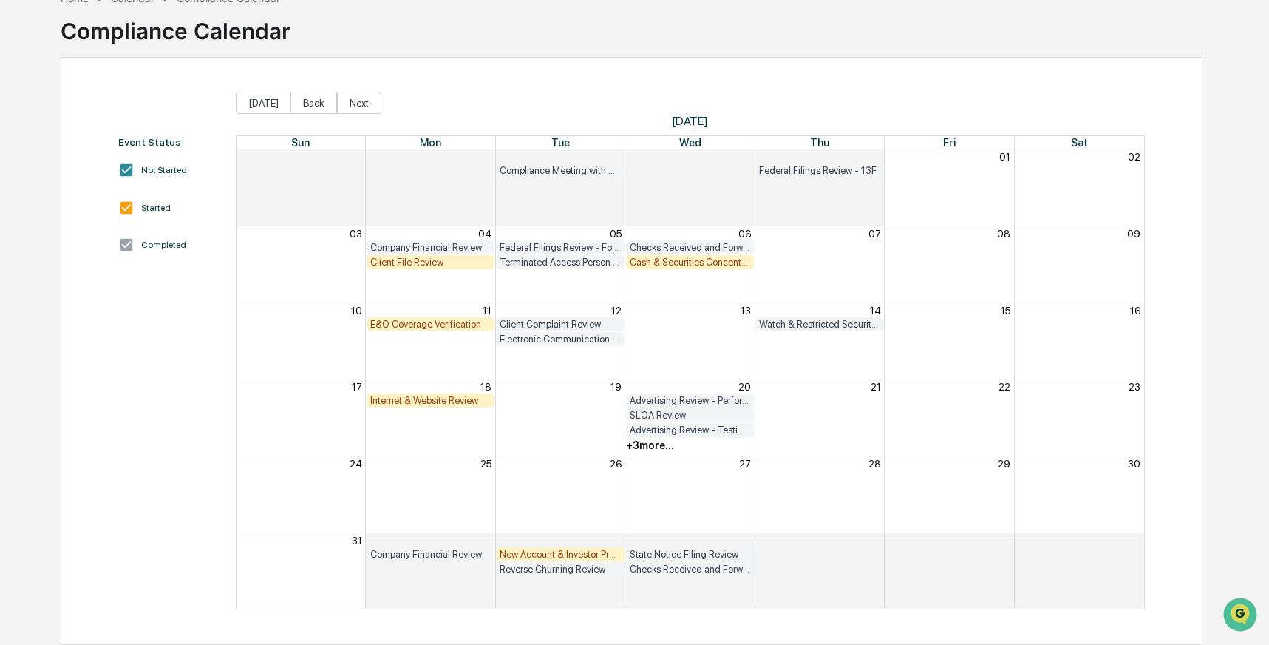
click at [657, 449] on div "+ 3 more..." at bounding box center [650, 445] width 48 height 12
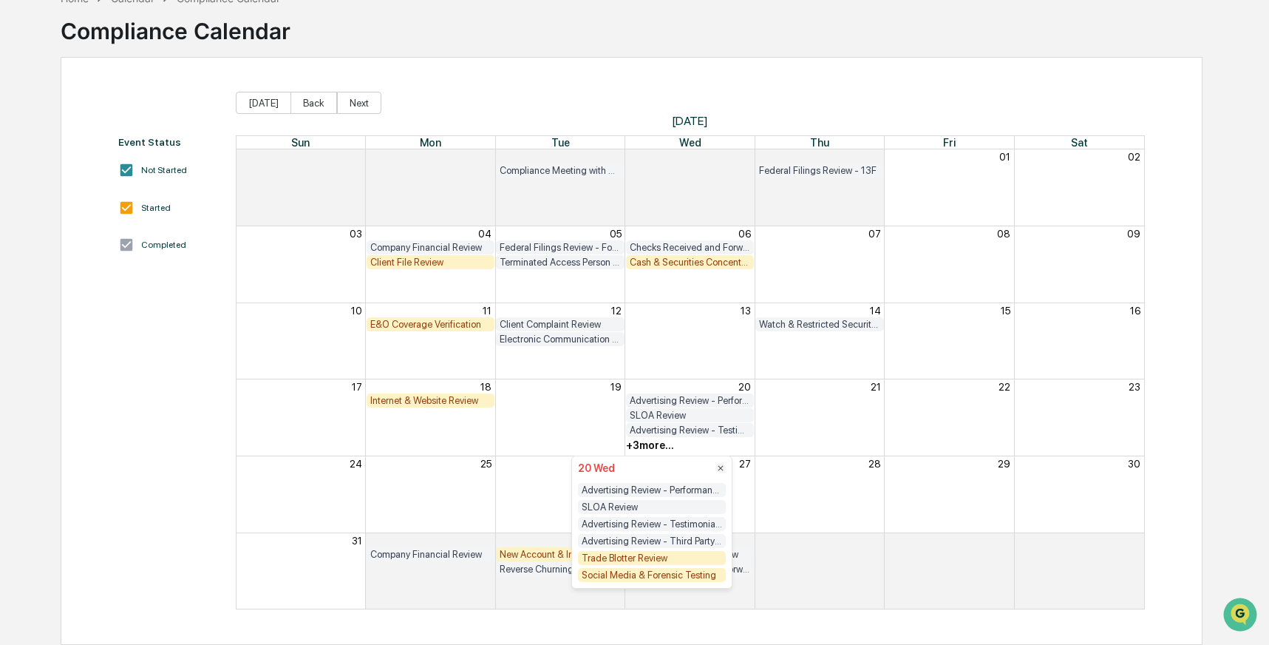
click at [627, 561] on div "Trade Blotter Review" at bounding box center [652, 558] width 148 height 14
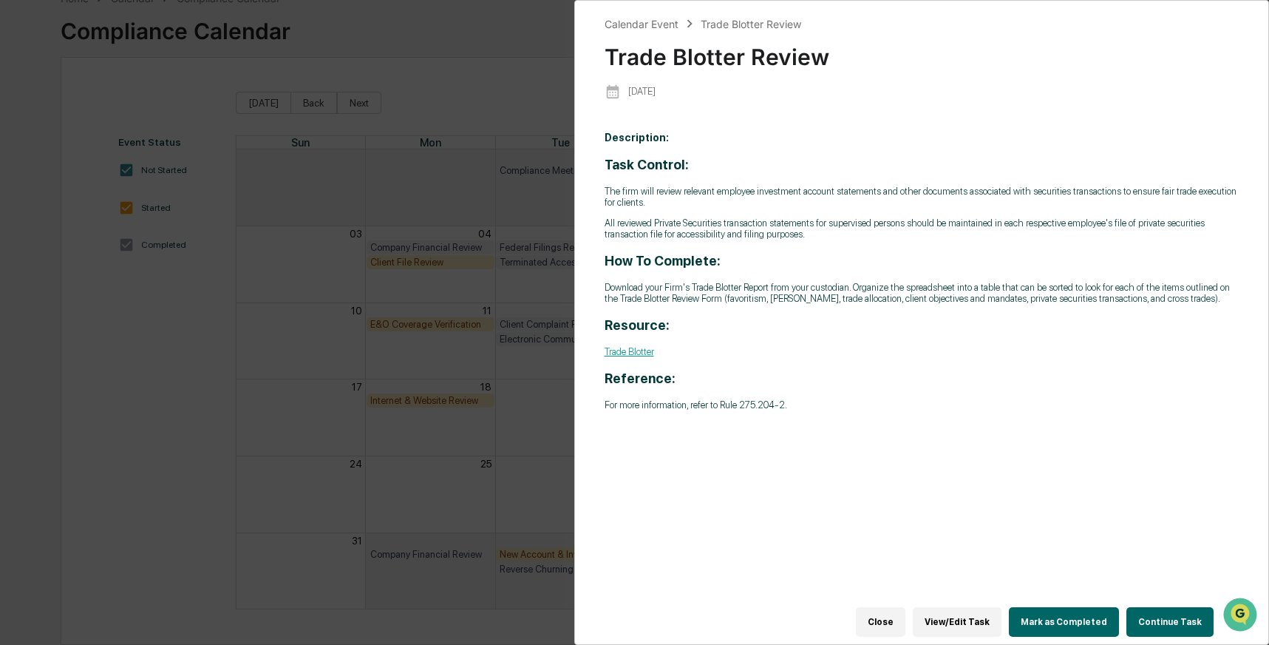
click at [1159, 615] on button "Continue Task" at bounding box center [1170, 622] width 87 height 30
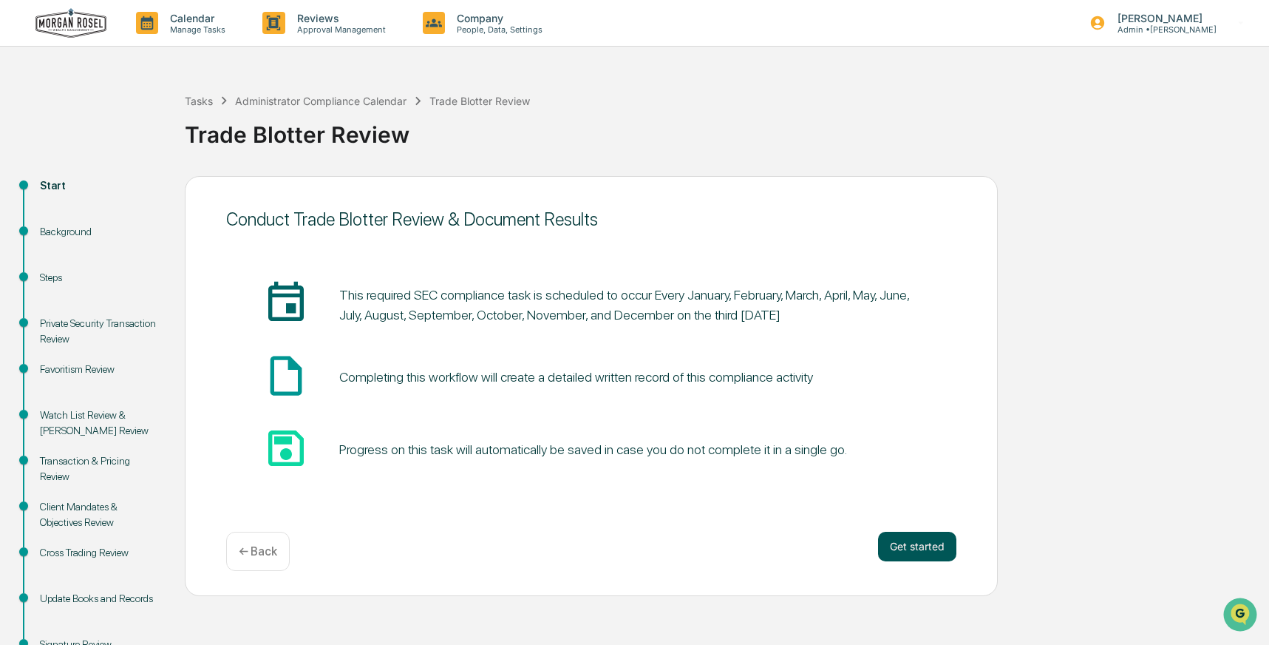
click at [914, 541] on button "Get started" at bounding box center [917, 546] width 78 height 30
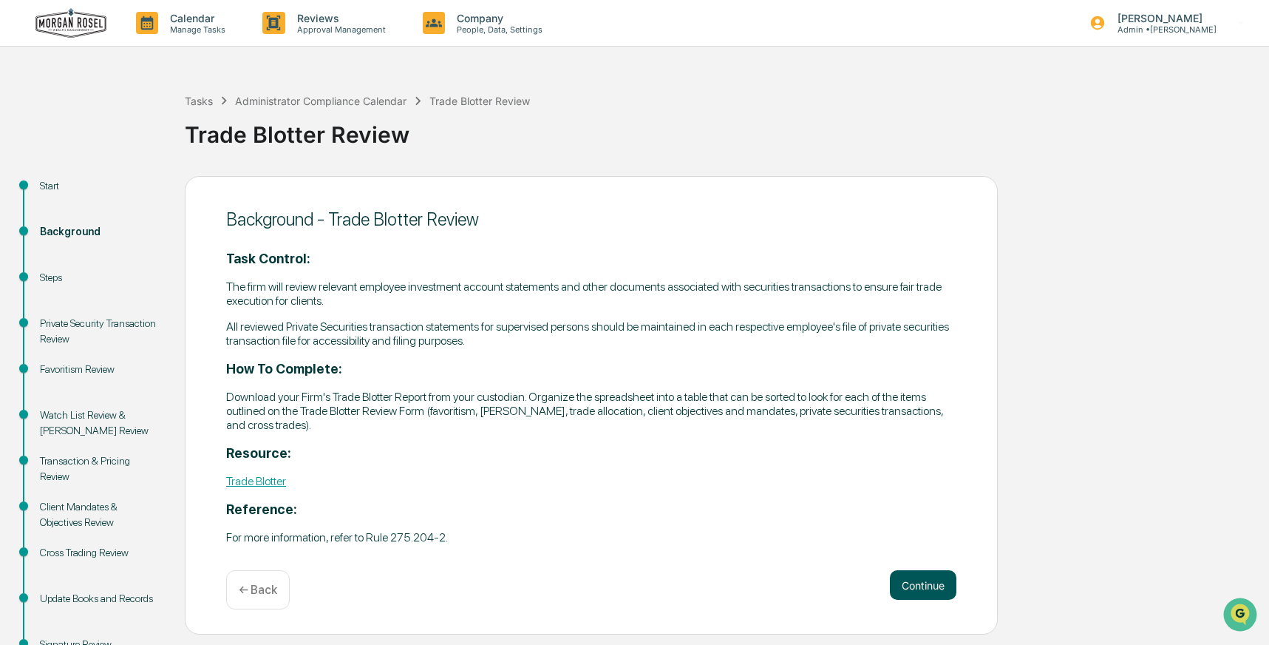
click at [923, 581] on button "Continue" at bounding box center [923, 585] width 67 height 30
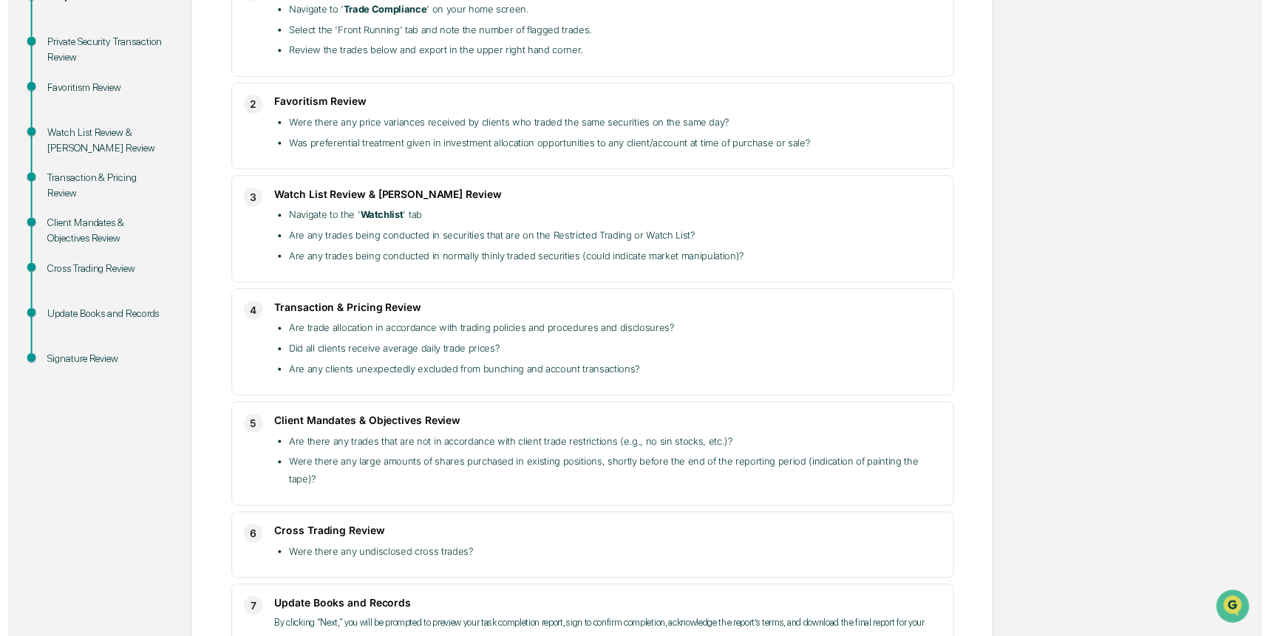
scroll to position [396, 0]
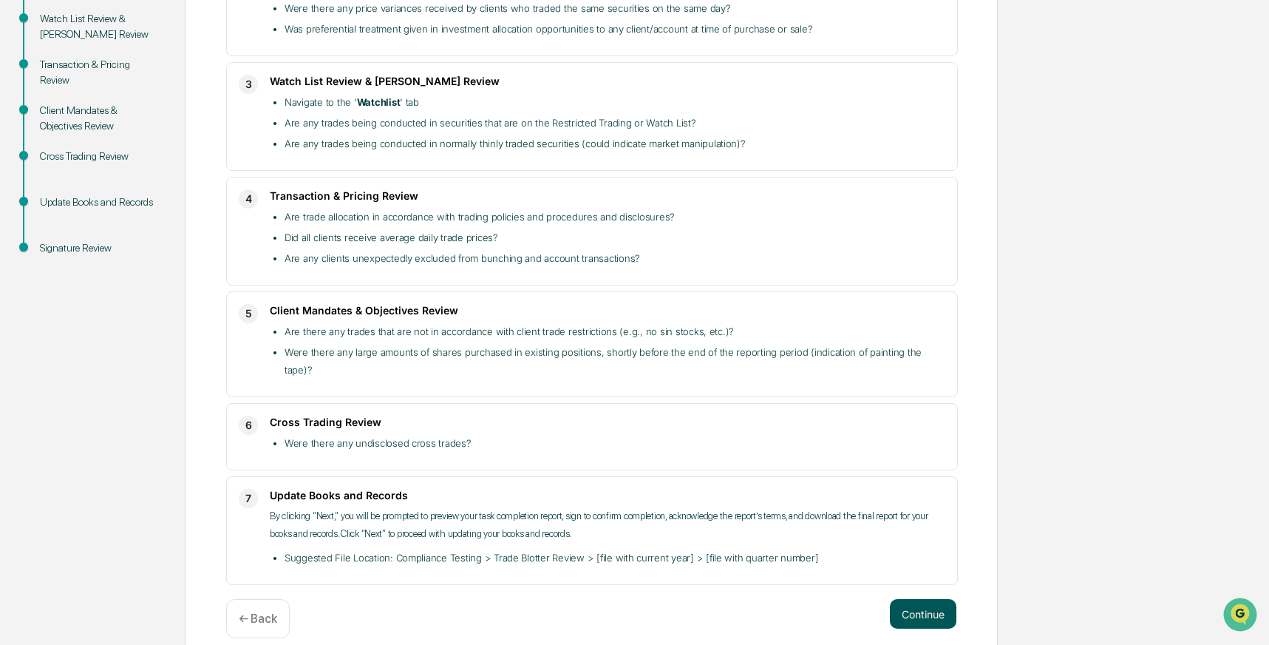
click at [929, 600] on button "Continue" at bounding box center [923, 614] width 67 height 30
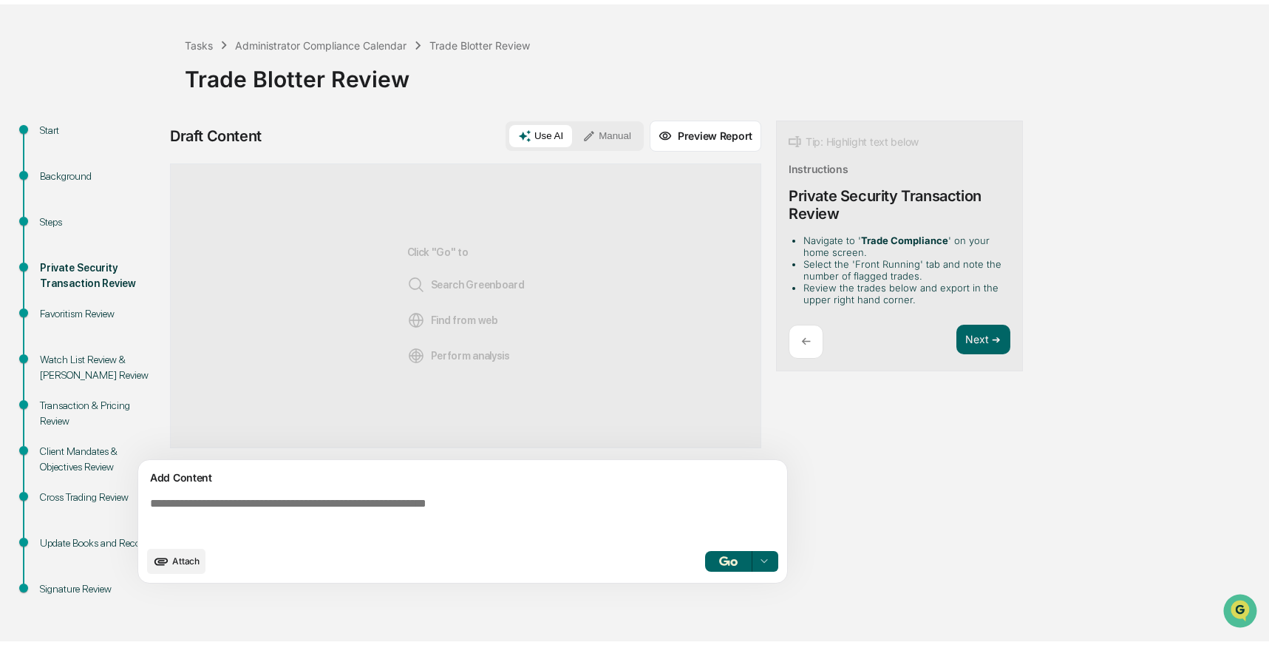
scroll to position [52, 0]
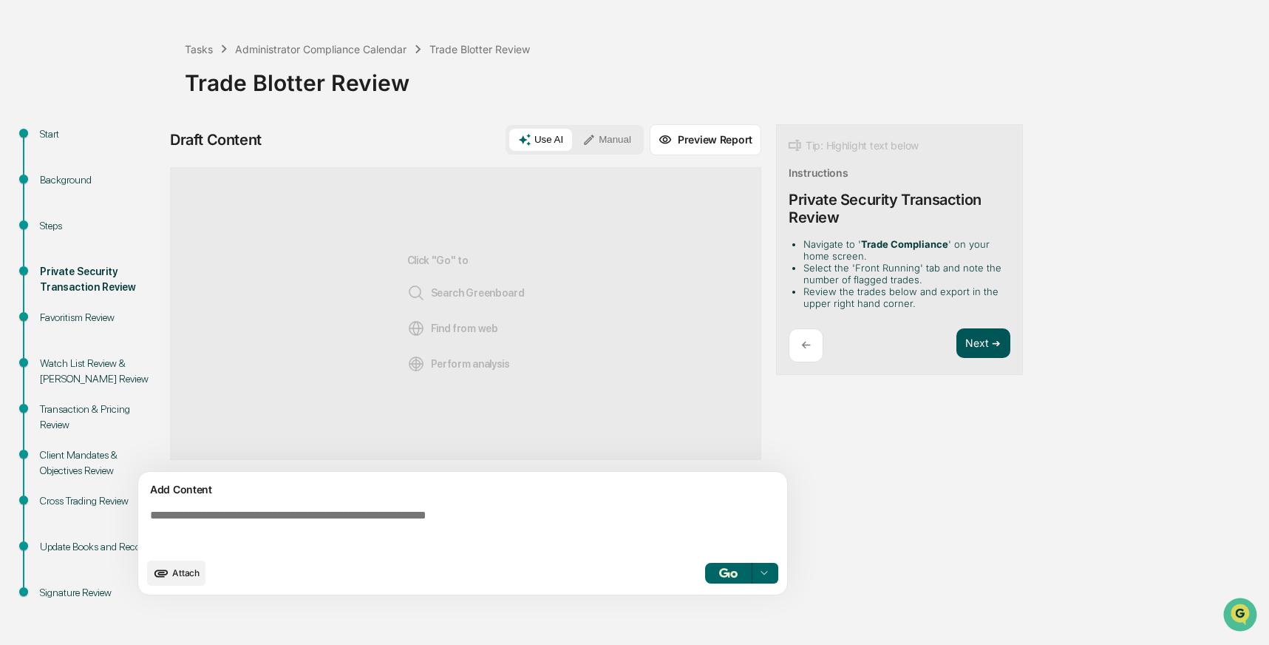
click at [979, 339] on button "Next ➔" at bounding box center [984, 343] width 54 height 30
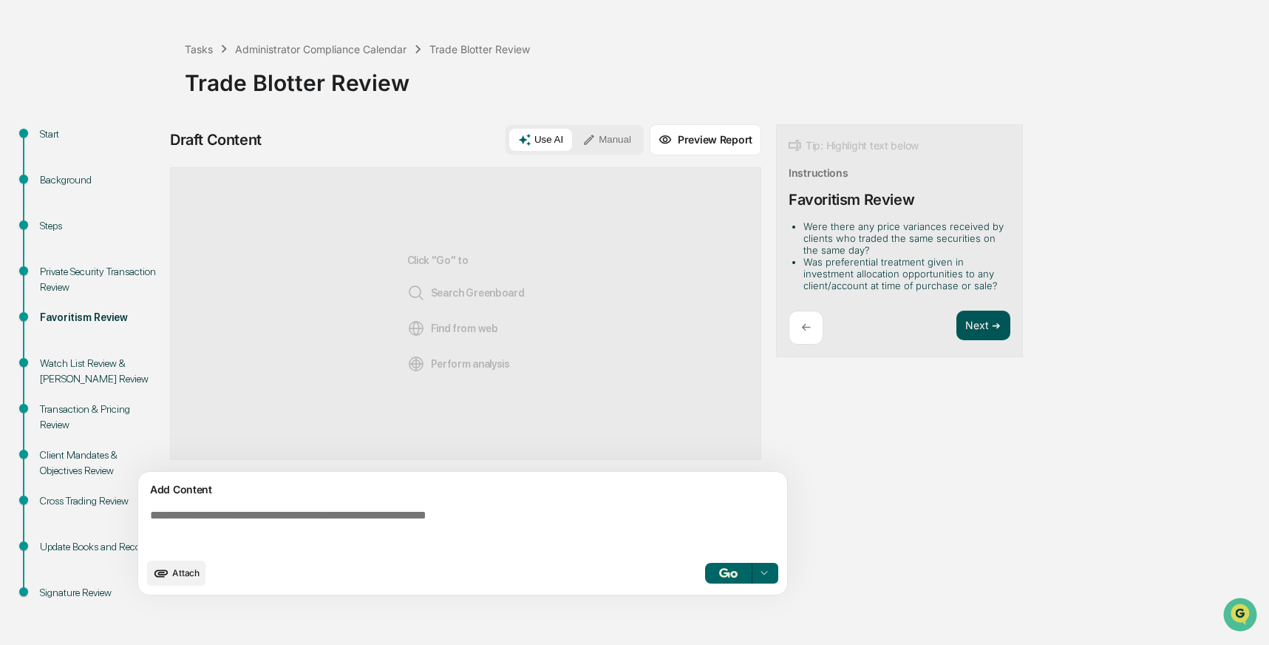
click at [979, 325] on button "Next ➔" at bounding box center [984, 325] width 54 height 30
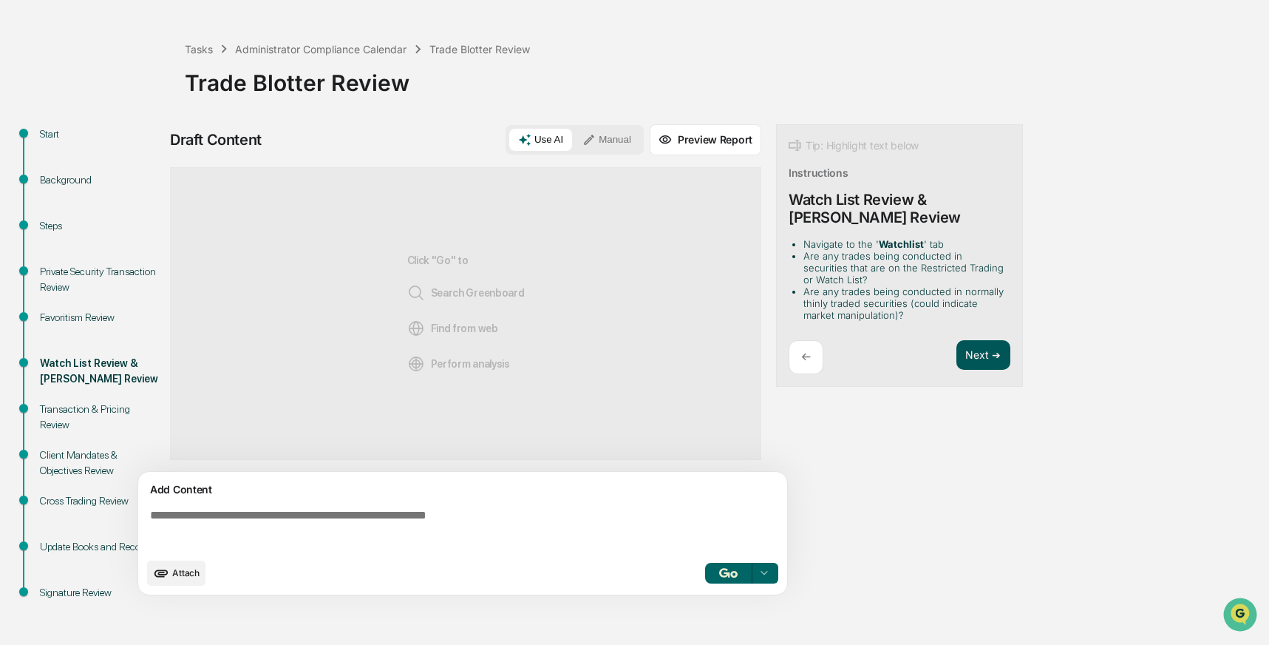
click at [982, 348] on button "Next ➔" at bounding box center [984, 355] width 54 height 30
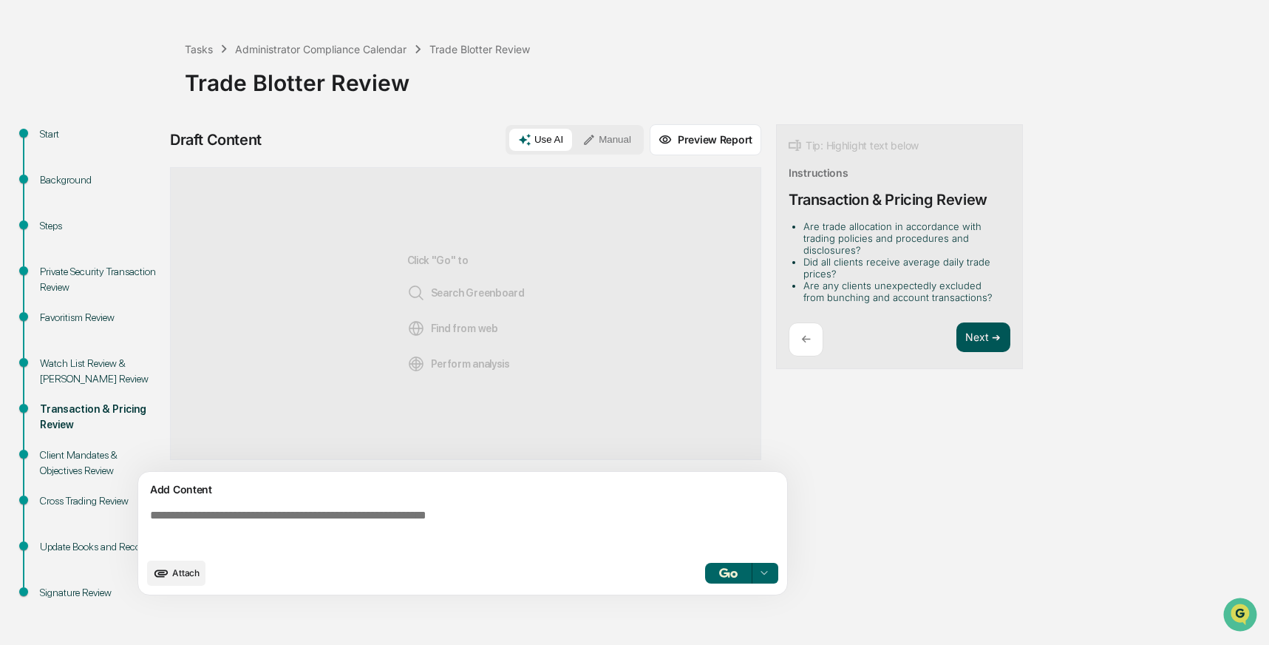
click at [982, 334] on button "Next ➔" at bounding box center [984, 337] width 54 height 30
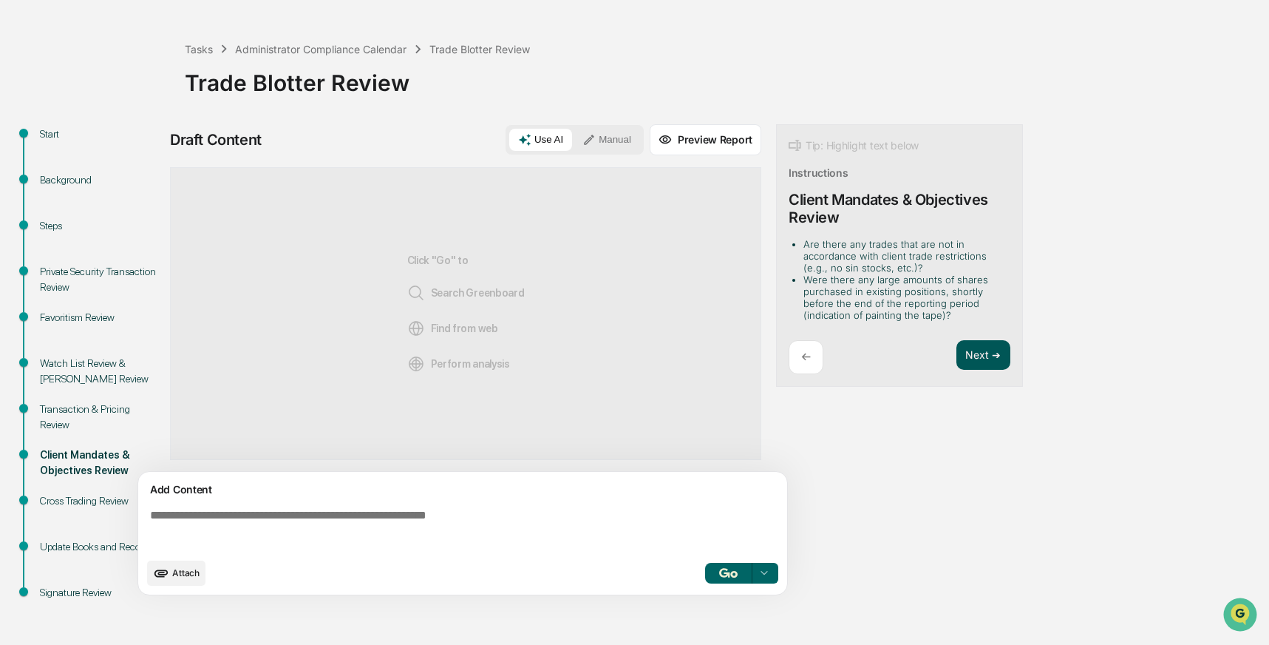
click at [982, 350] on button "Next ➔" at bounding box center [984, 355] width 54 height 30
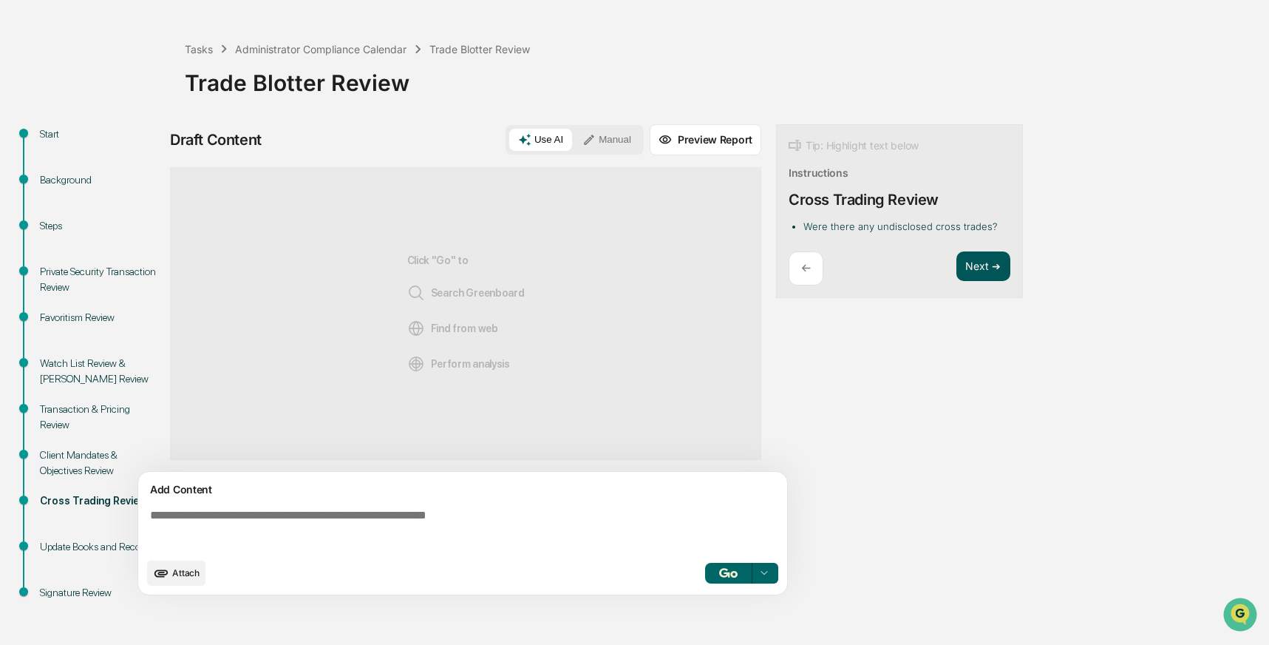
click at [978, 264] on button "Next ➔" at bounding box center [984, 266] width 54 height 30
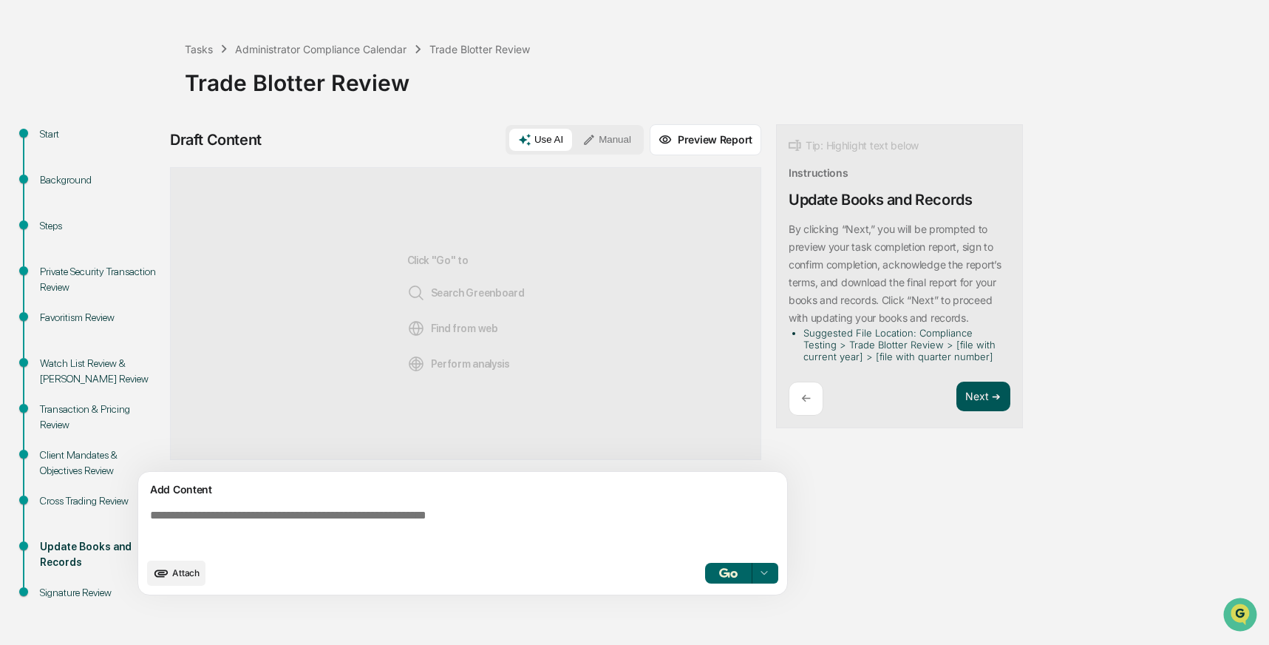
click at [979, 393] on button "Next ➔" at bounding box center [984, 396] width 54 height 30
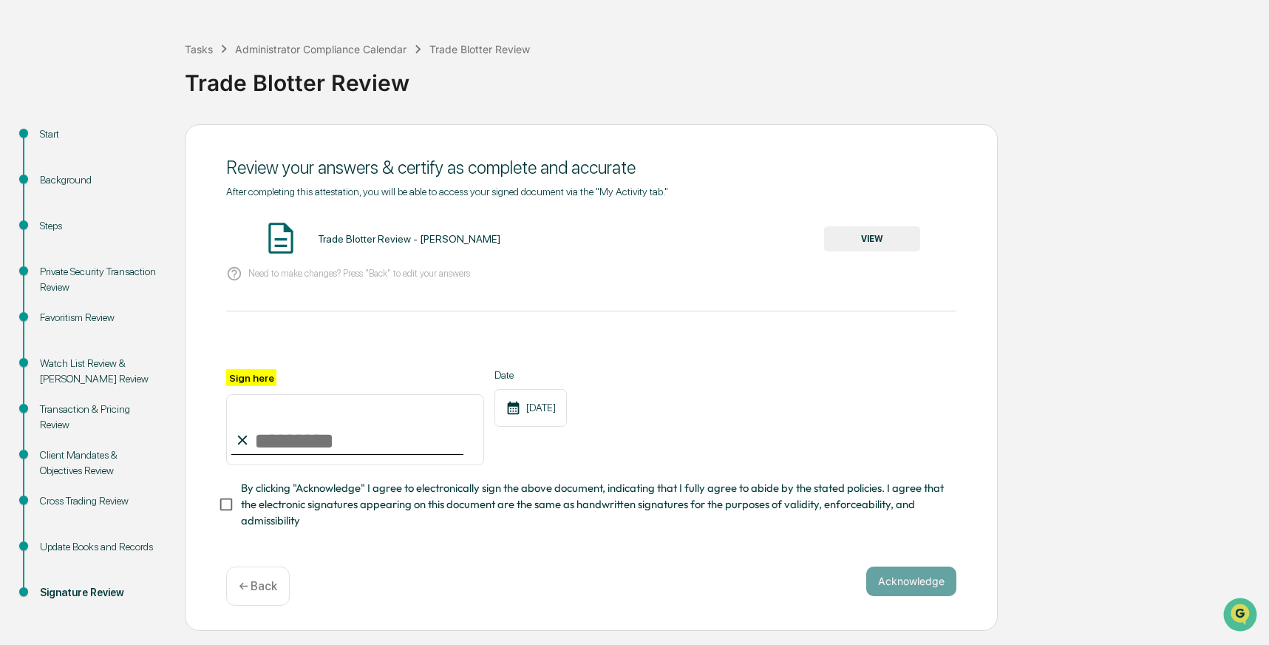
click at [876, 239] on button "VIEW" at bounding box center [872, 238] width 96 height 25
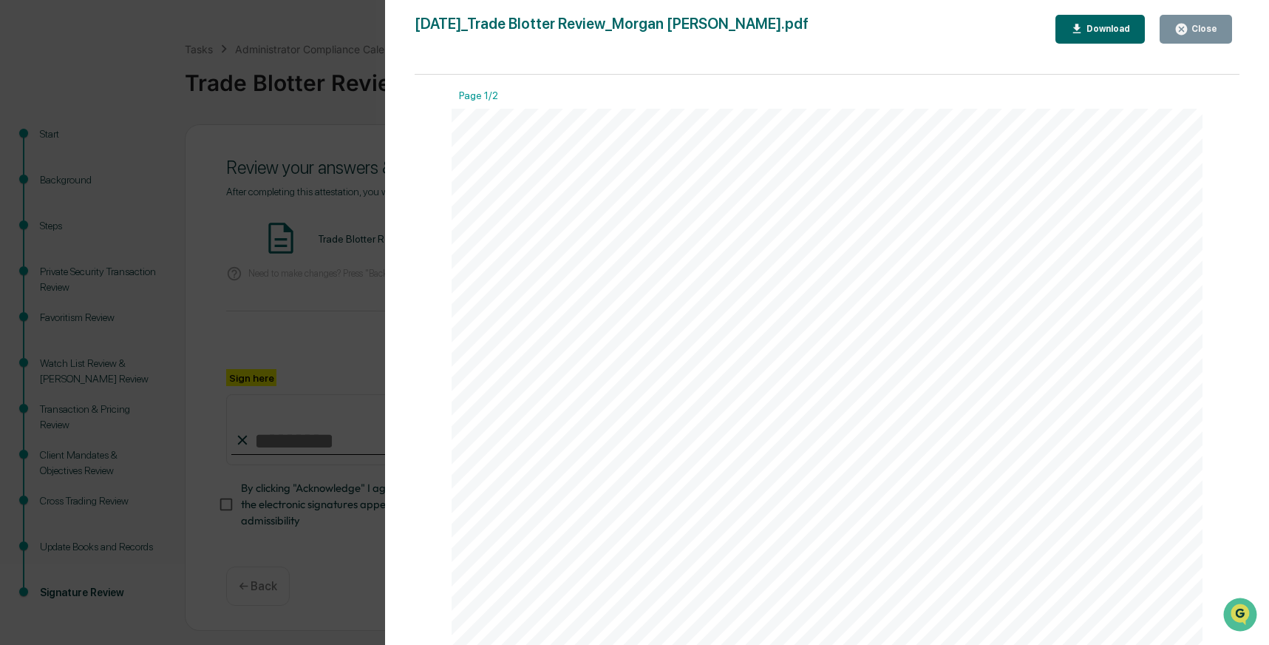
click at [1195, 24] on div "Close" at bounding box center [1203, 29] width 29 height 10
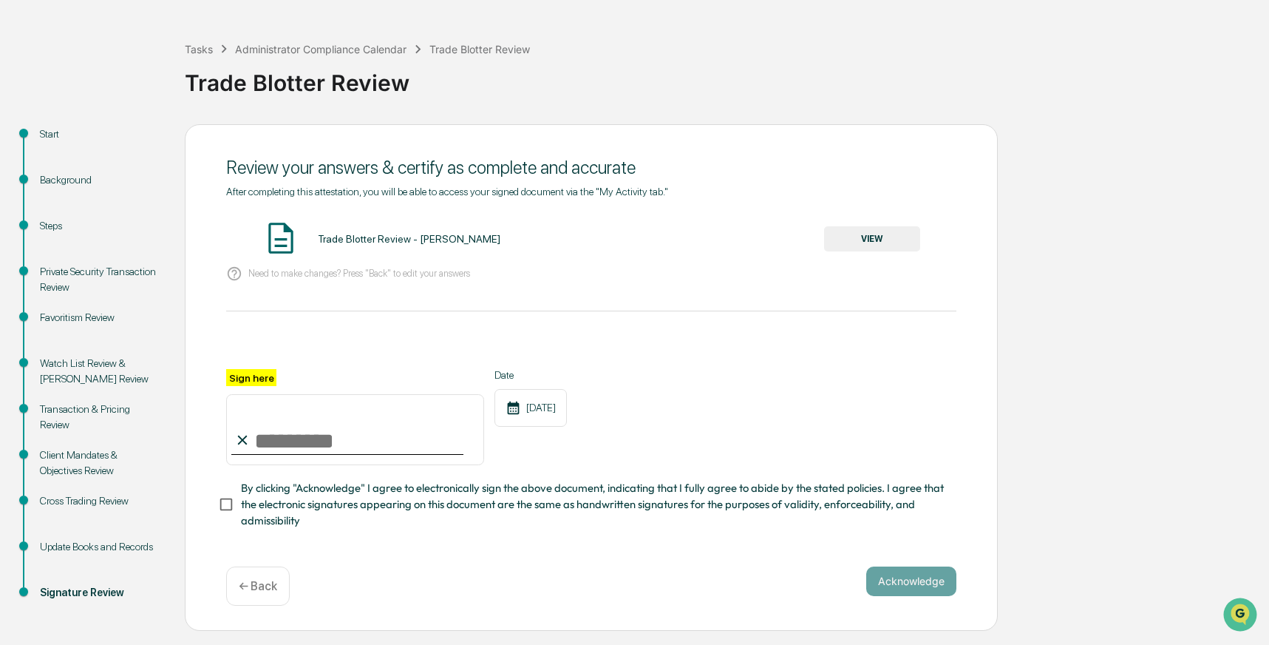
click at [283, 438] on input "Sign here" at bounding box center [355, 429] width 258 height 71
type input "**********"
click at [897, 570] on button "Acknowledge" at bounding box center [911, 581] width 90 height 30
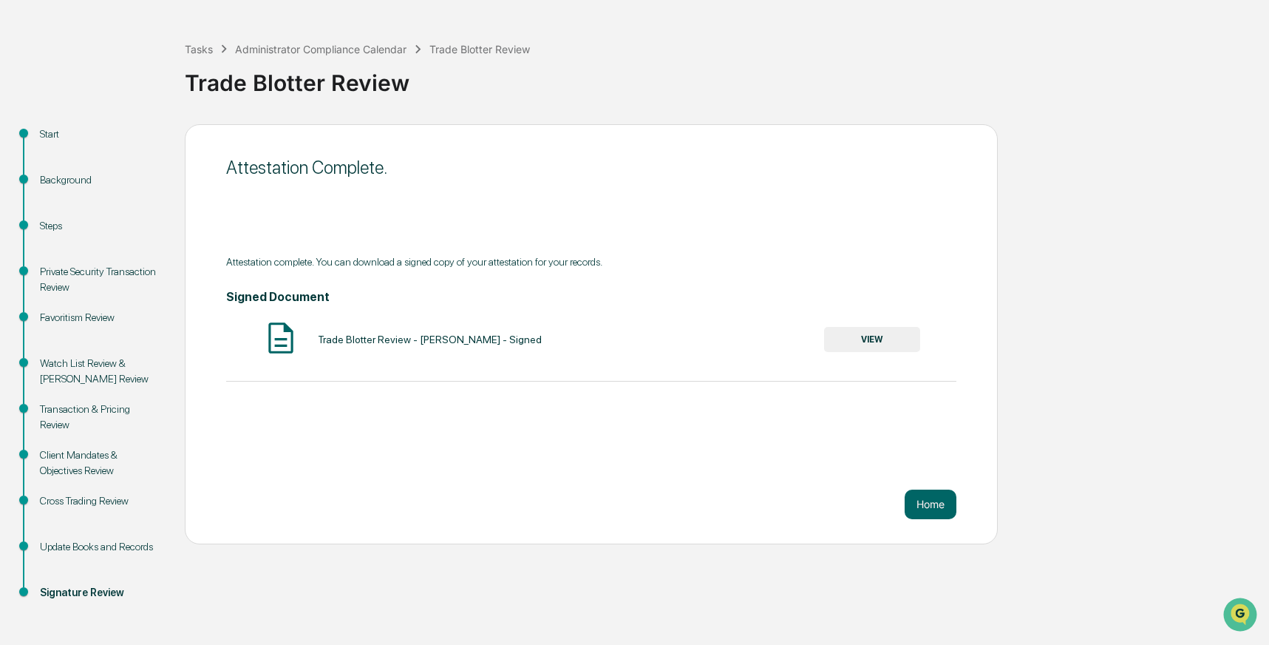
click at [849, 340] on button "VIEW" at bounding box center [872, 339] width 96 height 25
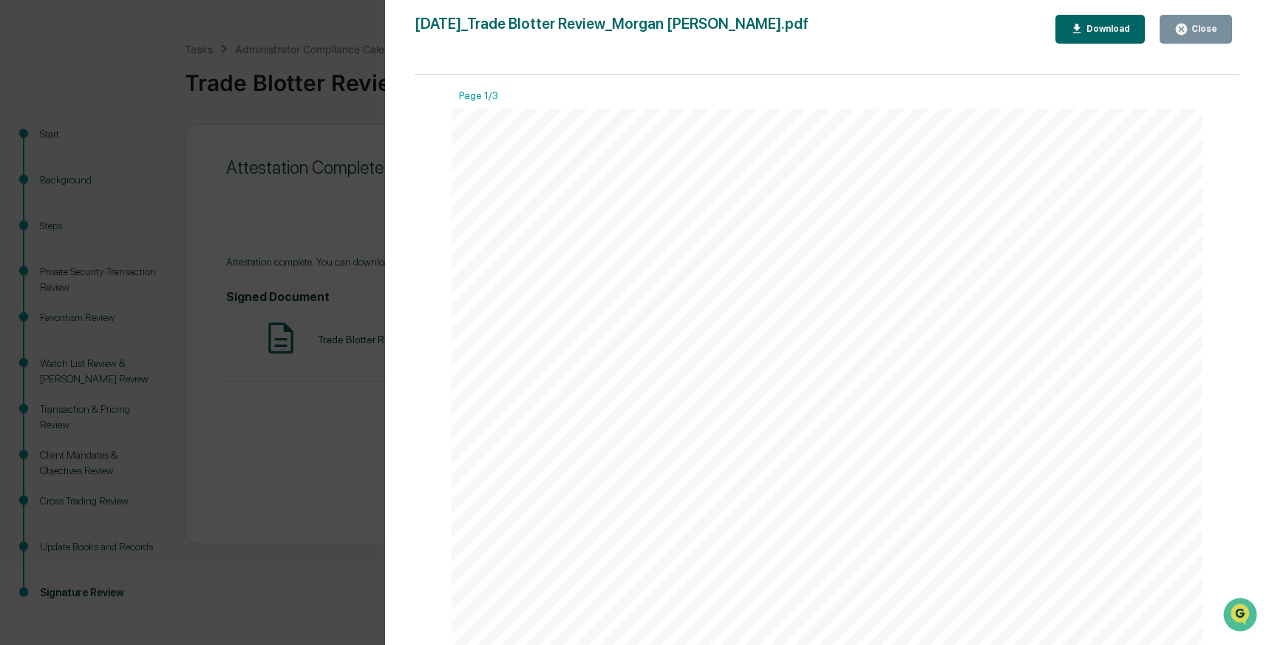
click at [1099, 24] on div "Download" at bounding box center [1107, 29] width 47 height 10
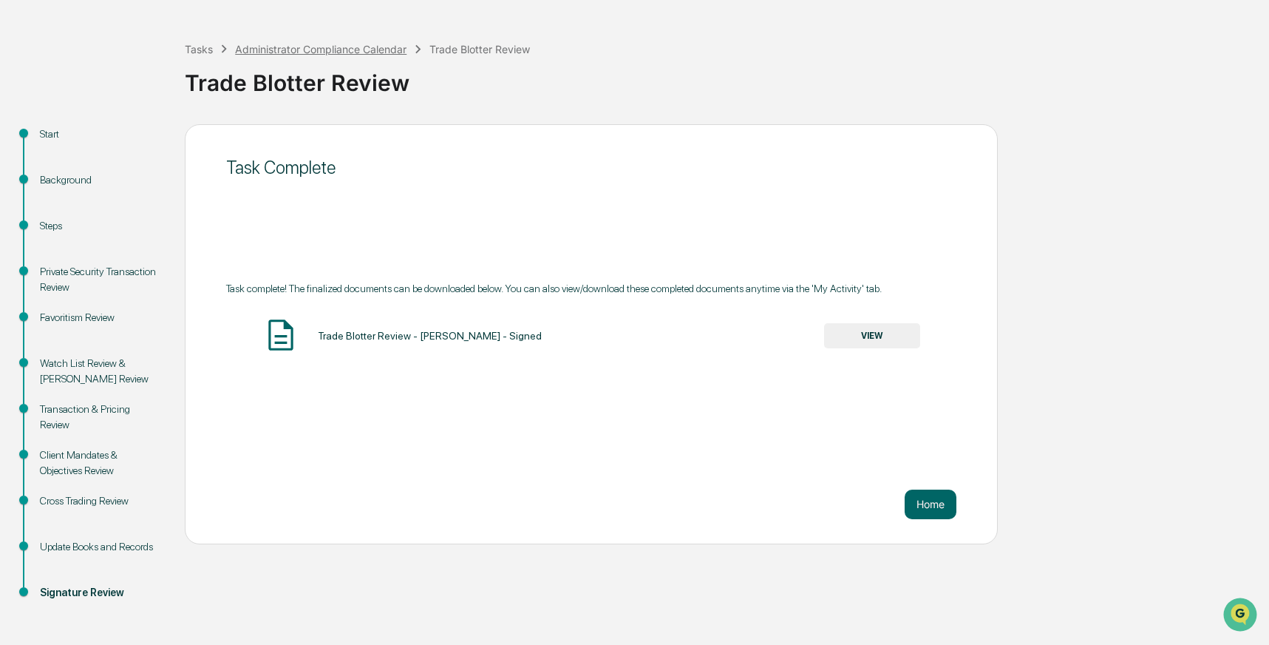
click at [259, 50] on div "Administrator Compliance Calendar" at bounding box center [320, 49] width 171 height 13
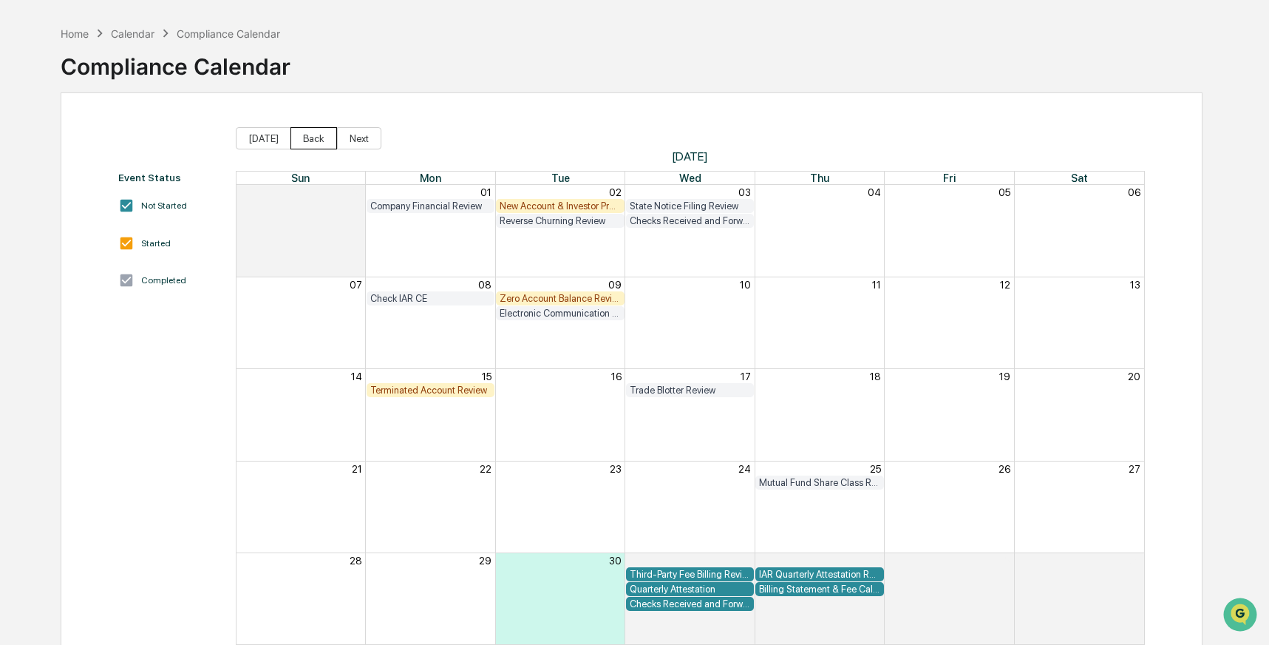
click at [312, 134] on button "Back" at bounding box center [314, 138] width 47 height 22
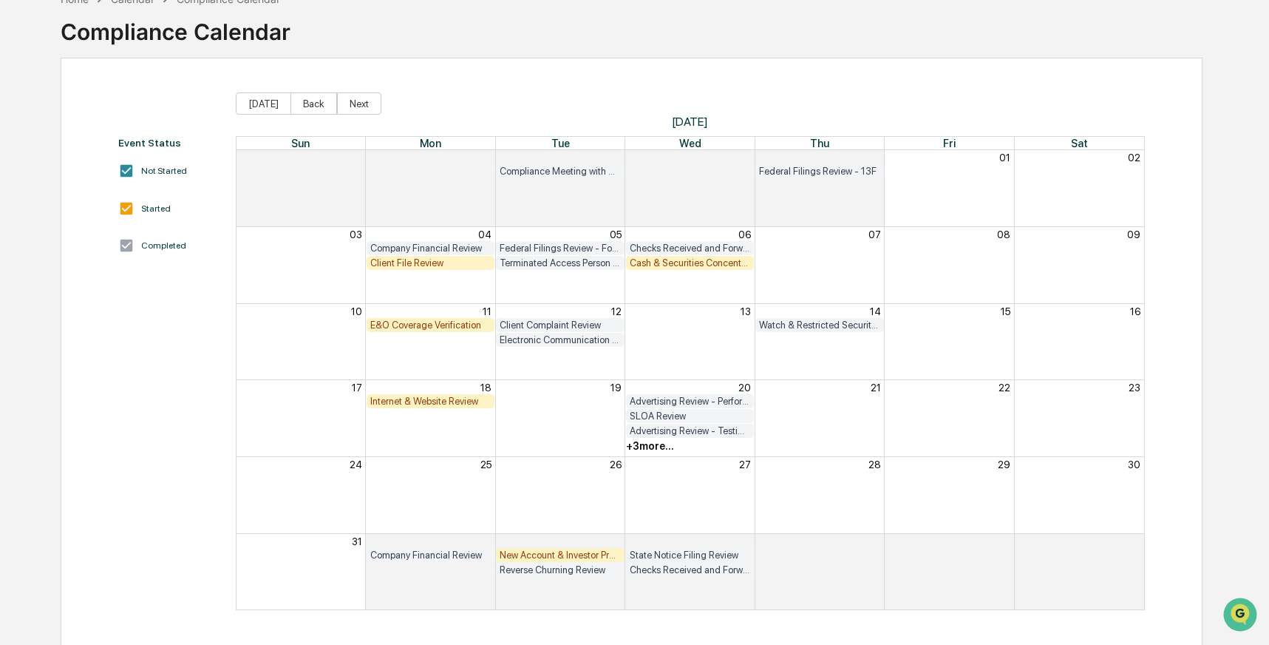
scroll to position [87, 0]
click at [649, 447] on div "+ 3 more..." at bounding box center [650, 445] width 48 height 12
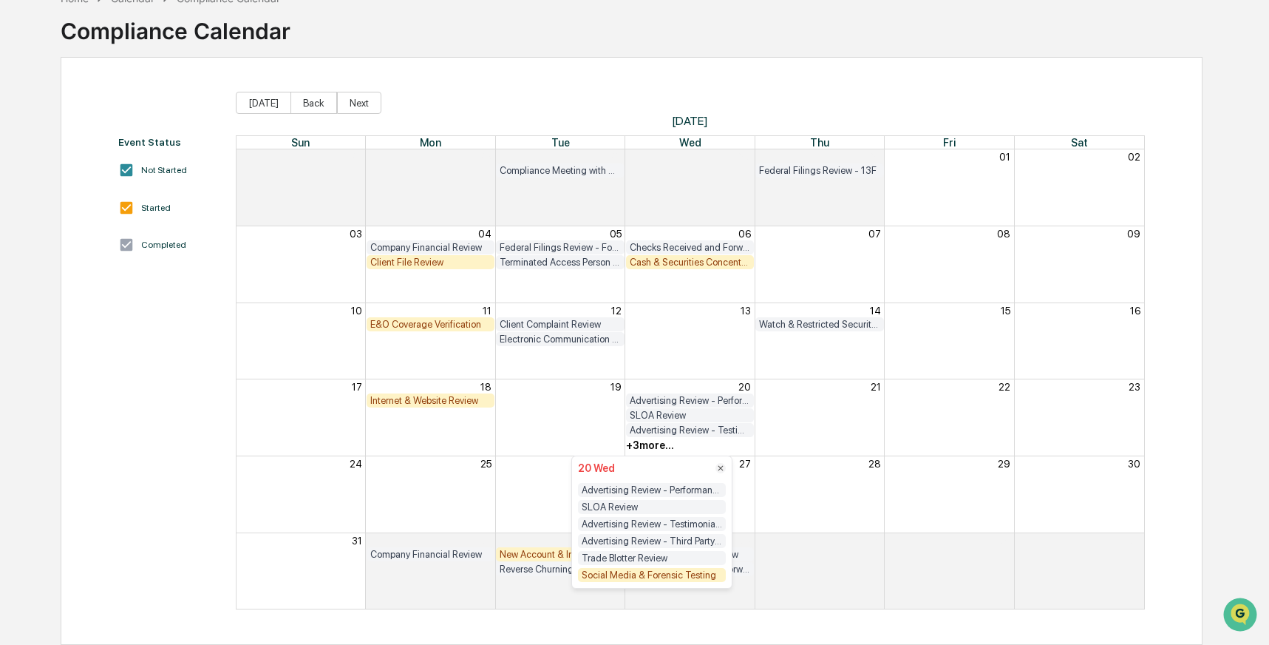
click at [816, 483] on div "Month View" at bounding box center [820, 494] width 130 height 76
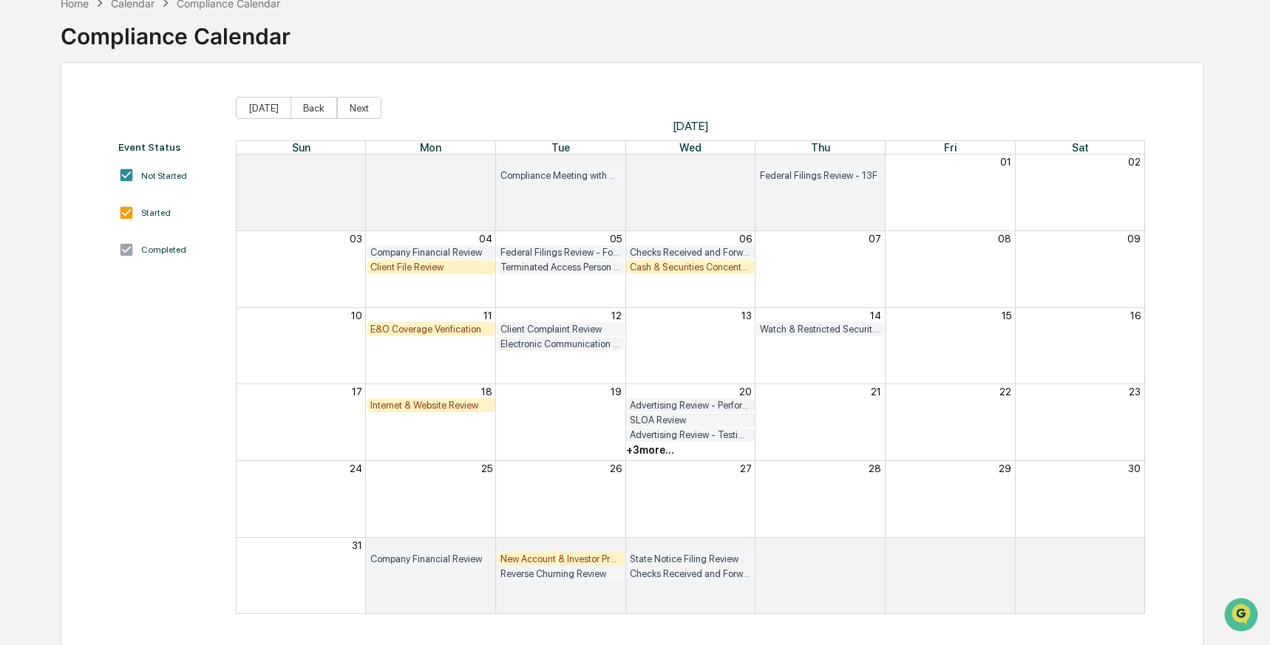
scroll to position [86, 0]
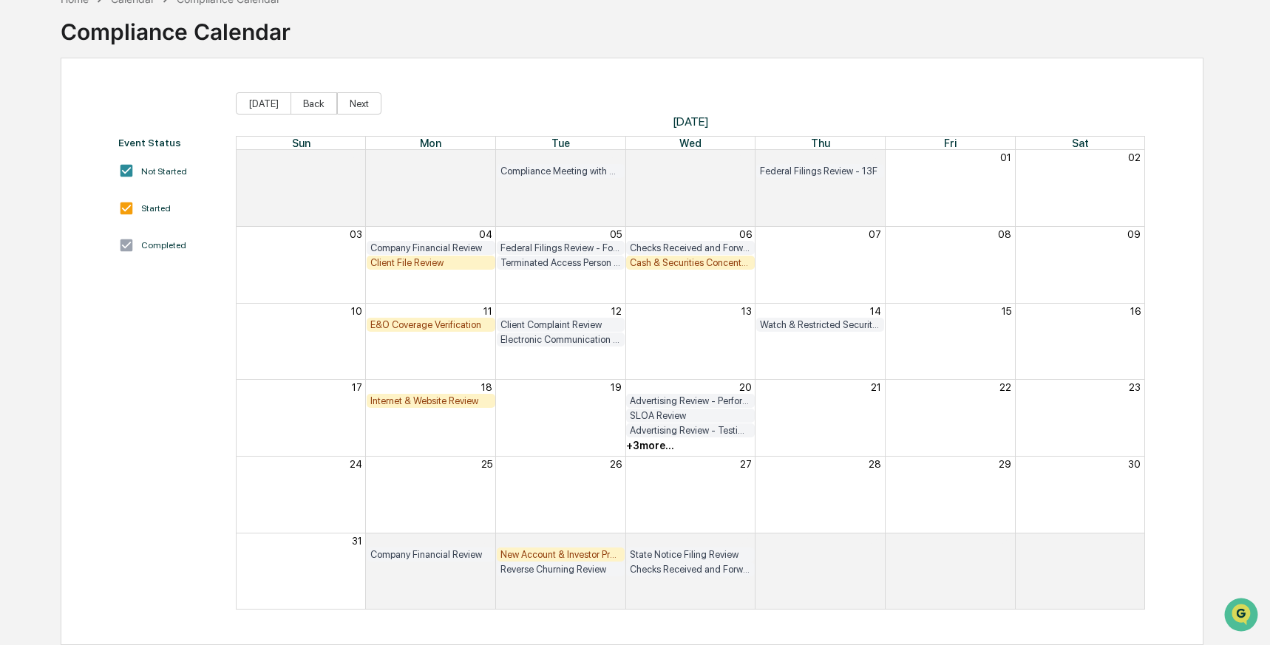
click at [424, 337] on div "Month View" at bounding box center [366, 340] width 259 height 15
click at [363, 99] on button "Next" at bounding box center [359, 103] width 44 height 22
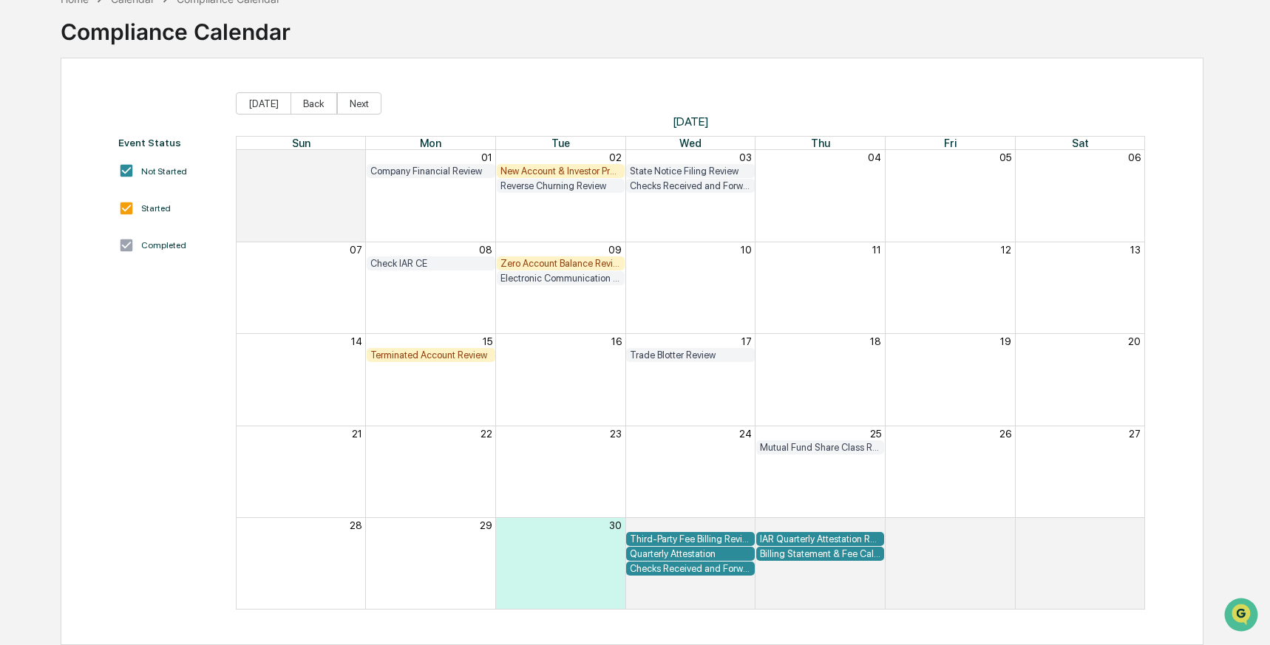
click at [564, 169] on div "New Account & Investor Profile Review" at bounding box center [560, 171] width 121 height 11
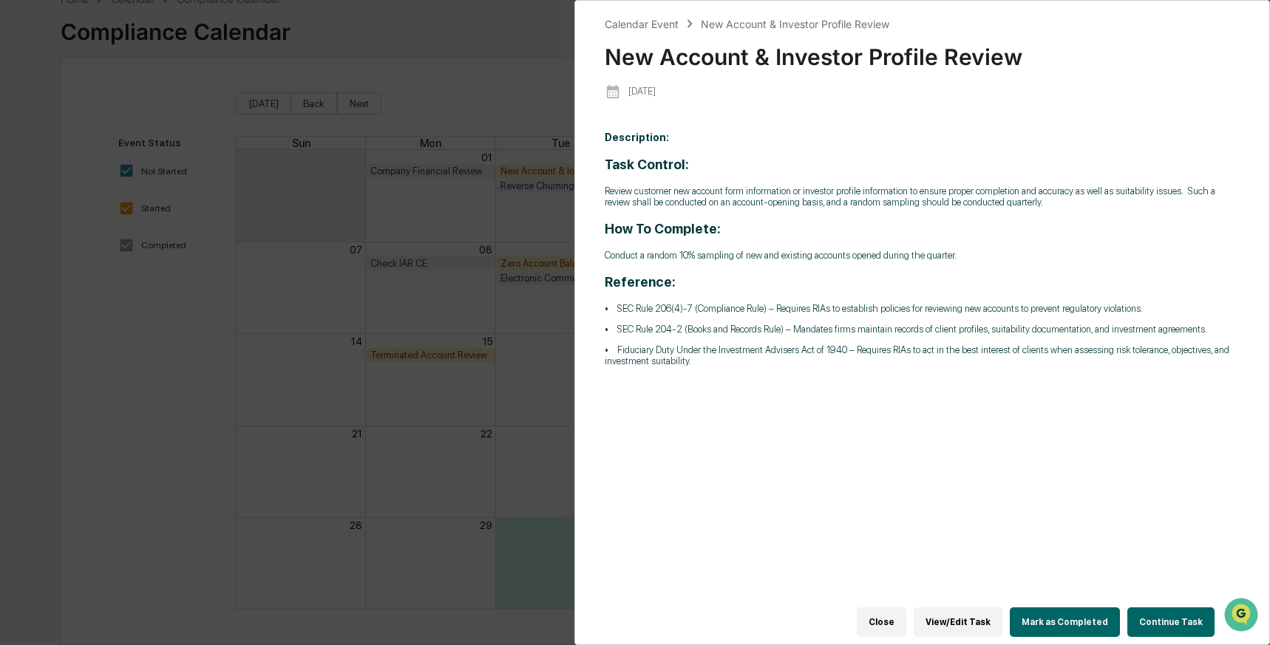
click at [1144, 614] on button "Continue Task" at bounding box center [1170, 623] width 87 height 30
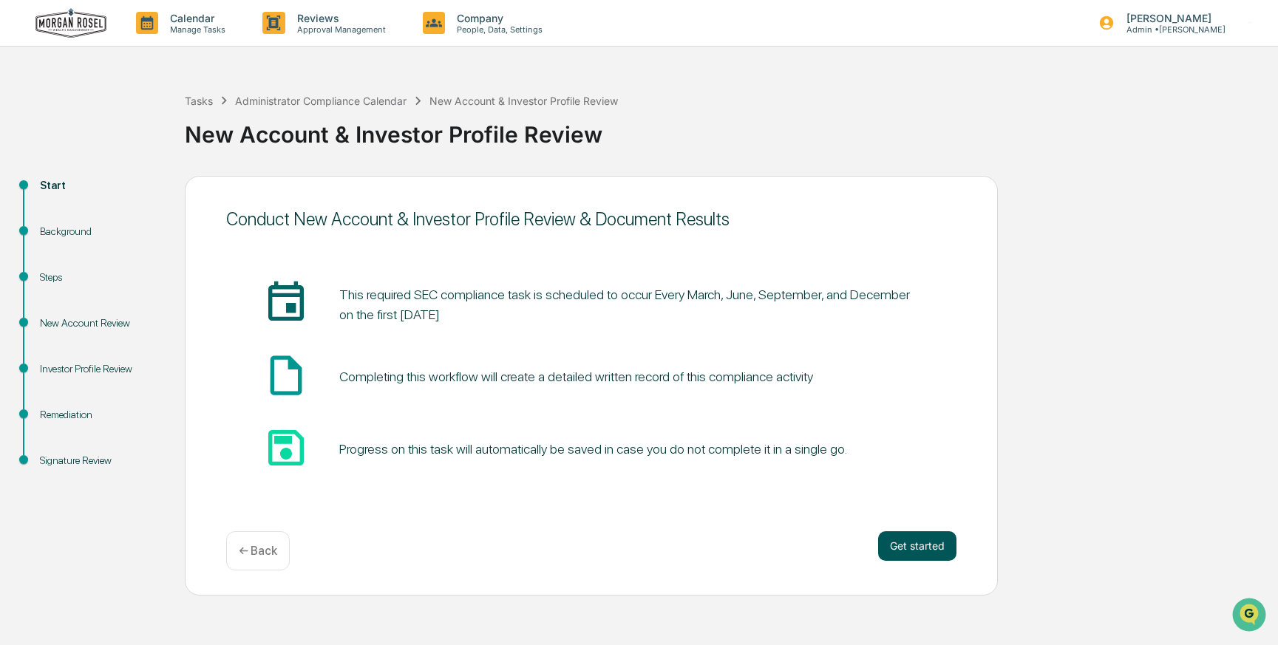
click at [917, 543] on button "Get started" at bounding box center [917, 546] width 78 height 30
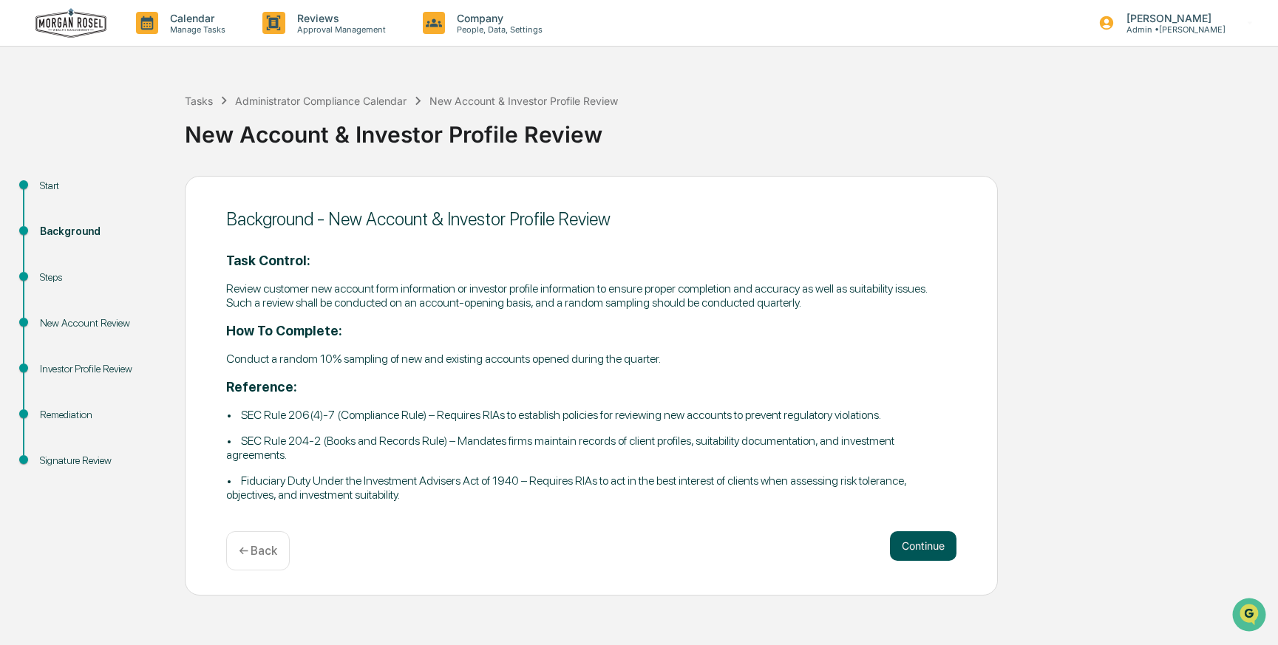
click at [921, 548] on button "Continue" at bounding box center [923, 546] width 67 height 30
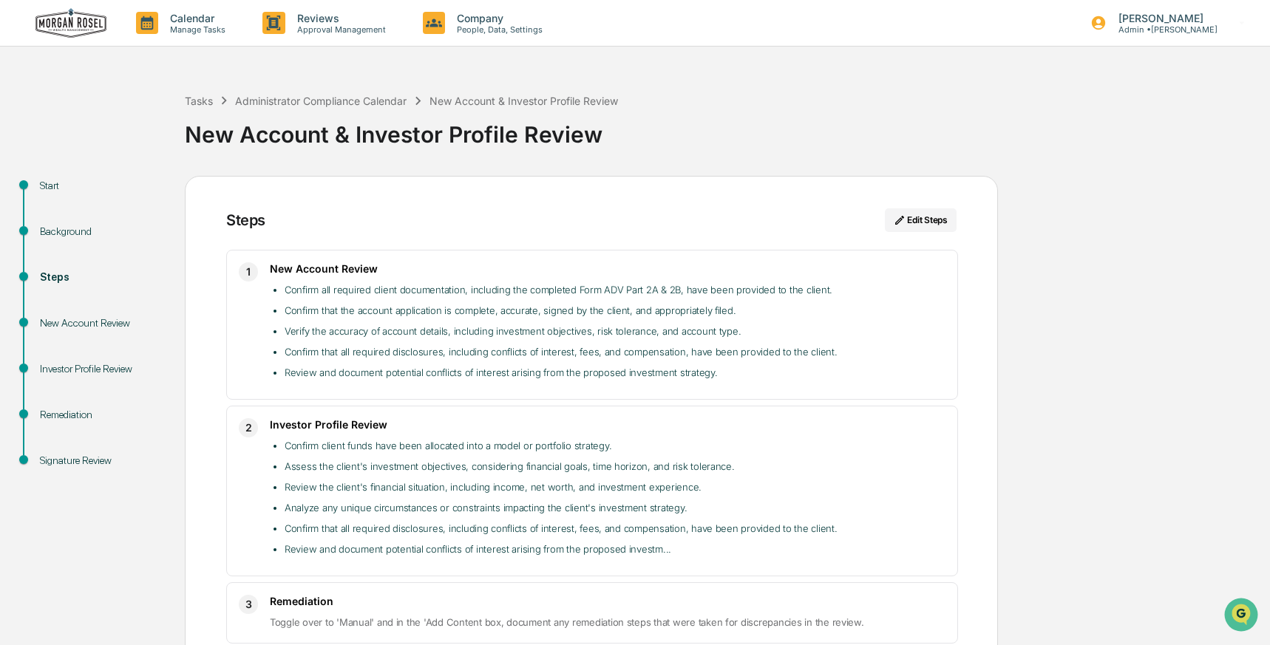
scroll to position [76, 0]
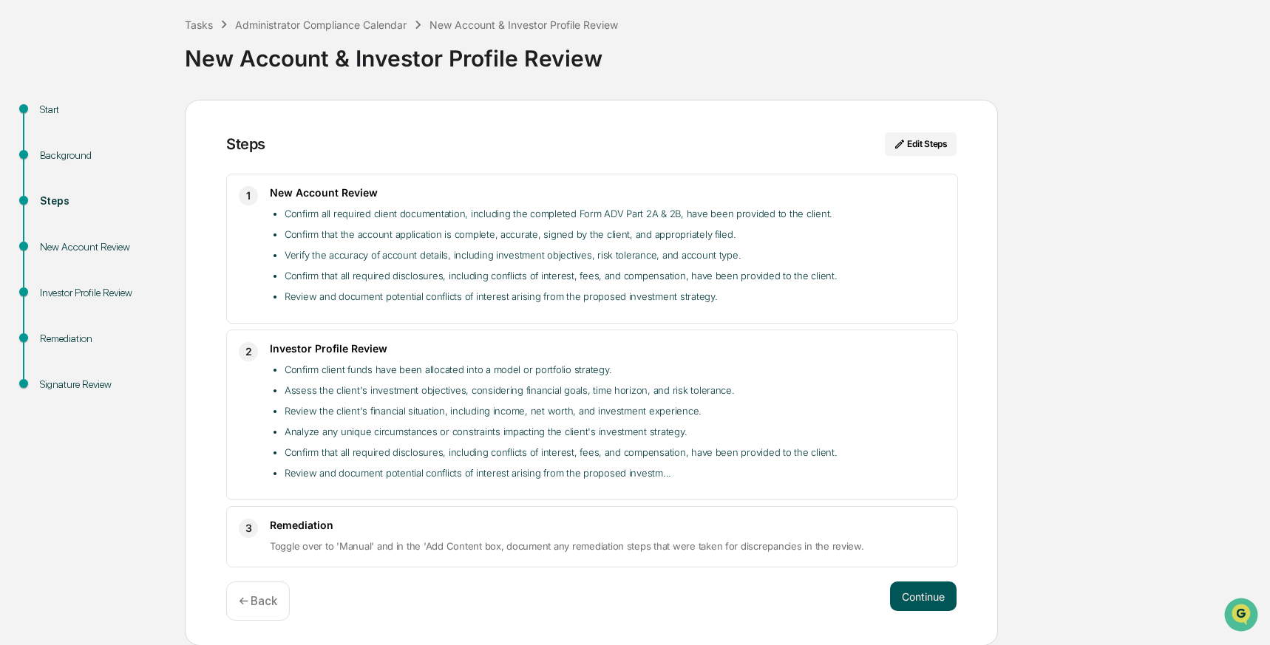
click at [931, 591] on button "Continue" at bounding box center [923, 597] width 67 height 30
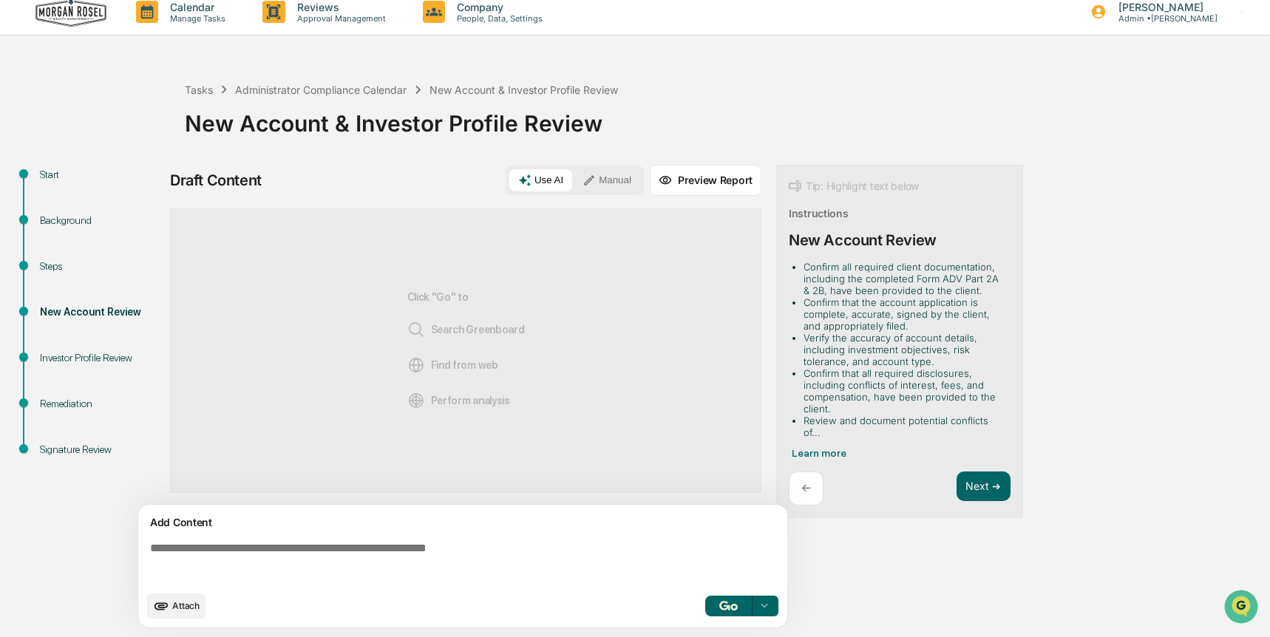
scroll to position [11, 0]
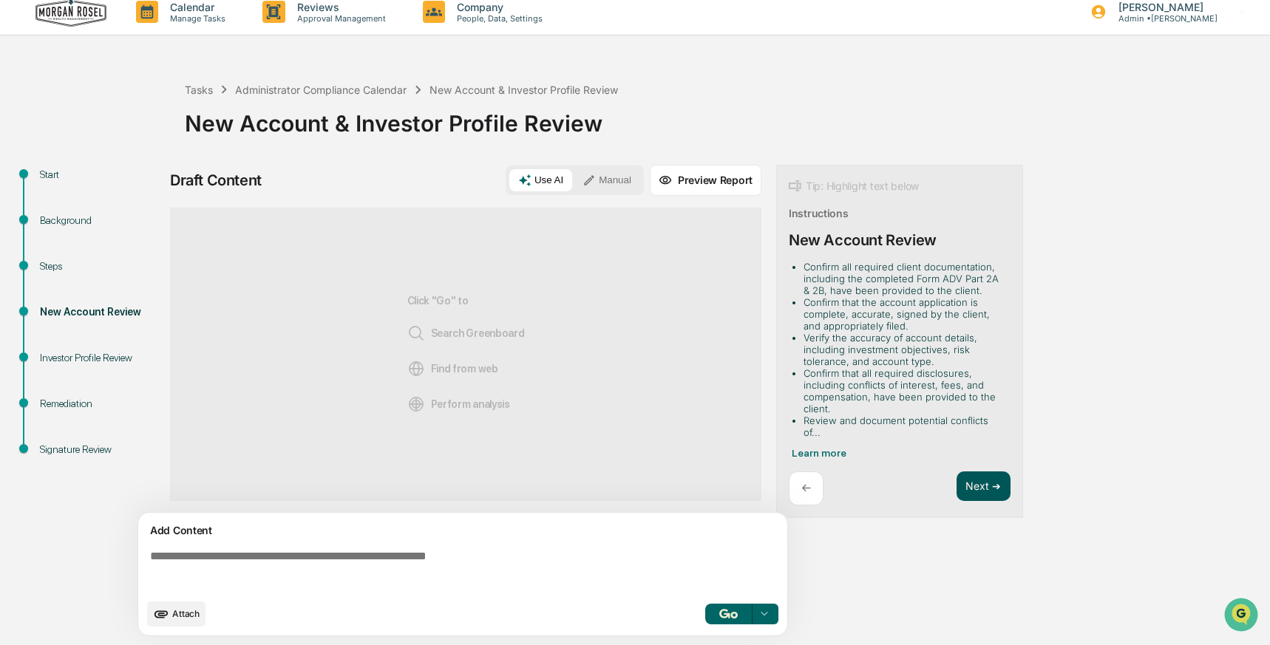
click at [983, 472] on button "Next ➔" at bounding box center [984, 487] width 54 height 30
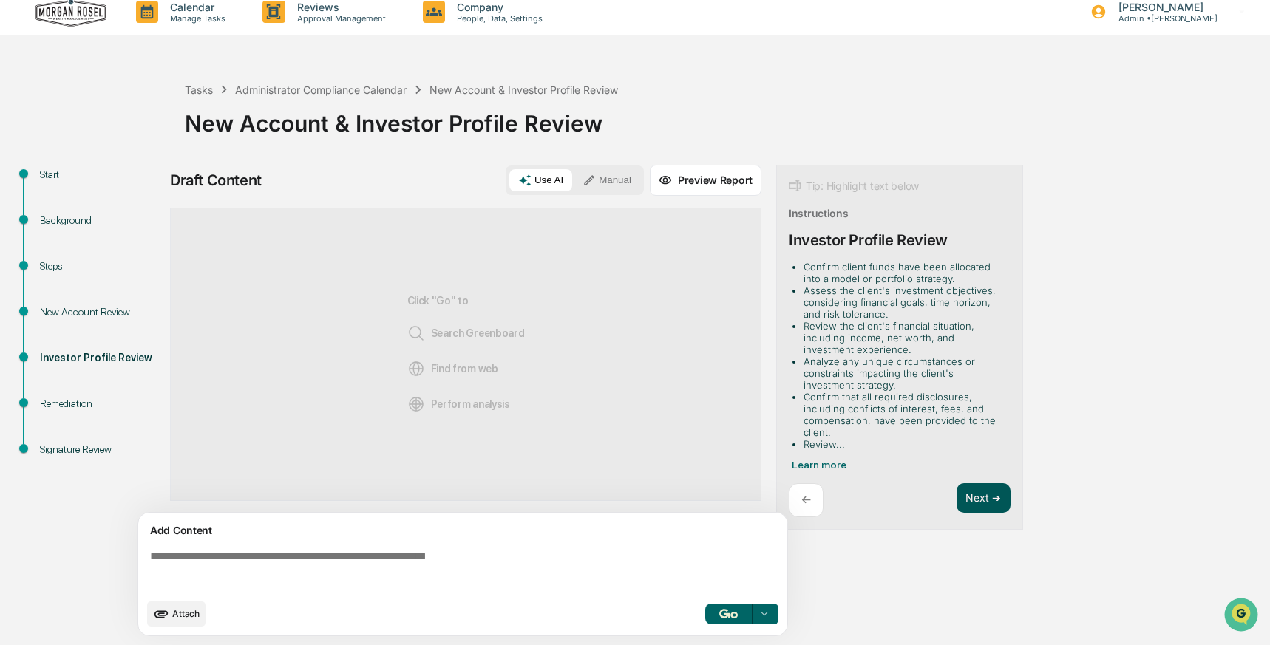
click at [979, 497] on button "Next ➔" at bounding box center [984, 498] width 54 height 30
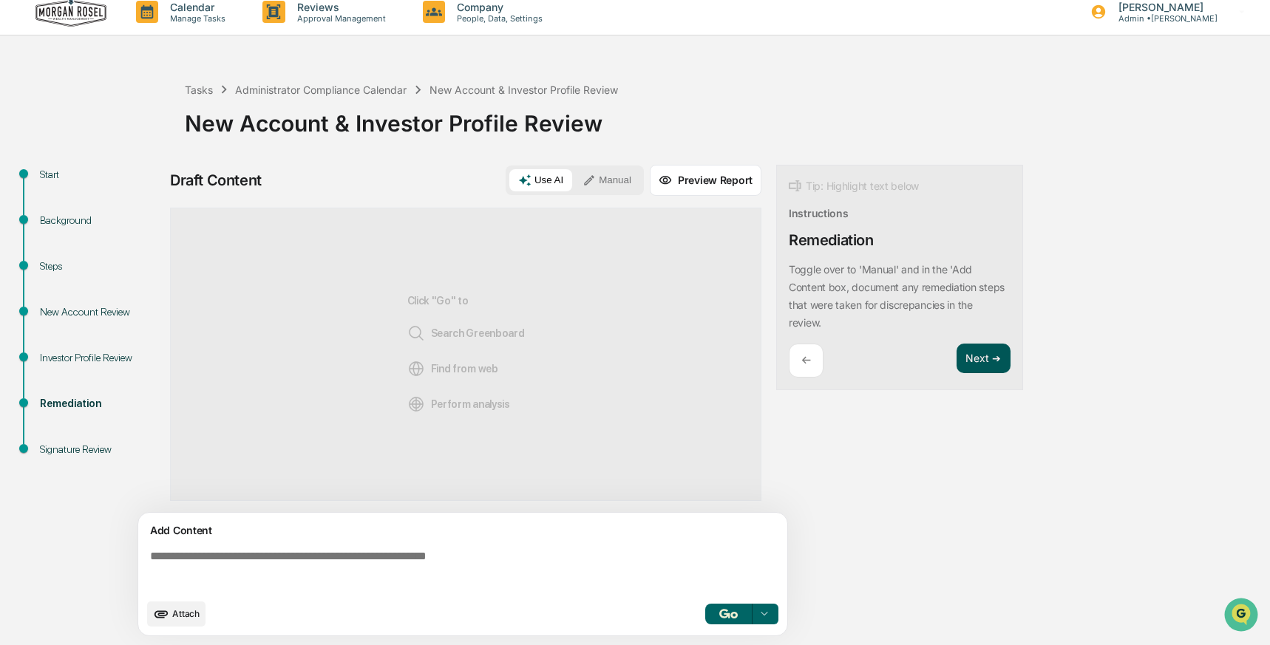
click at [980, 357] on button "Next ➔" at bounding box center [984, 359] width 54 height 30
click at [976, 364] on button "Next ➔" at bounding box center [984, 359] width 54 height 30
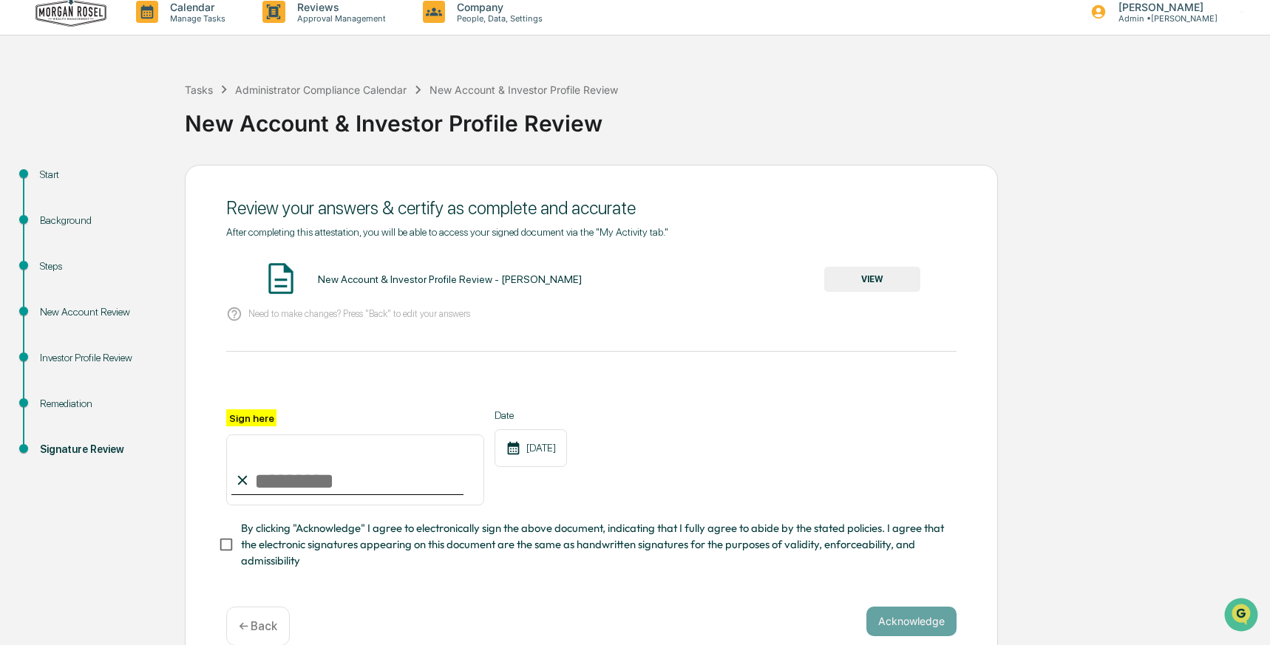
click at [874, 271] on button "VIEW" at bounding box center [872, 279] width 96 height 25
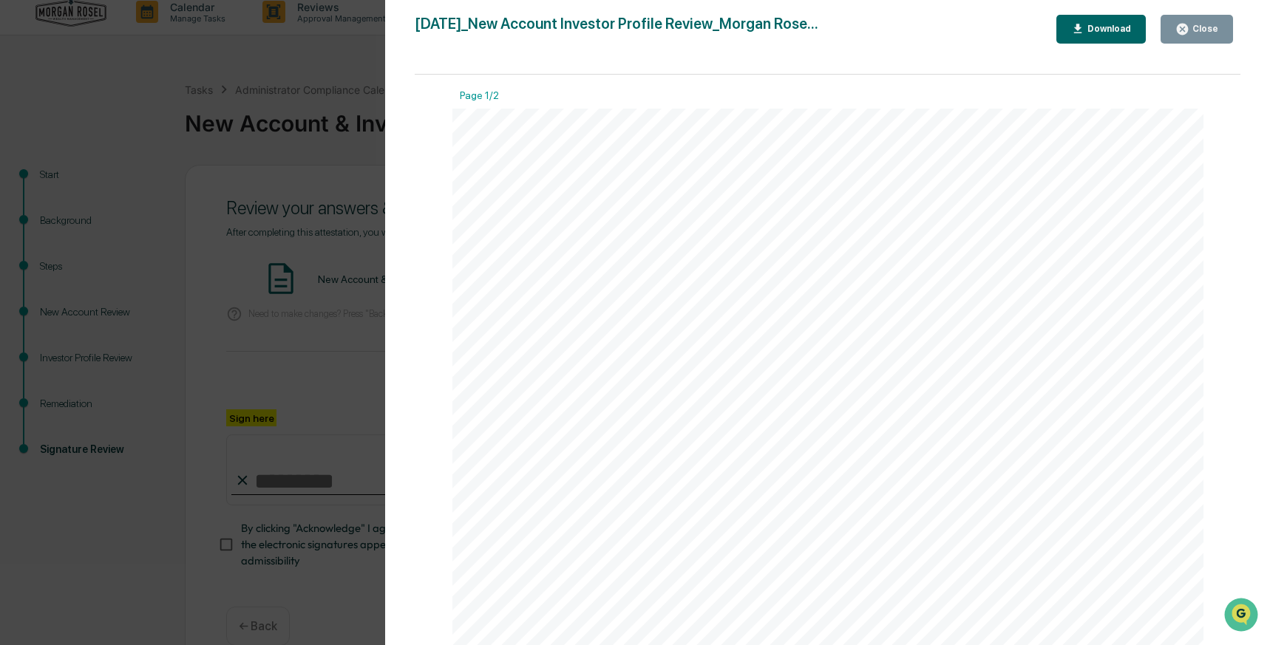
click at [1196, 24] on div "Close" at bounding box center [1203, 29] width 29 height 10
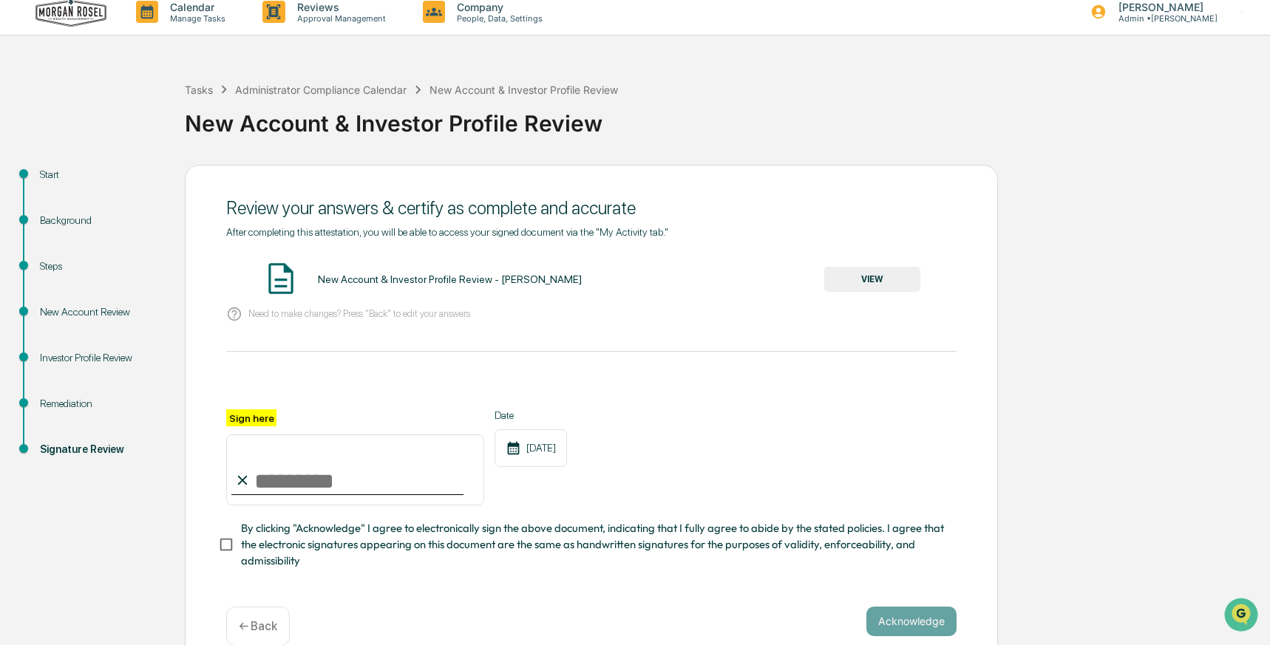
click at [246, 472] on icon at bounding box center [242, 480] width 16 height 16
click at [265, 477] on input "Sign here" at bounding box center [355, 470] width 258 height 71
type input "**********"
click at [900, 624] on button "Acknowledge" at bounding box center [911, 622] width 90 height 30
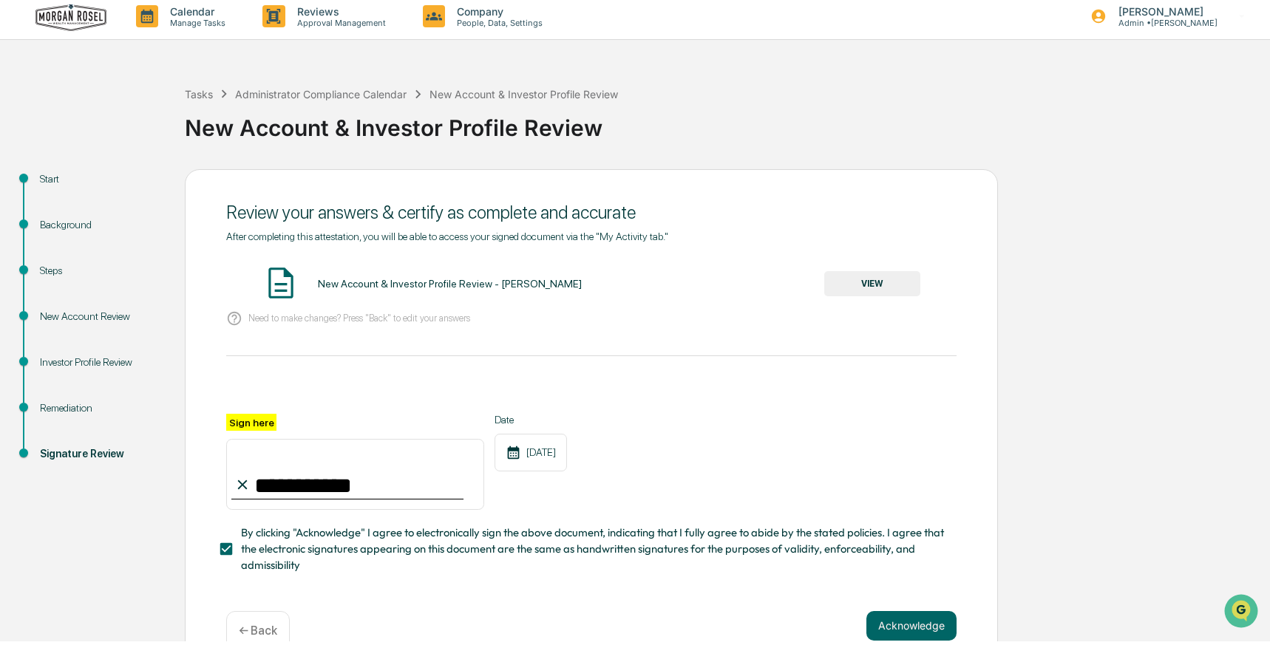
scroll to position [0, 0]
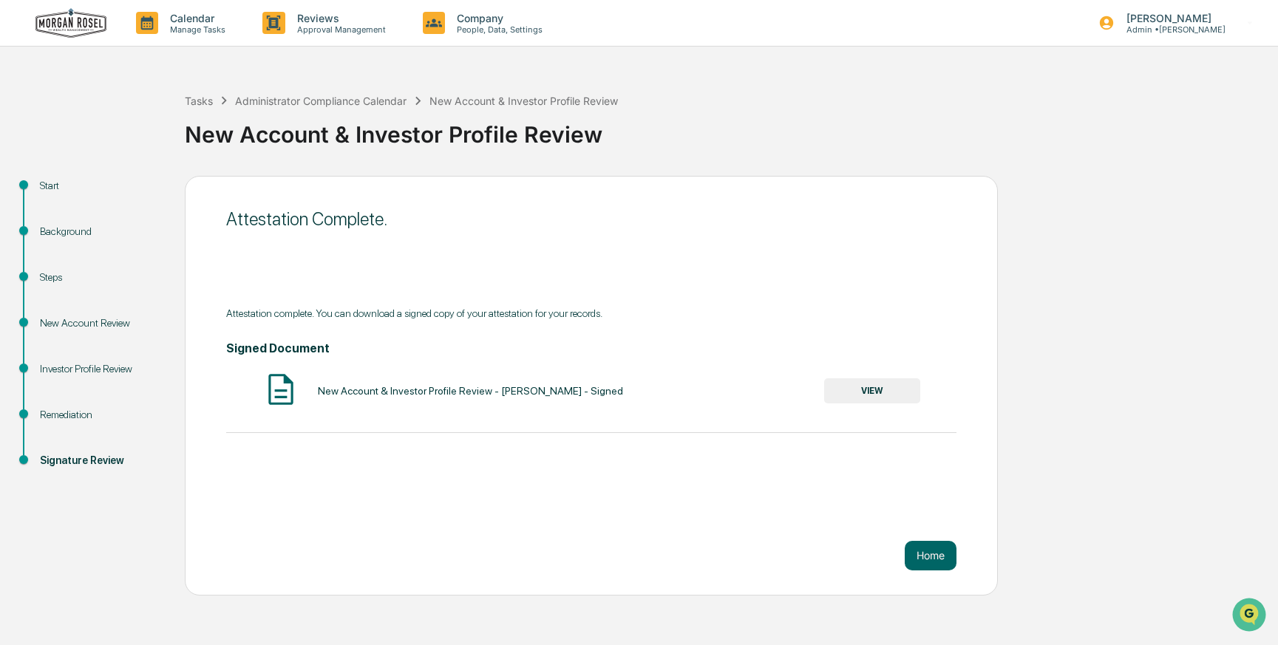
click at [877, 394] on button "VIEW" at bounding box center [872, 390] width 96 height 25
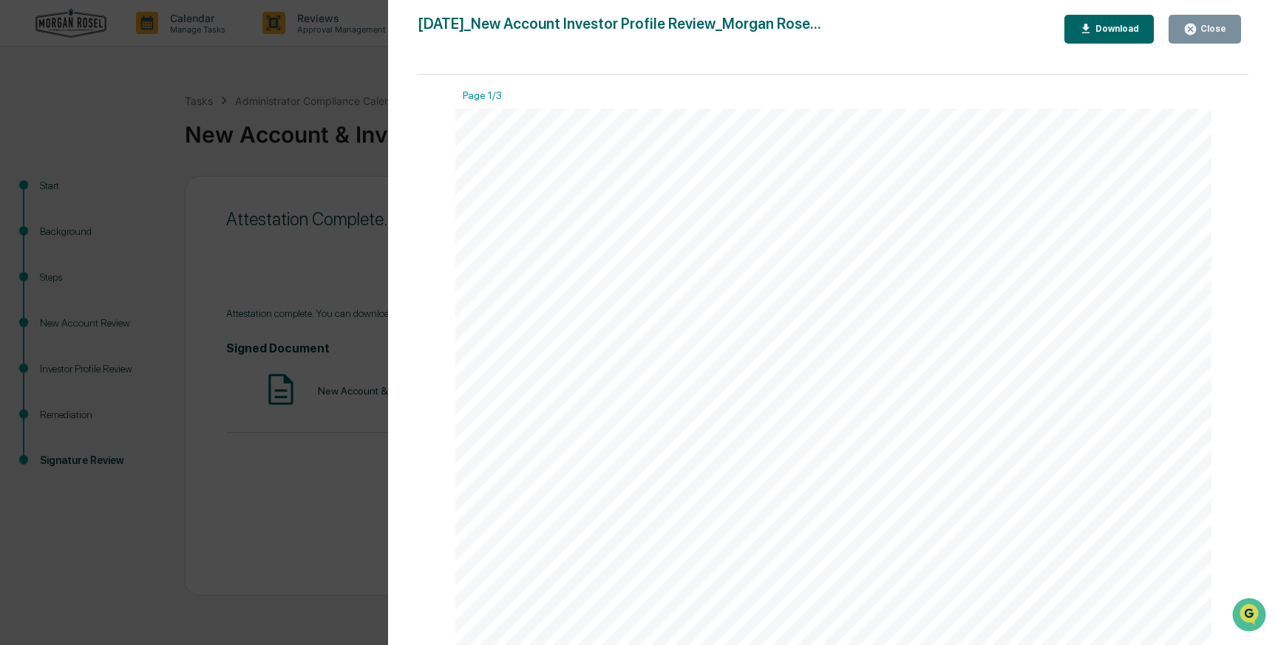
click at [1118, 33] on div "Download" at bounding box center [1116, 29] width 47 height 10
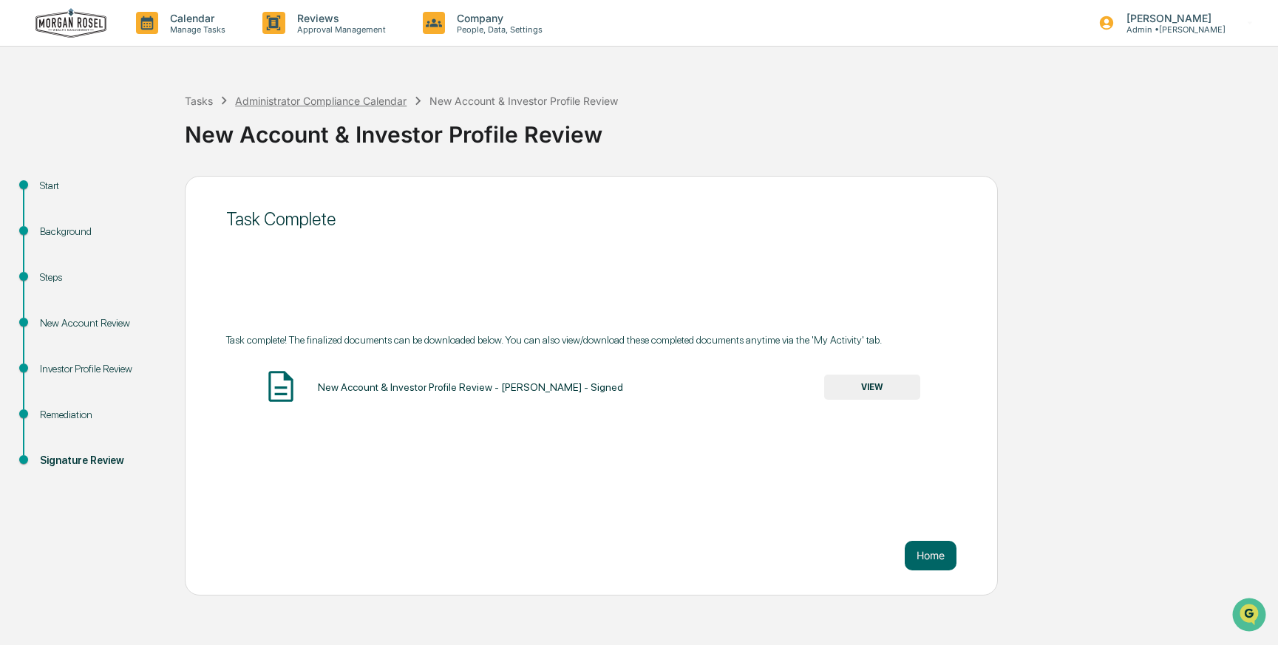
click at [283, 98] on div "Administrator Compliance Calendar" at bounding box center [320, 101] width 171 height 13
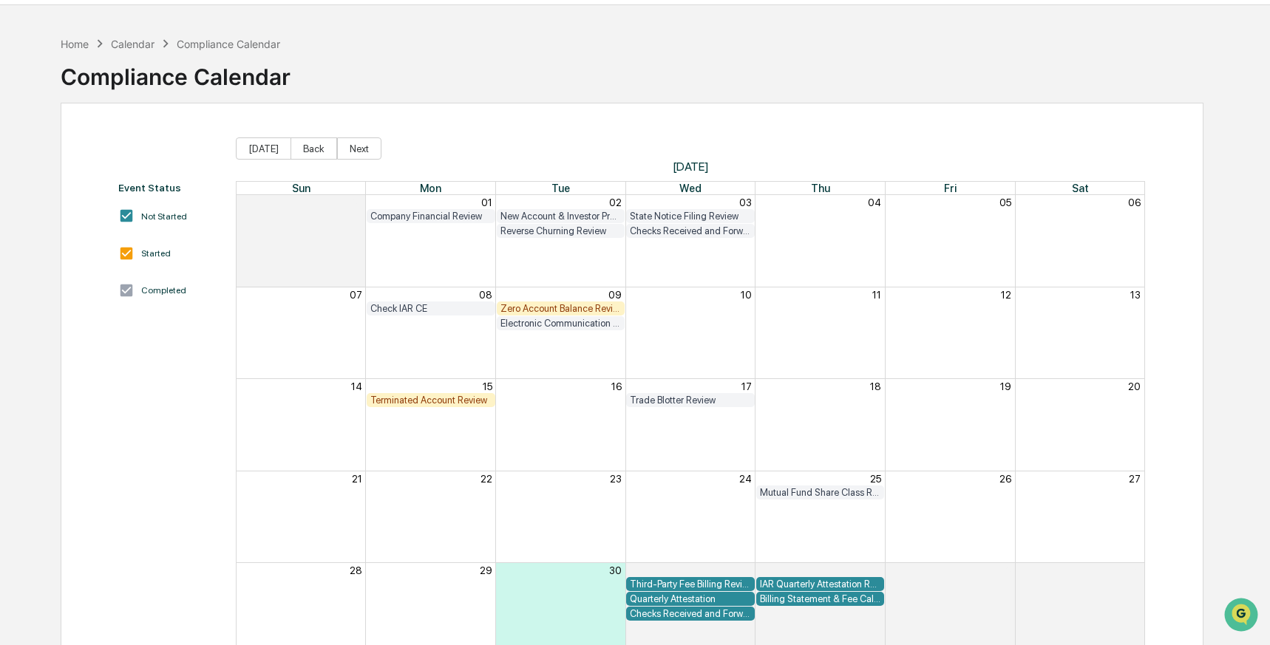
scroll to position [38, 0]
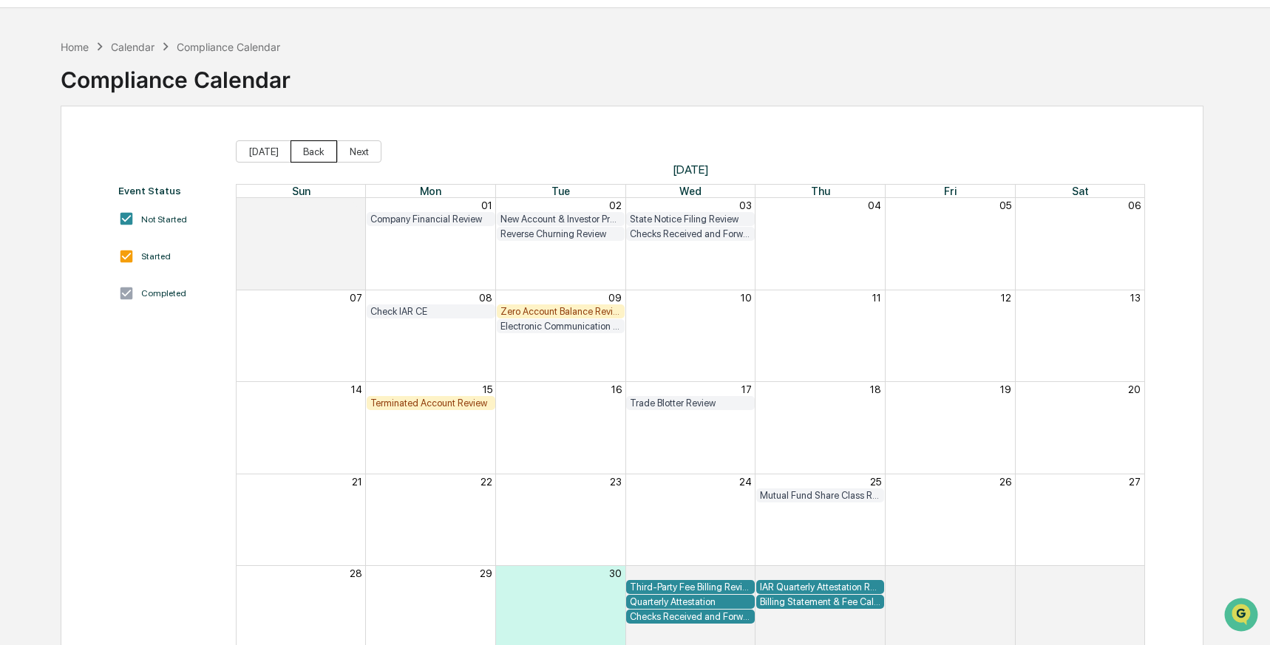
click at [303, 154] on button "Back" at bounding box center [314, 151] width 47 height 22
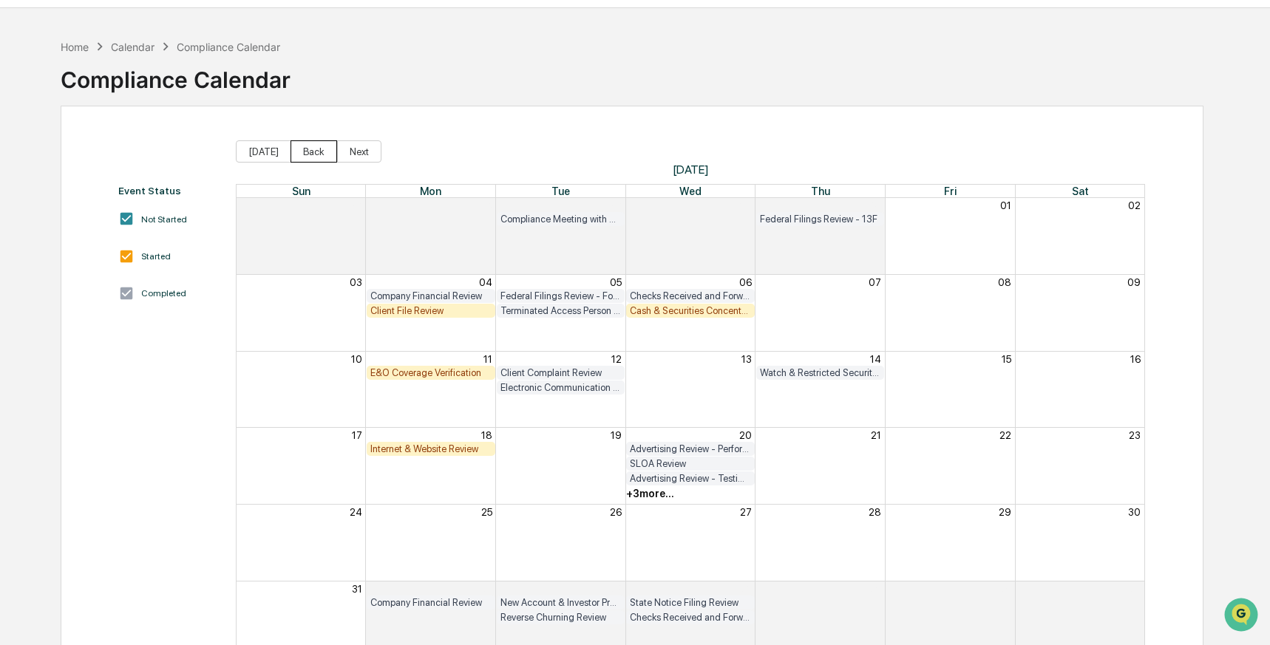
click at [304, 153] on button "Back" at bounding box center [314, 151] width 47 height 22
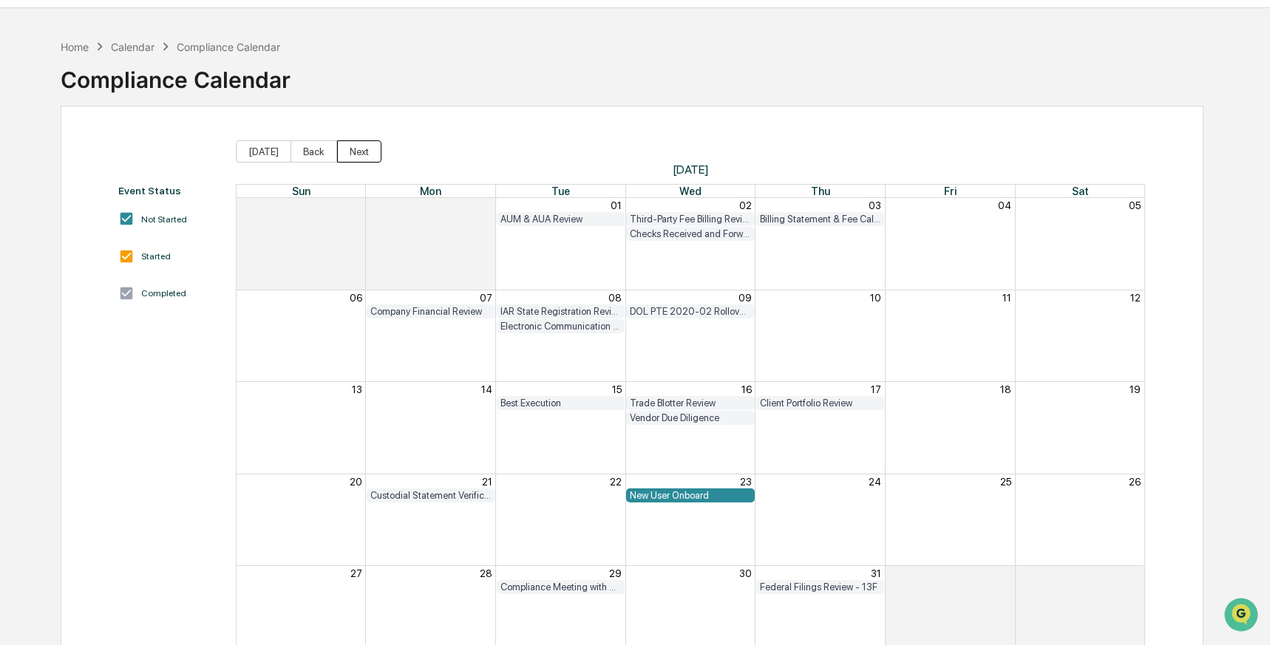
click at [352, 152] on button "Next" at bounding box center [359, 151] width 44 height 22
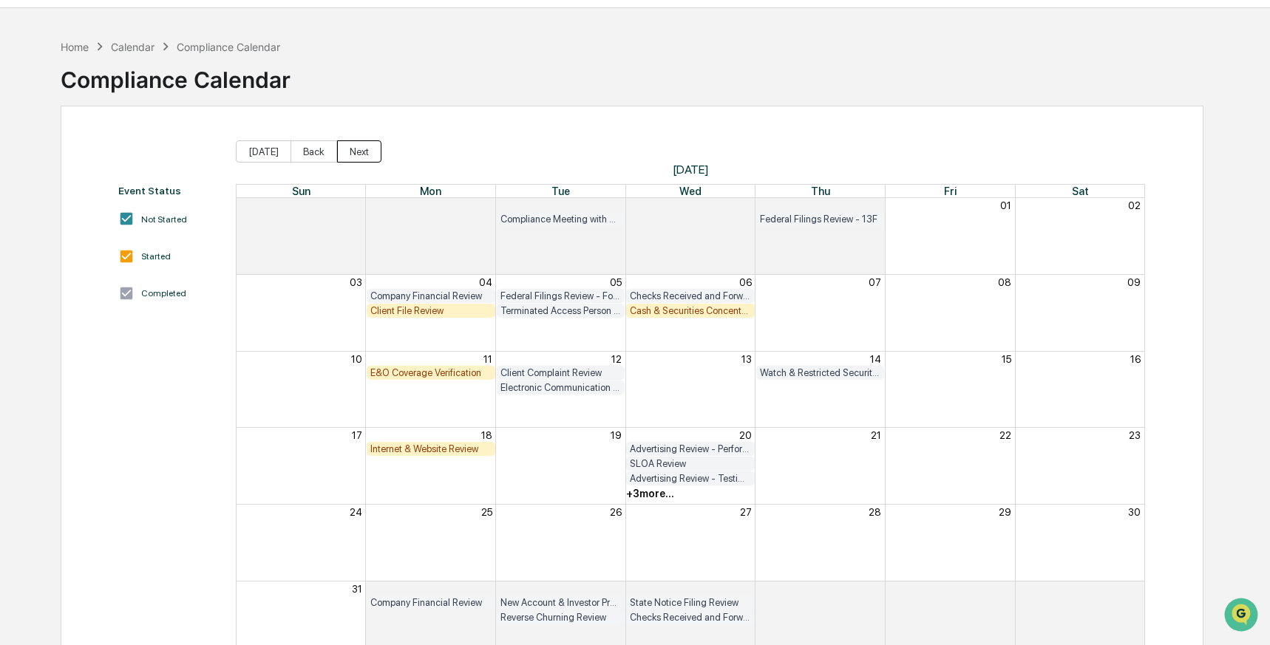
click at [352, 152] on button "Next" at bounding box center [359, 151] width 44 height 22
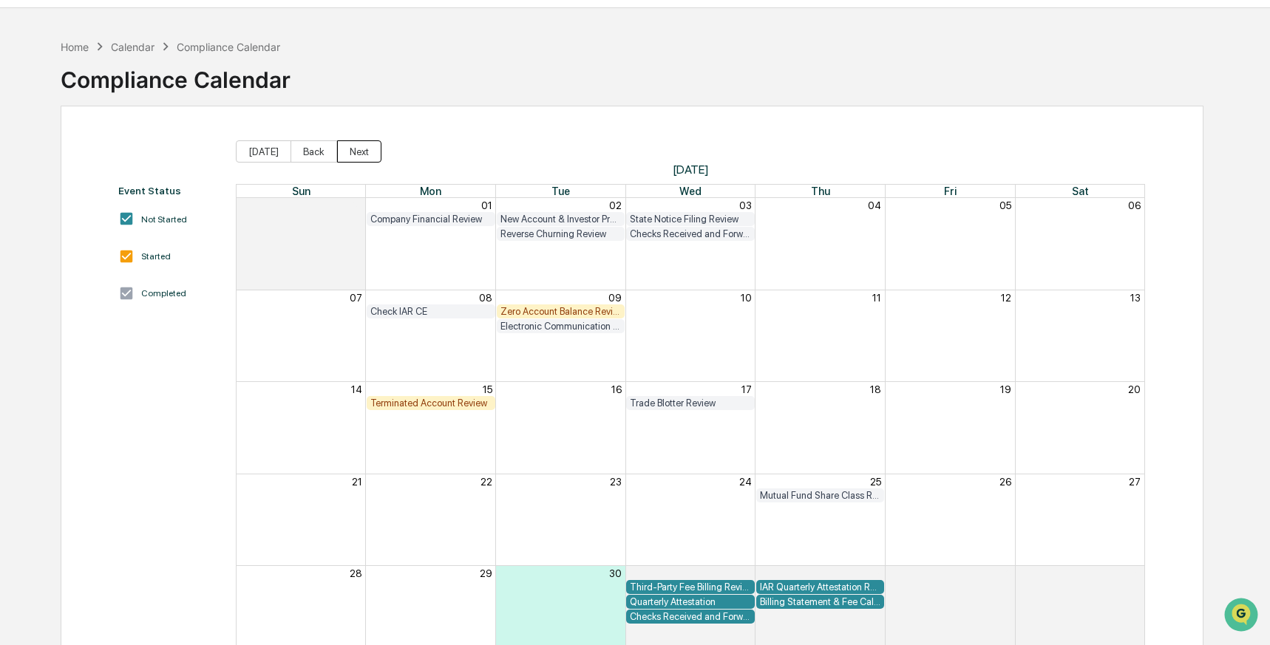
click at [352, 152] on button "Next" at bounding box center [359, 151] width 44 height 22
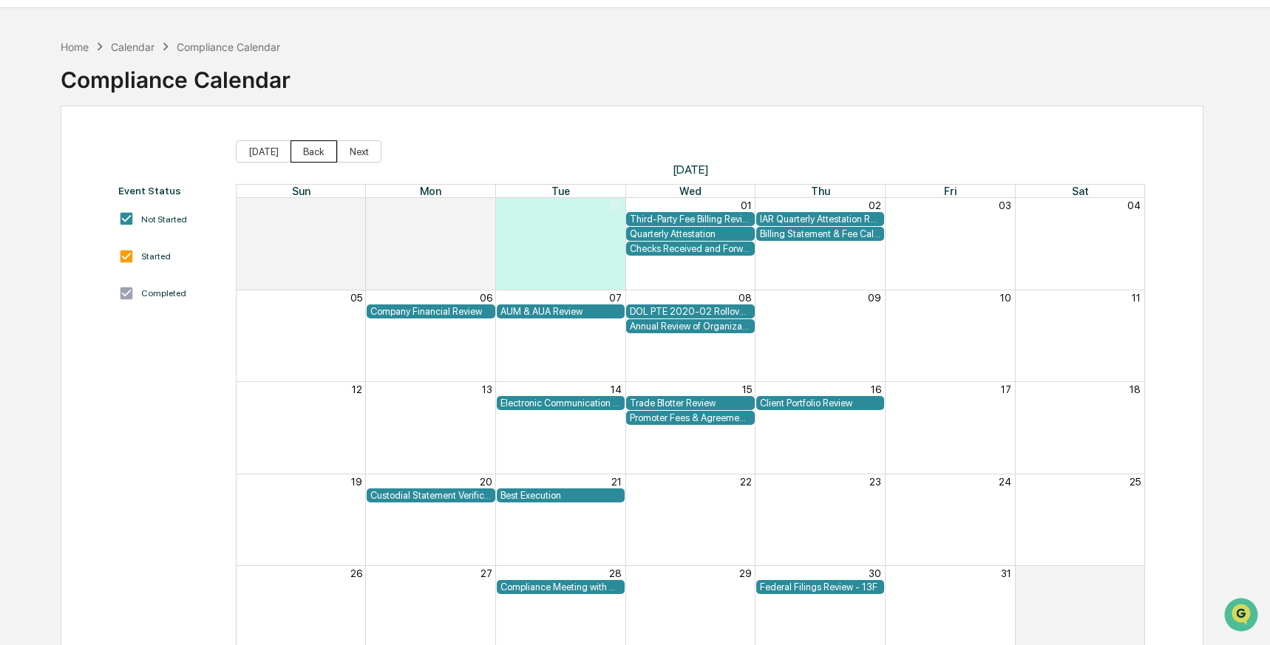
click at [308, 152] on button "Back" at bounding box center [314, 151] width 47 height 22
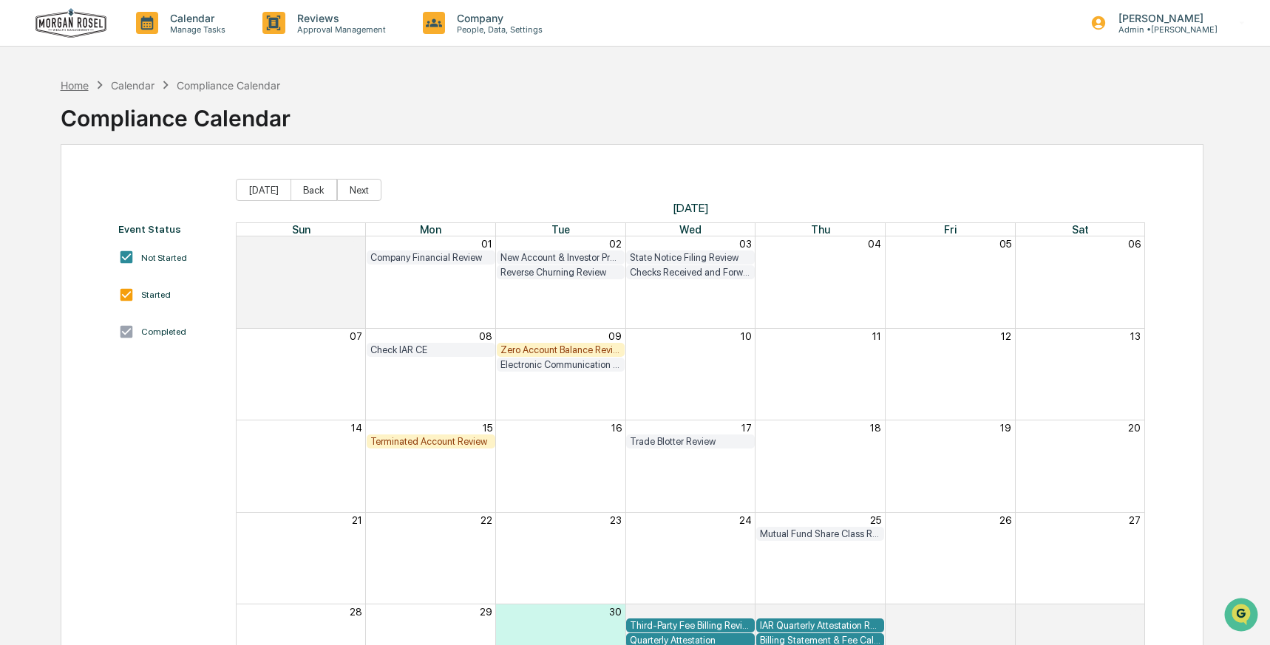
click at [66, 86] on div "Home" at bounding box center [75, 85] width 28 height 13
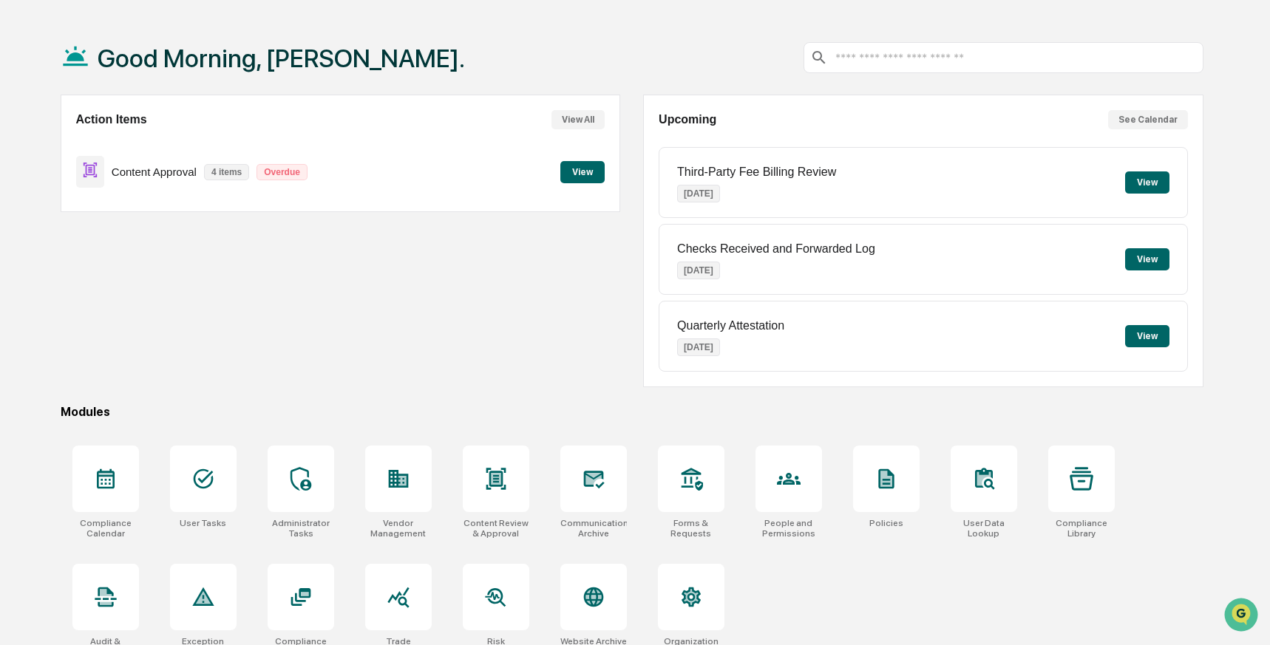
scroll to position [73, 0]
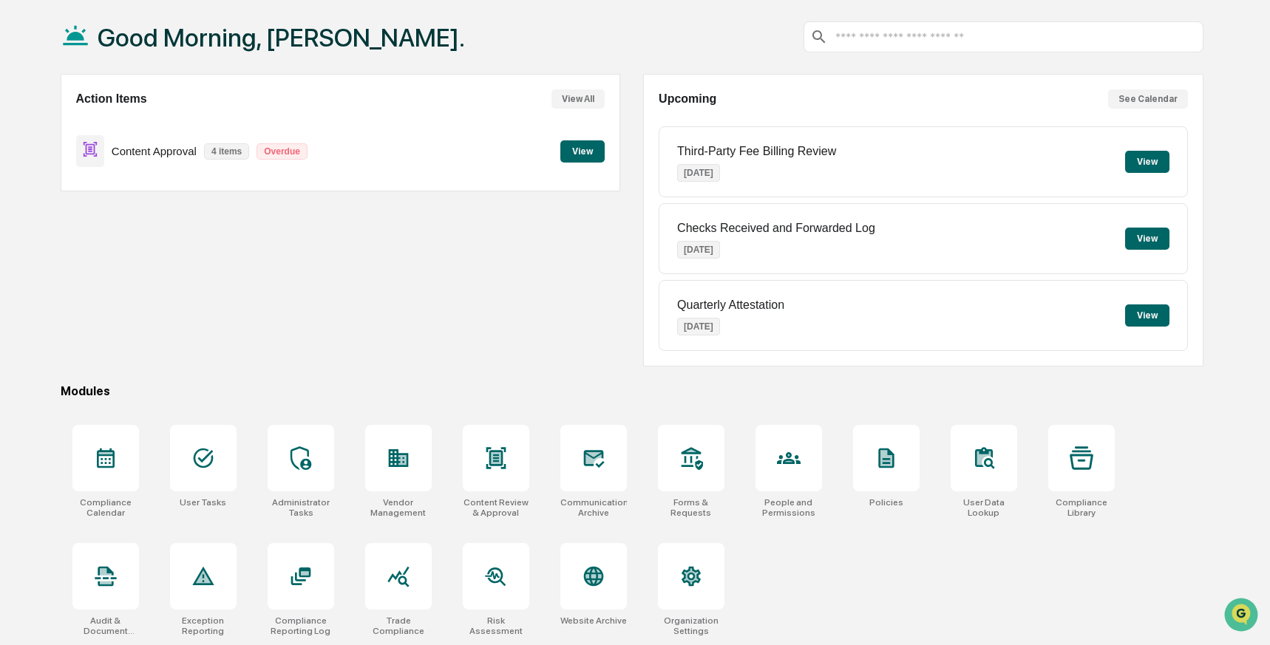
click at [818, 568] on div "Compliance Calendar User Tasks Administrator Tasks Vendor Management Content Re…" at bounding box center [632, 530] width 1143 height 229
click at [984, 452] on icon at bounding box center [983, 459] width 14 height 14
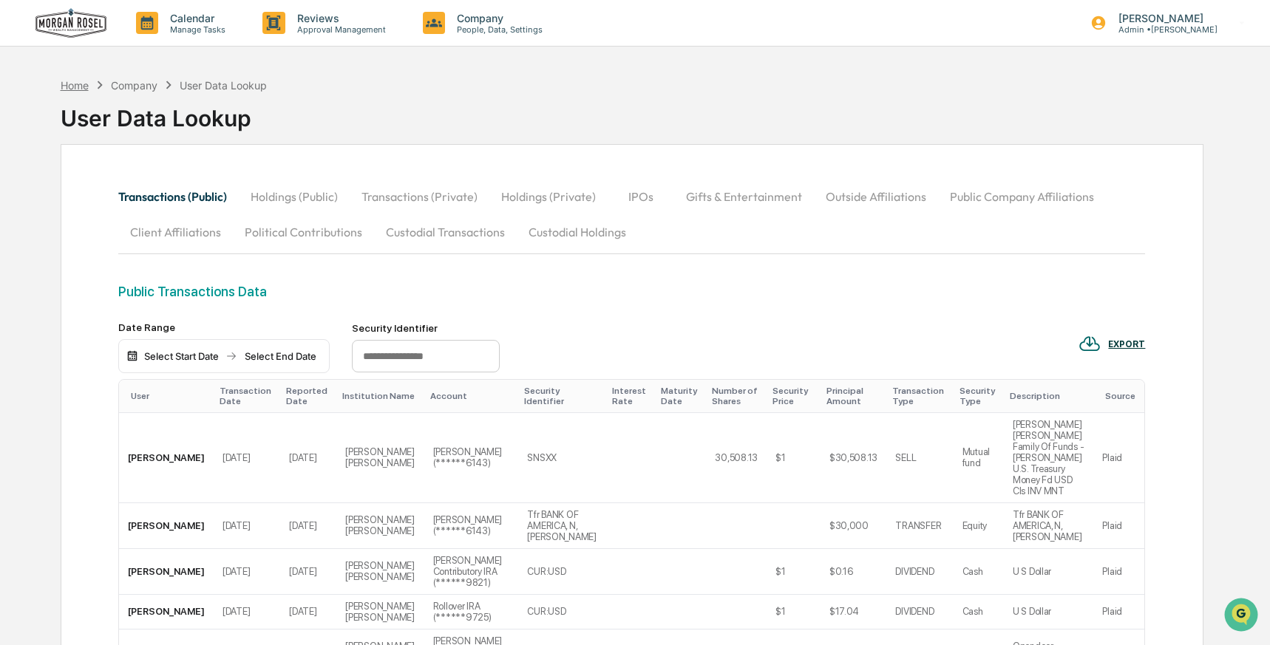
click at [78, 88] on div "Home" at bounding box center [75, 85] width 28 height 13
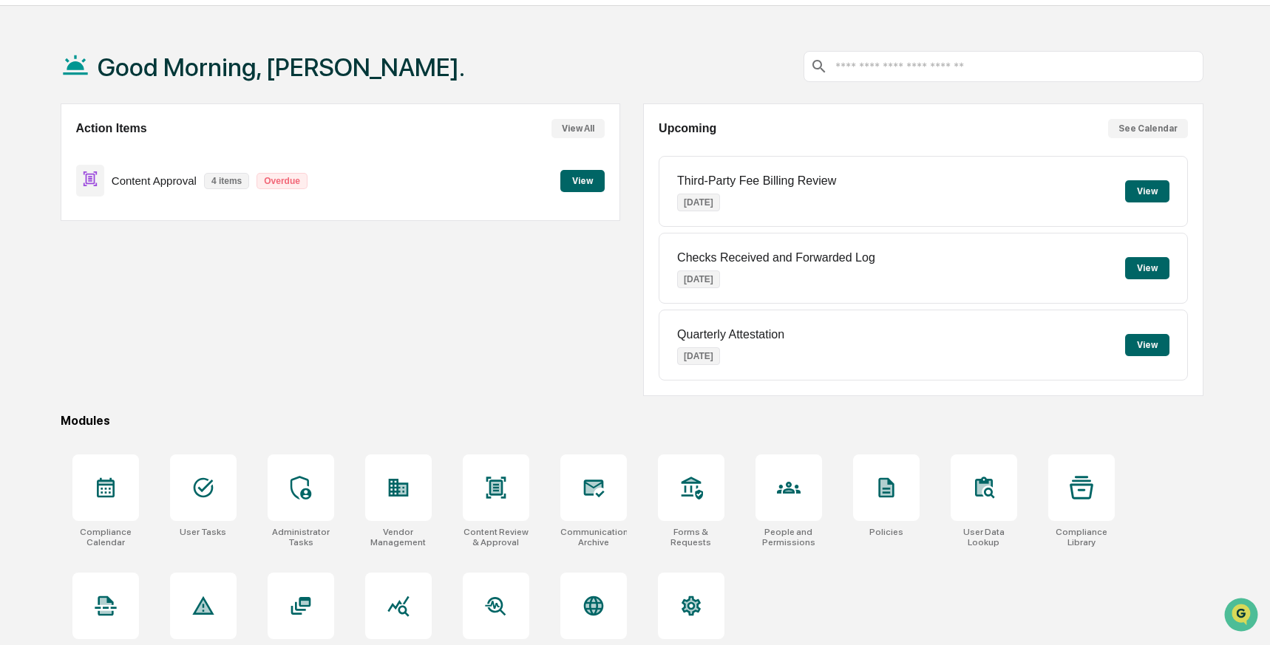
scroll to position [73, 0]
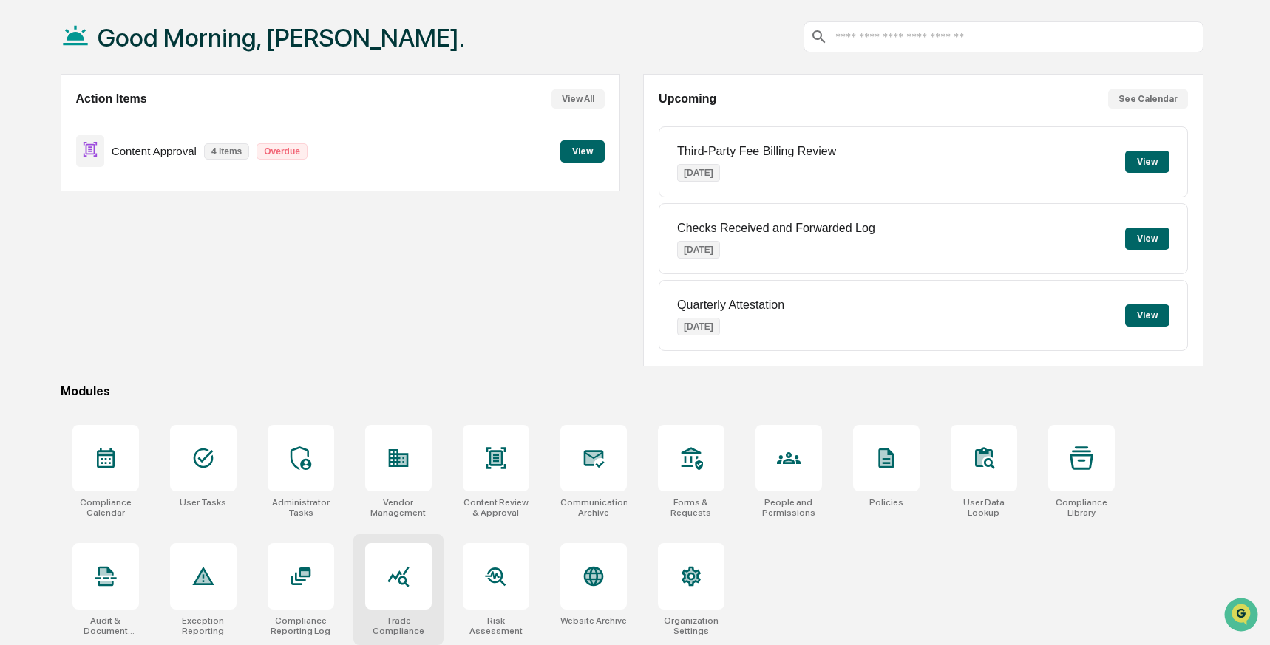
click at [404, 575] on icon at bounding box center [399, 577] width 24 height 24
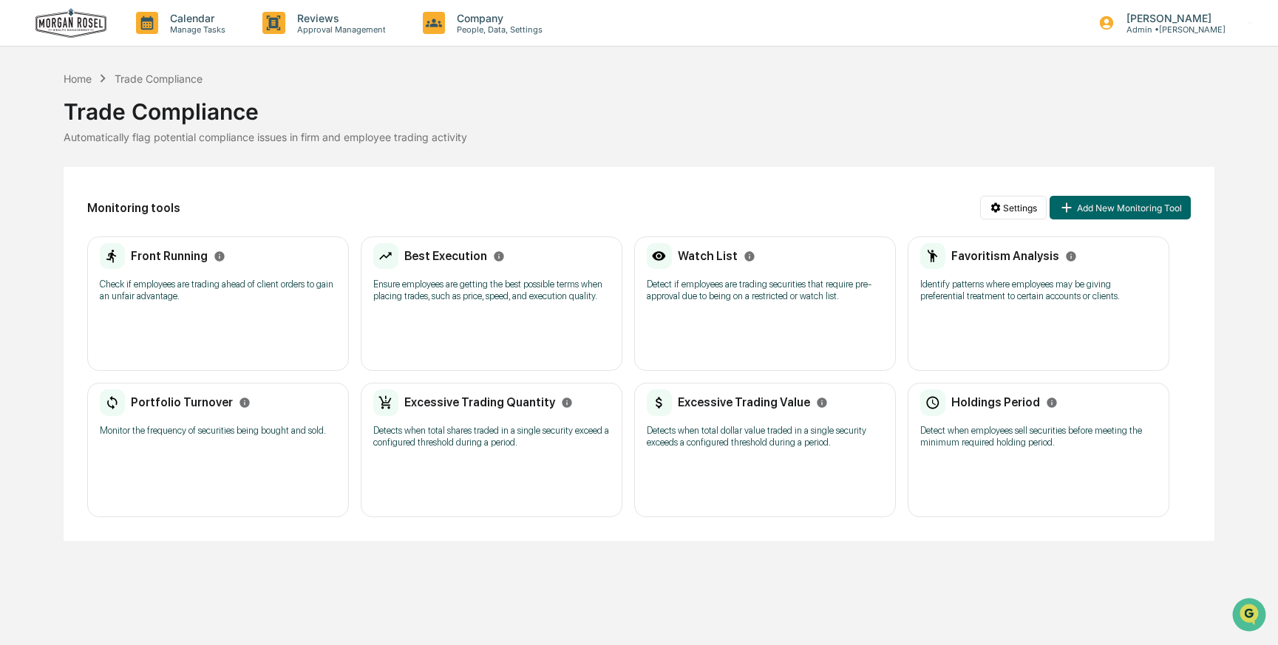
click at [1000, 410] on h2 "Holdings Period" at bounding box center [995, 402] width 89 height 14
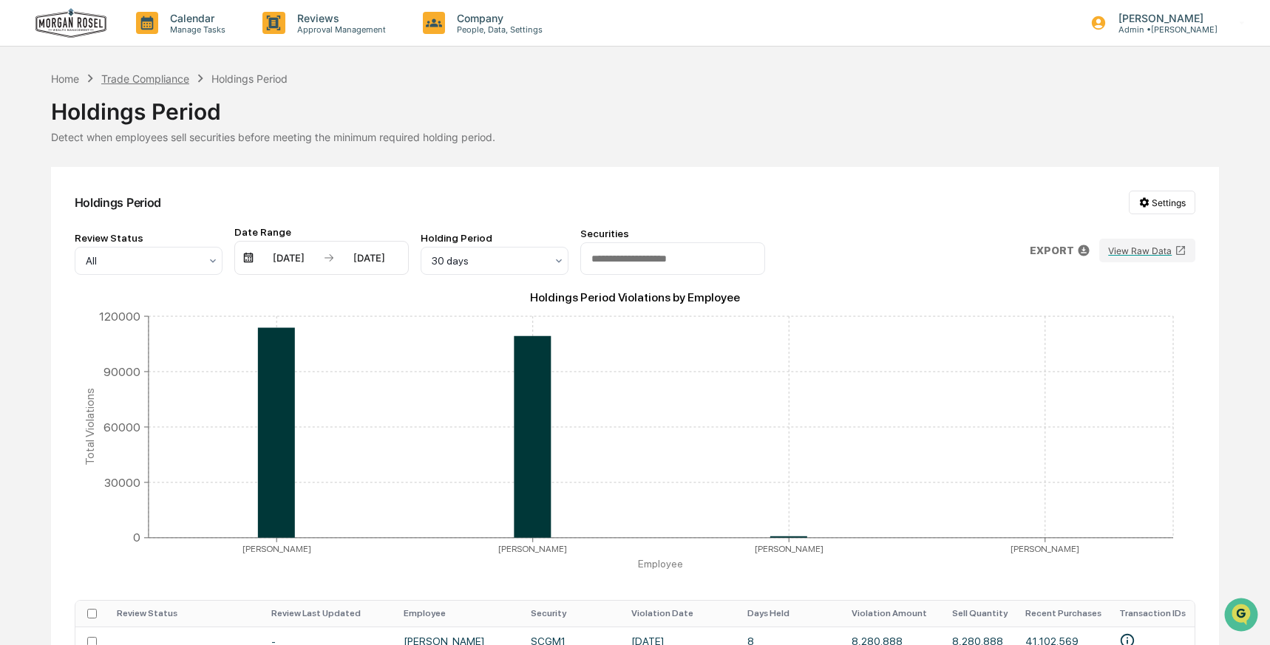
click at [129, 77] on div "Trade Compliance" at bounding box center [145, 78] width 88 height 13
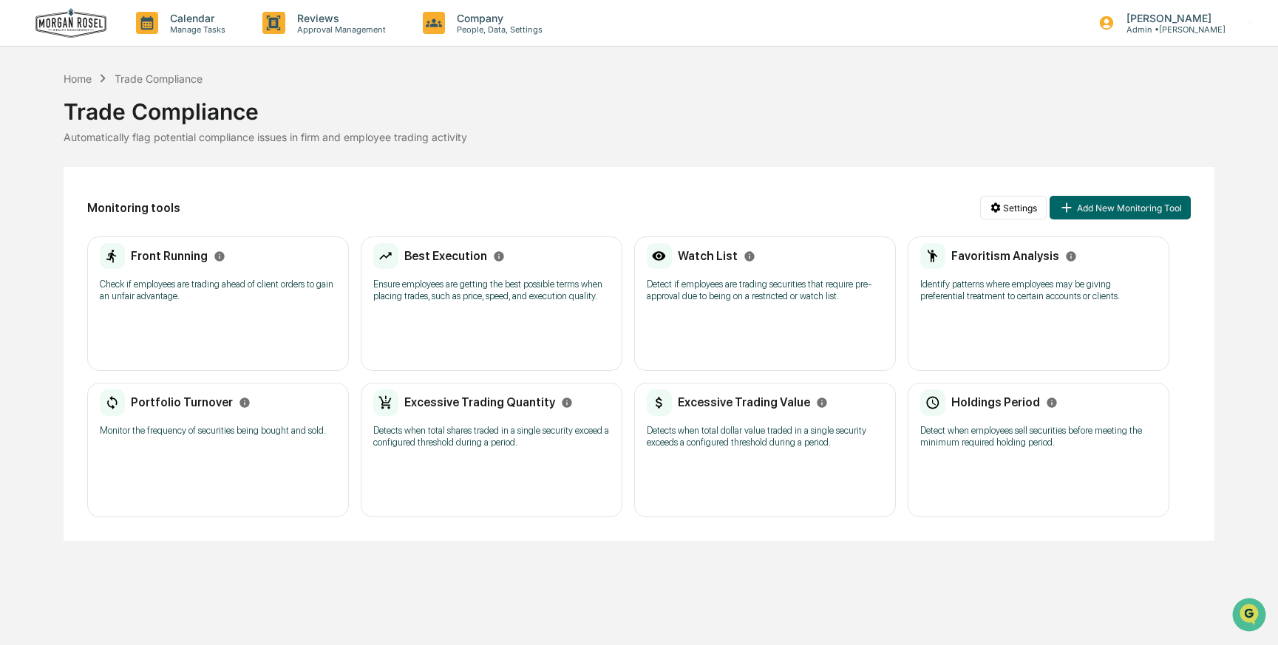
click at [458, 449] on p "Detects when total shares traded in a single security exceed a configured thres…" at bounding box center [491, 437] width 237 height 24
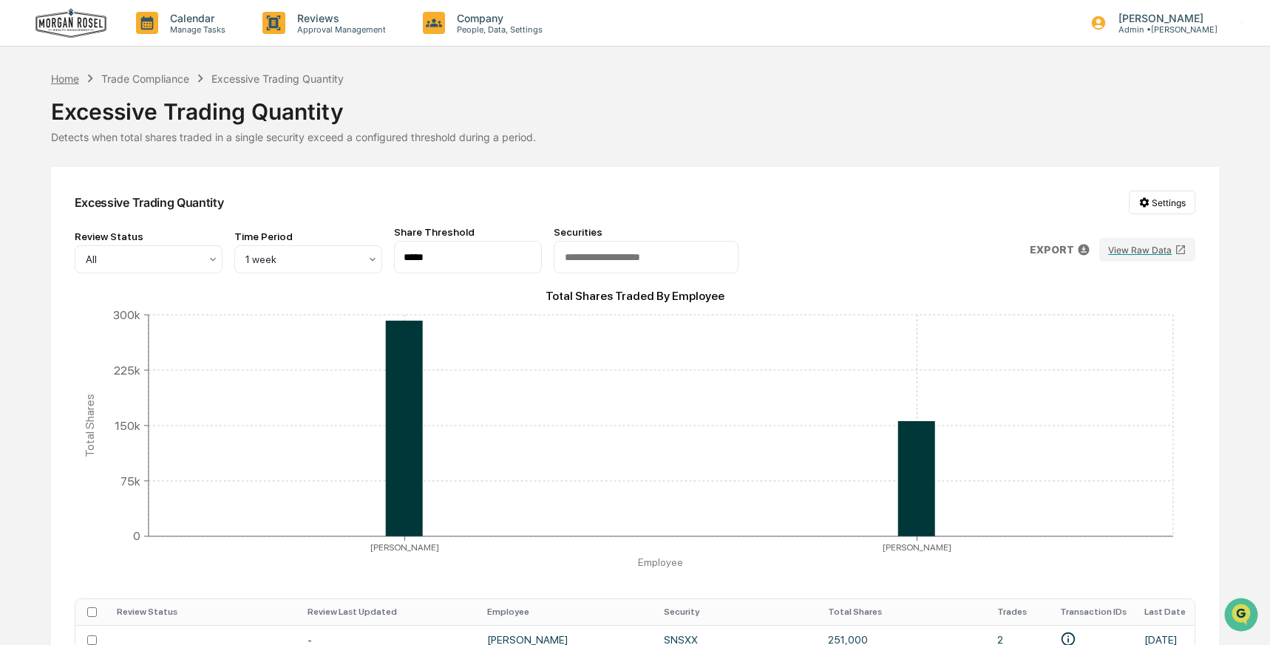
click at [61, 76] on div "Home" at bounding box center [65, 78] width 28 height 13
